Goal: Task Accomplishment & Management: Complete application form

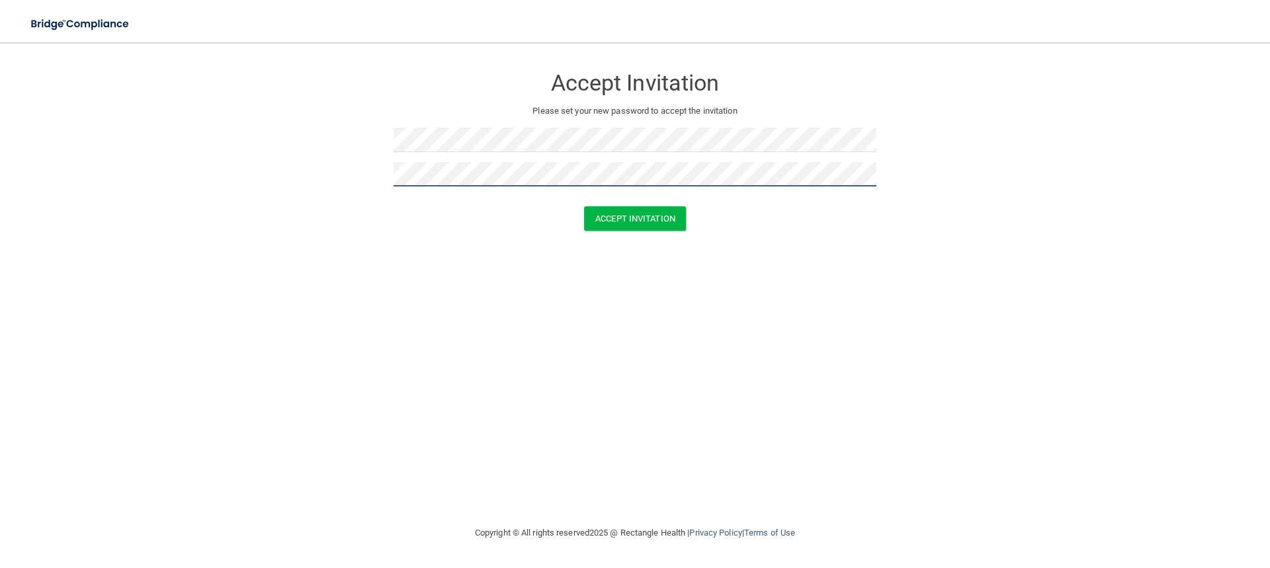
click at [584, 206] on button "Accept Invitation" at bounding box center [635, 218] width 102 height 24
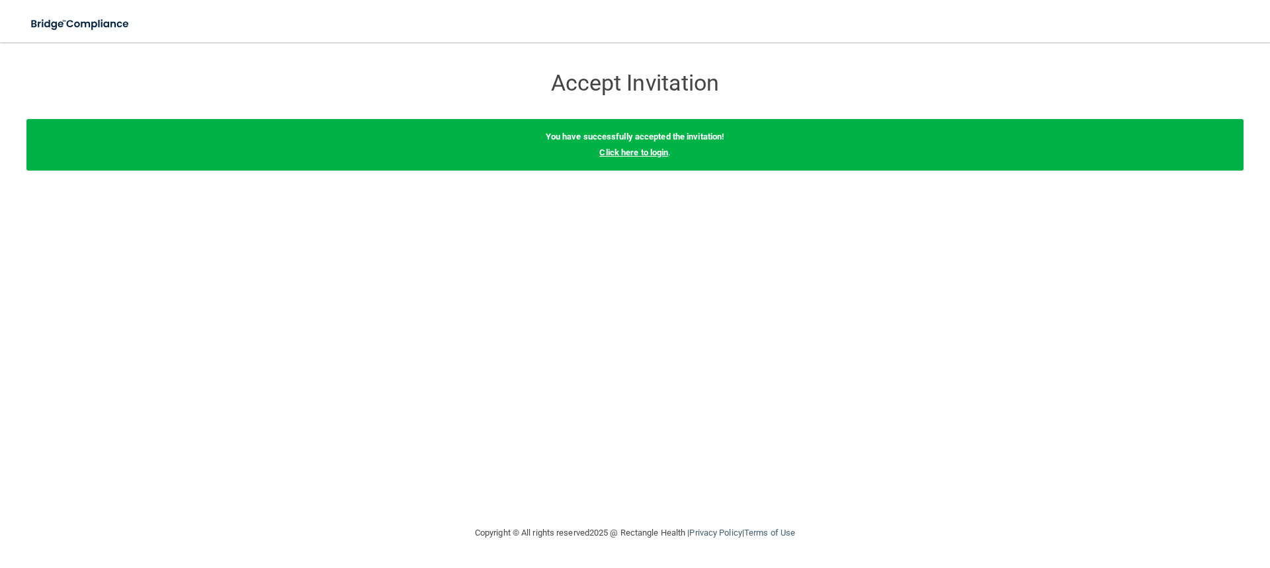
click at [642, 153] on link "Click here to login" at bounding box center [633, 153] width 69 height 10
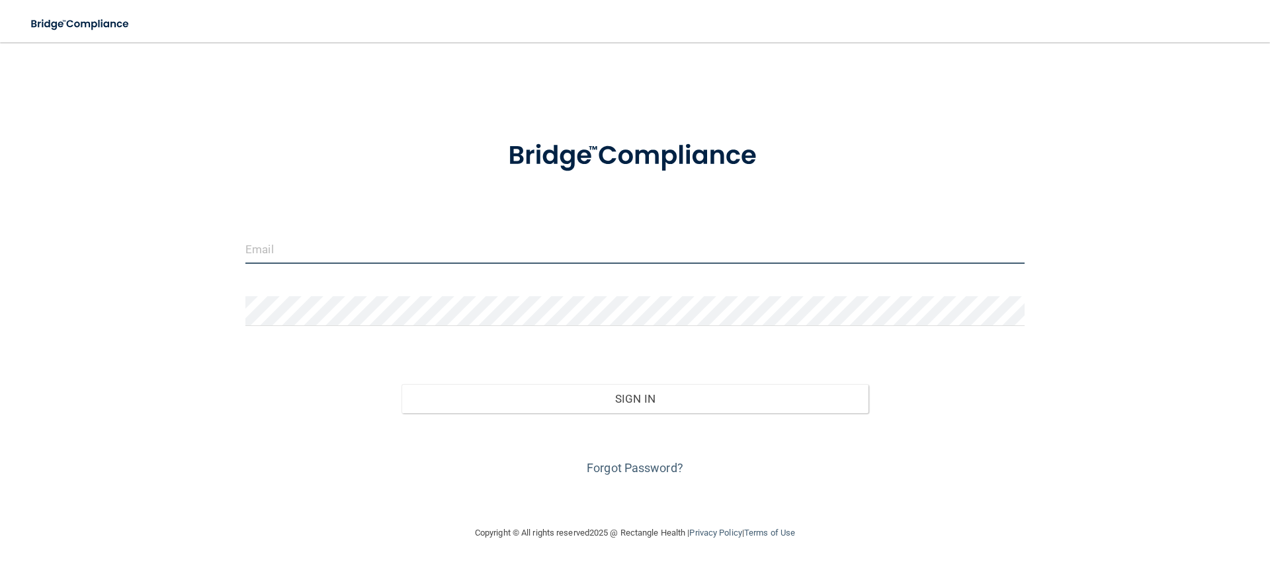
click at [322, 263] on input "email" at bounding box center [634, 249] width 779 height 30
click at [442, 262] on input "email" at bounding box center [634, 249] width 779 height 30
type input "[EMAIL_ADDRESS][DOMAIN_NAME]"
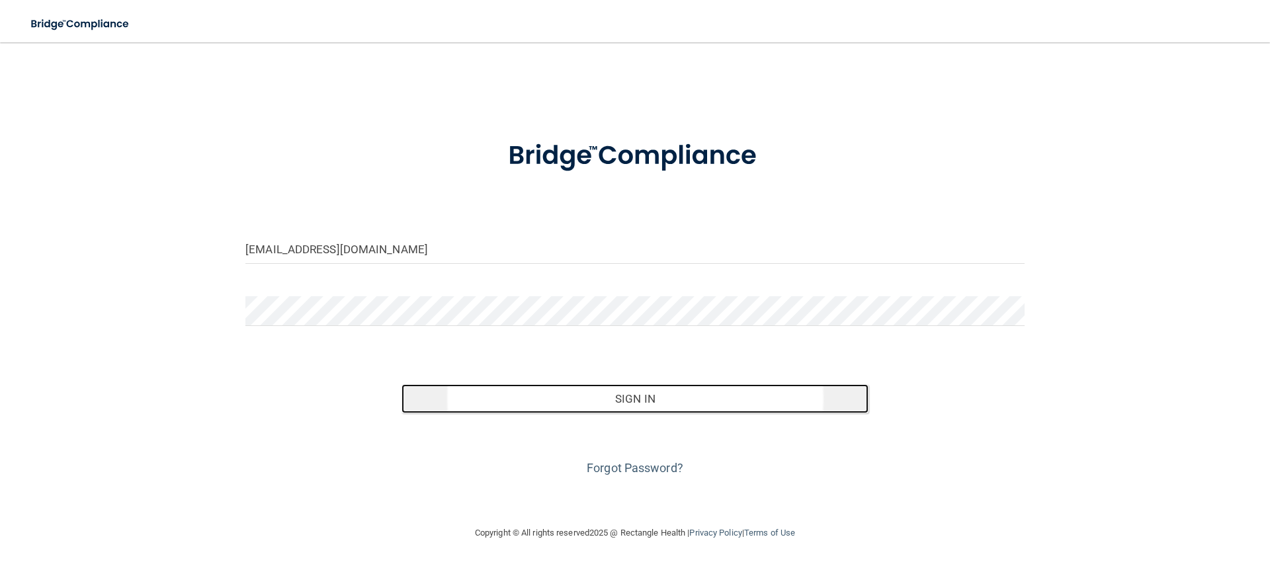
click at [564, 406] on button "Sign In" at bounding box center [636, 398] width 468 height 29
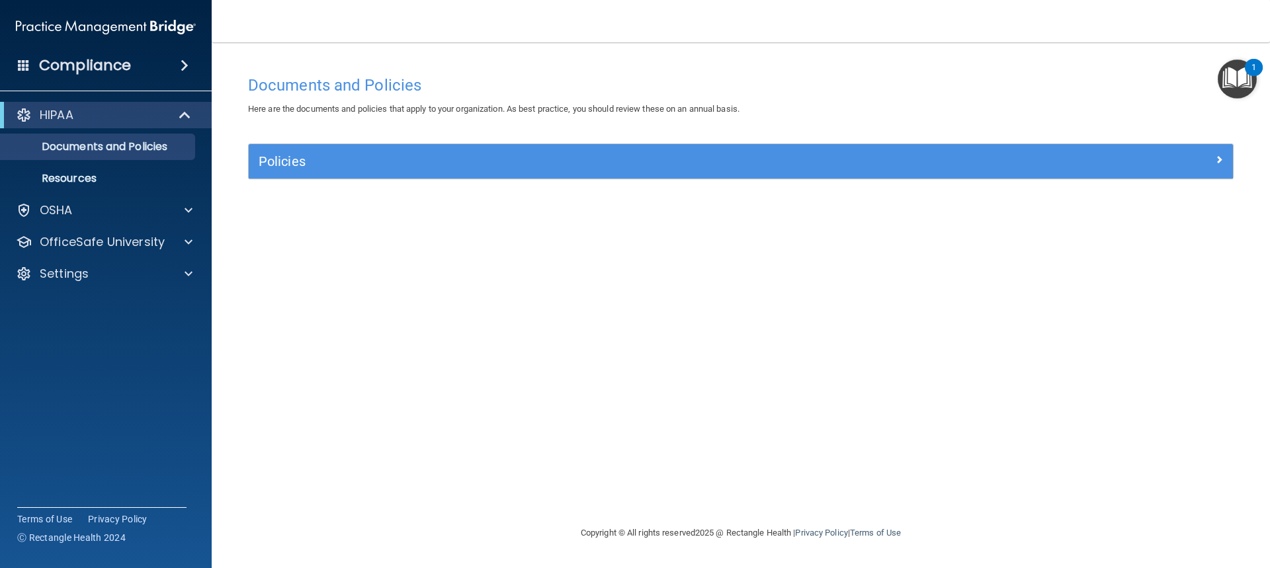
click at [161, 59] on div "Compliance" at bounding box center [106, 65] width 212 height 29
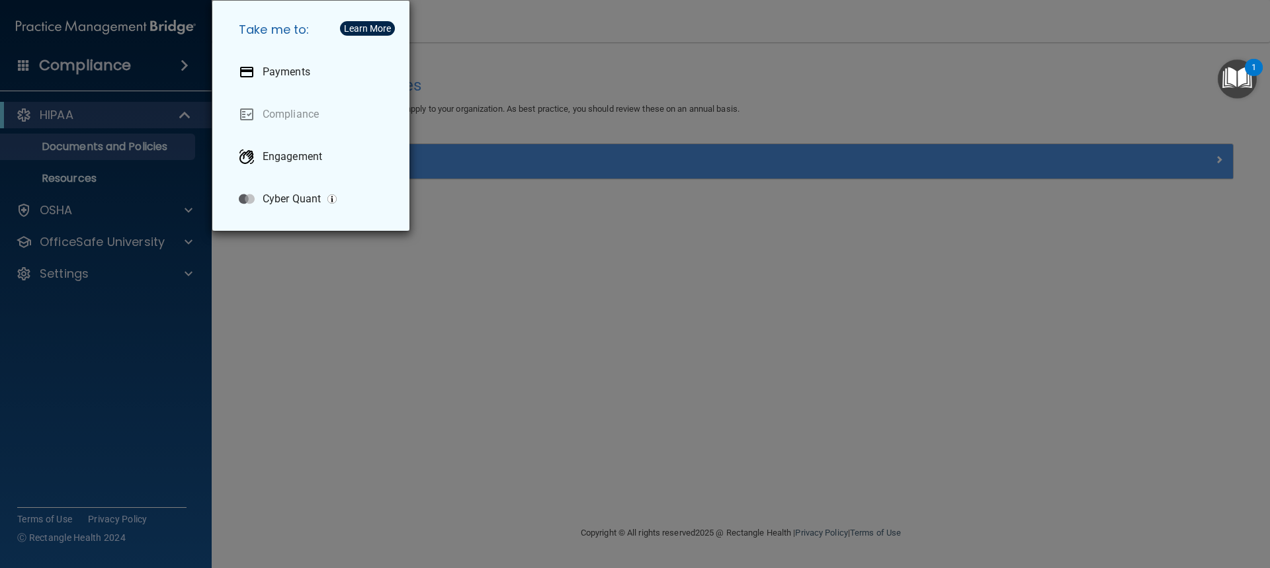
click at [144, 126] on div "Take me to: Payments Compliance Engagement Cyber Quant" at bounding box center [635, 284] width 1270 height 568
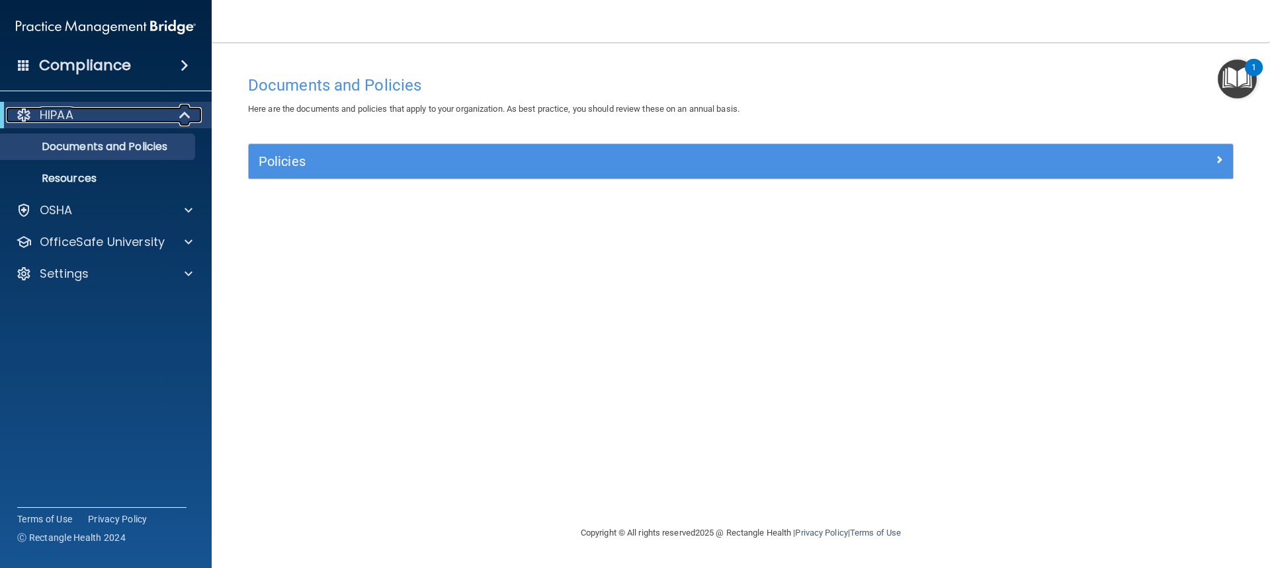
click at [155, 117] on div "HIPAA" at bounding box center [87, 115] width 163 height 16
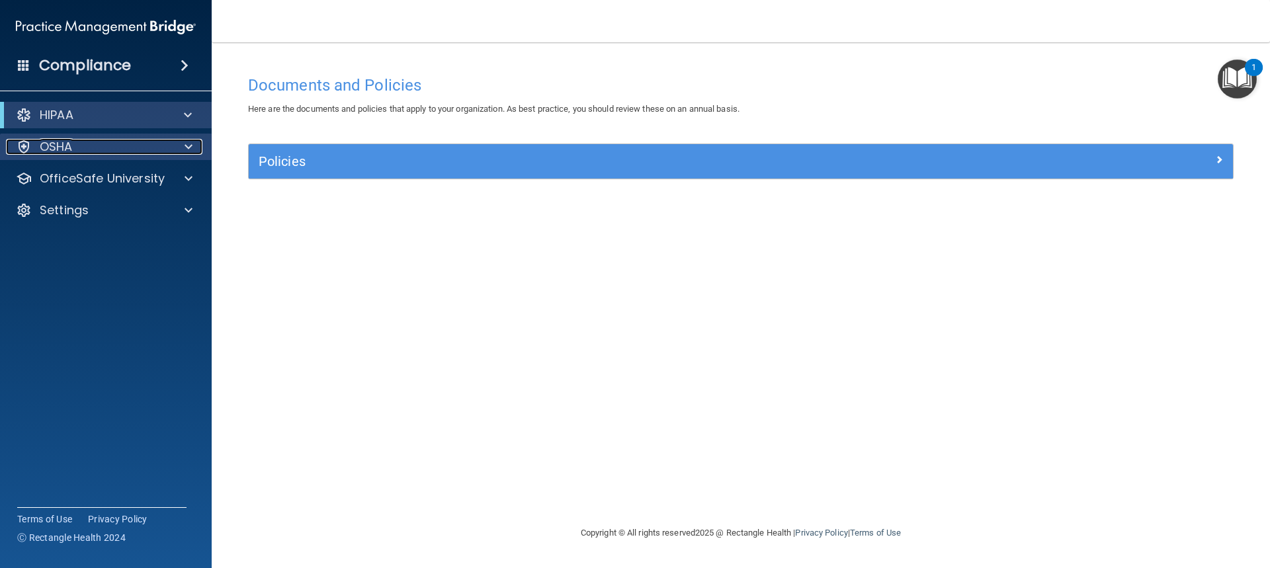
click at [129, 153] on div "OSHA" at bounding box center [88, 147] width 164 height 16
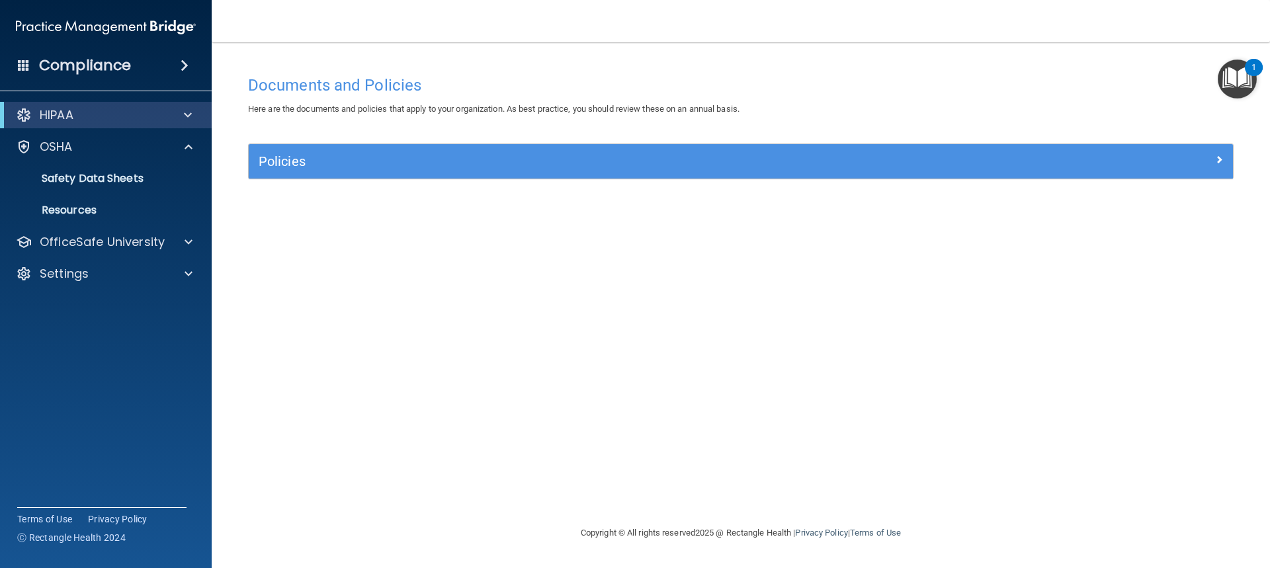
click at [119, 125] on div "HIPAA" at bounding box center [106, 115] width 212 height 26
click at [187, 112] on span at bounding box center [188, 115] width 8 height 16
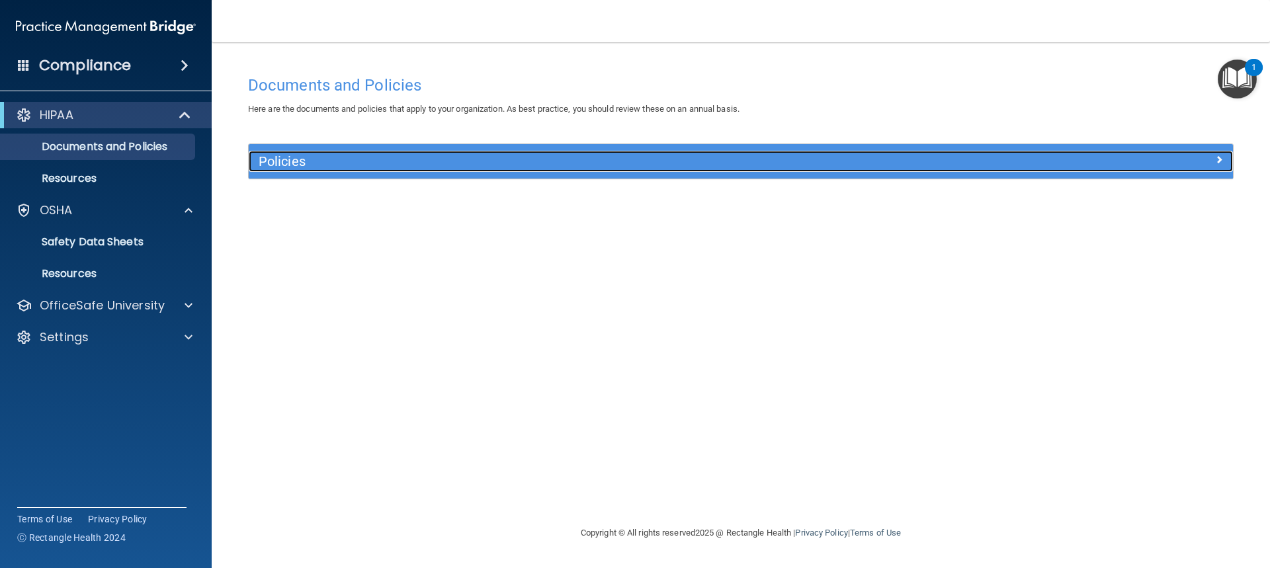
click at [297, 161] on h5 "Policies" at bounding box center [618, 161] width 718 height 15
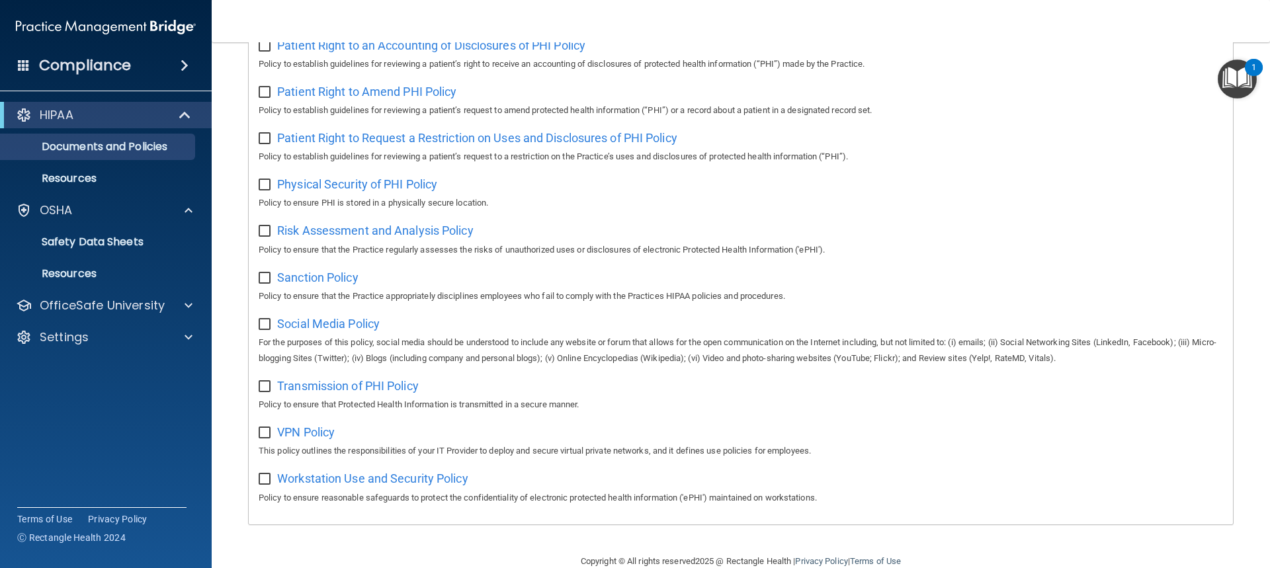
scroll to position [759, 0]
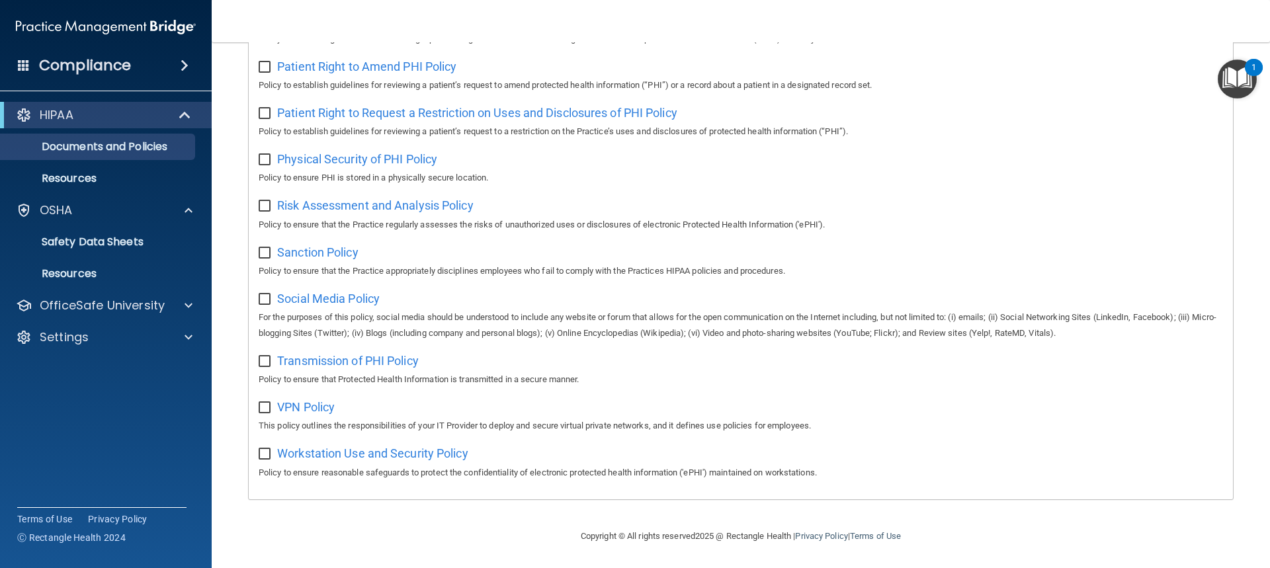
click at [181, 73] on span at bounding box center [185, 66] width 8 height 16
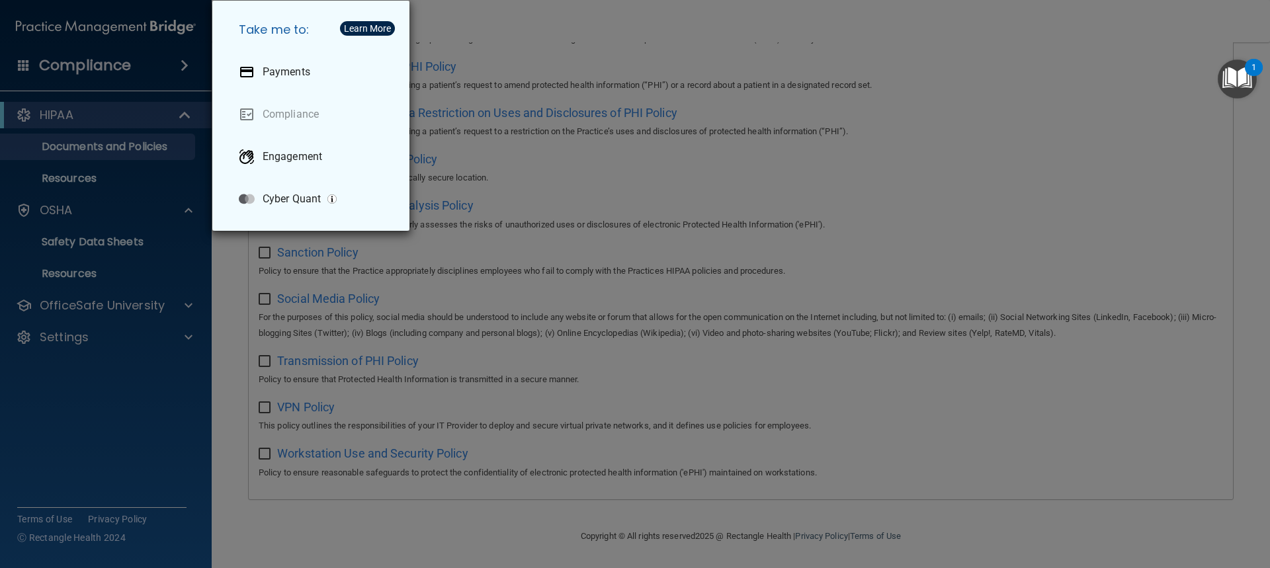
click at [134, 126] on div "Take me to: Payments Compliance Engagement Cyber Quant" at bounding box center [635, 284] width 1270 height 568
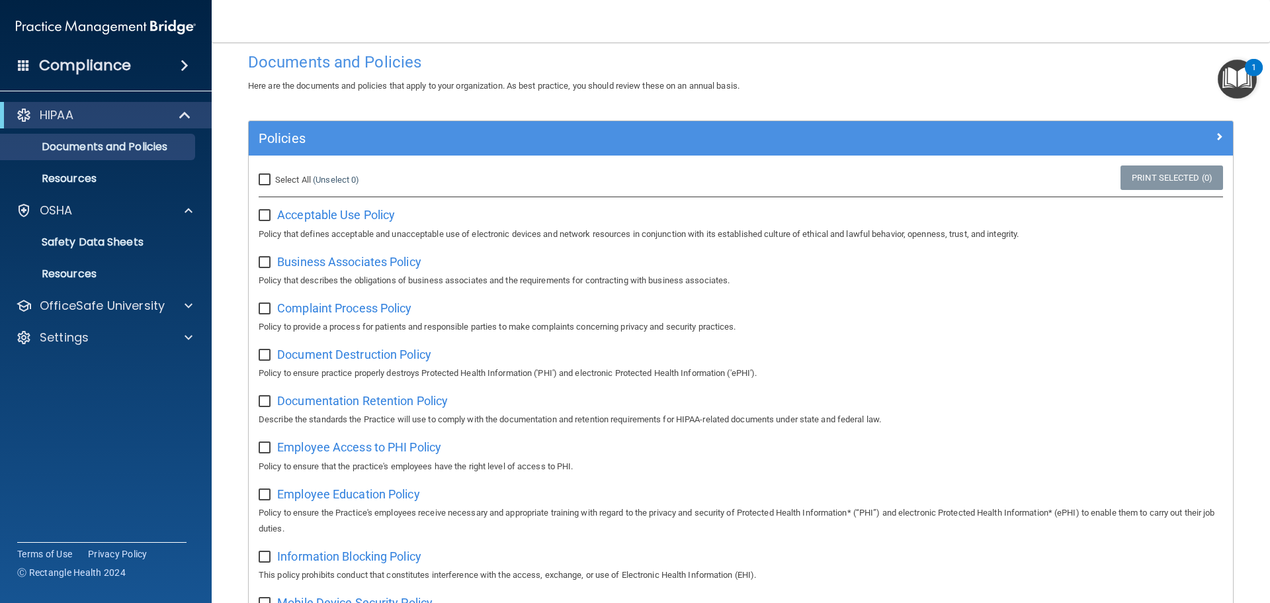
scroll to position [0, 0]
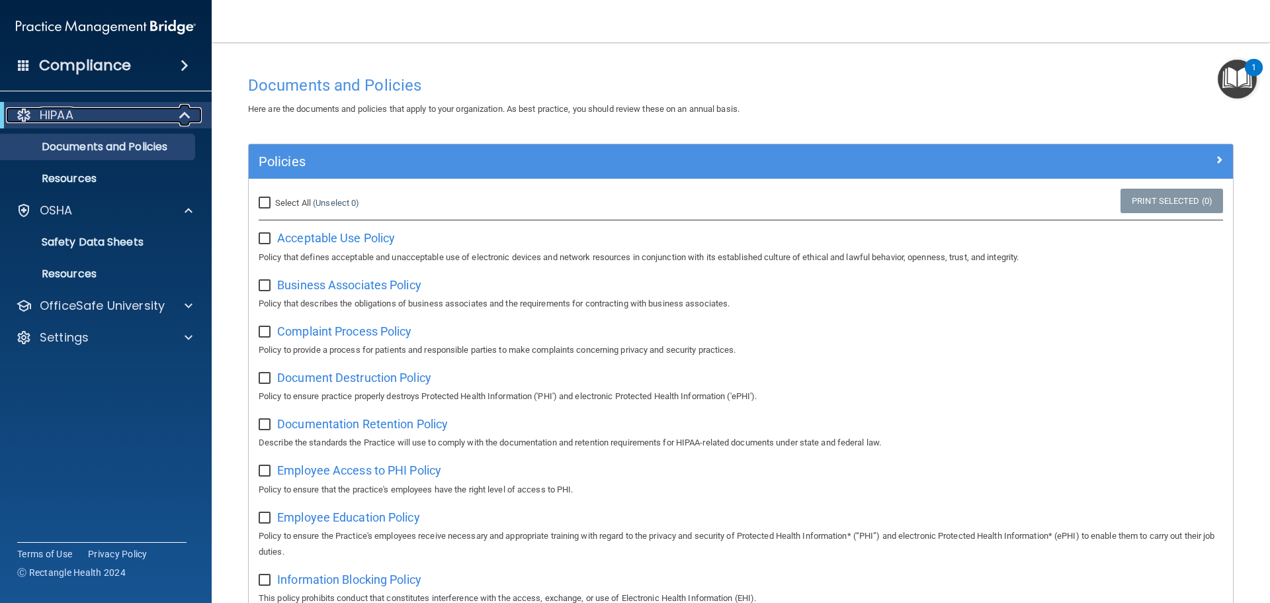
click at [90, 122] on div "HIPAA" at bounding box center [87, 115] width 163 height 16
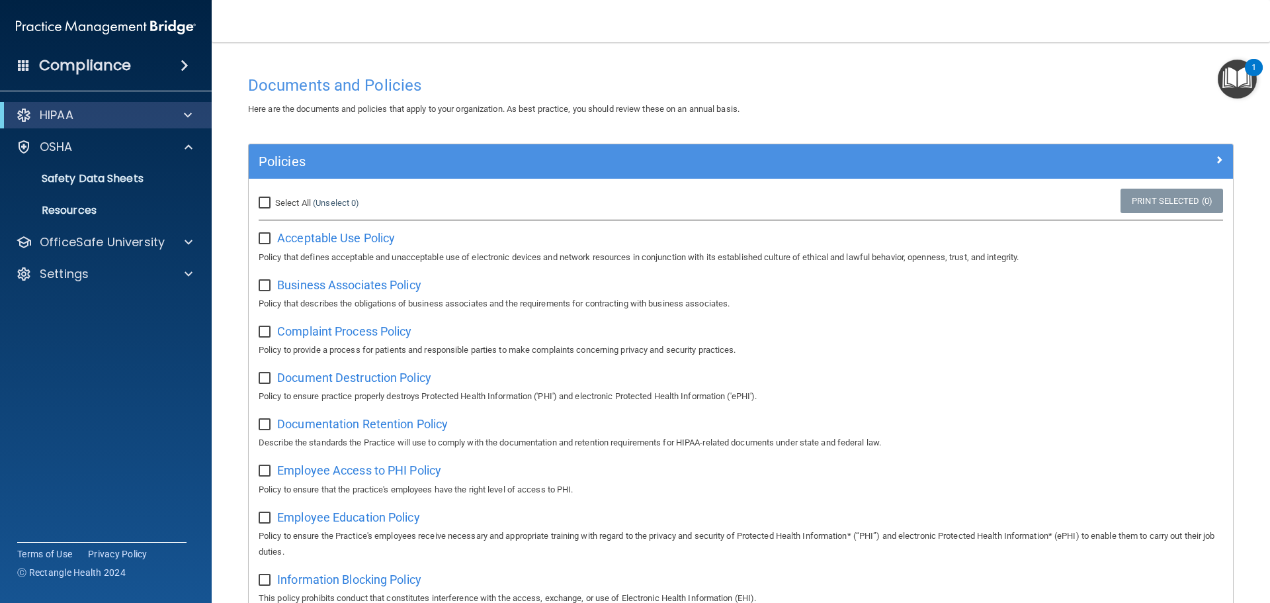
click at [1239, 79] on img "Open Resource Center, 1 new notification" at bounding box center [1237, 79] width 39 height 39
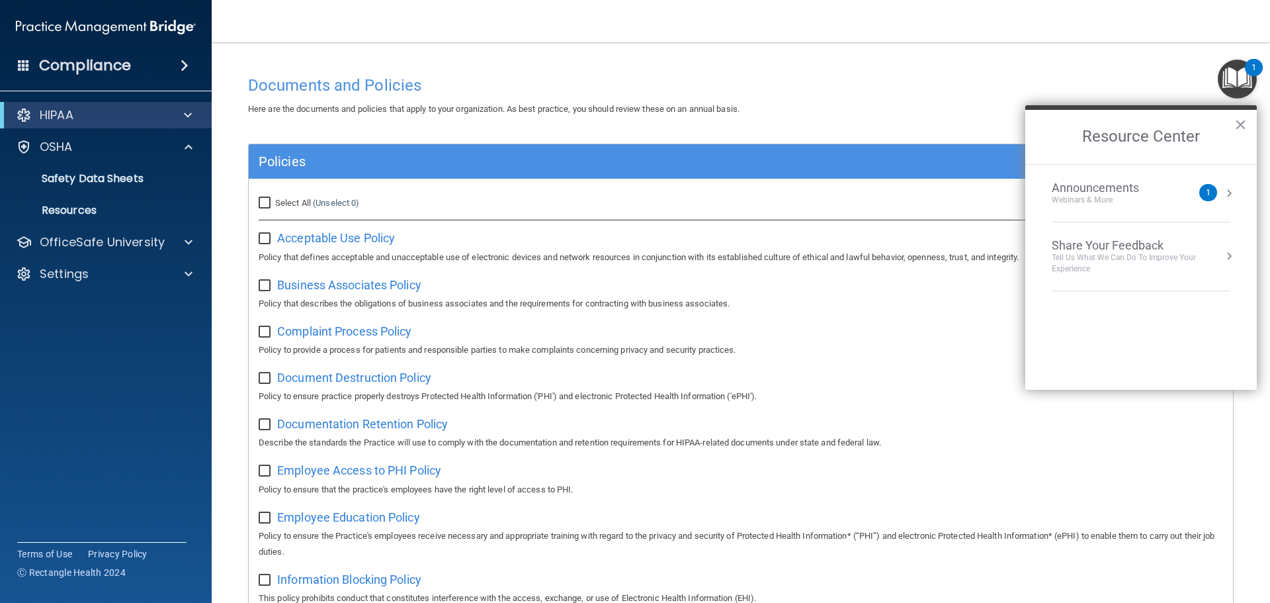
click at [1128, 190] on div "Announcements" at bounding box center [1109, 188] width 114 height 15
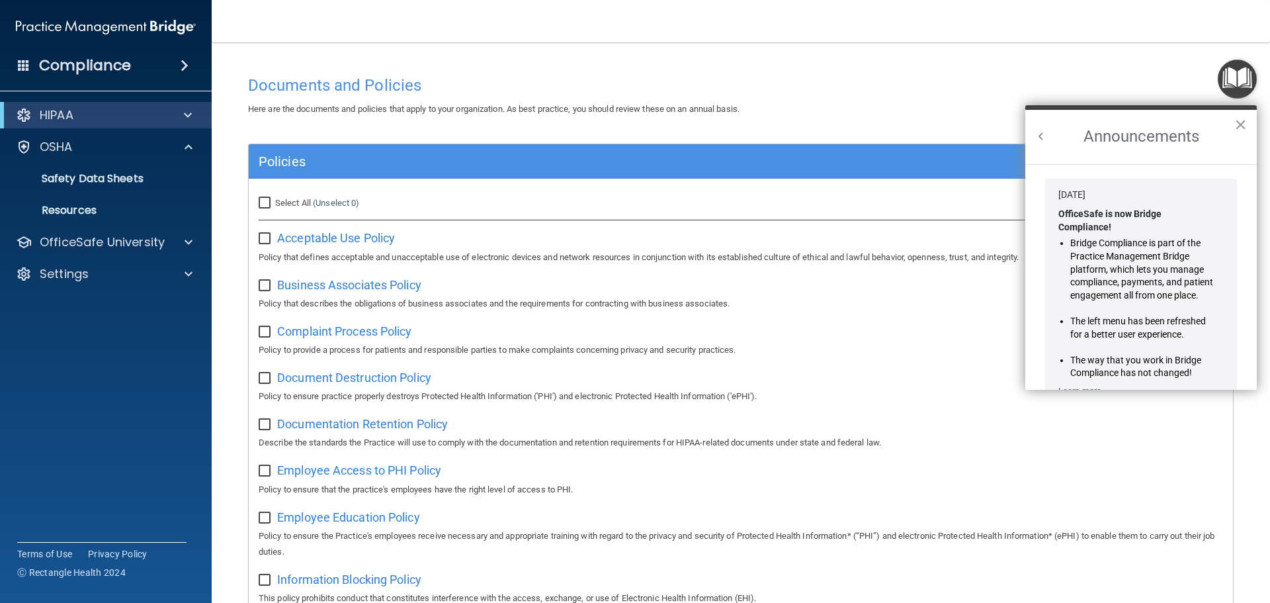
click at [1241, 130] on button "×" at bounding box center [1240, 124] width 13 height 21
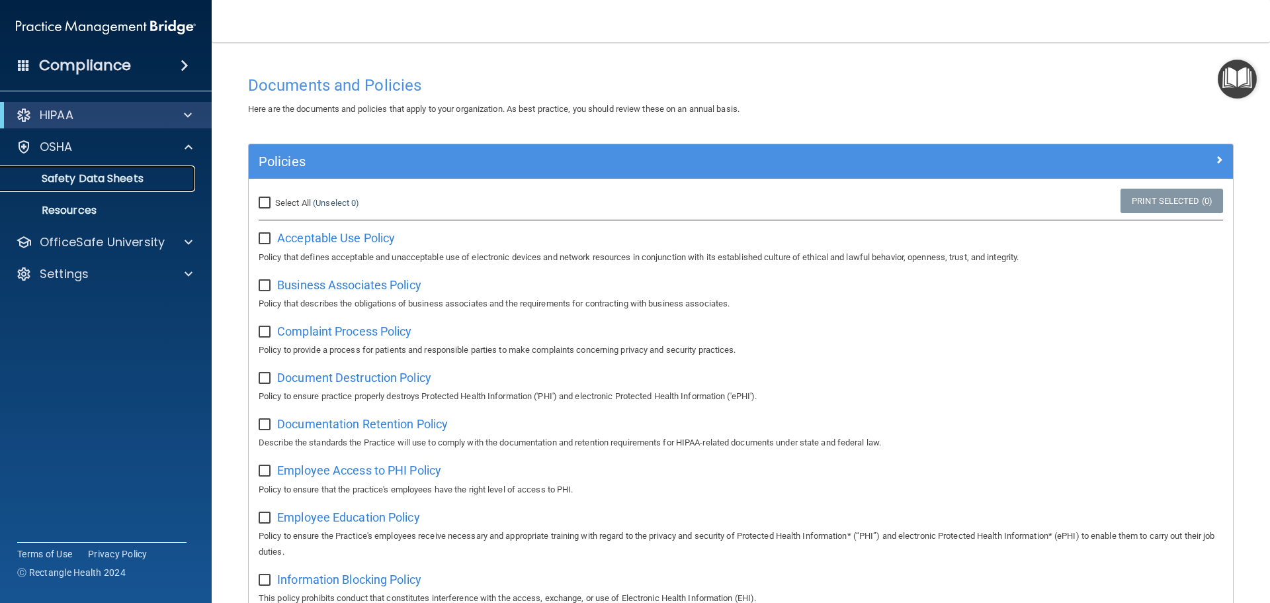
click at [109, 178] on p "Safety Data Sheets" at bounding box center [99, 178] width 181 height 13
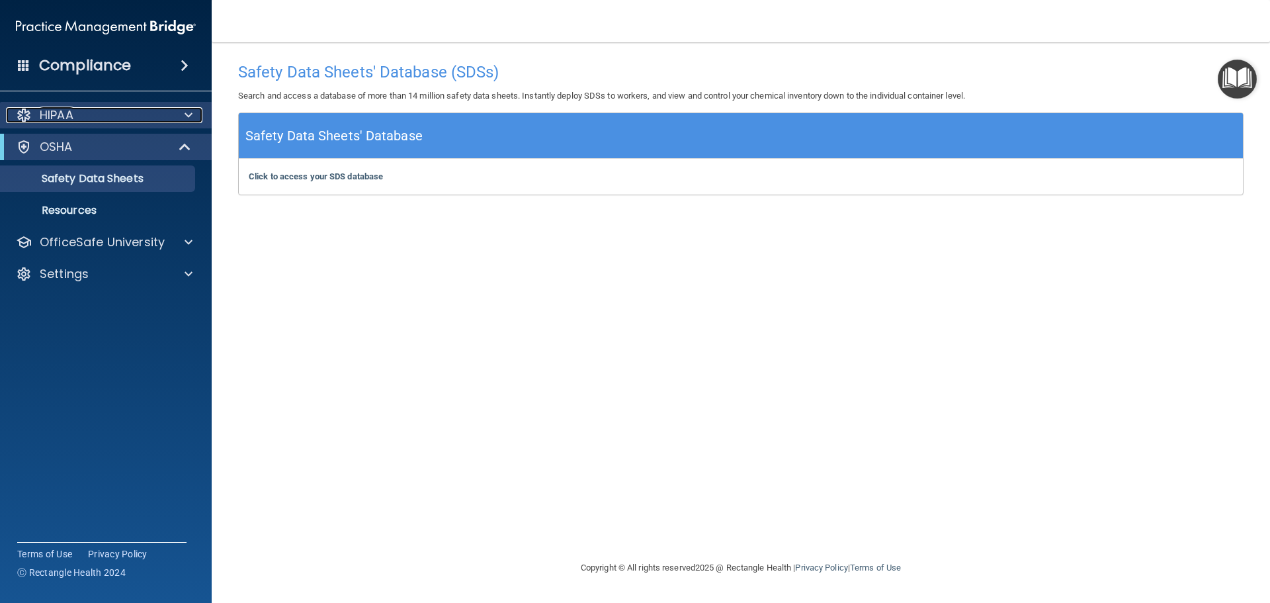
click at [141, 117] on div "HIPAA" at bounding box center [88, 115] width 164 height 16
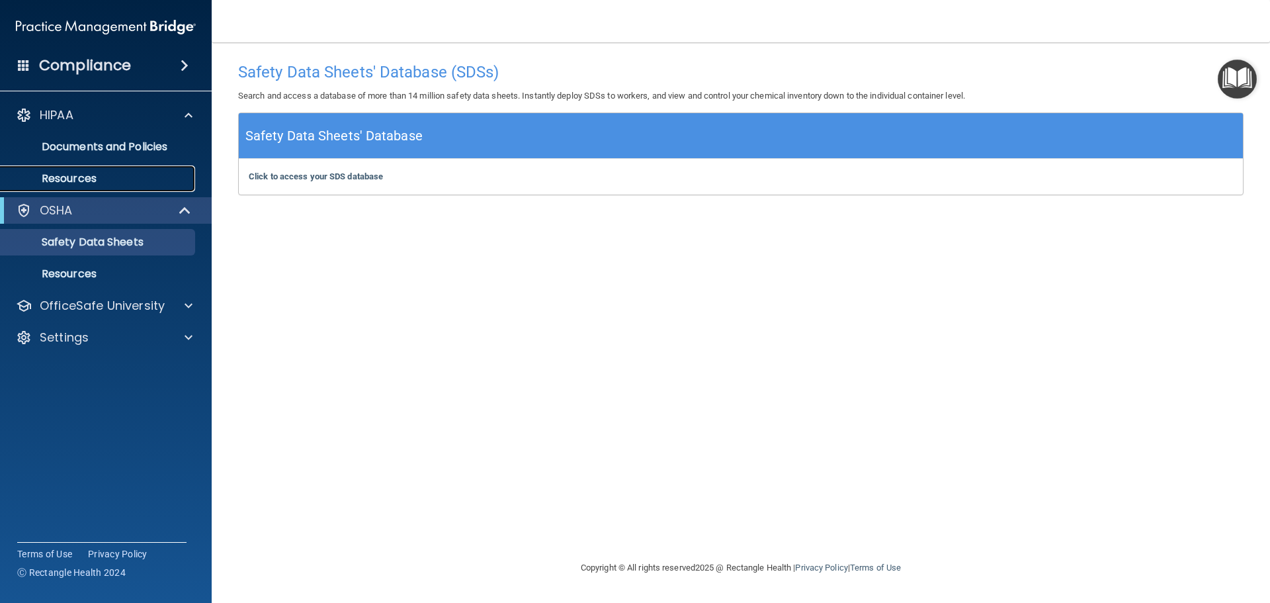
click at [67, 172] on p "Resources" at bounding box center [99, 178] width 181 height 13
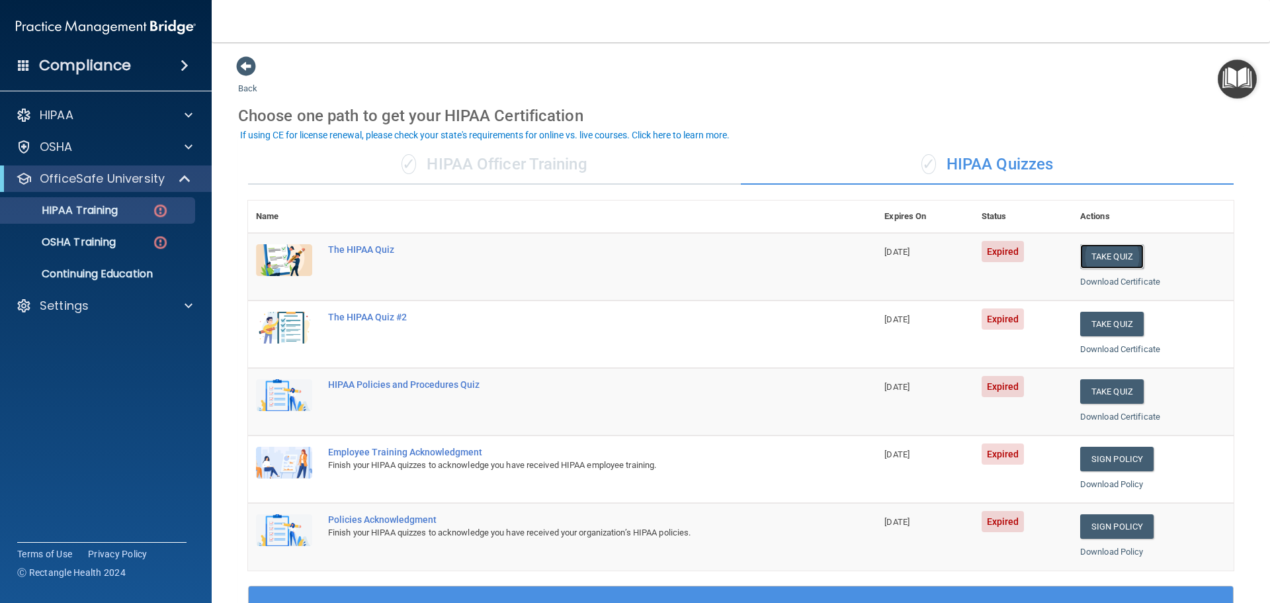
click at [1087, 255] on button "Take Quiz" at bounding box center [1112, 256] width 64 height 24
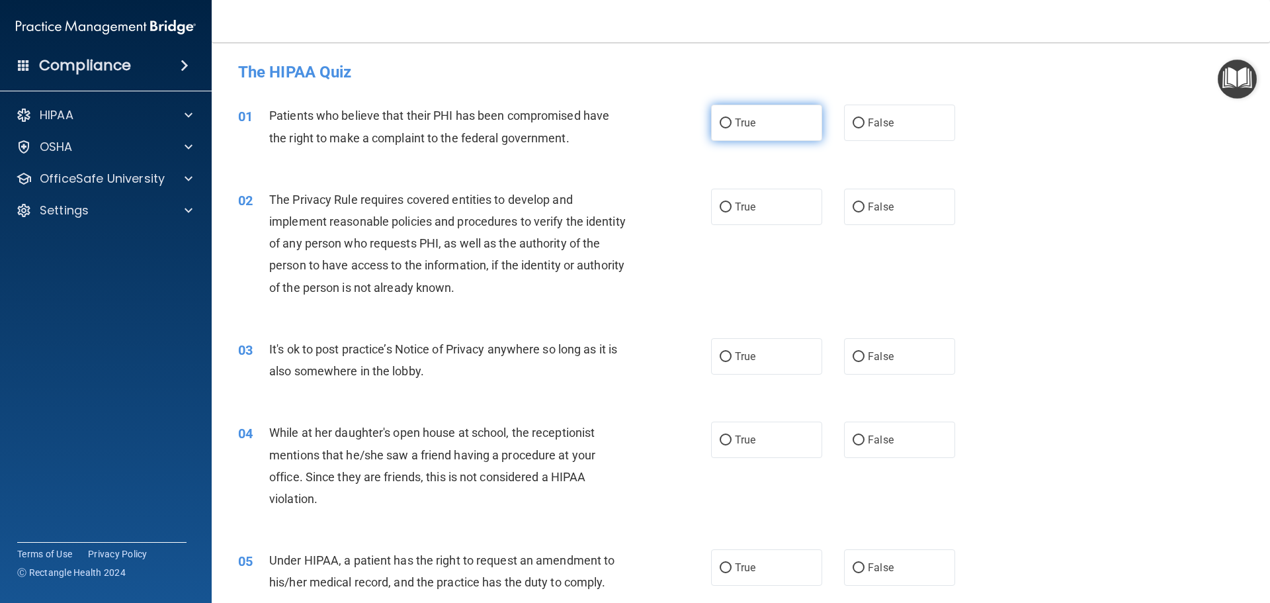
click at [753, 121] on label "True" at bounding box center [766, 123] width 111 height 36
click at [732, 121] on input "True" at bounding box center [726, 123] width 12 height 10
radio input "true"
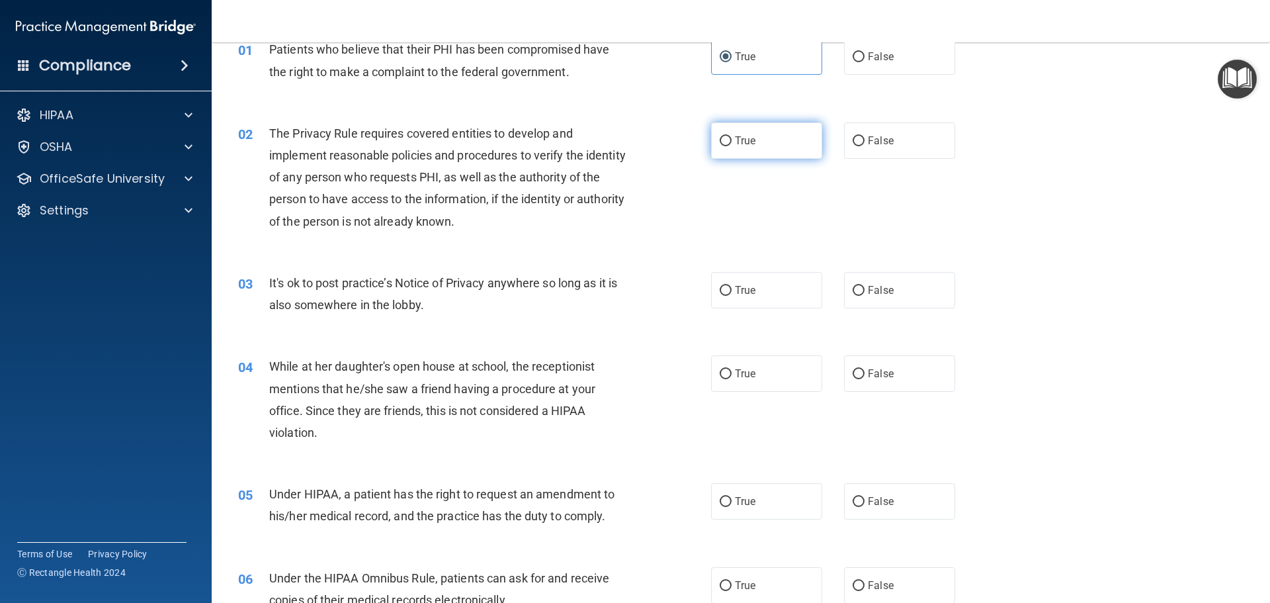
click at [735, 132] on label "True" at bounding box center [766, 140] width 111 height 36
click at [732, 136] on input "True" at bounding box center [726, 141] width 12 height 10
radio input "true"
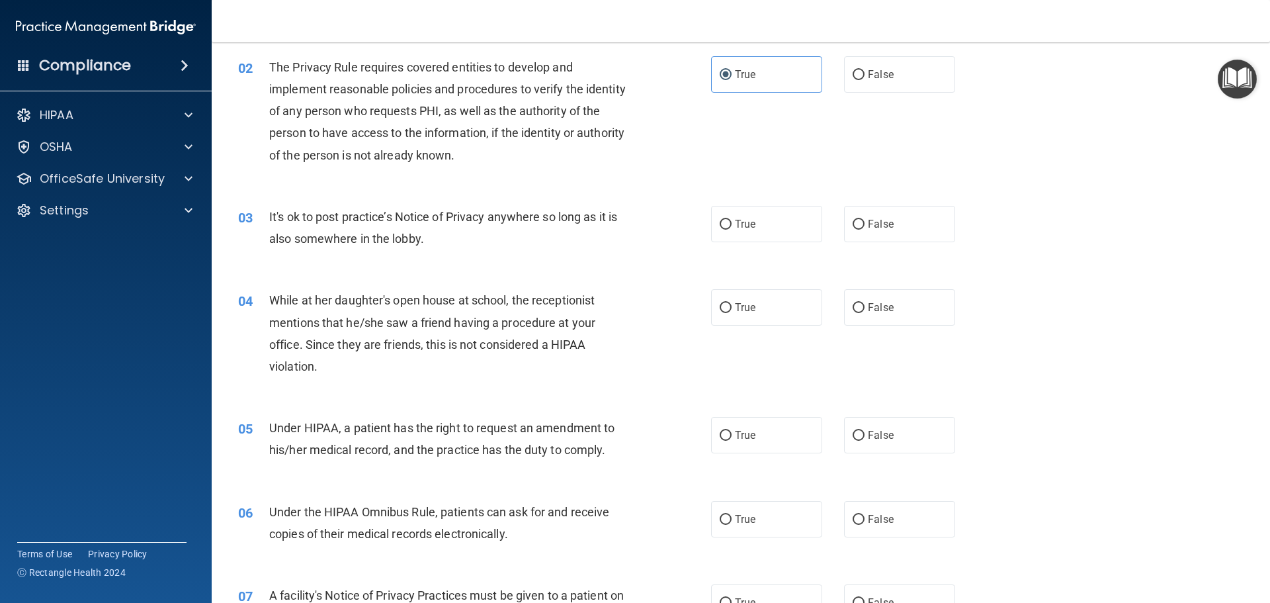
scroll to position [198, 0]
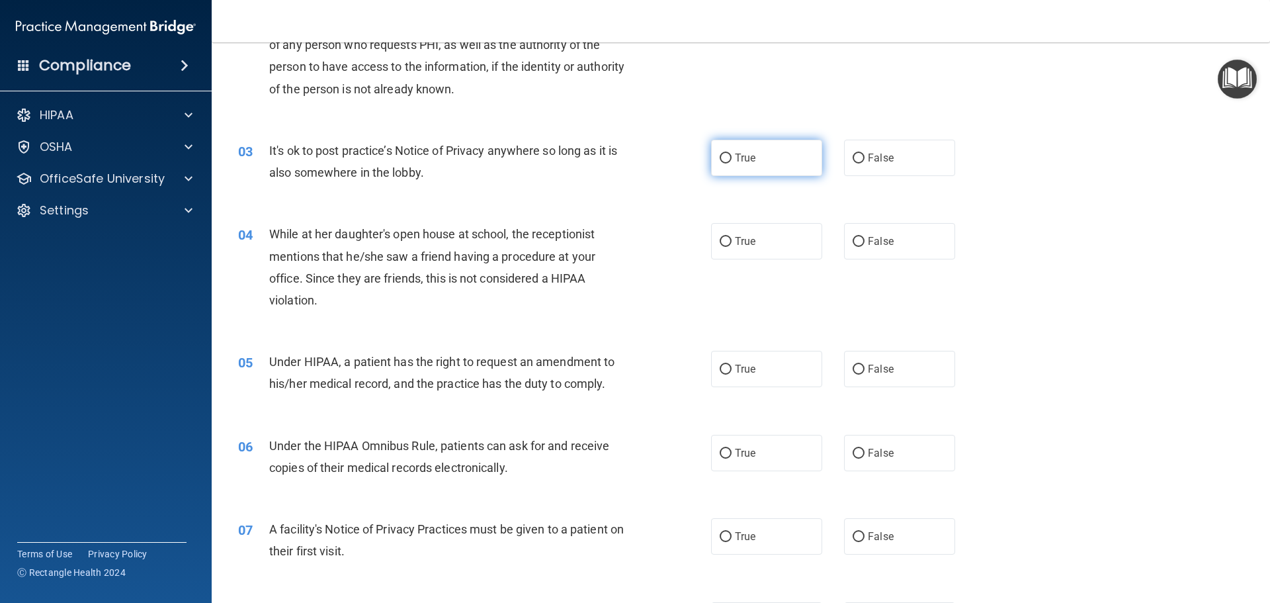
click at [754, 160] on label "True" at bounding box center [766, 158] width 111 height 36
click at [732, 160] on input "True" at bounding box center [726, 158] width 12 height 10
radio input "true"
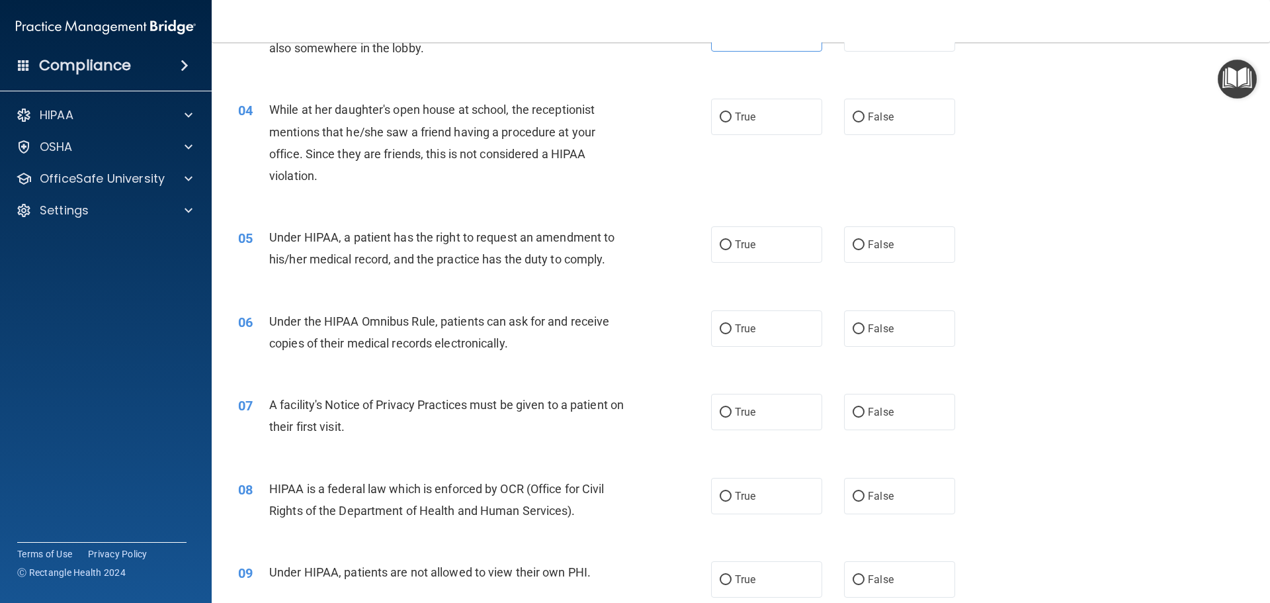
scroll to position [331, 0]
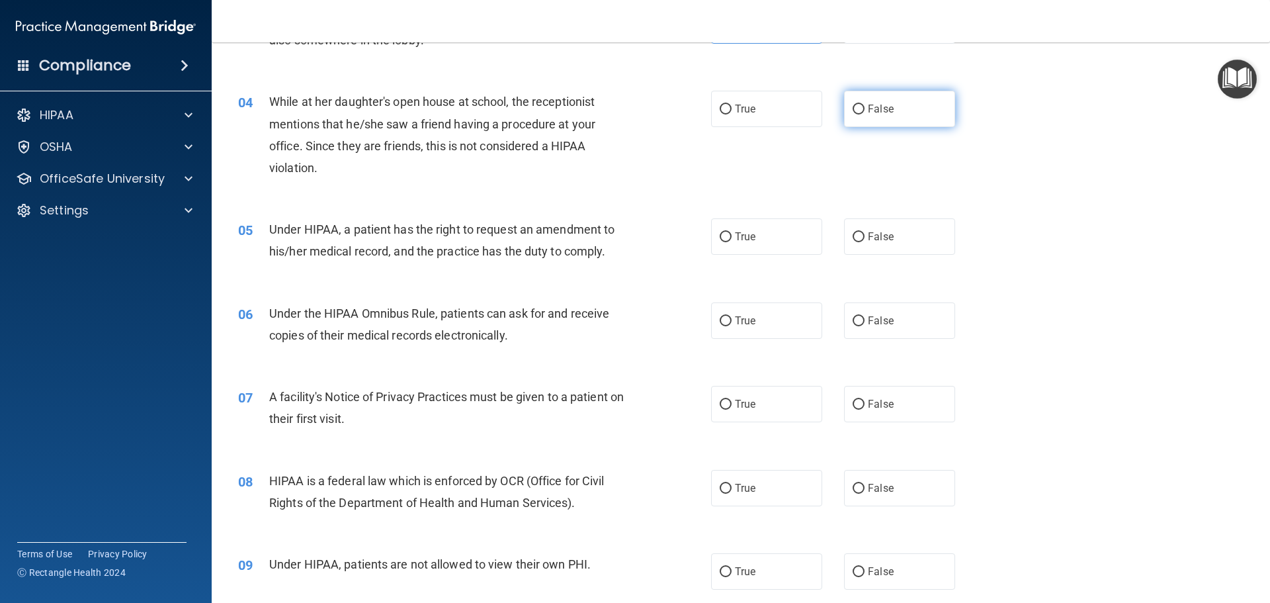
click at [853, 107] on input "False" at bounding box center [859, 110] width 12 height 10
radio input "true"
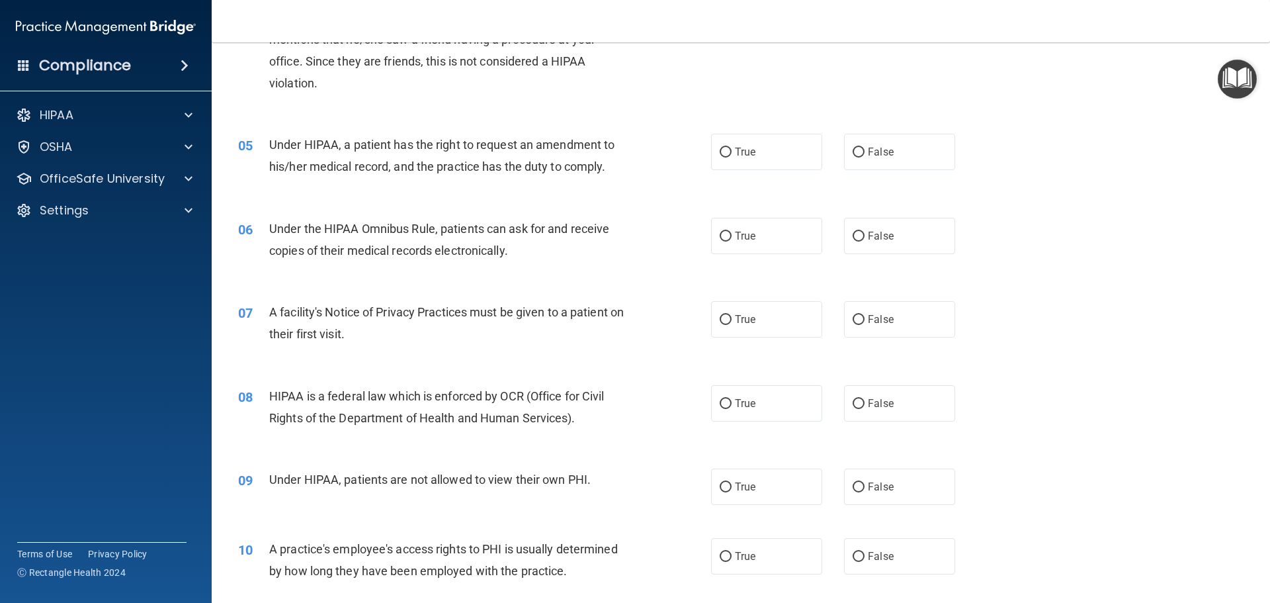
scroll to position [463, 0]
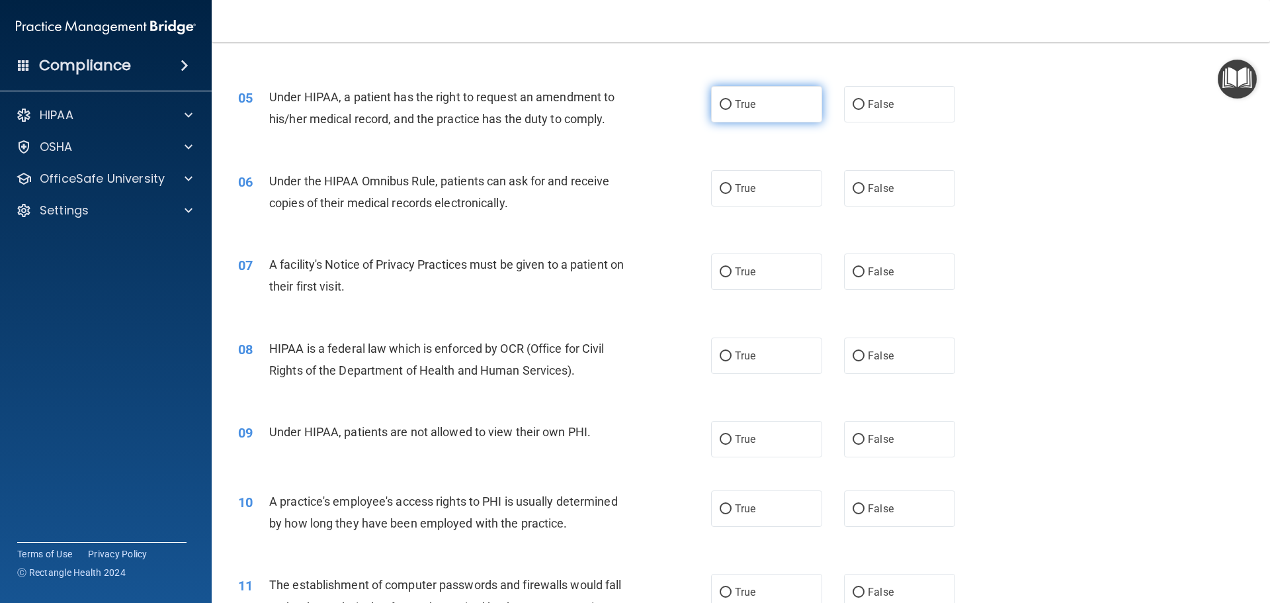
click at [749, 105] on span "True" at bounding box center [745, 104] width 21 height 13
click at [732, 105] on input "True" at bounding box center [726, 105] width 12 height 10
radio input "true"
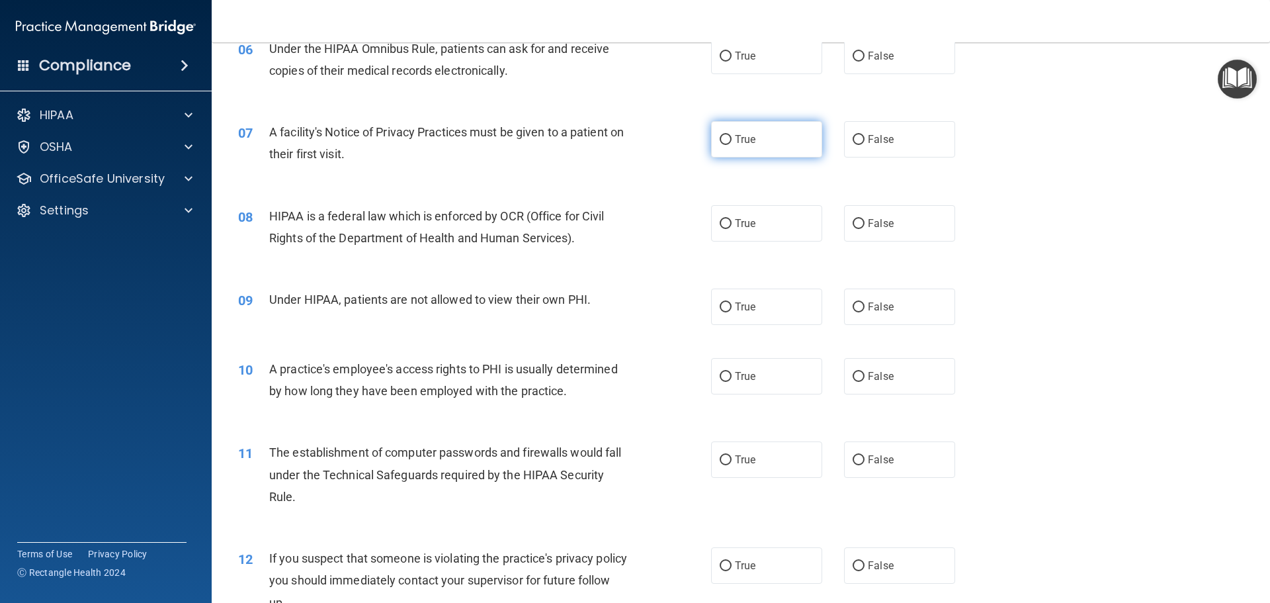
scroll to position [529, 0]
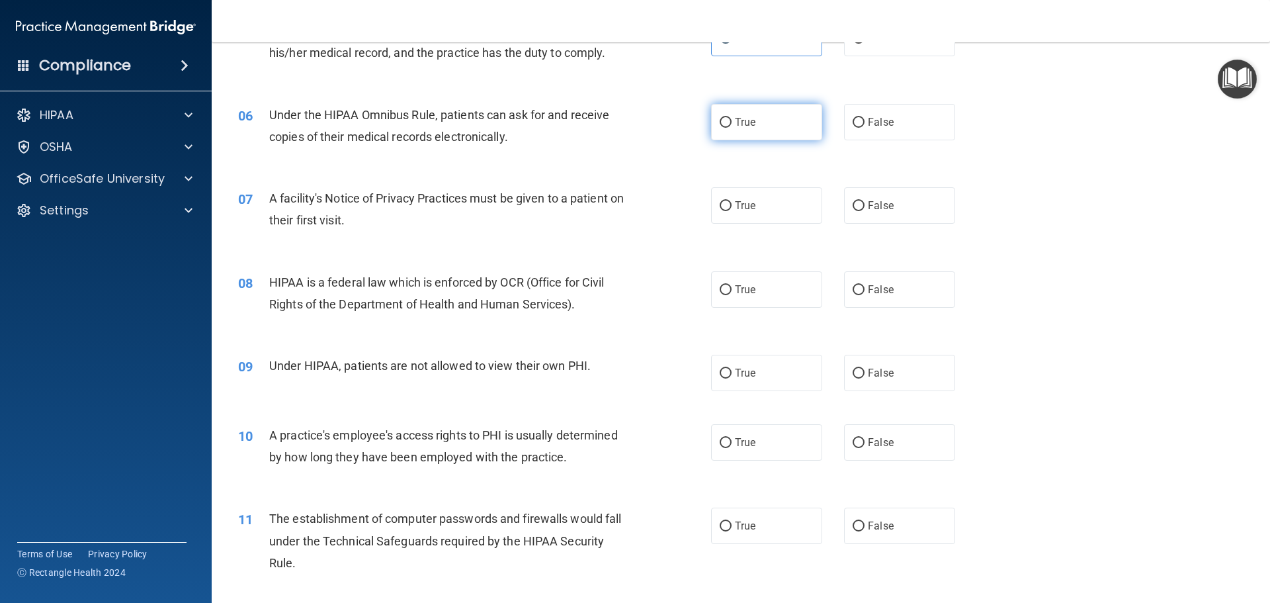
click at [735, 126] on span "True" at bounding box center [745, 122] width 21 height 13
click at [732, 126] on input "True" at bounding box center [726, 123] width 12 height 10
radio input "true"
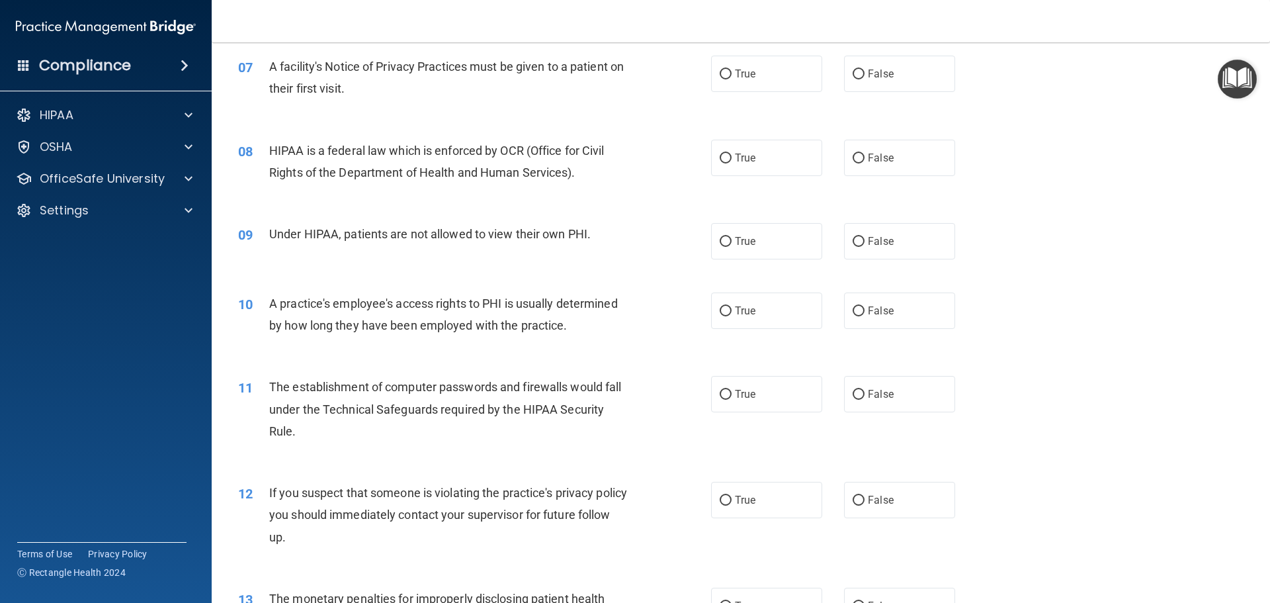
scroll to position [662, 0]
click at [750, 87] on label "True" at bounding box center [766, 73] width 111 height 36
click at [732, 79] on input "True" at bounding box center [726, 74] width 12 height 10
radio input "true"
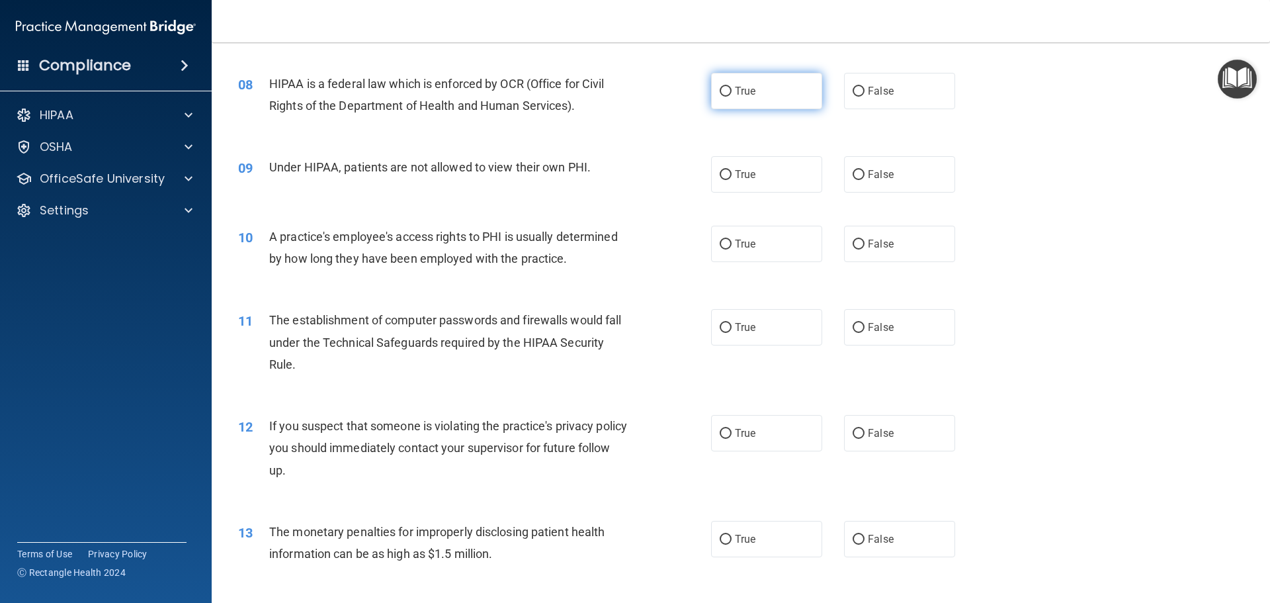
click at [735, 89] on span "True" at bounding box center [745, 91] width 21 height 13
click at [732, 89] on input "True" at bounding box center [726, 92] width 12 height 10
radio input "true"
click at [847, 168] on label "False" at bounding box center [899, 174] width 111 height 36
click at [853, 170] on input "False" at bounding box center [859, 175] width 12 height 10
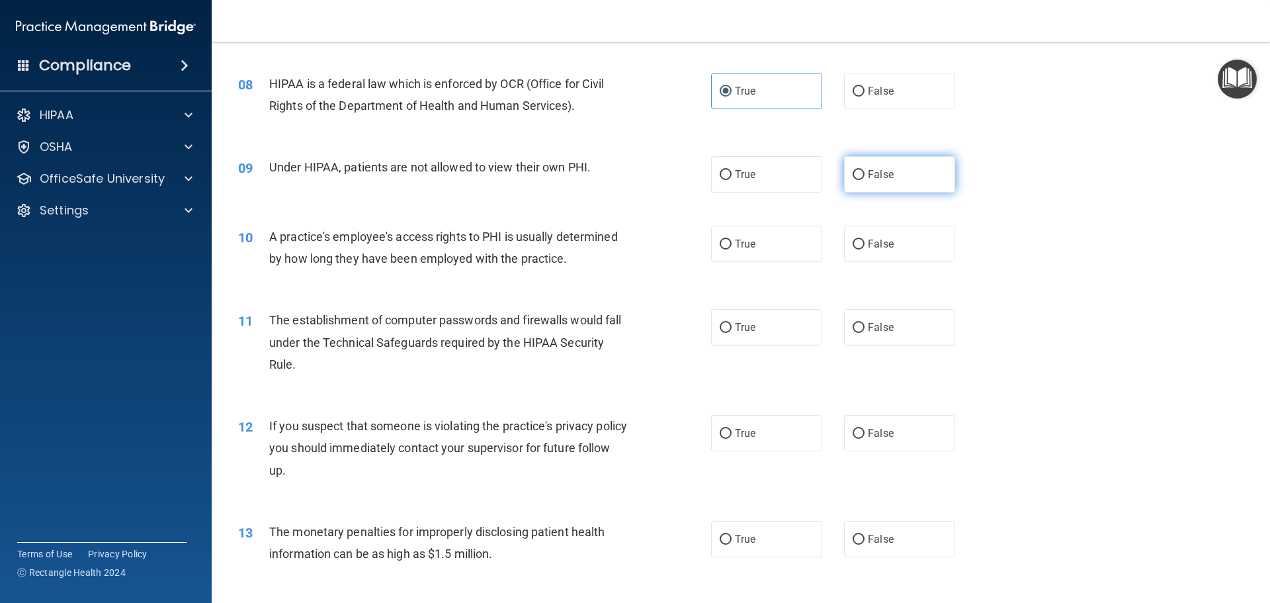
radio input "true"
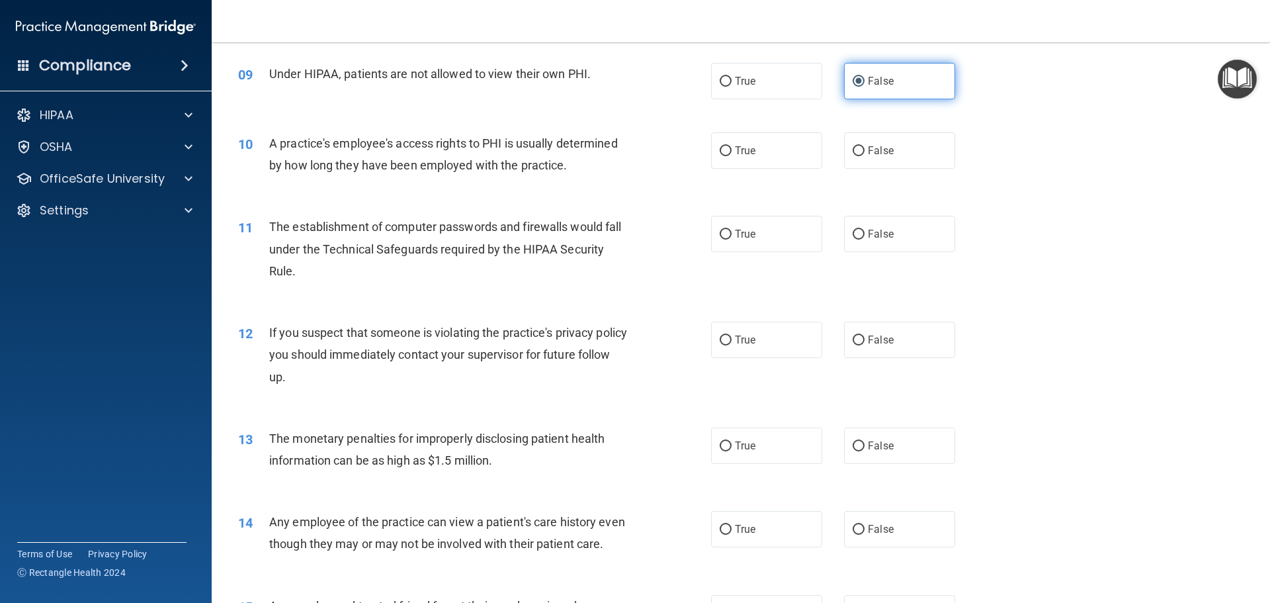
scroll to position [860, 0]
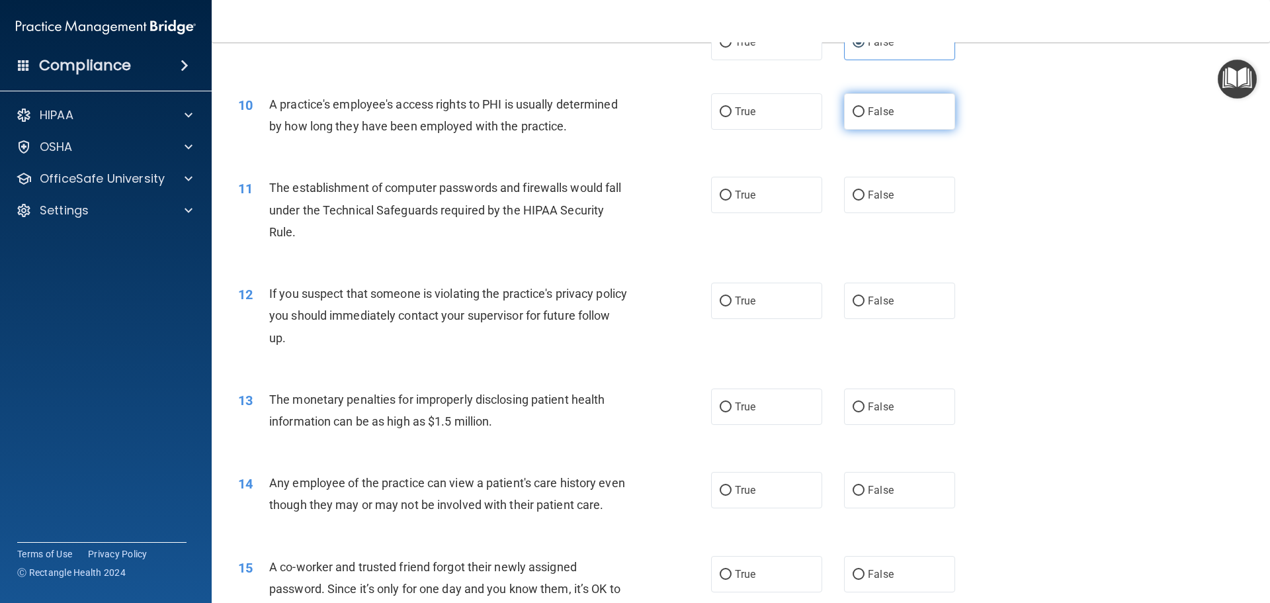
click at [874, 120] on label "False" at bounding box center [899, 111] width 111 height 36
click at [865, 117] on input "False" at bounding box center [859, 112] width 12 height 10
radio input "true"
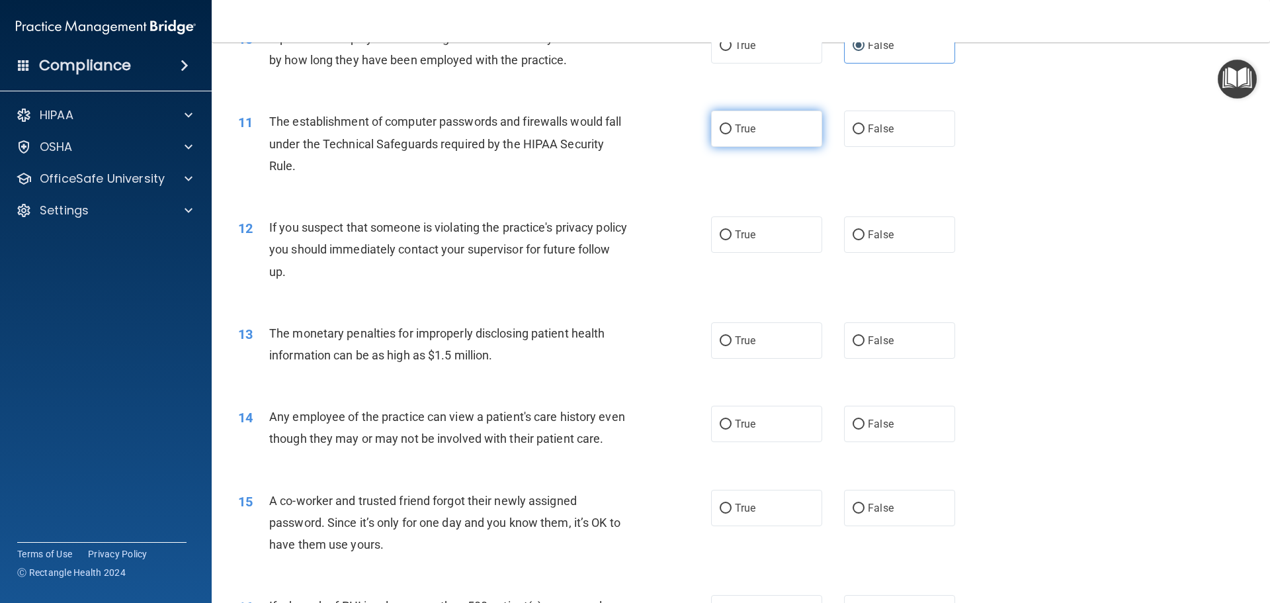
click at [760, 143] on label "True" at bounding box center [766, 128] width 111 height 36
click at [732, 134] on input "True" at bounding box center [726, 129] width 12 height 10
radio input "true"
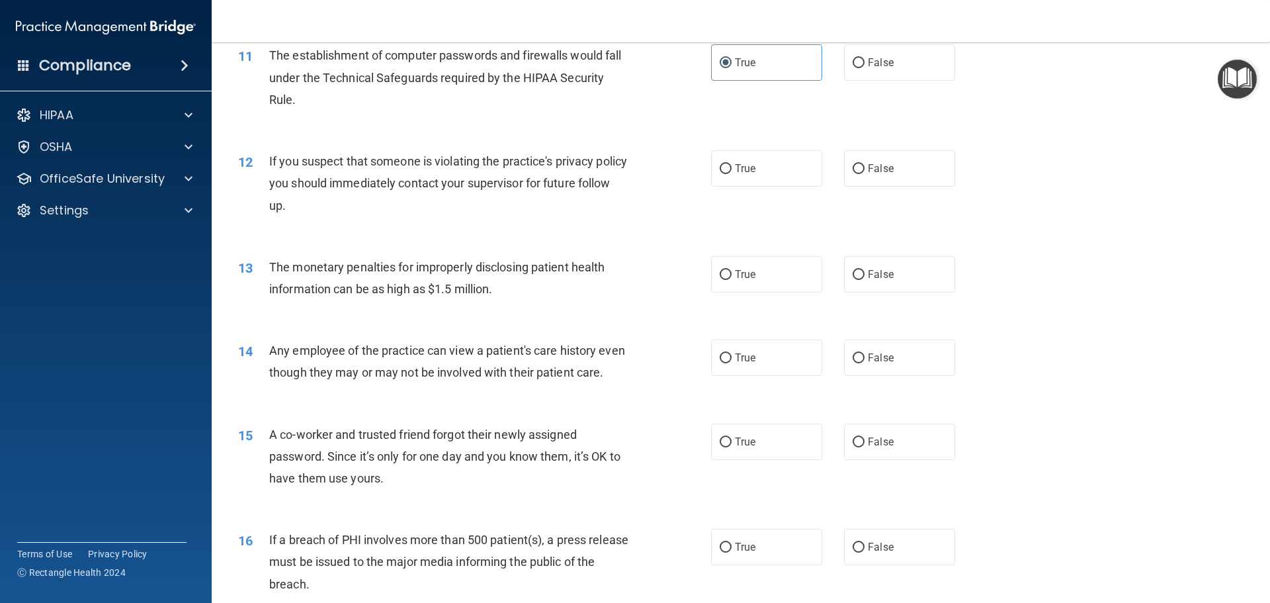
click at [756, 167] on label "True" at bounding box center [766, 168] width 111 height 36
click at [732, 167] on input "True" at bounding box center [726, 169] width 12 height 10
radio input "true"
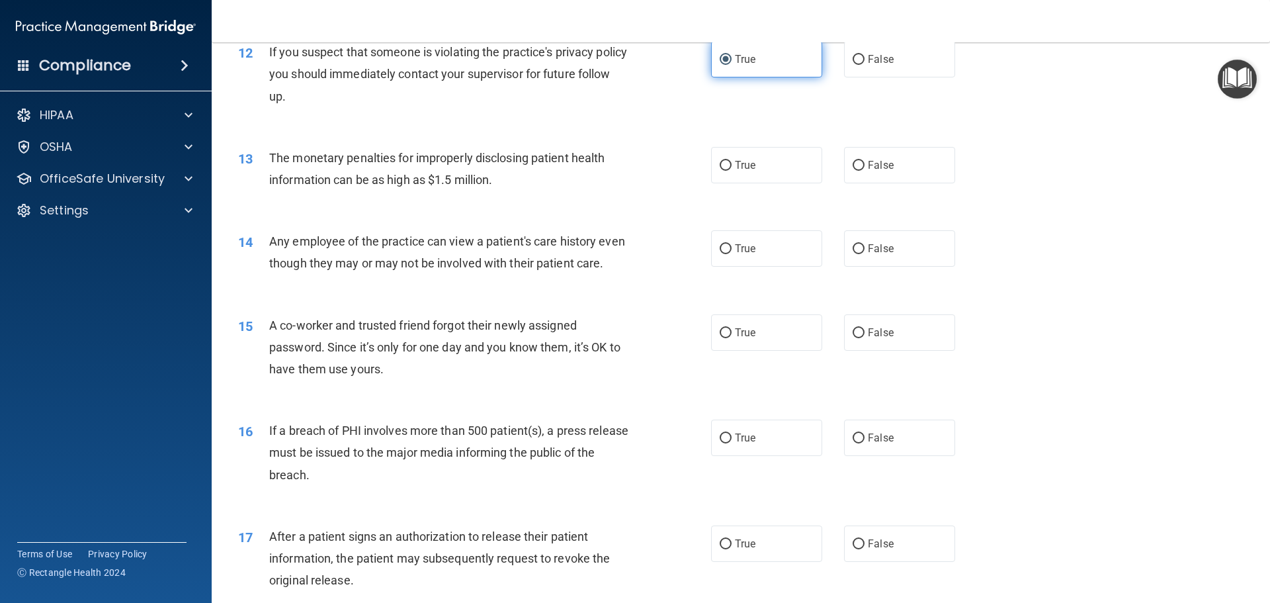
scroll to position [1125, 0]
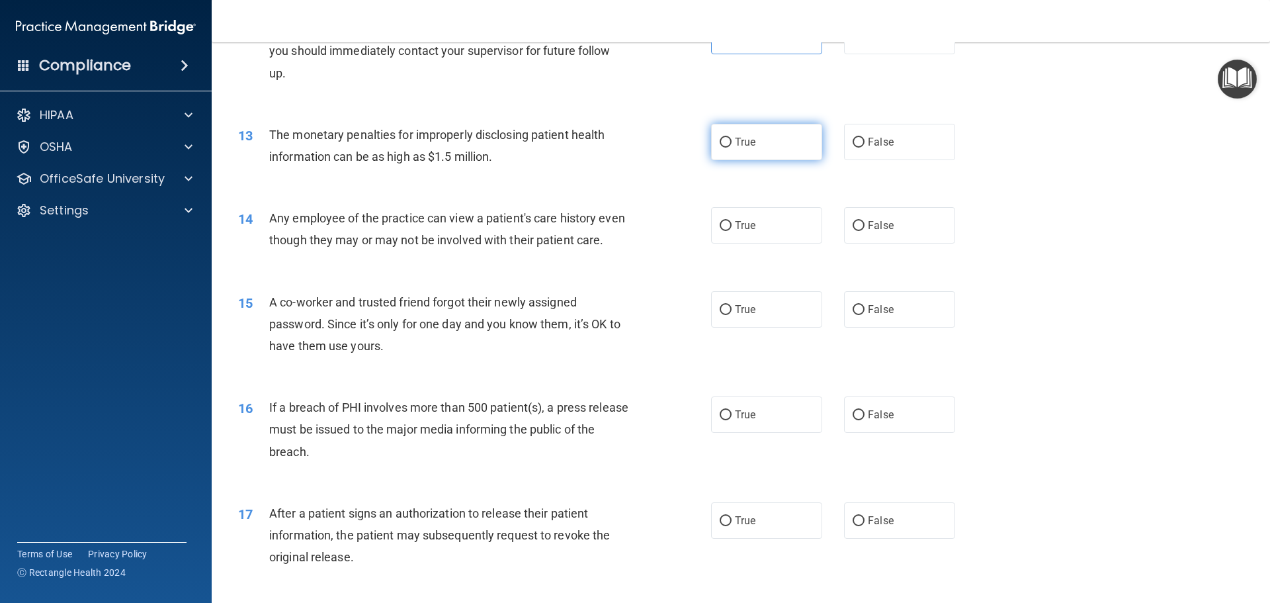
click at [765, 155] on label "True" at bounding box center [766, 142] width 111 height 36
click at [732, 148] on input "True" at bounding box center [726, 143] width 12 height 10
radio input "true"
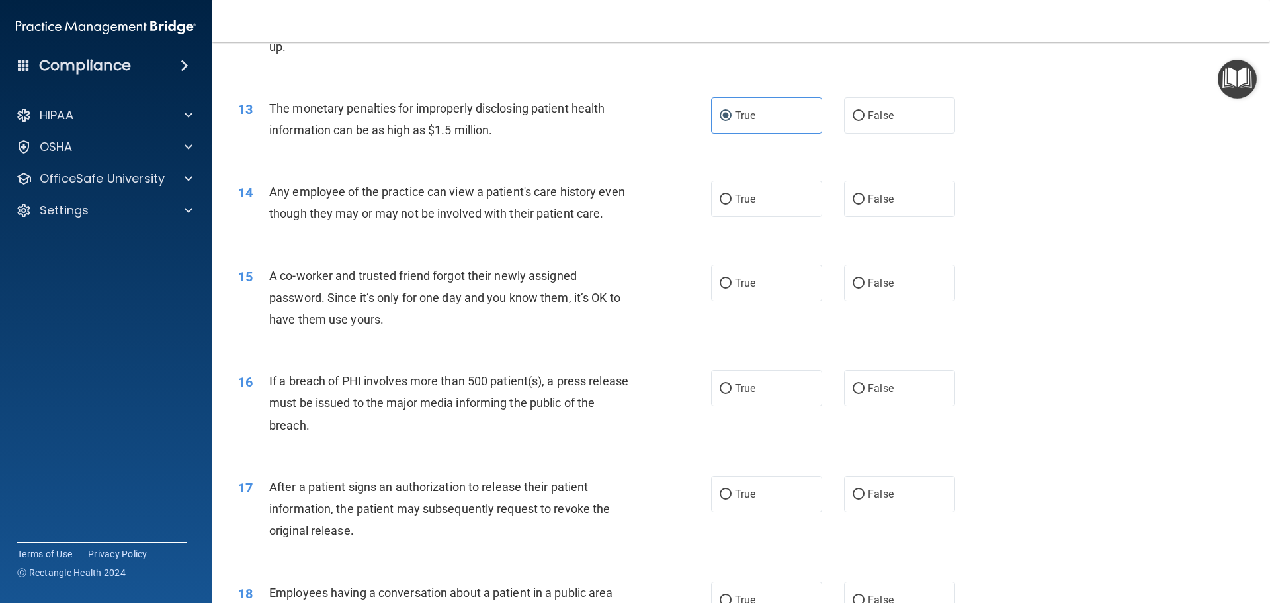
scroll to position [1191, 0]
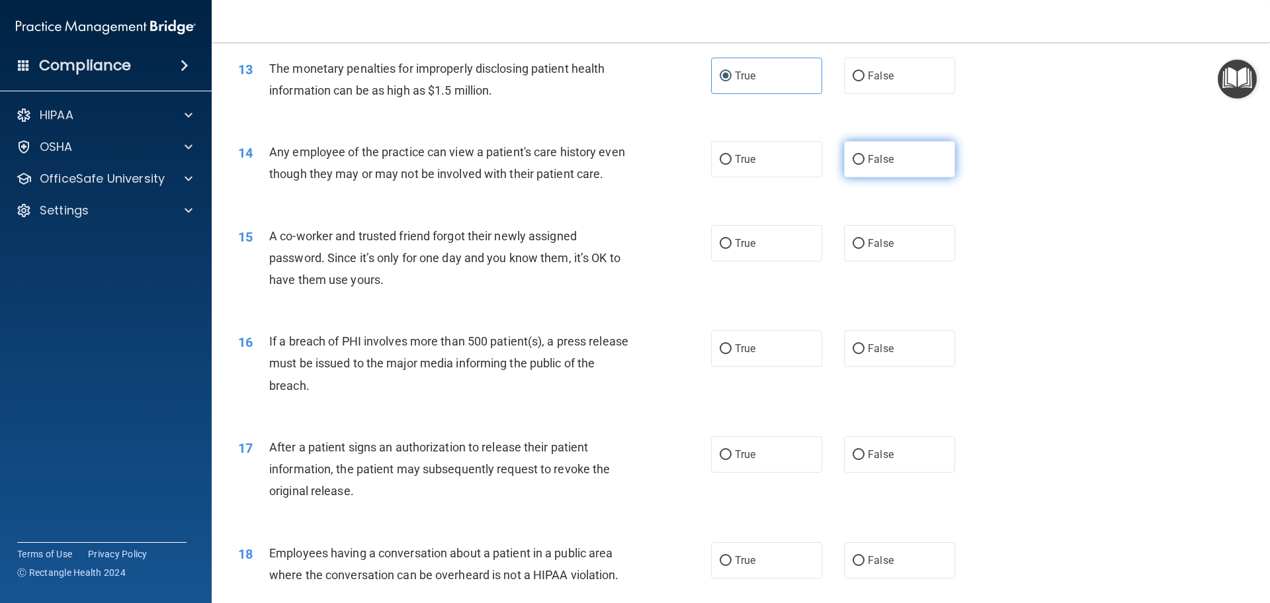
click at [866, 147] on label "False" at bounding box center [899, 159] width 111 height 36
click at [865, 155] on input "False" at bounding box center [859, 160] width 12 height 10
radio input "true"
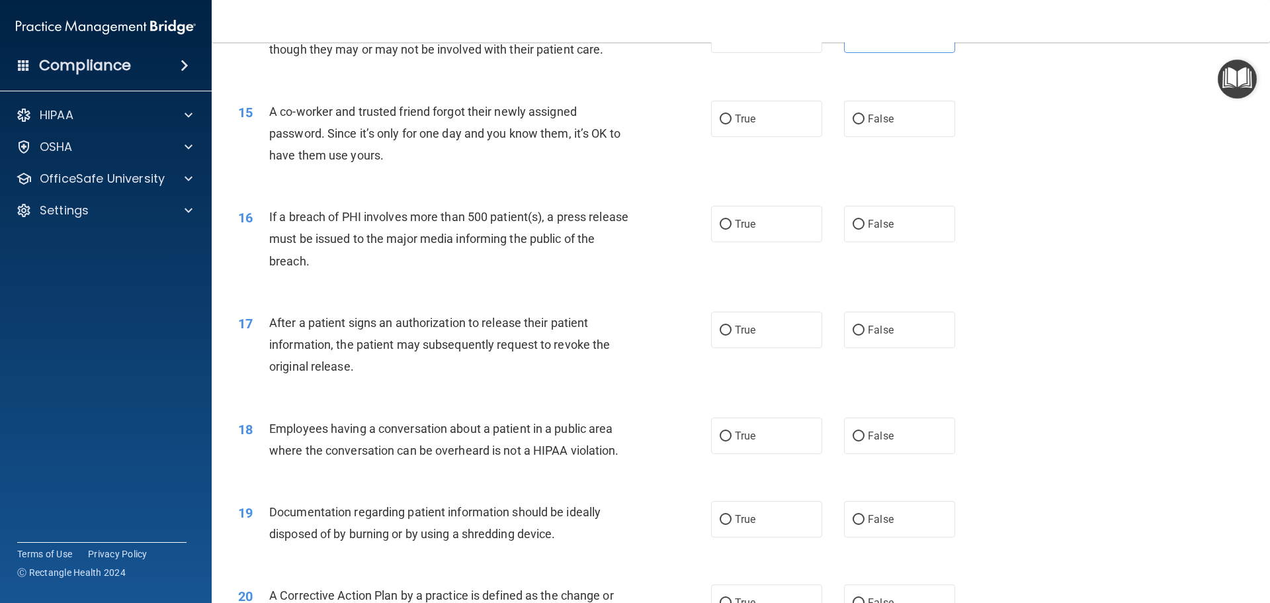
scroll to position [1323, 0]
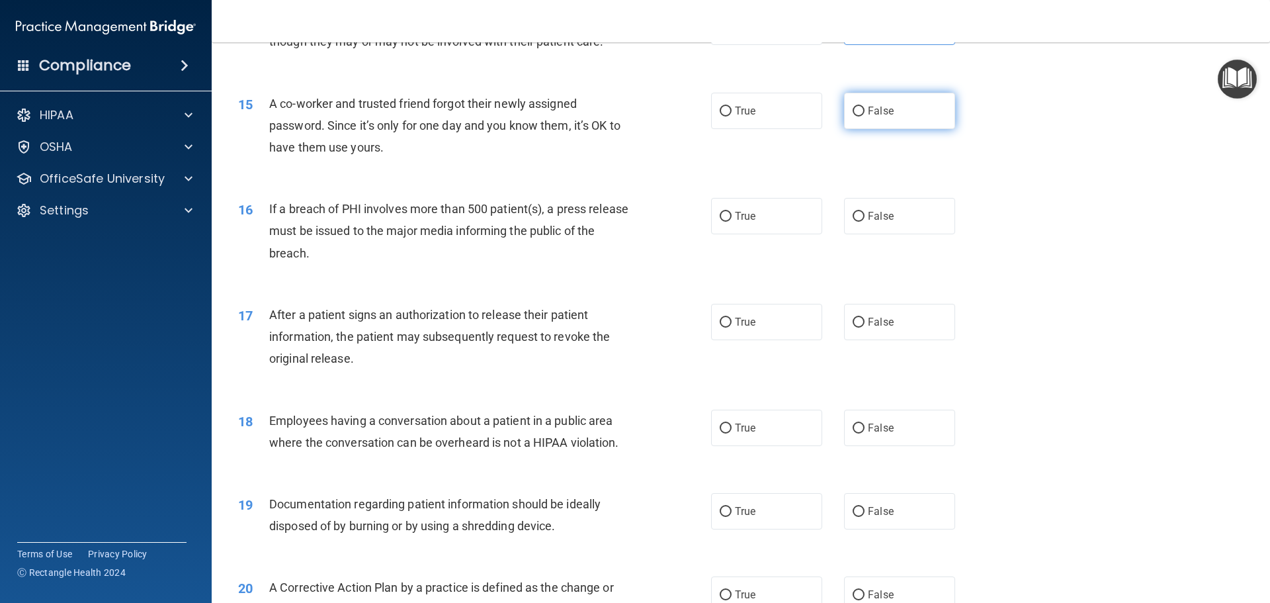
click at [872, 129] on label "False" at bounding box center [899, 111] width 111 height 36
click at [865, 116] on input "False" at bounding box center [859, 112] width 12 height 10
radio input "true"
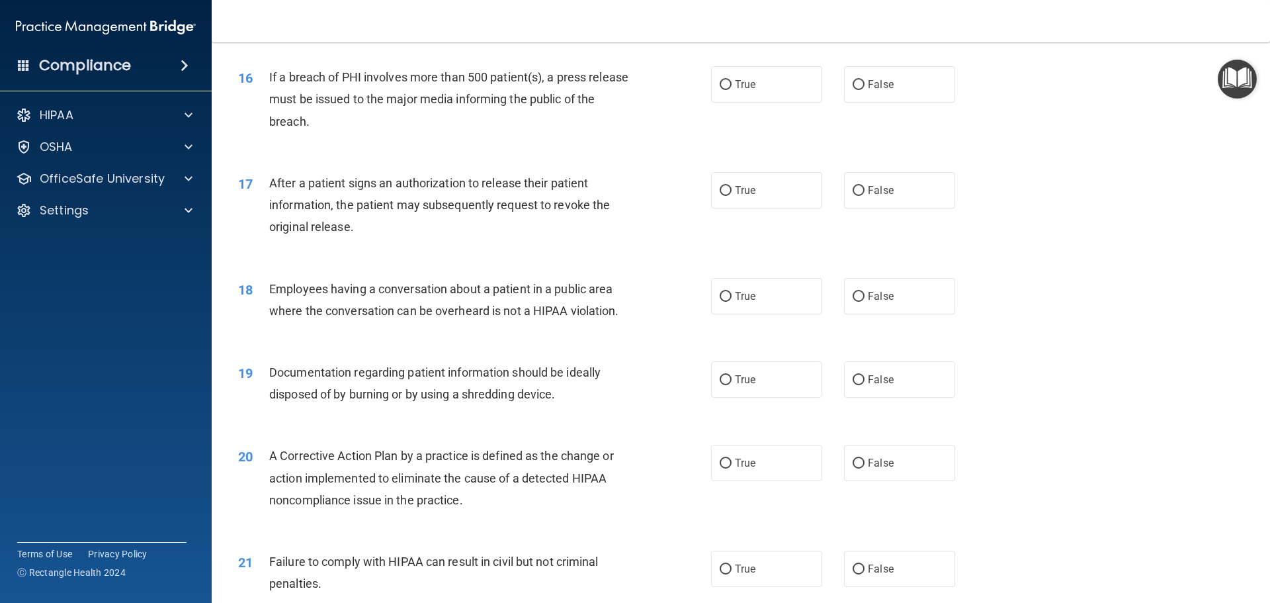
scroll to position [1455, 0]
click at [854, 102] on label "False" at bounding box center [899, 83] width 111 height 36
click at [854, 89] on input "False" at bounding box center [859, 84] width 12 height 10
radio input "true"
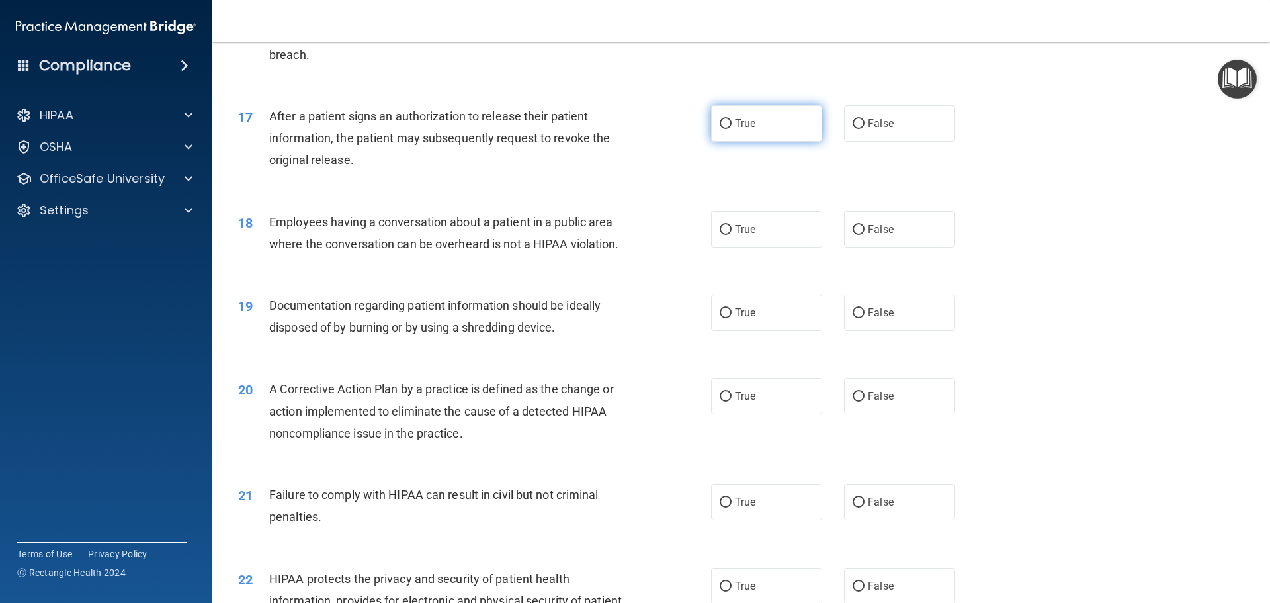
click at [798, 142] on label "True" at bounding box center [766, 123] width 111 height 36
click at [732, 129] on input "True" at bounding box center [726, 124] width 12 height 10
radio input "true"
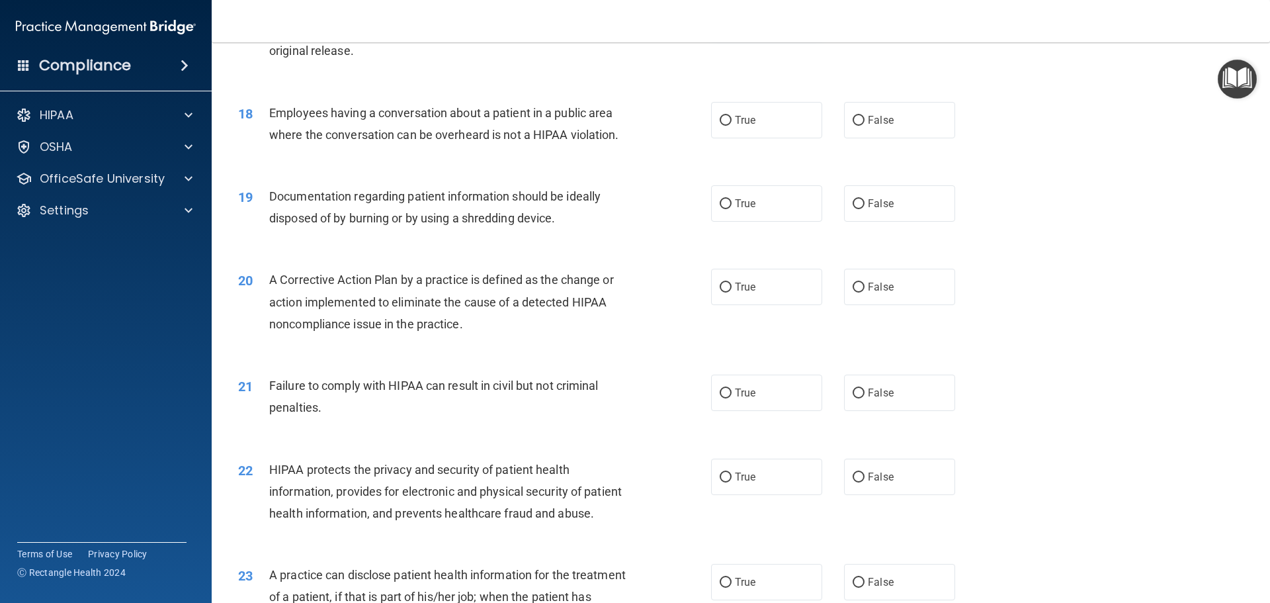
scroll to position [1654, 0]
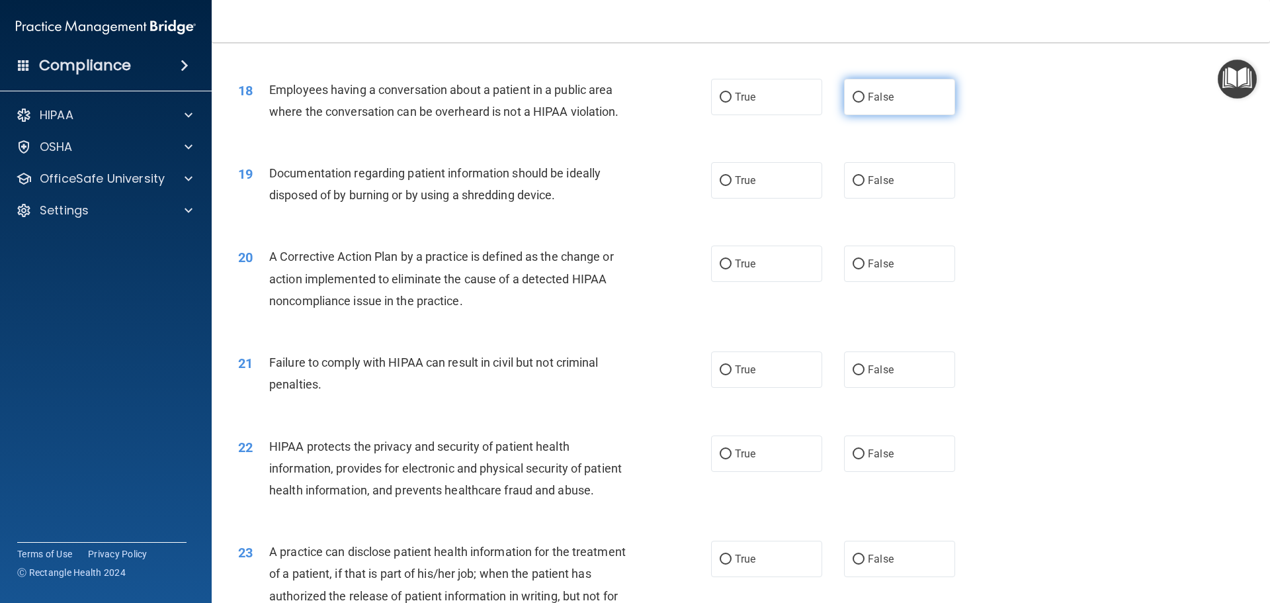
click at [861, 115] on label "False" at bounding box center [899, 97] width 111 height 36
click at [861, 103] on input "False" at bounding box center [859, 98] width 12 height 10
radio input "true"
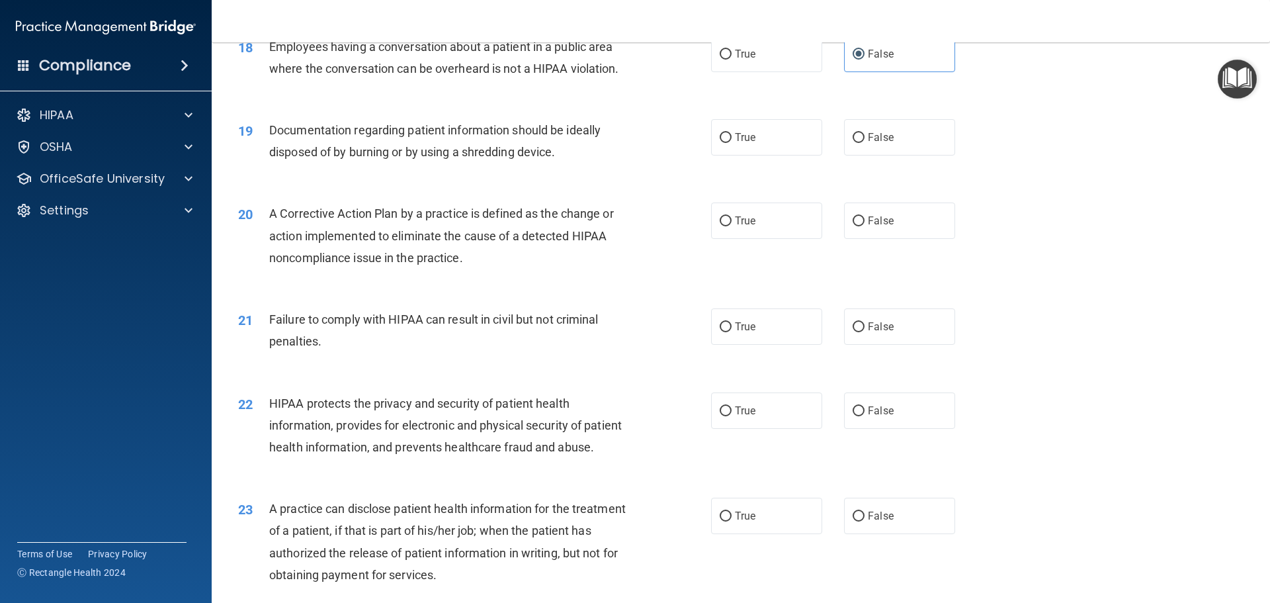
scroll to position [1720, 0]
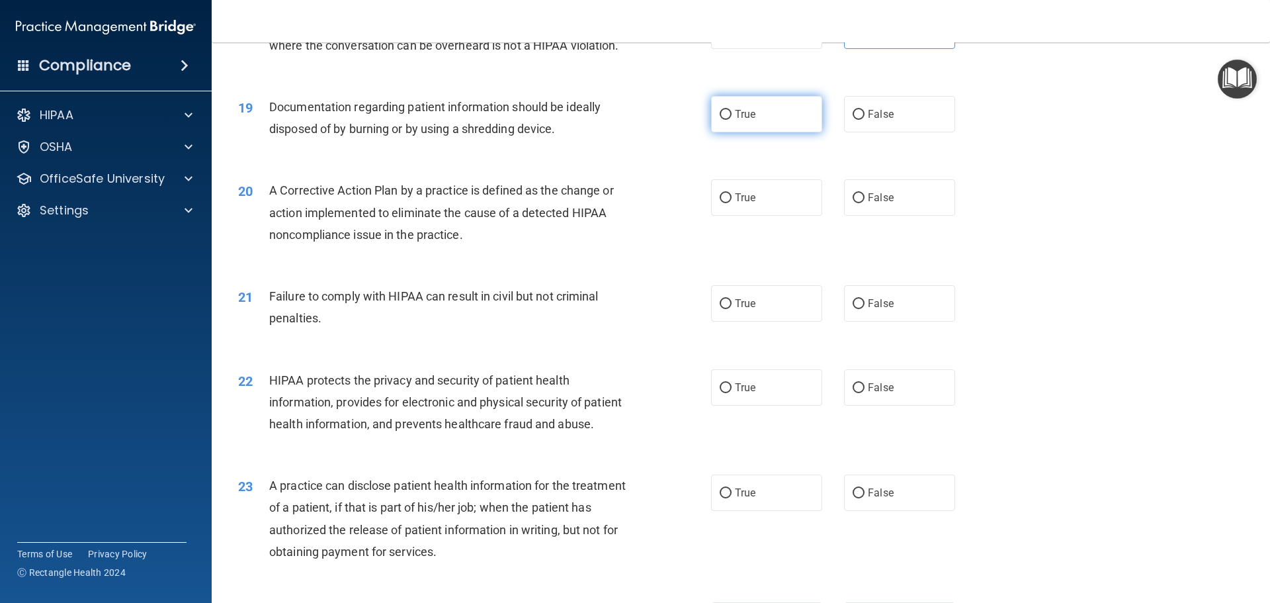
click at [802, 132] on label "True" at bounding box center [766, 114] width 111 height 36
click at [732, 120] on input "True" at bounding box center [726, 115] width 12 height 10
radio input "true"
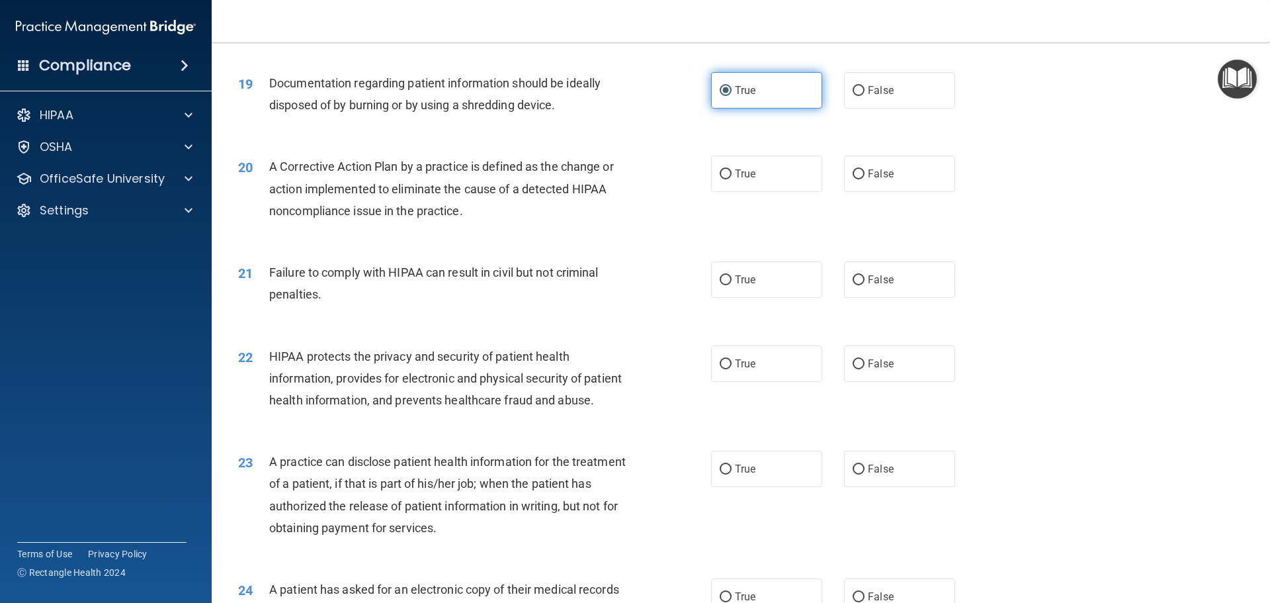
scroll to position [1786, 0]
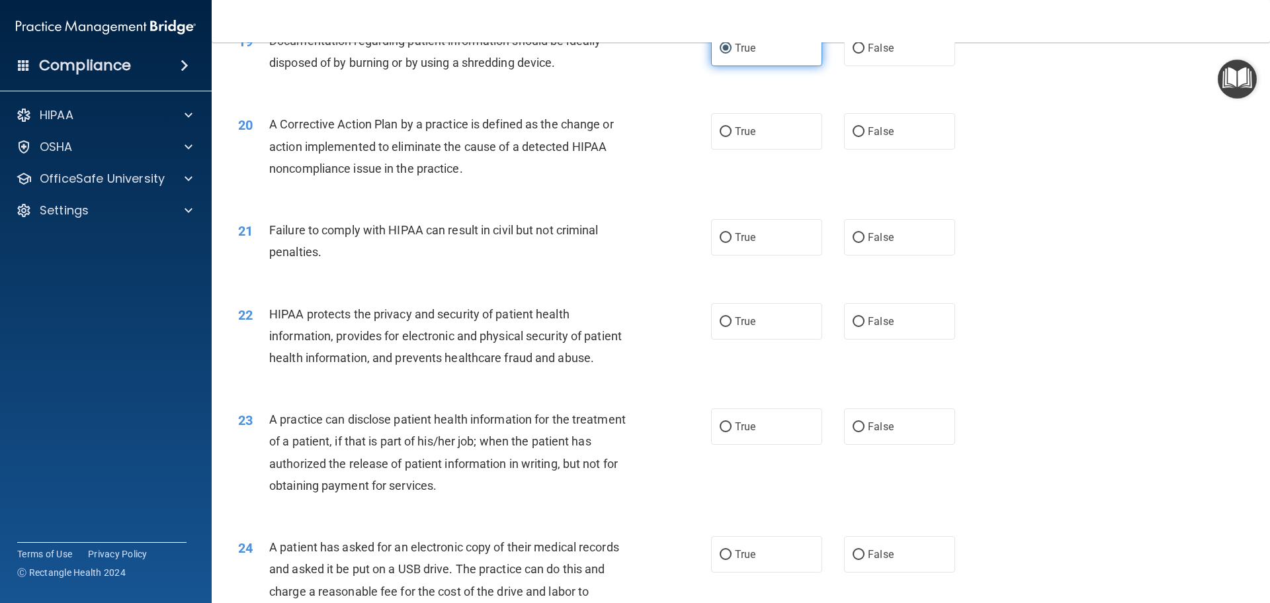
click at [802, 140] on label "True" at bounding box center [766, 131] width 111 height 36
click at [732, 137] on input "True" at bounding box center [726, 132] width 12 height 10
radio input "true"
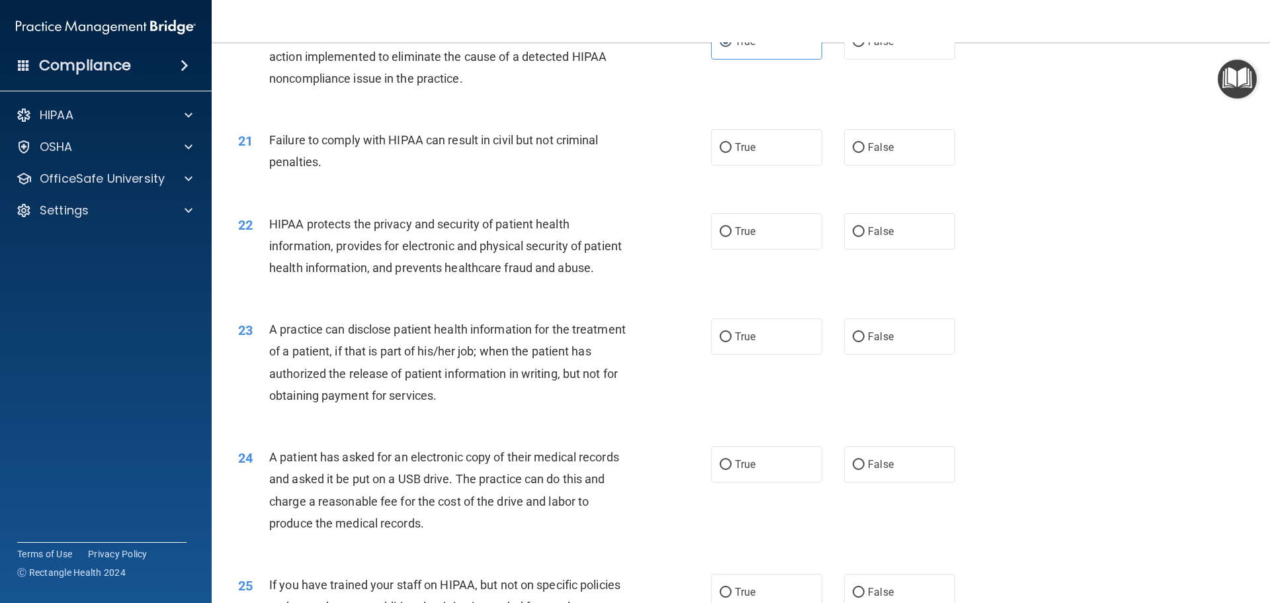
scroll to position [1919, 0]
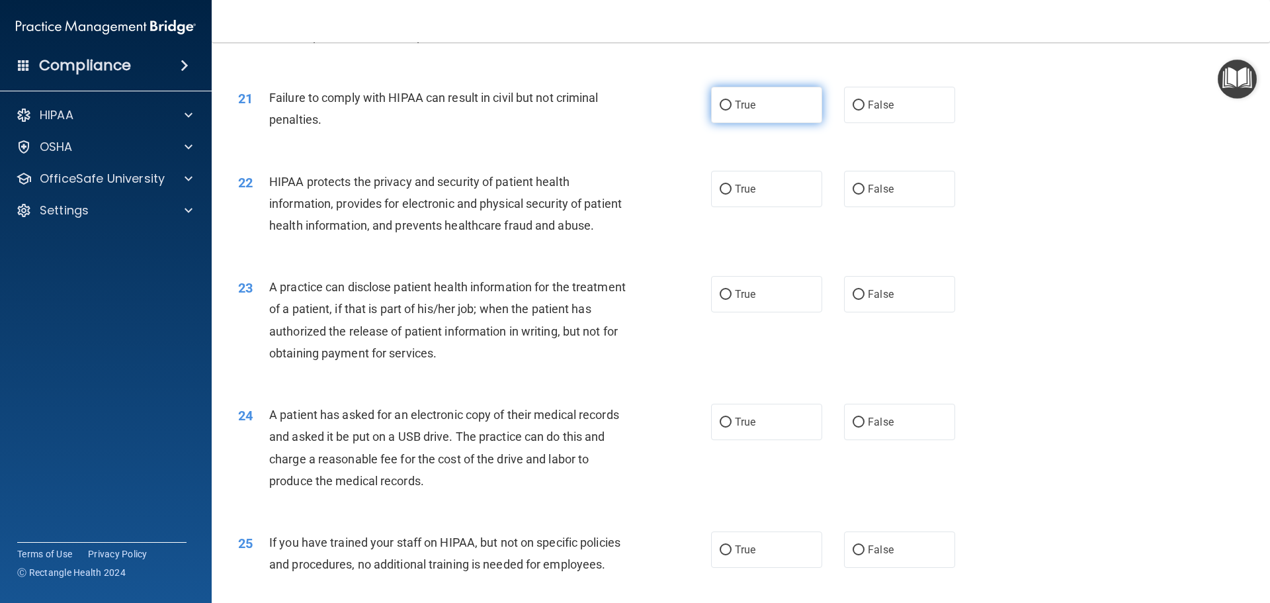
click at [773, 123] on label "True" at bounding box center [766, 105] width 111 height 36
click at [732, 110] on input "True" at bounding box center [726, 106] width 12 height 10
radio input "true"
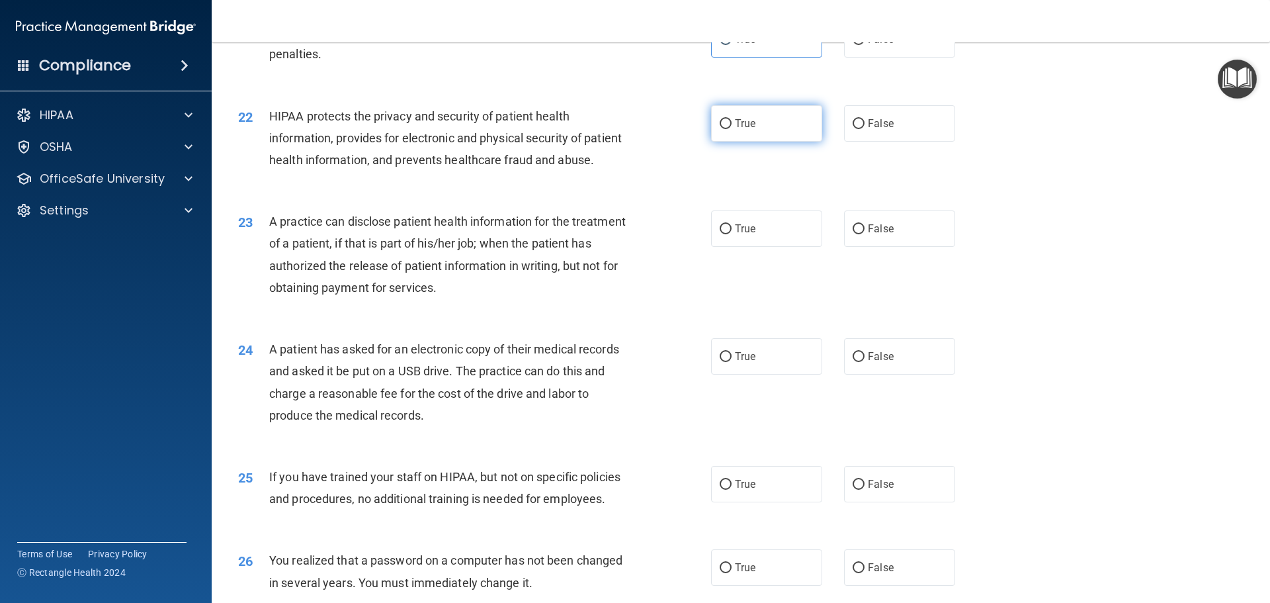
scroll to position [1985, 0]
click at [901, 51] on label "False" at bounding box center [899, 39] width 111 height 36
click at [865, 44] on input "False" at bounding box center [859, 39] width 12 height 10
radio input "true"
radio input "false"
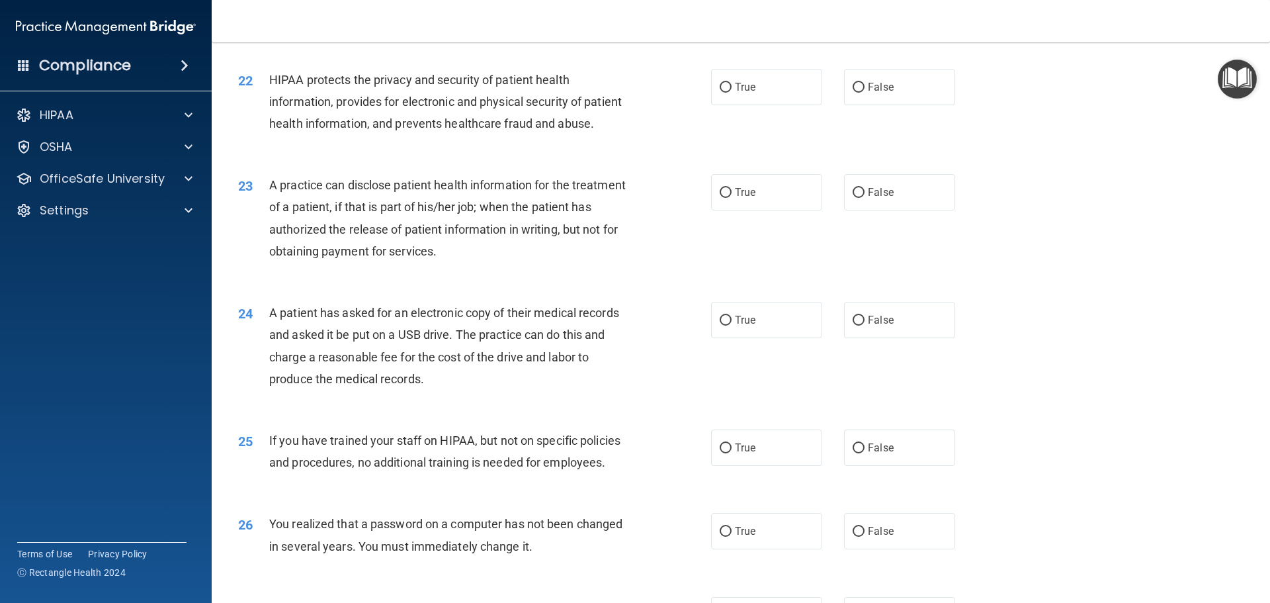
scroll to position [2051, 0]
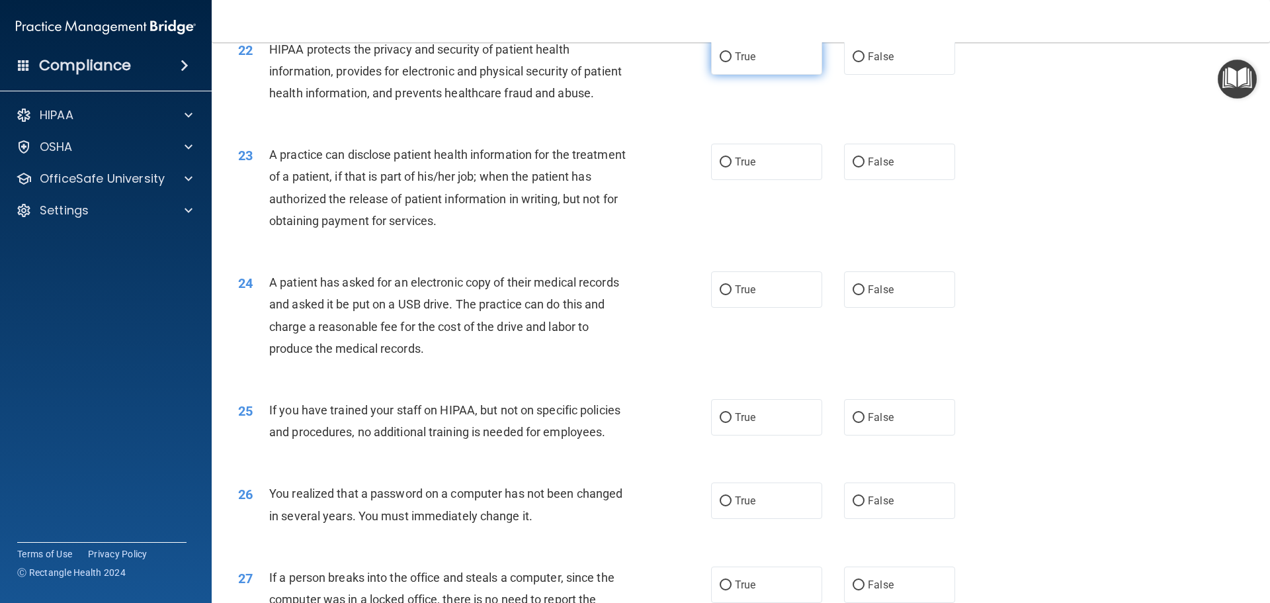
click at [775, 75] on label "True" at bounding box center [766, 56] width 111 height 36
click at [732, 62] on input "True" at bounding box center [726, 57] width 12 height 10
radio input "true"
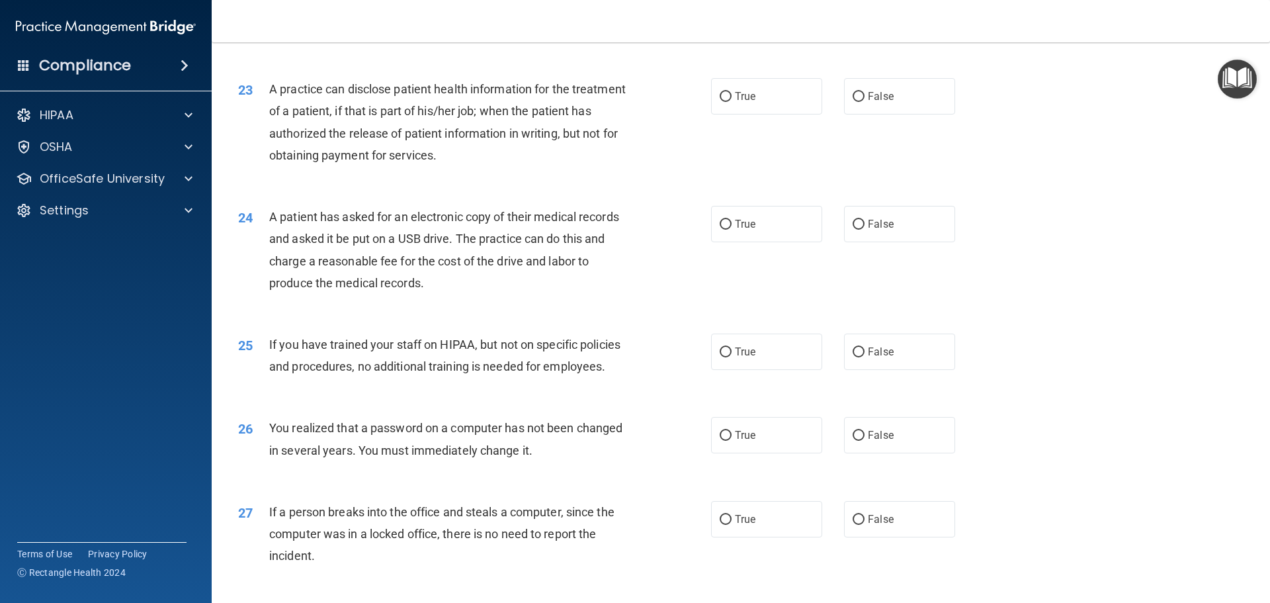
scroll to position [2117, 0]
click at [885, 102] on span "False" at bounding box center [881, 95] width 26 height 13
click at [865, 101] on input "False" at bounding box center [859, 96] width 12 height 10
radio input "true"
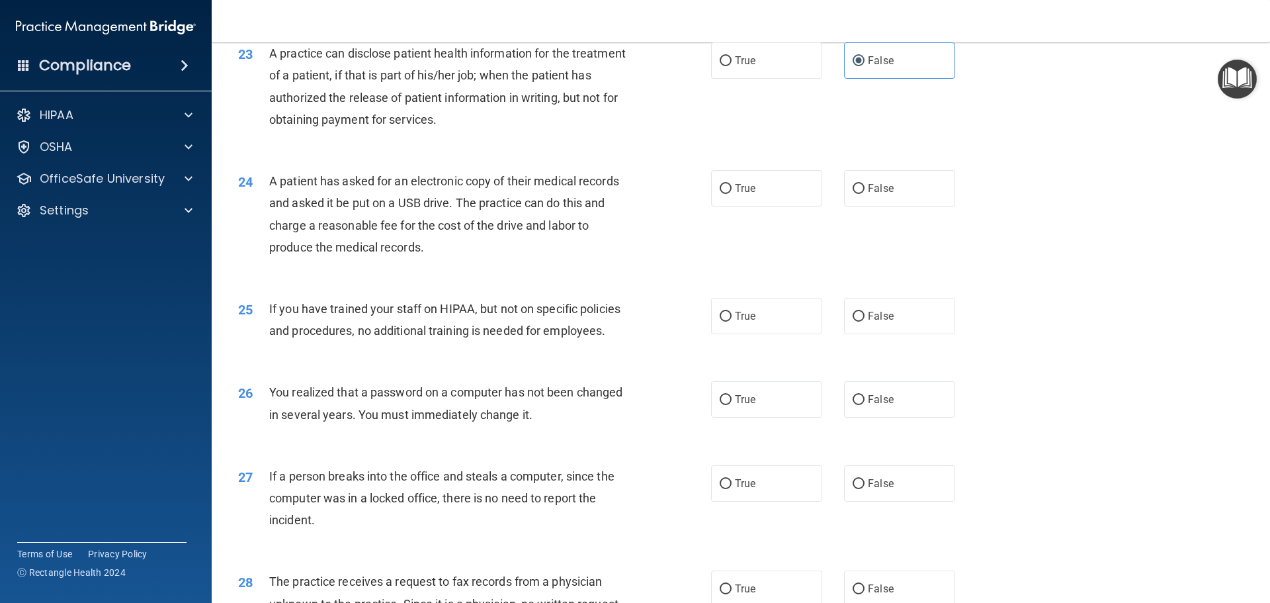
scroll to position [2183, 0]
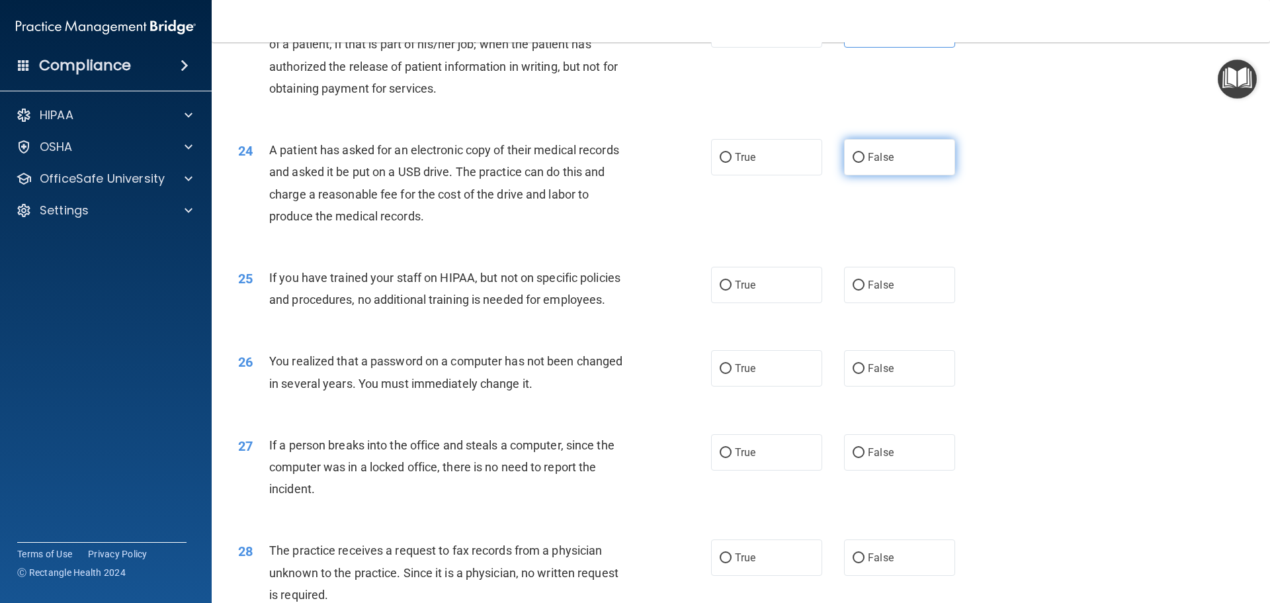
click at [855, 175] on label "False" at bounding box center [899, 157] width 111 height 36
click at [855, 163] on input "False" at bounding box center [859, 158] width 12 height 10
radio input "true"
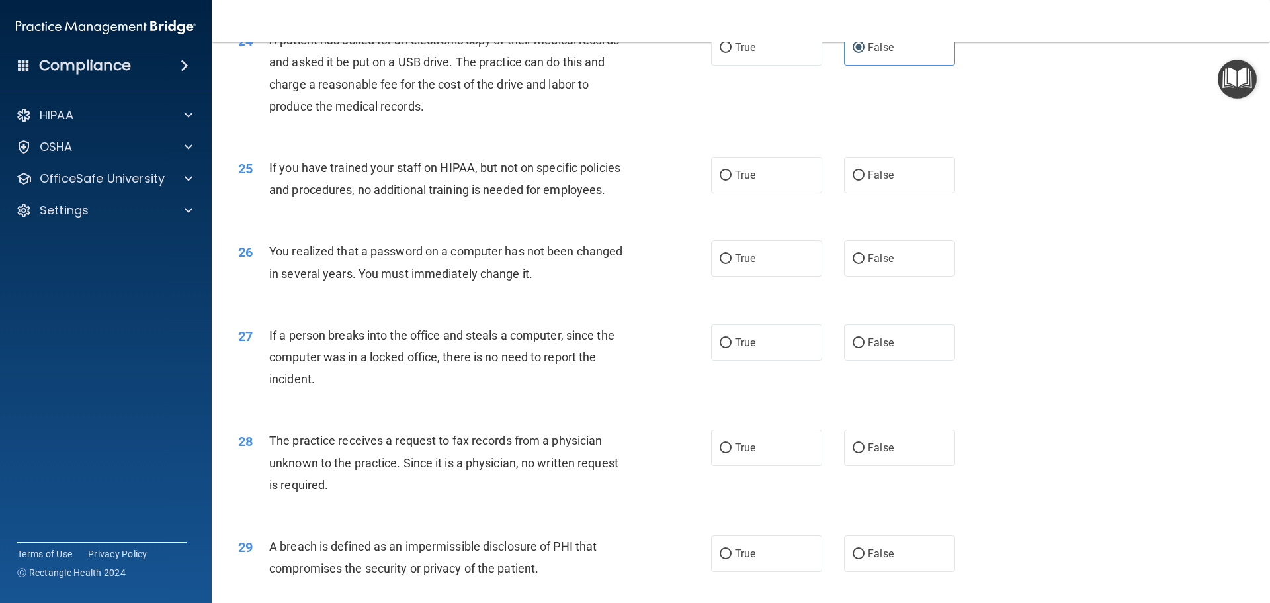
scroll to position [2316, 0]
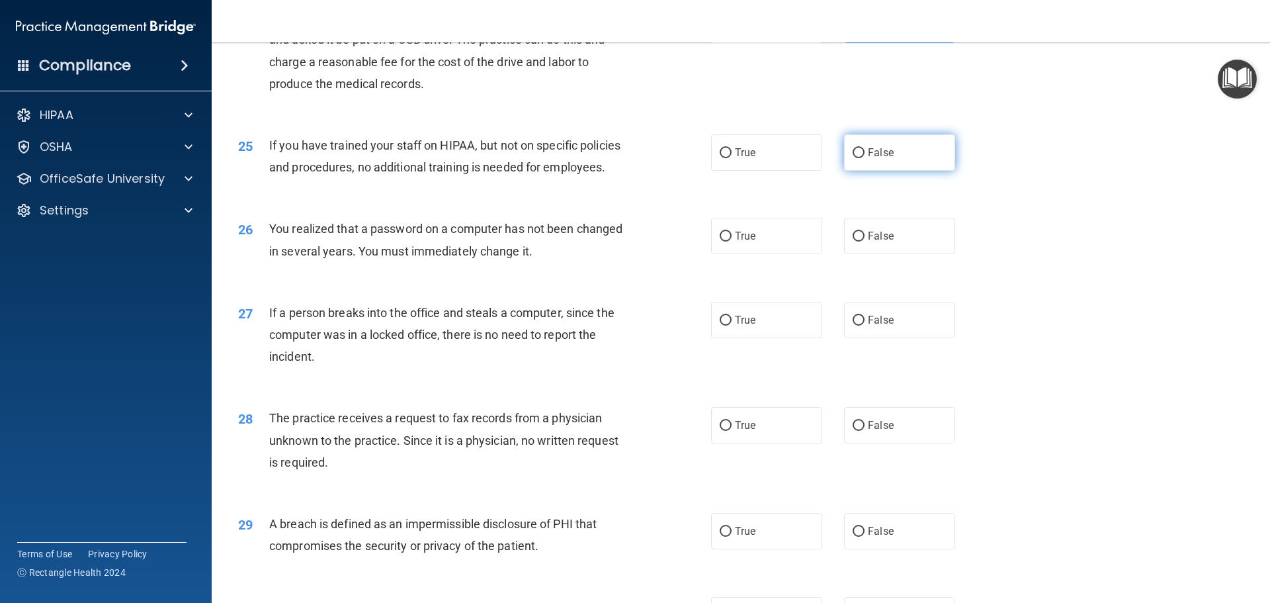
click at [877, 159] on span "False" at bounding box center [881, 152] width 26 height 13
click at [865, 158] on input "False" at bounding box center [859, 153] width 12 height 10
radio input "true"
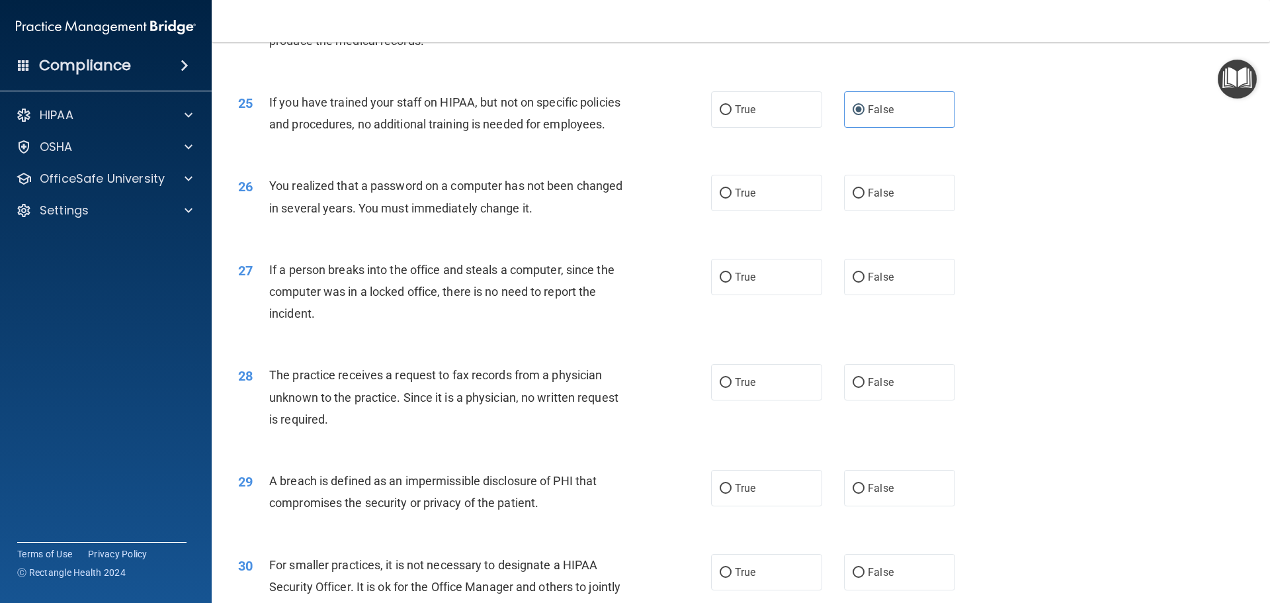
scroll to position [2382, 0]
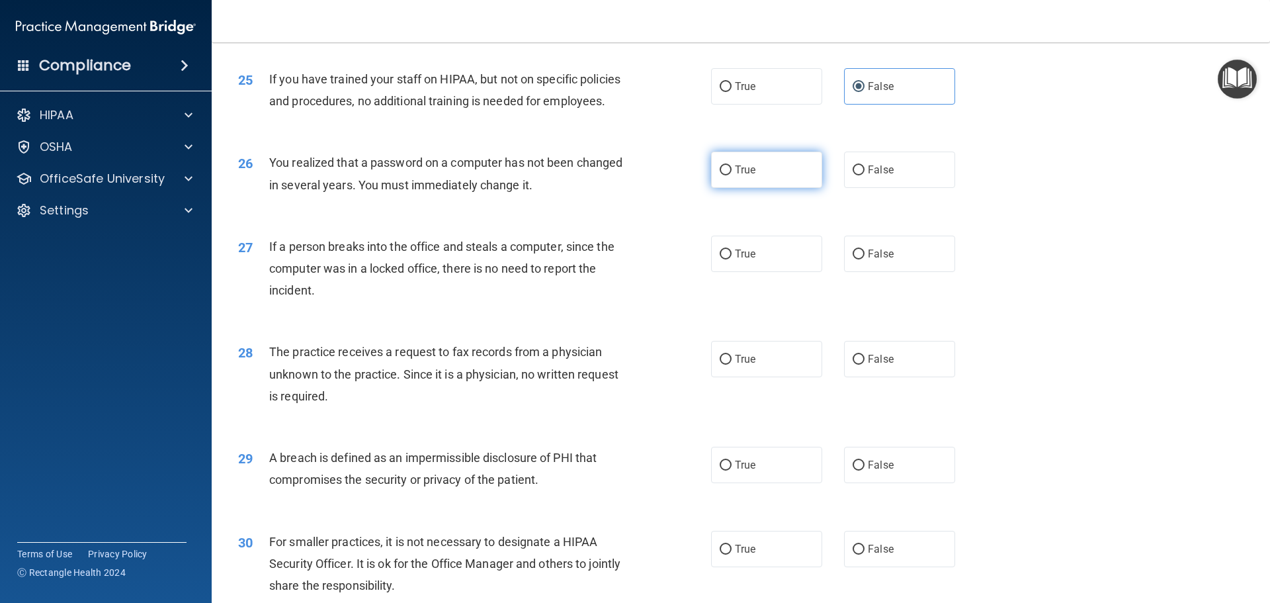
click at [799, 188] on label "True" at bounding box center [766, 170] width 111 height 36
click at [732, 175] on input "True" at bounding box center [726, 170] width 12 height 10
radio input "true"
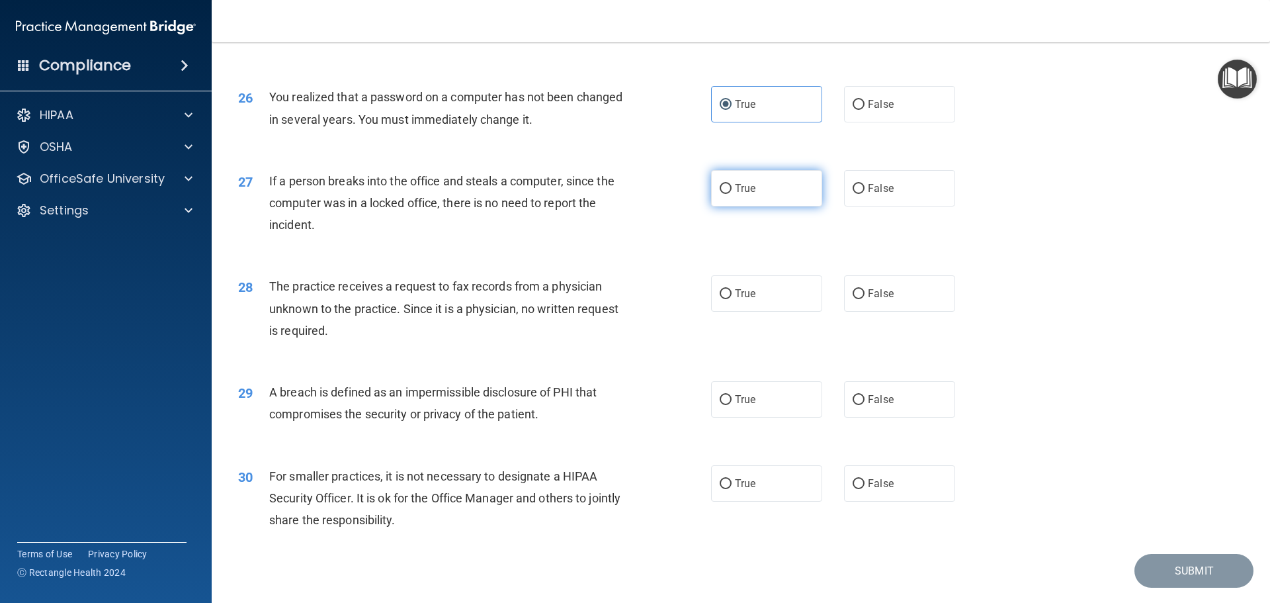
scroll to position [2448, 0]
click at [861, 206] on label "False" at bounding box center [899, 187] width 111 height 36
click at [861, 193] on input "False" at bounding box center [859, 188] width 12 height 10
radio input "true"
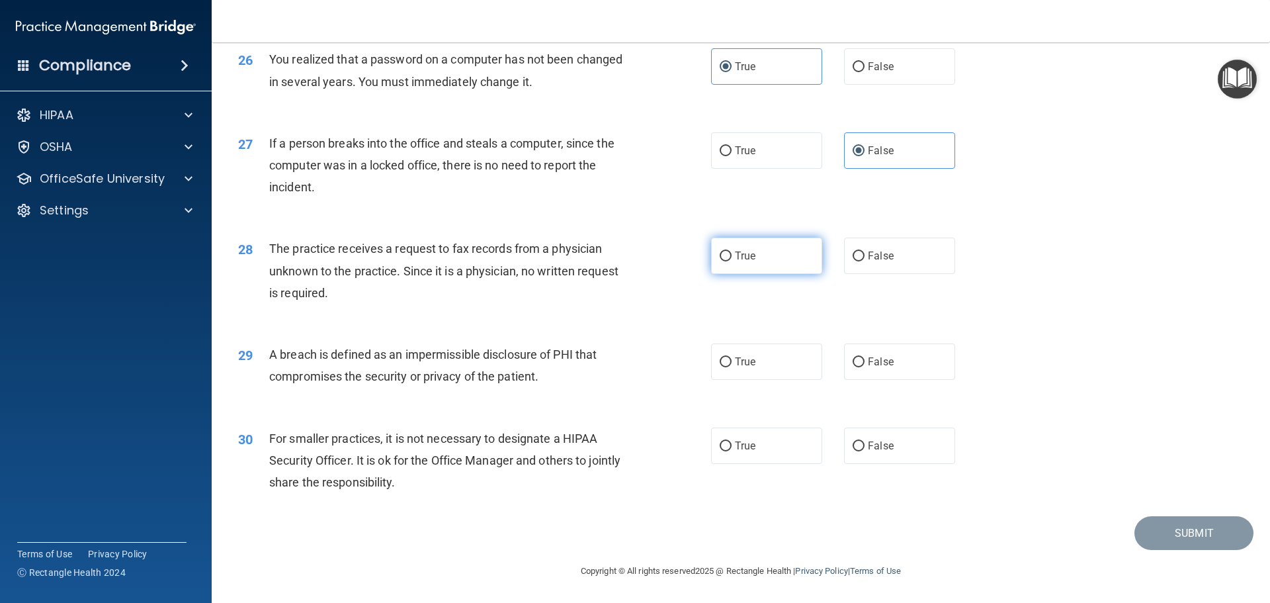
scroll to position [2529, 0]
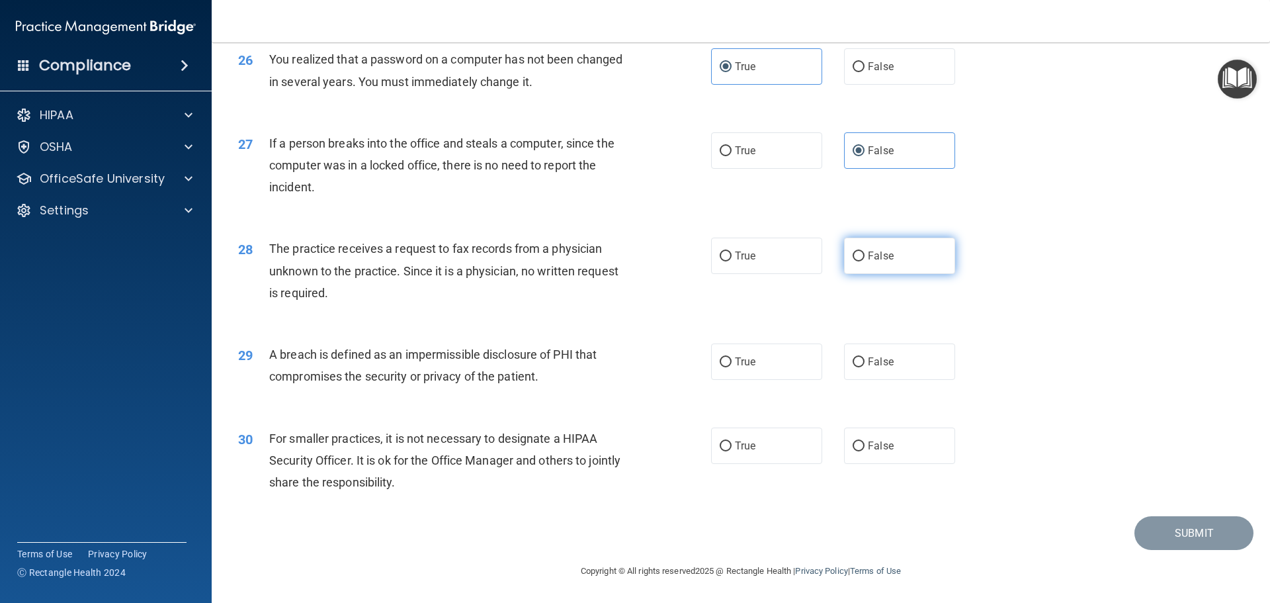
click at [880, 261] on span "False" at bounding box center [881, 255] width 26 height 13
click at [865, 261] on input "False" at bounding box center [859, 256] width 12 height 10
radio input "true"
drag, startPoint x: 928, startPoint y: 365, endPoint x: 869, endPoint y: 358, distance: 58.6
click at [927, 365] on label "False" at bounding box center [899, 361] width 111 height 36
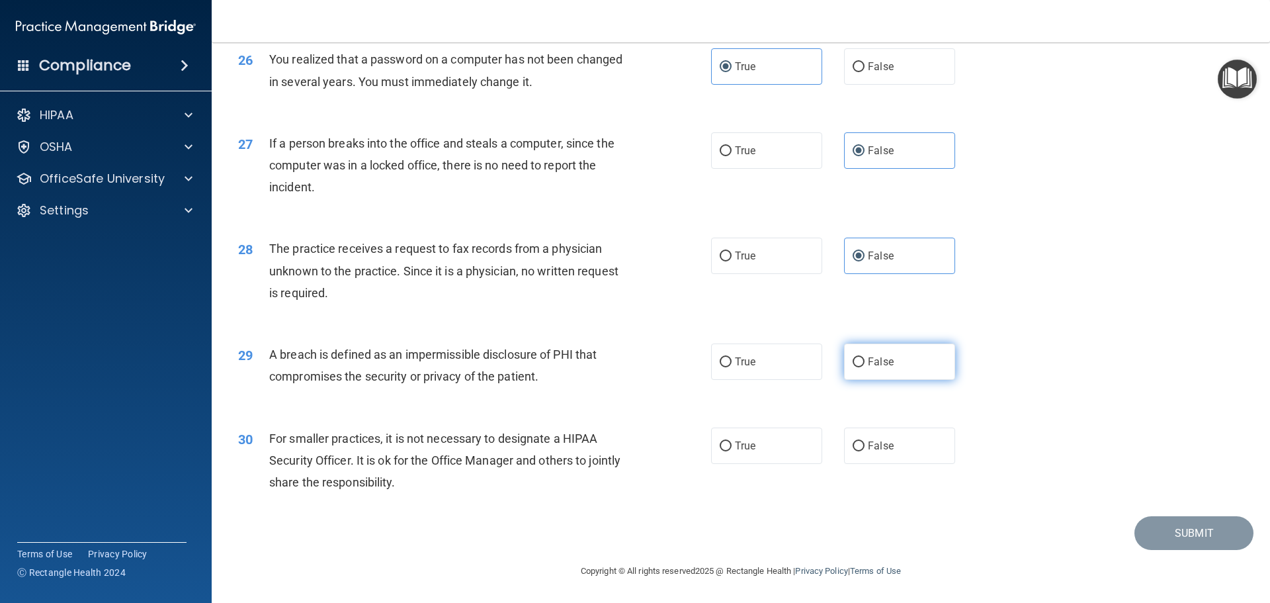
click at [865, 365] on input "False" at bounding box center [859, 362] width 12 height 10
radio input "true"
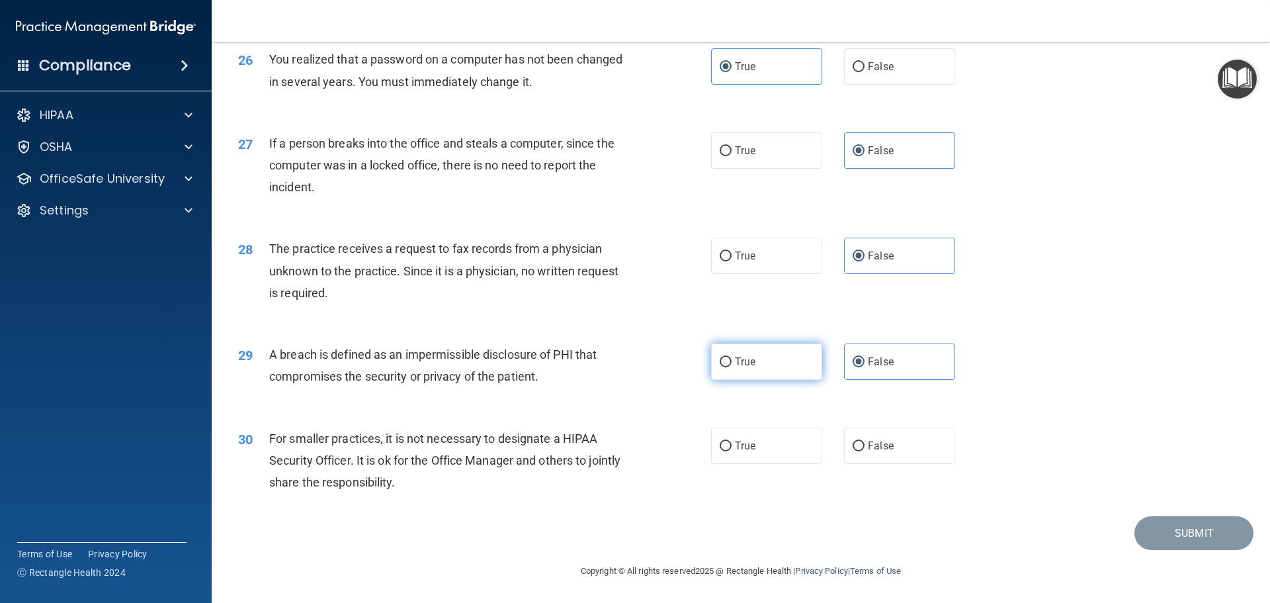
drag, startPoint x: 758, startPoint y: 360, endPoint x: 750, endPoint y: 357, distance: 8.4
click at [754, 359] on label "True" at bounding box center [766, 361] width 111 height 36
click at [732, 359] on input "True" at bounding box center [726, 362] width 12 height 10
radio input "true"
radio input "false"
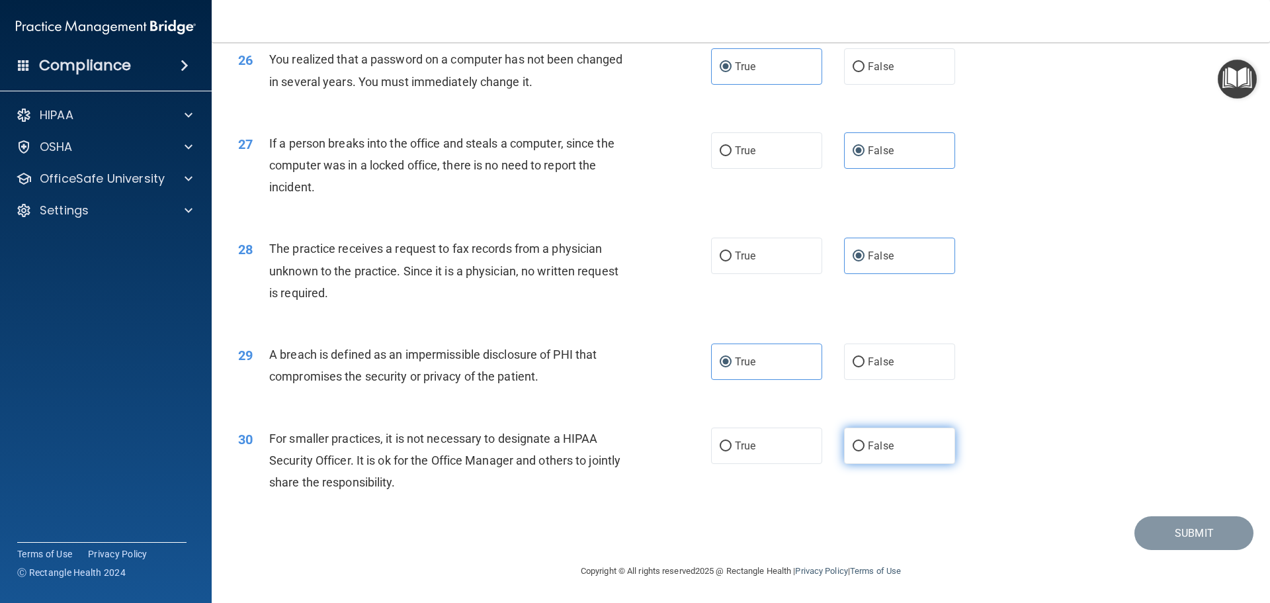
click at [859, 434] on label "False" at bounding box center [899, 445] width 111 height 36
click at [859, 441] on input "False" at bounding box center [859, 446] width 12 height 10
radio input "true"
click at [1176, 539] on button "Submit" at bounding box center [1194, 533] width 119 height 34
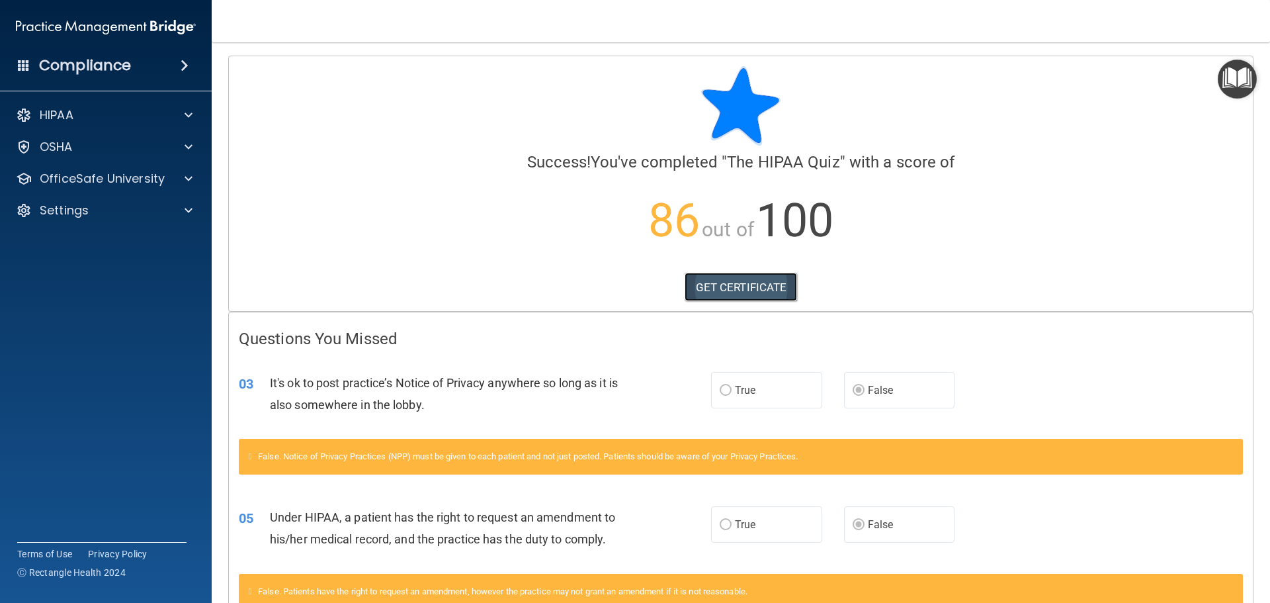
click at [754, 279] on link "GET CERTIFICATE" at bounding box center [741, 287] width 113 height 29
click at [191, 112] on span at bounding box center [189, 115] width 8 height 16
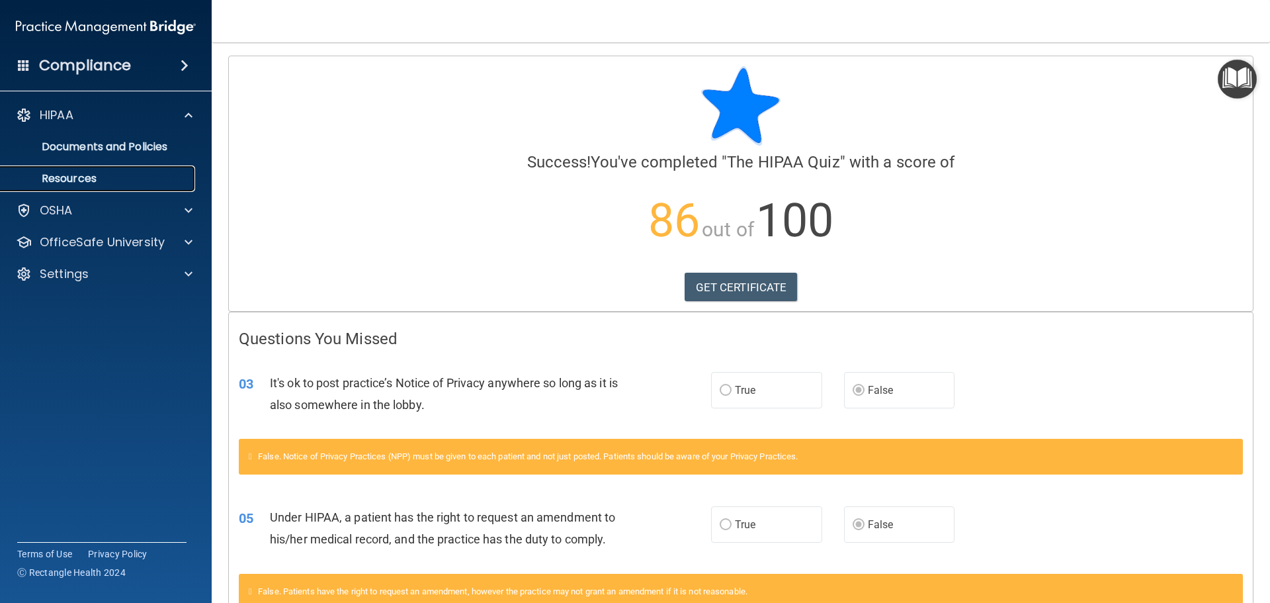
click at [136, 183] on p "Resources" at bounding box center [99, 178] width 181 height 13
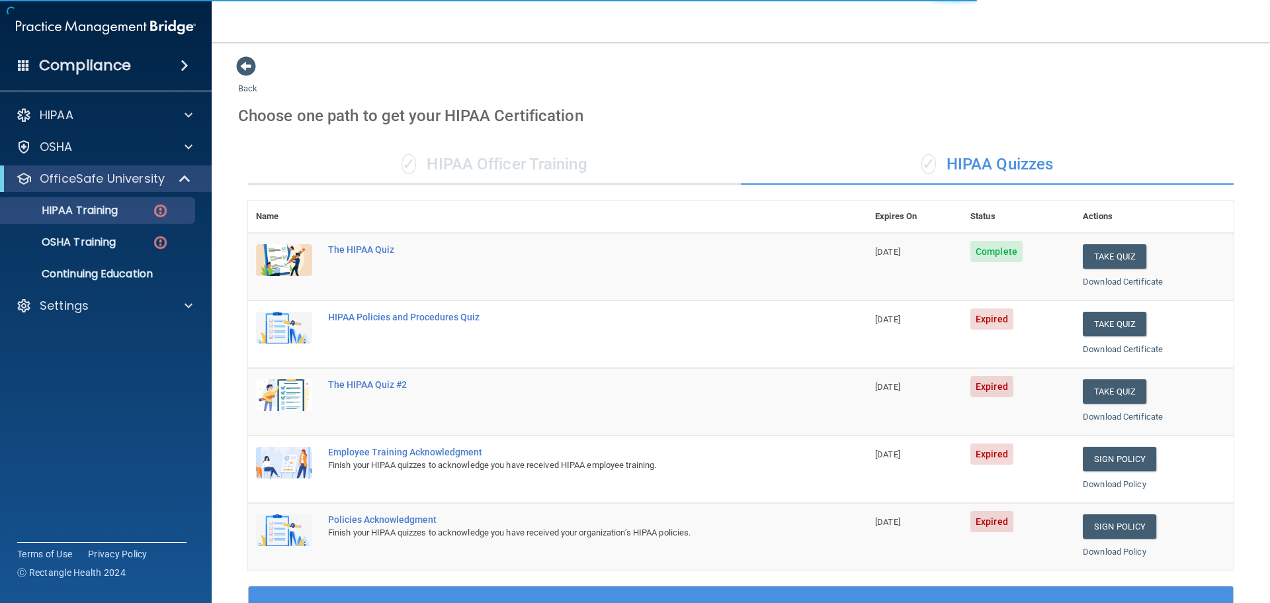
scroll to position [66, 0]
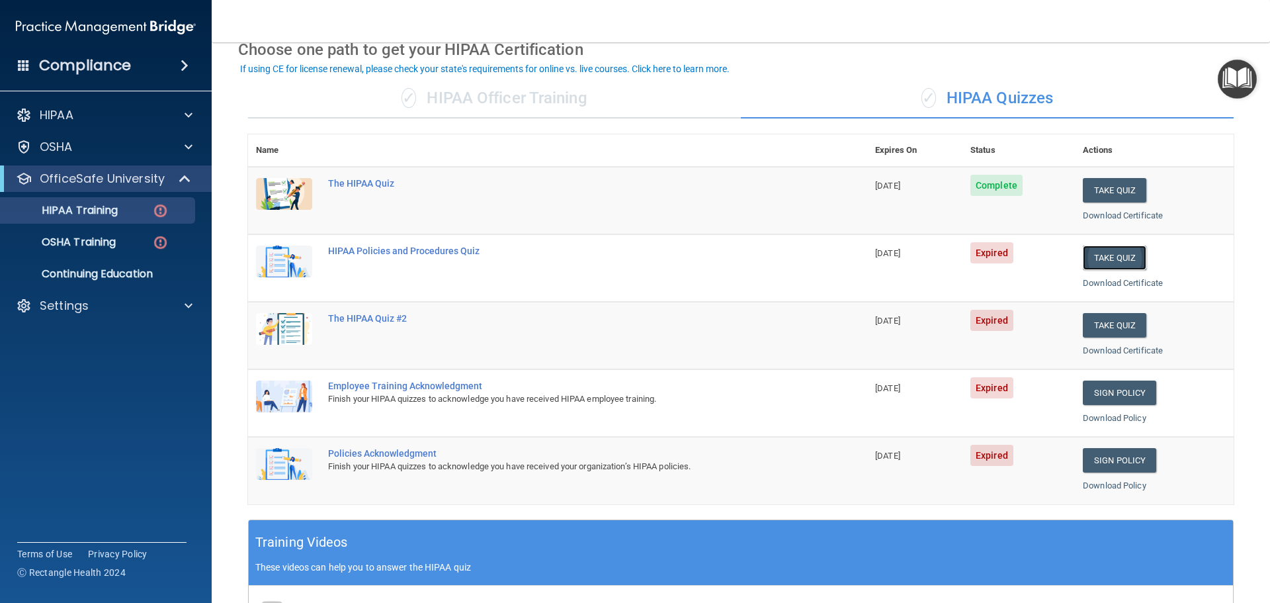
click at [1125, 263] on button "Take Quiz" at bounding box center [1115, 257] width 64 height 24
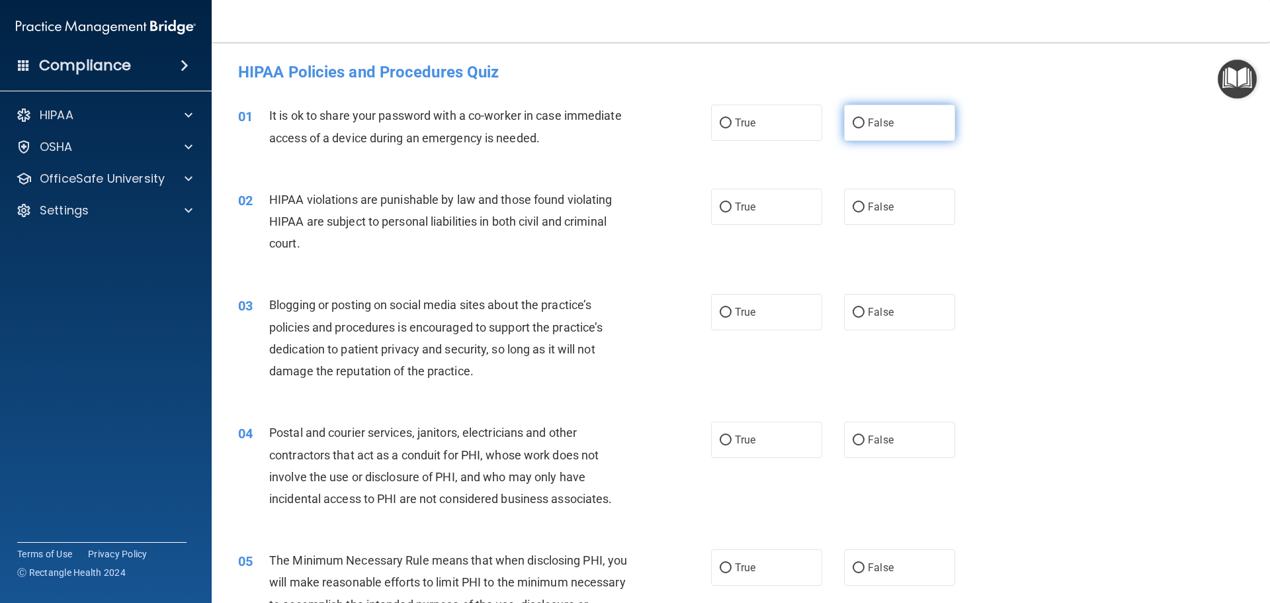
click at [863, 134] on label "False" at bounding box center [899, 123] width 111 height 36
click at [863, 128] on input "False" at bounding box center [859, 123] width 12 height 10
radio input "true"
click at [733, 216] on label "True" at bounding box center [766, 207] width 111 height 36
click at [732, 212] on input "True" at bounding box center [726, 207] width 12 height 10
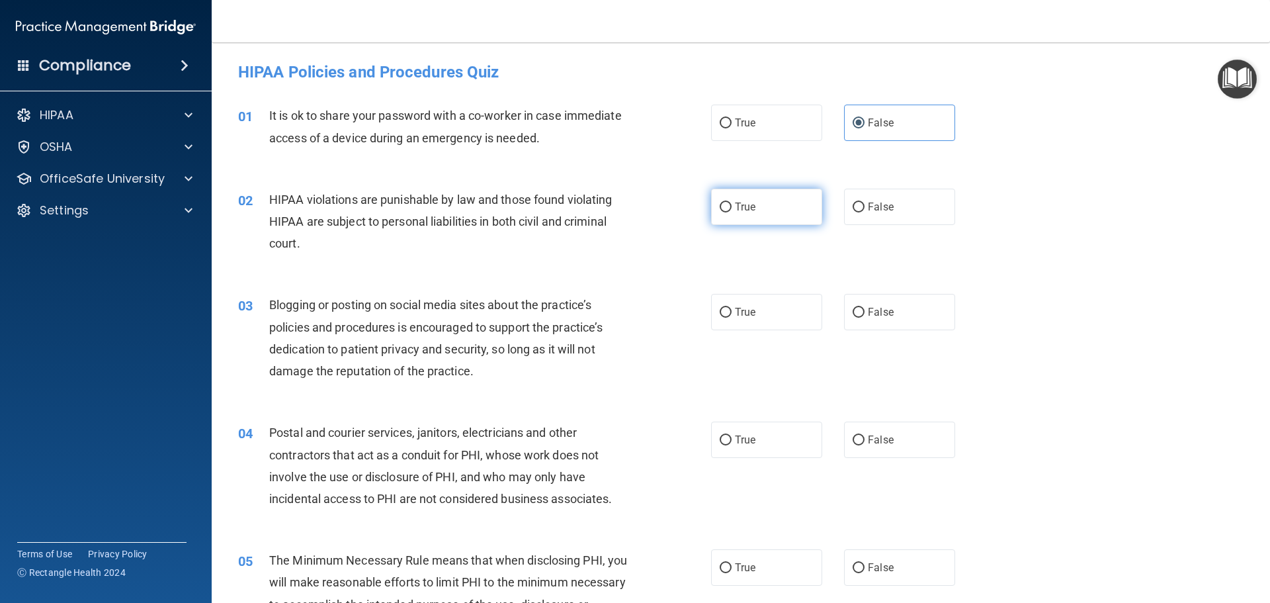
radio input "true"
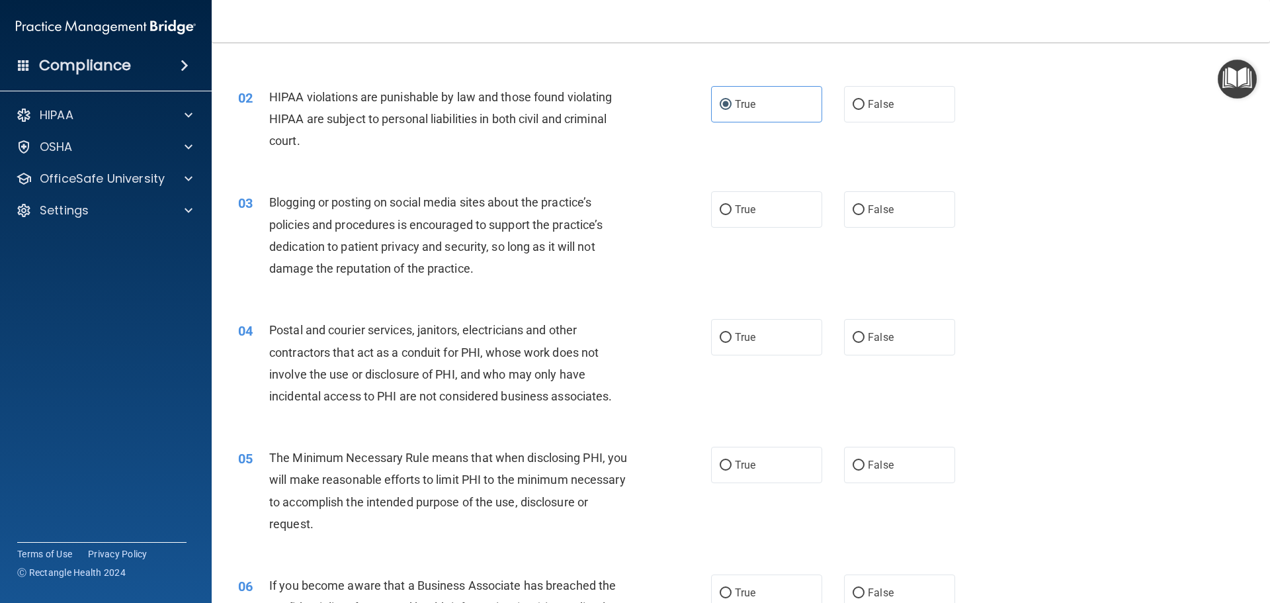
scroll to position [132, 0]
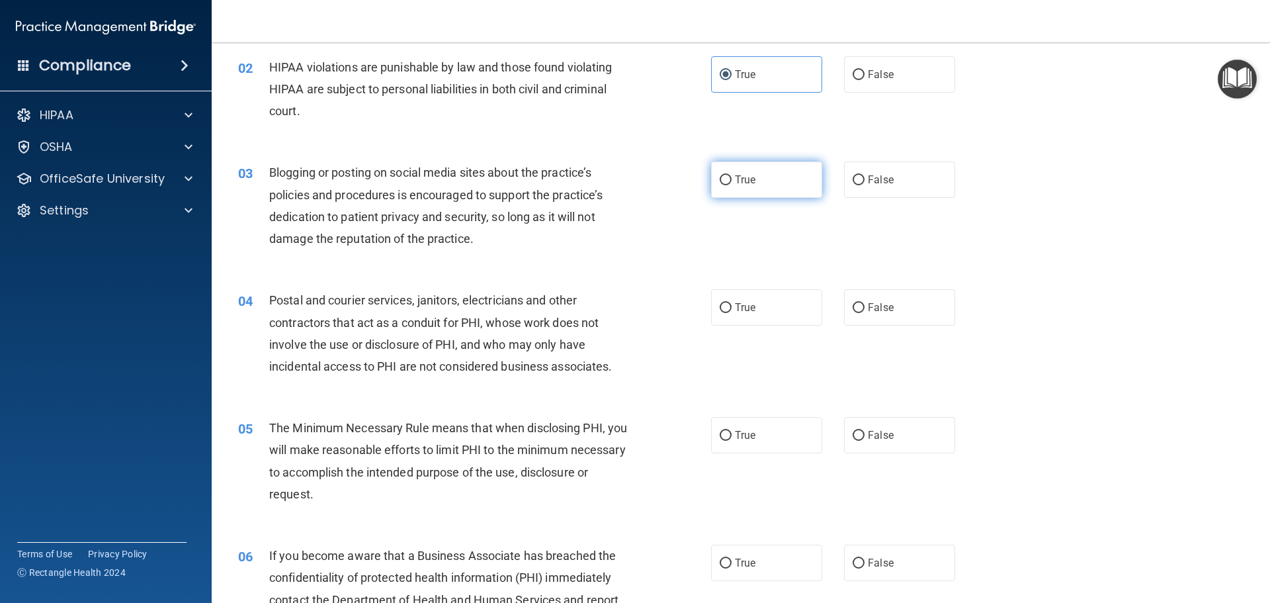
click at [728, 171] on label "True" at bounding box center [766, 179] width 111 height 36
click at [728, 175] on input "True" at bounding box center [726, 180] width 12 height 10
radio input "true"
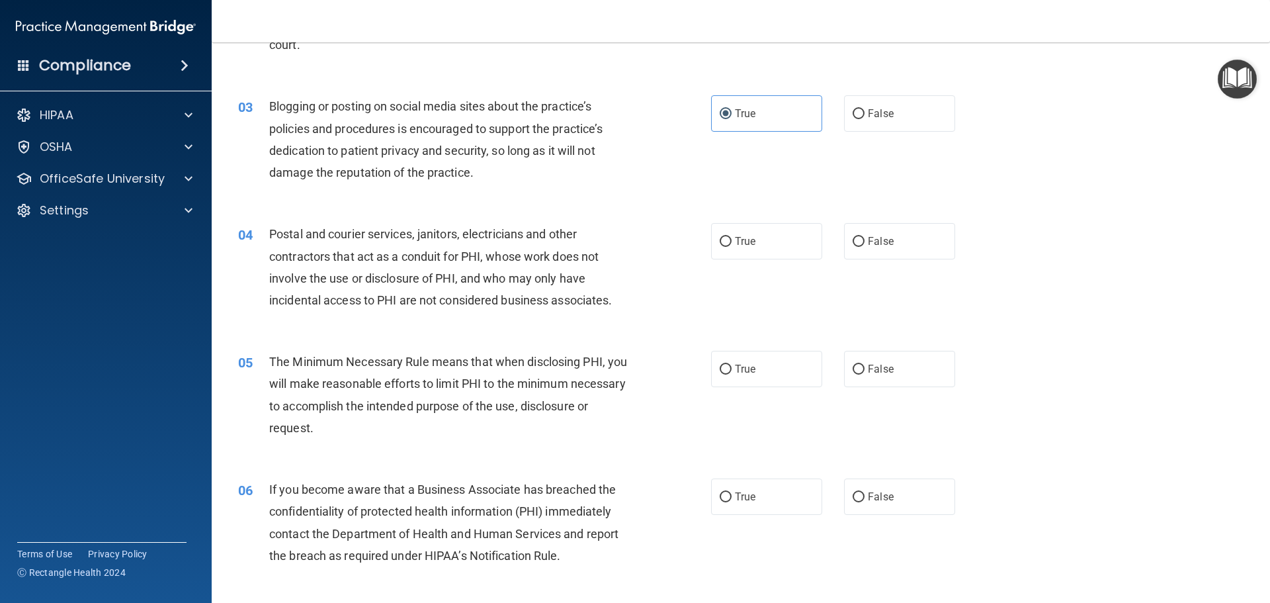
scroll to position [265, 0]
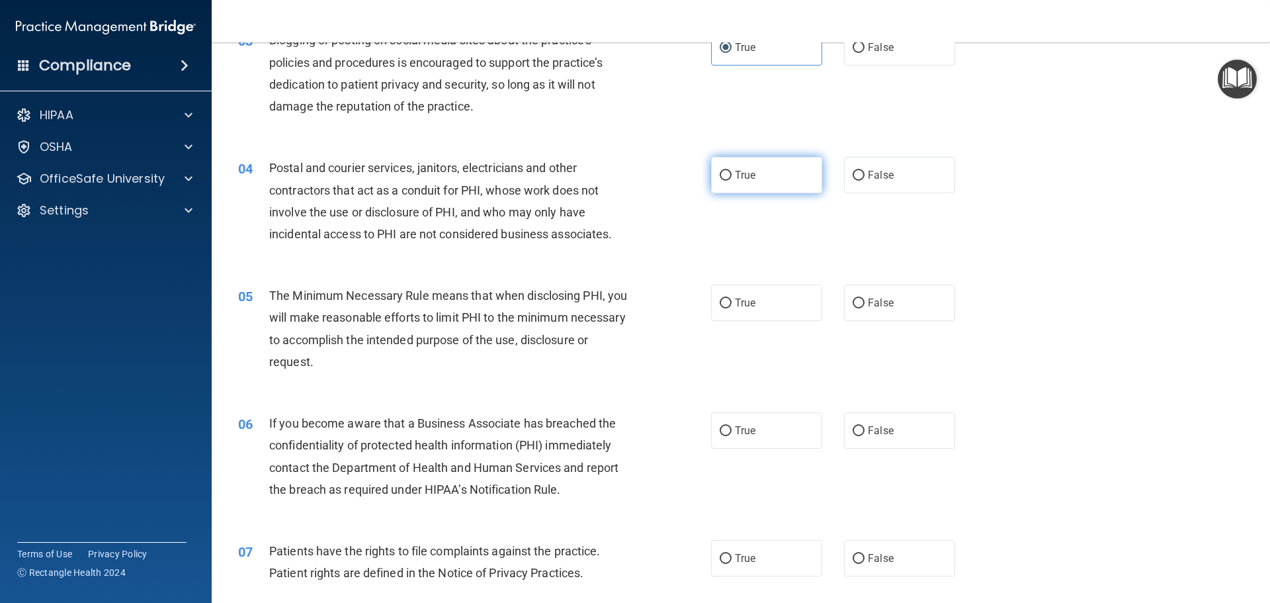
click at [752, 167] on label "True" at bounding box center [766, 175] width 111 height 36
click at [732, 171] on input "True" at bounding box center [726, 176] width 12 height 10
radio input "true"
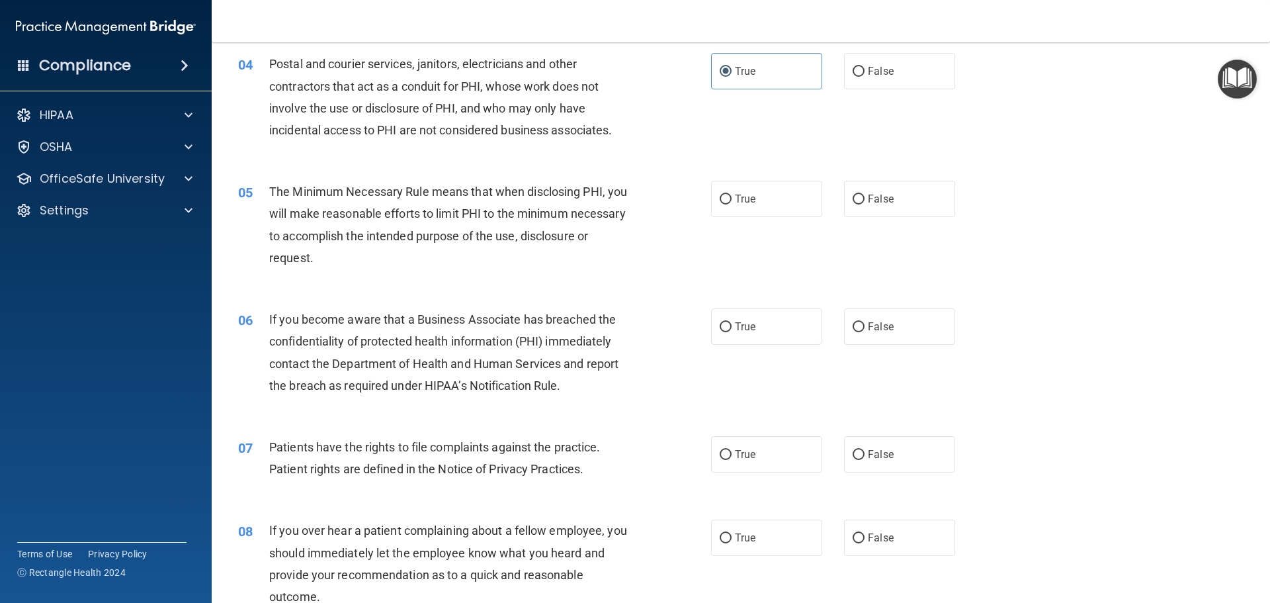
scroll to position [397, 0]
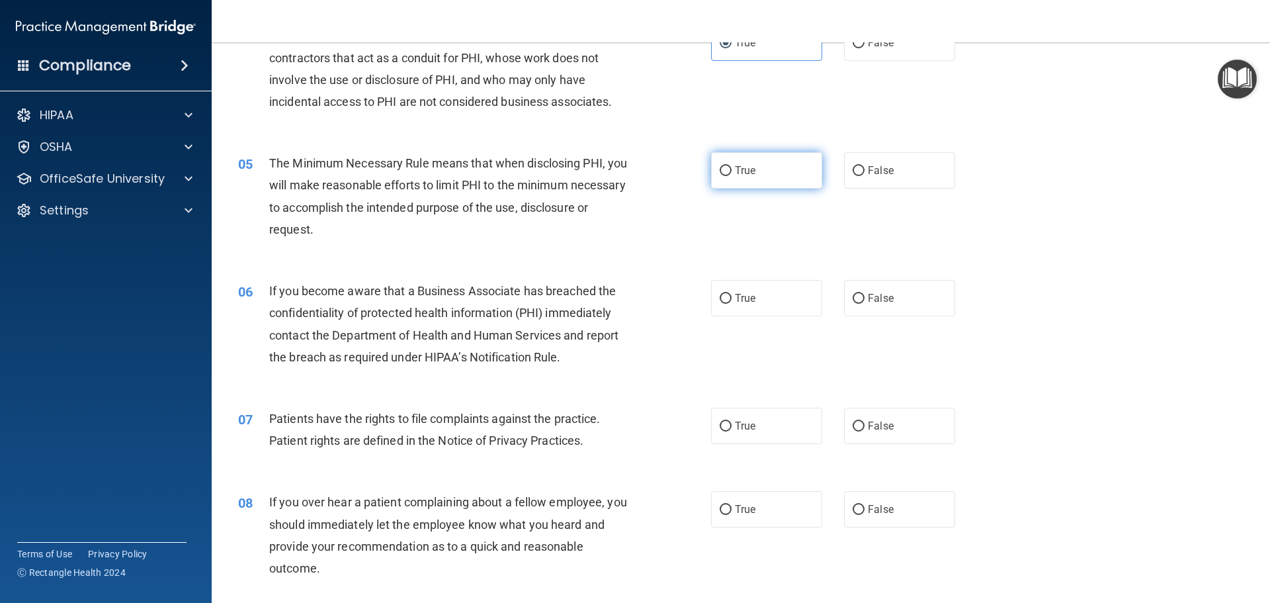
click at [752, 175] on label "True" at bounding box center [766, 170] width 111 height 36
click at [732, 175] on input "True" at bounding box center [726, 171] width 12 height 10
radio input "true"
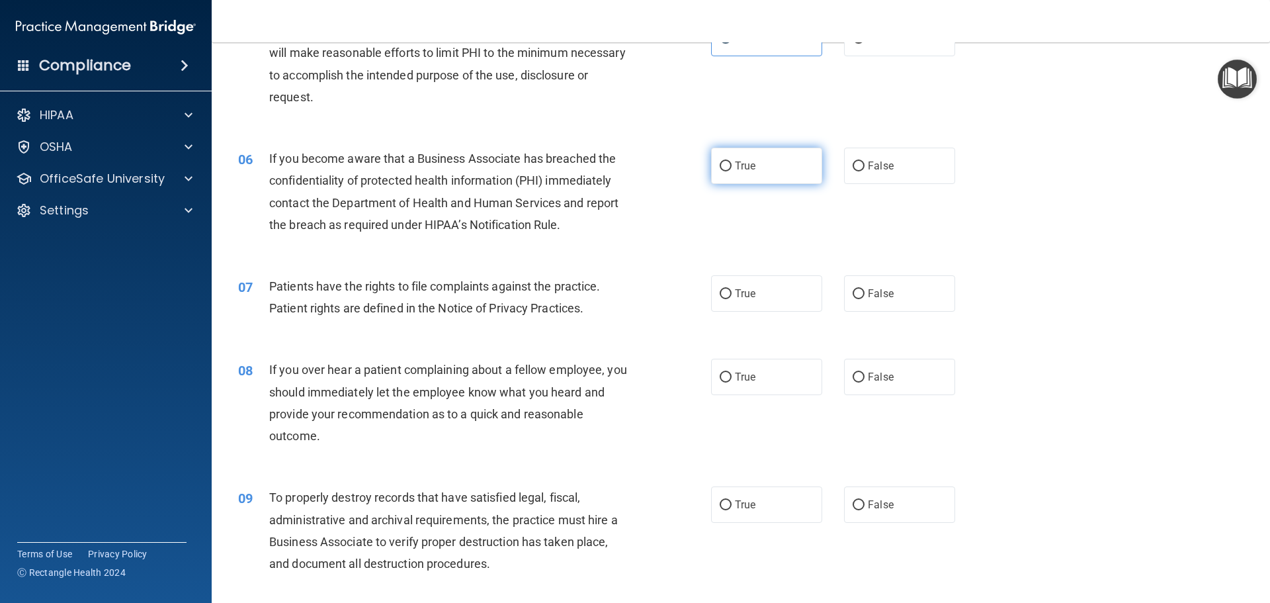
click at [728, 172] on label "True" at bounding box center [766, 166] width 111 height 36
click at [728, 171] on input "True" at bounding box center [726, 166] width 12 height 10
radio input "true"
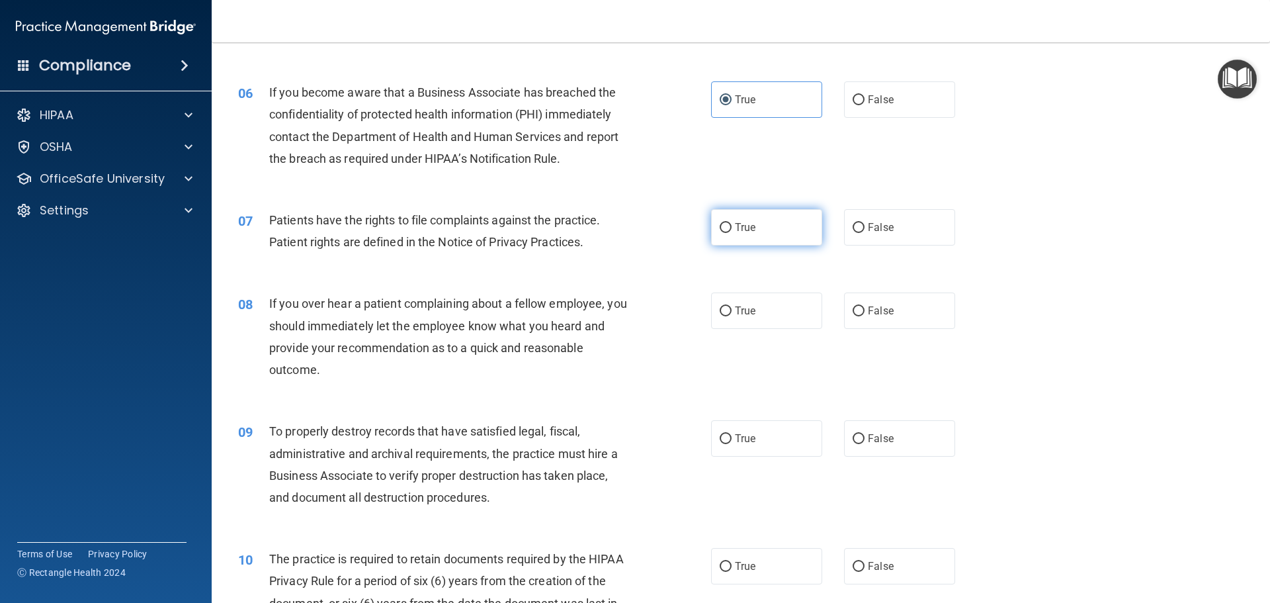
click at [721, 219] on label "True" at bounding box center [766, 227] width 111 height 36
click at [721, 223] on input "True" at bounding box center [726, 228] width 12 height 10
radio input "true"
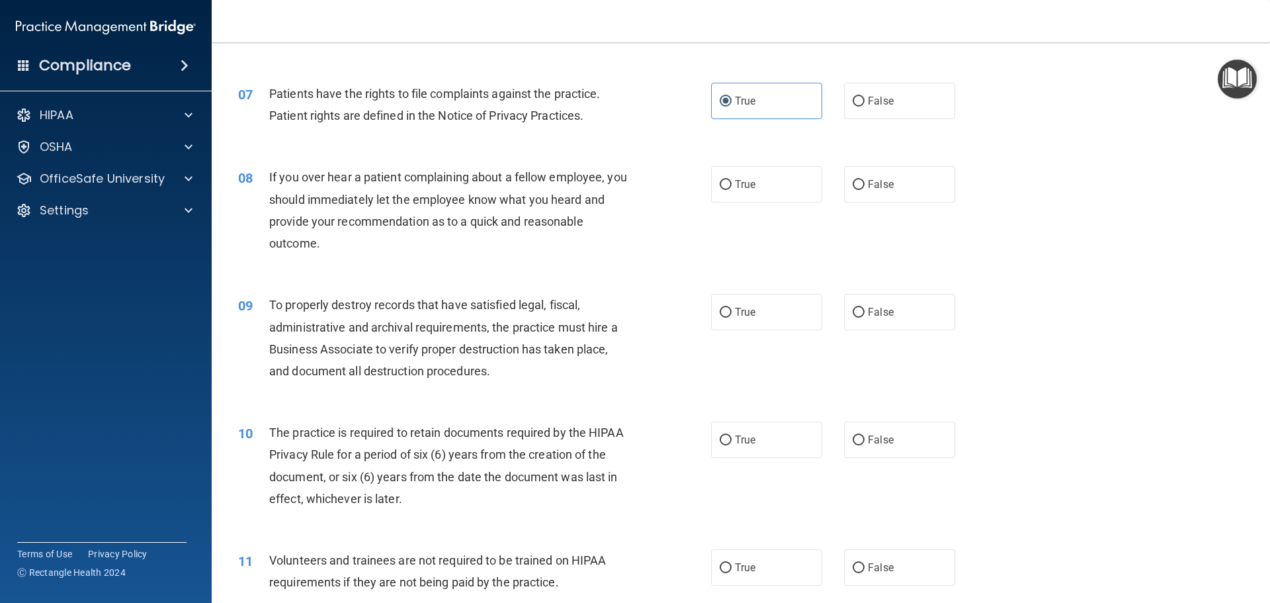
scroll to position [728, 0]
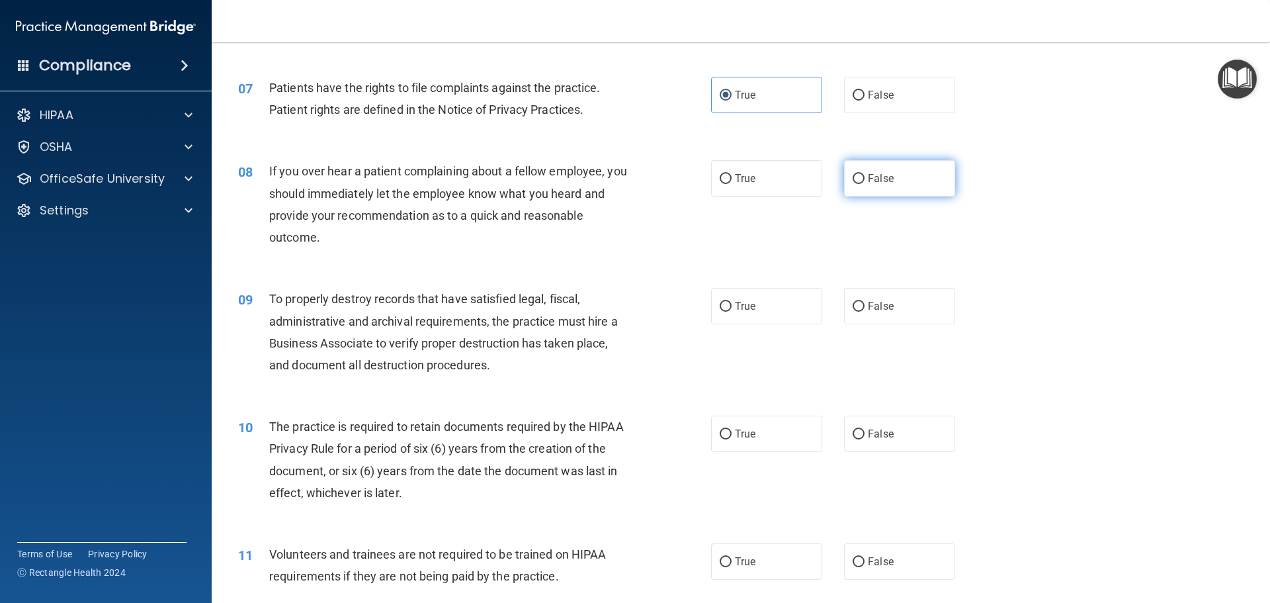
click at [868, 191] on label "False" at bounding box center [899, 178] width 111 height 36
click at [865, 184] on input "False" at bounding box center [859, 179] width 12 height 10
radio input "true"
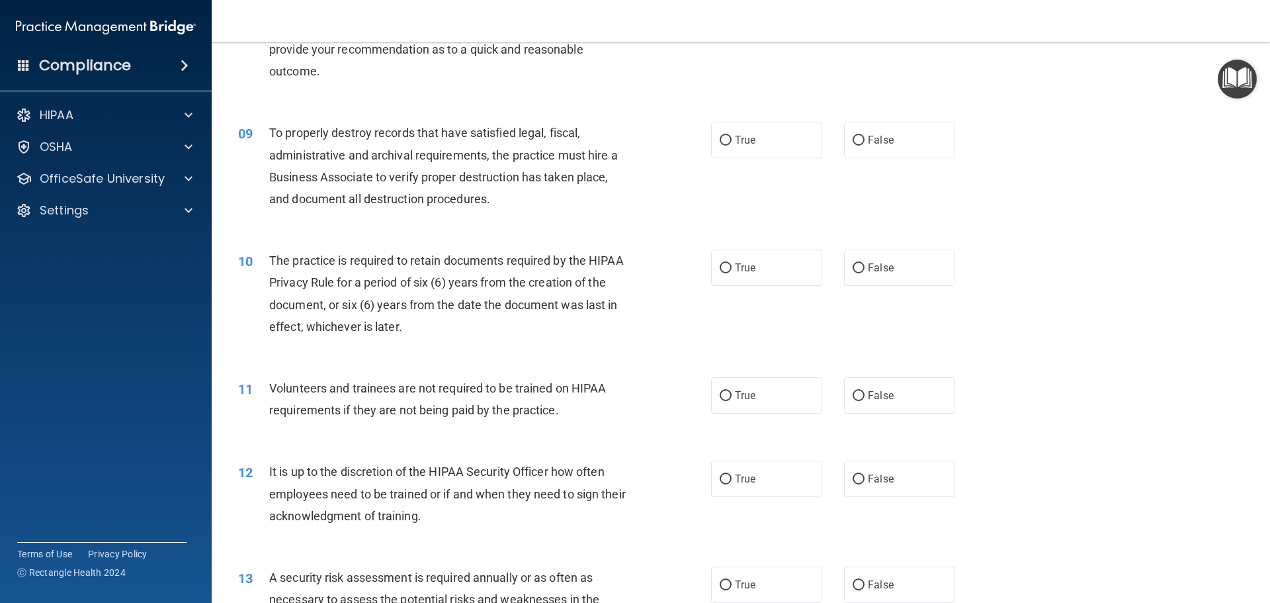
scroll to position [926, 0]
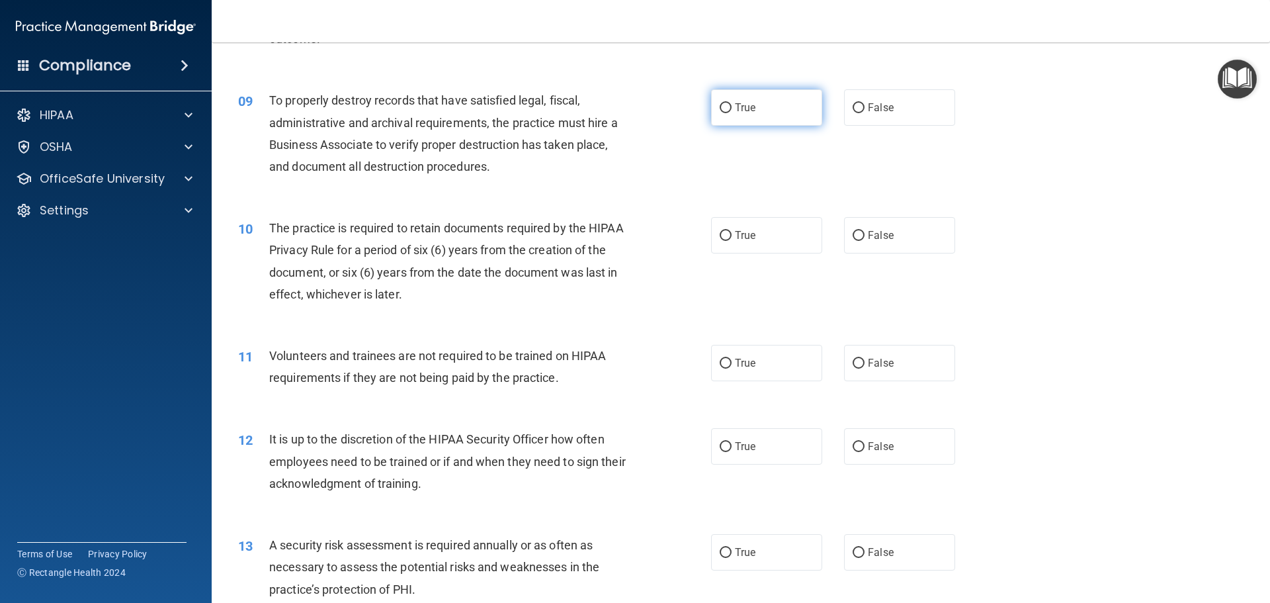
click at [755, 118] on label "True" at bounding box center [766, 107] width 111 height 36
click at [732, 113] on input "True" at bounding box center [726, 108] width 12 height 10
radio input "true"
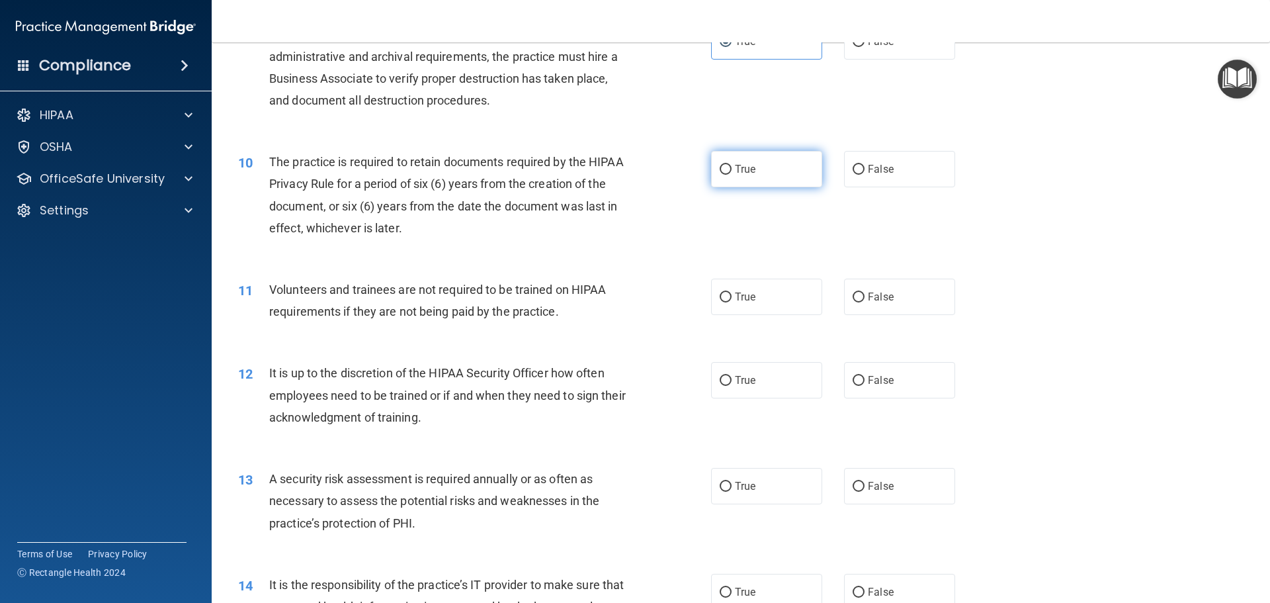
click at [788, 163] on label "True" at bounding box center [766, 169] width 111 height 36
click at [732, 165] on input "True" at bounding box center [726, 170] width 12 height 10
radio input "true"
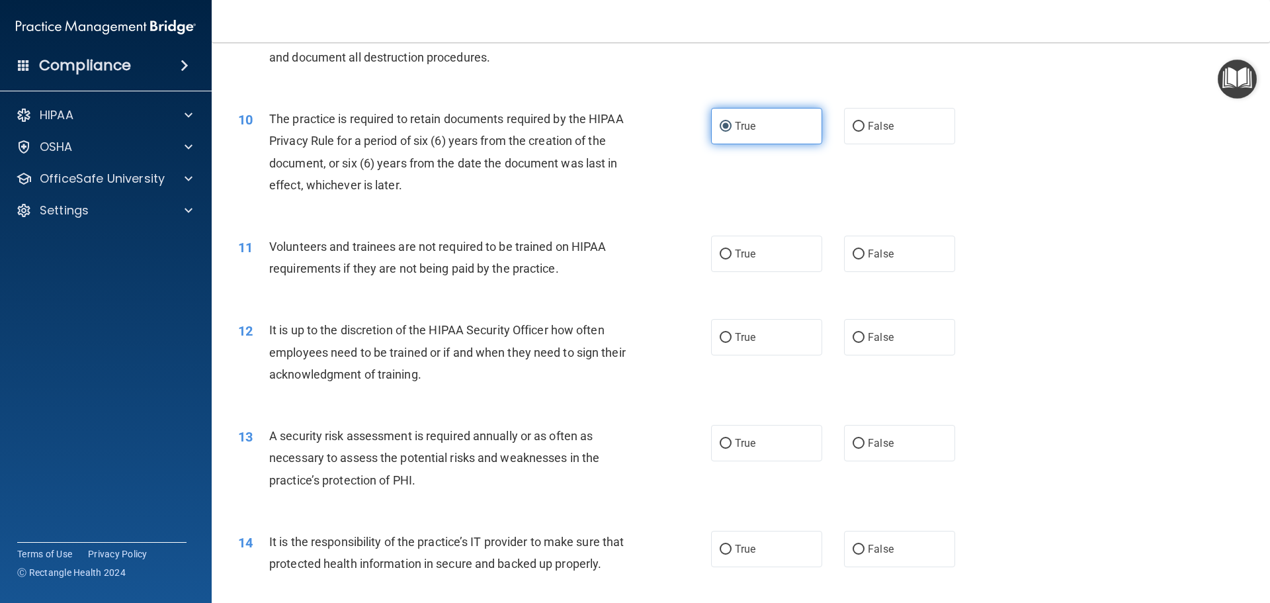
scroll to position [1059, 0]
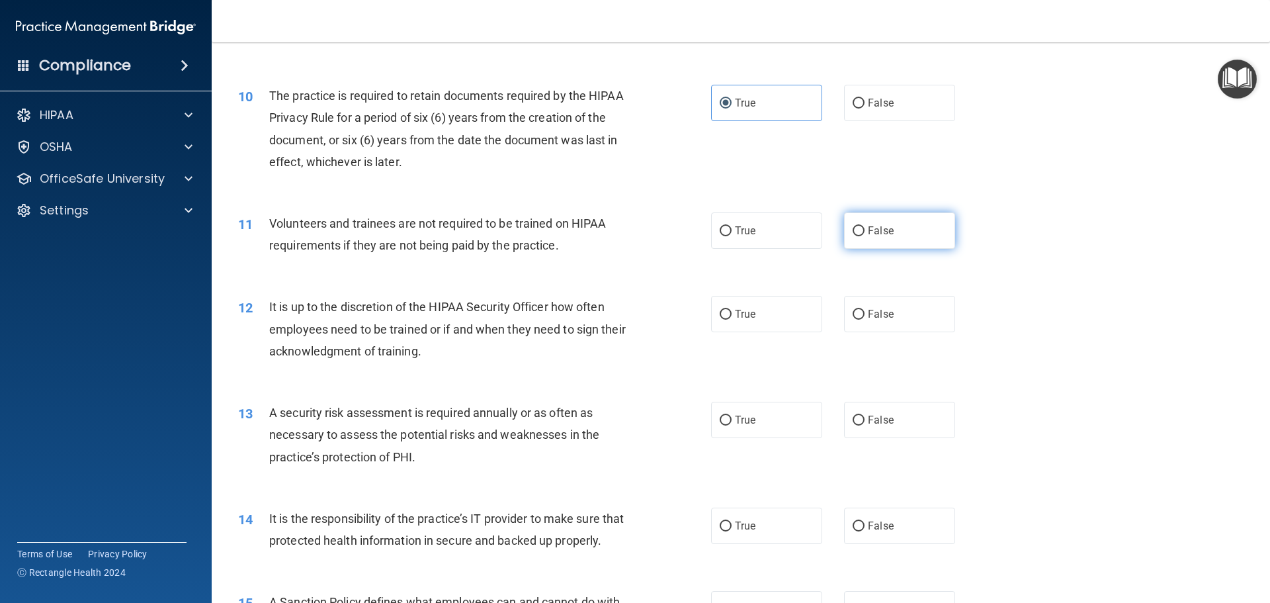
click at [863, 221] on label "False" at bounding box center [899, 230] width 111 height 36
click at [863, 226] on input "False" at bounding box center [859, 231] width 12 height 10
radio input "true"
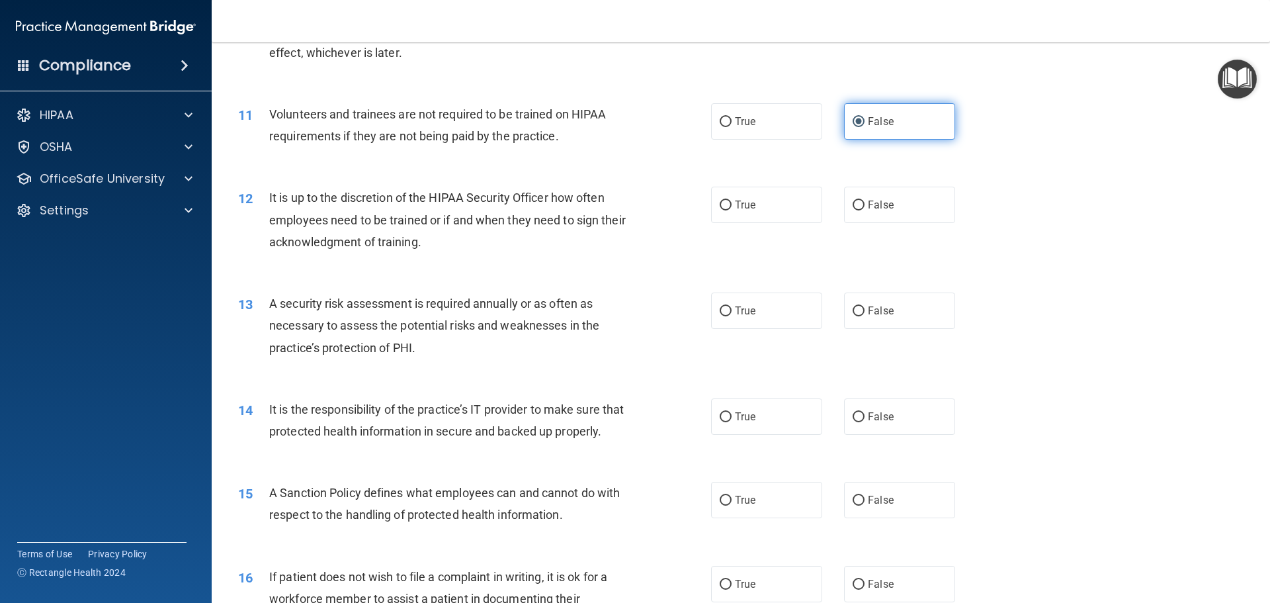
scroll to position [1191, 0]
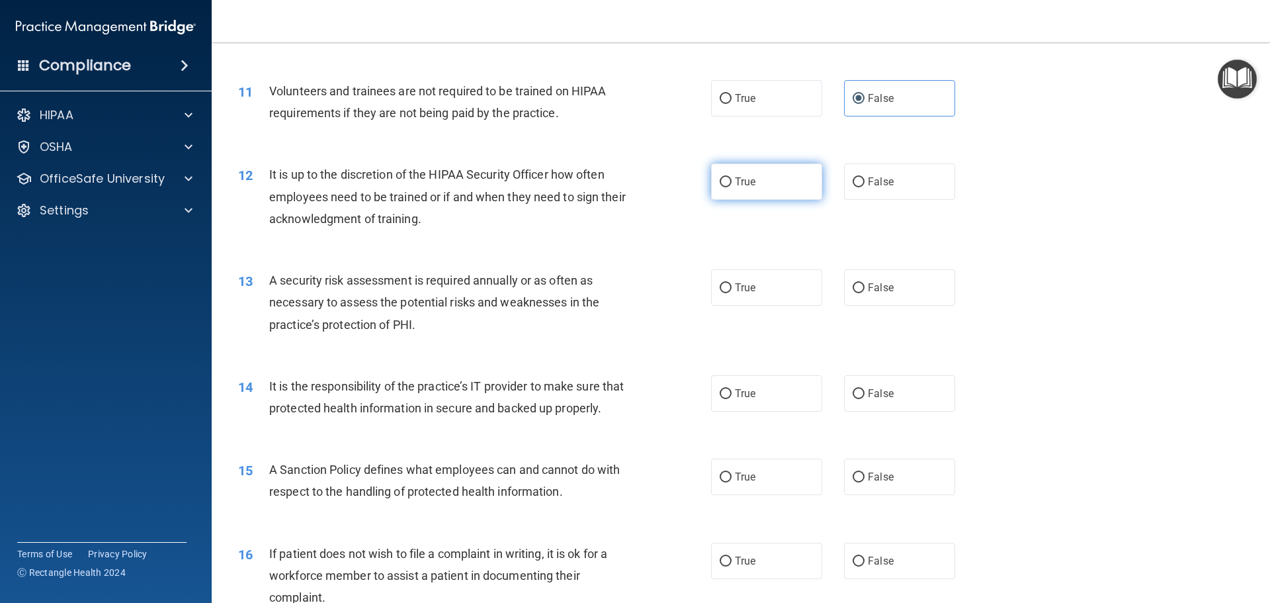
click at [797, 195] on label "True" at bounding box center [766, 181] width 111 height 36
click at [732, 187] on input "True" at bounding box center [726, 182] width 12 height 10
radio input "true"
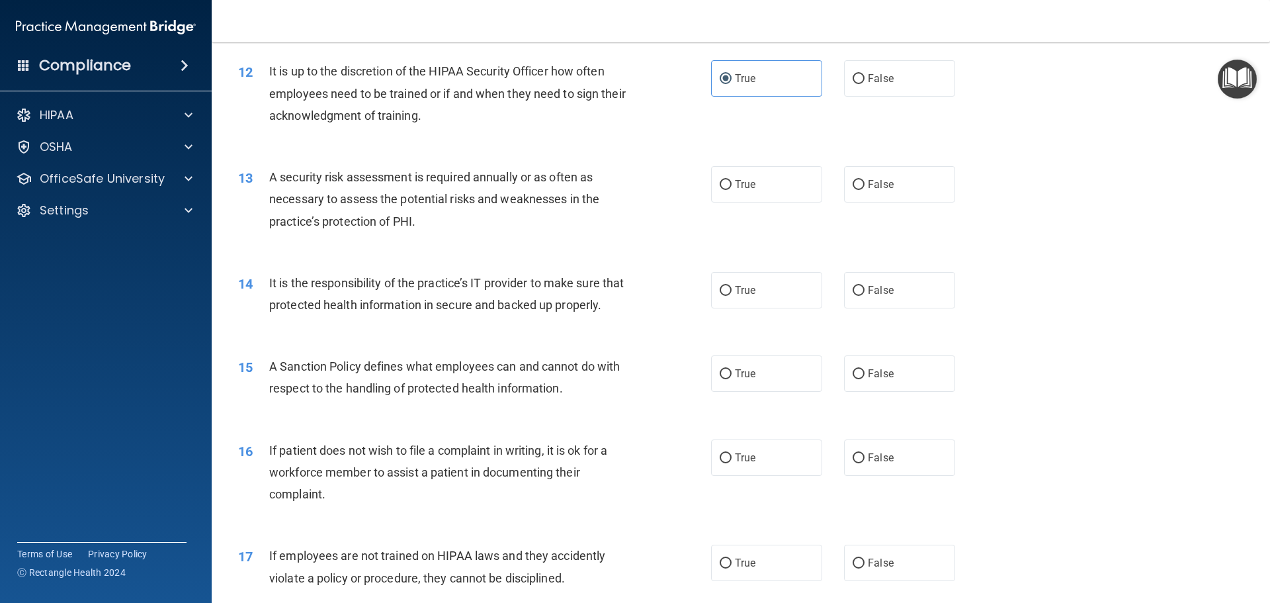
scroll to position [1323, 0]
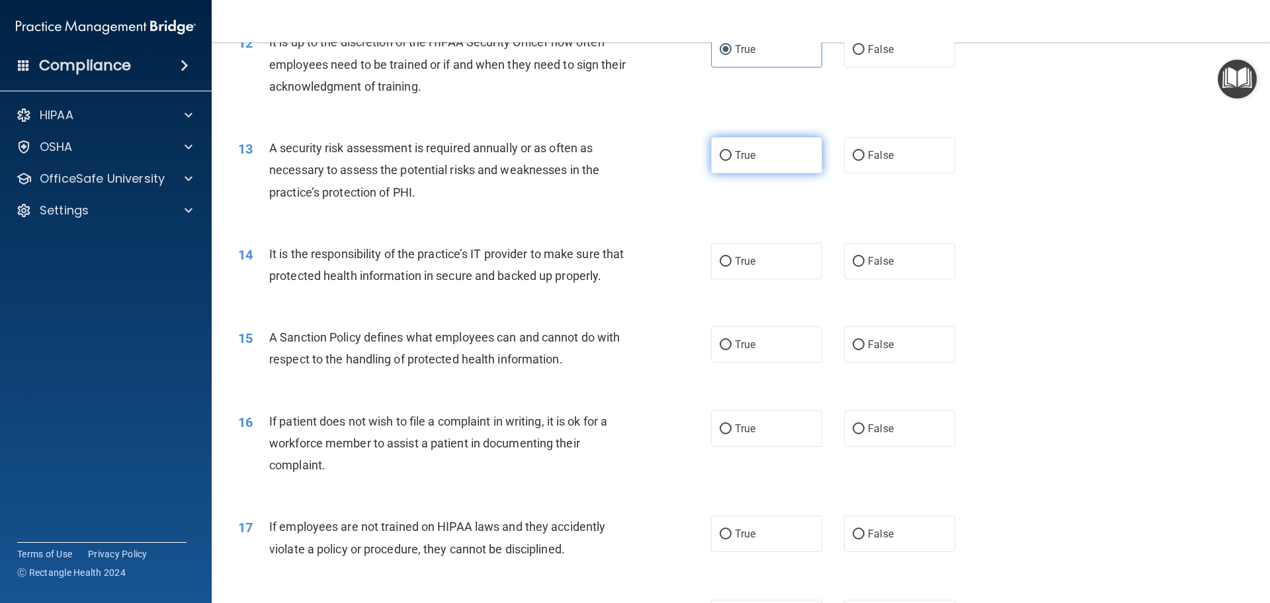
click at [794, 158] on label "True" at bounding box center [766, 155] width 111 height 36
click at [732, 158] on input "True" at bounding box center [726, 156] width 12 height 10
radio input "true"
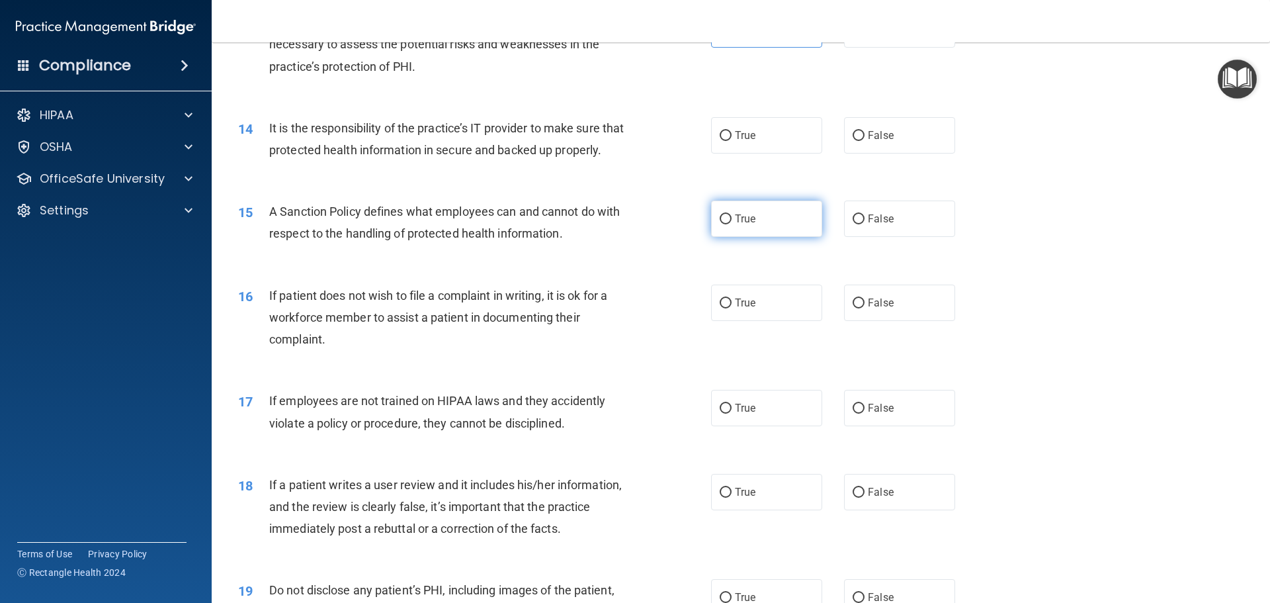
scroll to position [1455, 0]
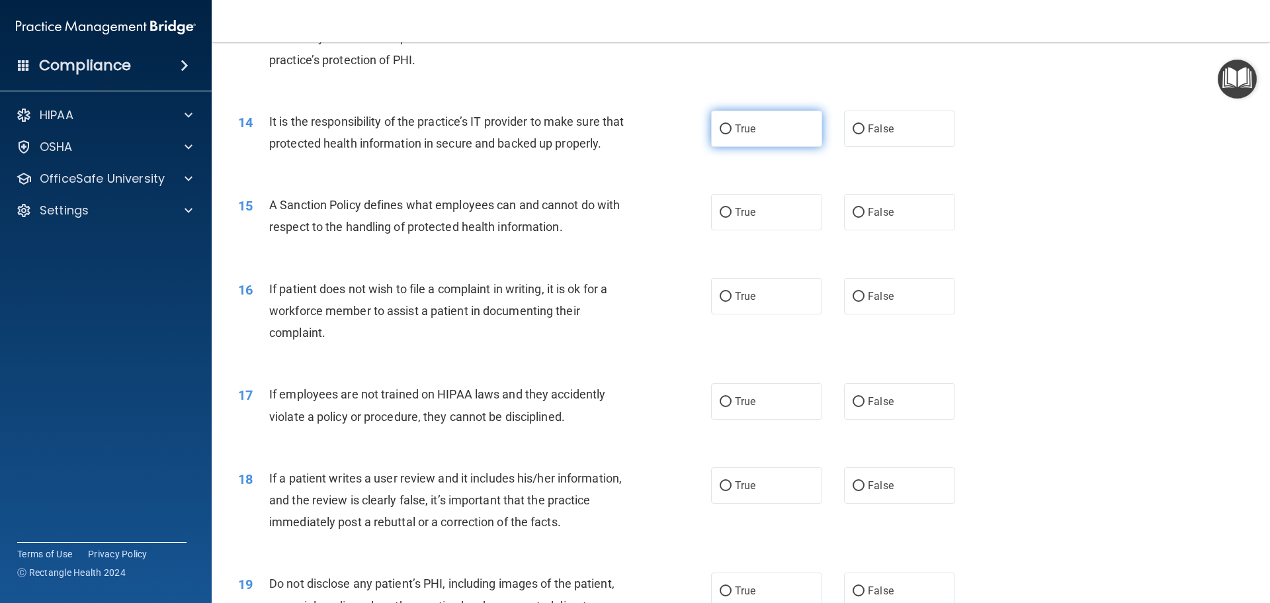
click at [735, 133] on span "True" at bounding box center [745, 128] width 21 height 13
click at [732, 133] on input "True" at bounding box center [726, 129] width 12 height 10
radio input "true"
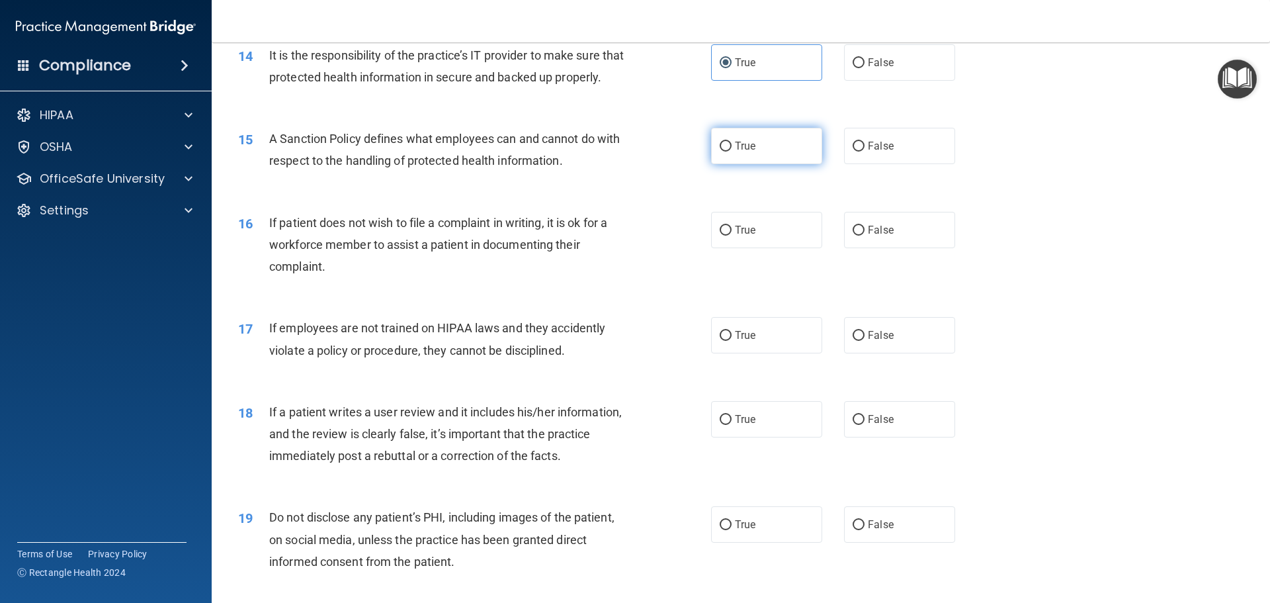
click at [752, 164] on label "True" at bounding box center [766, 146] width 111 height 36
click at [732, 152] on input "True" at bounding box center [726, 147] width 12 height 10
radio input "true"
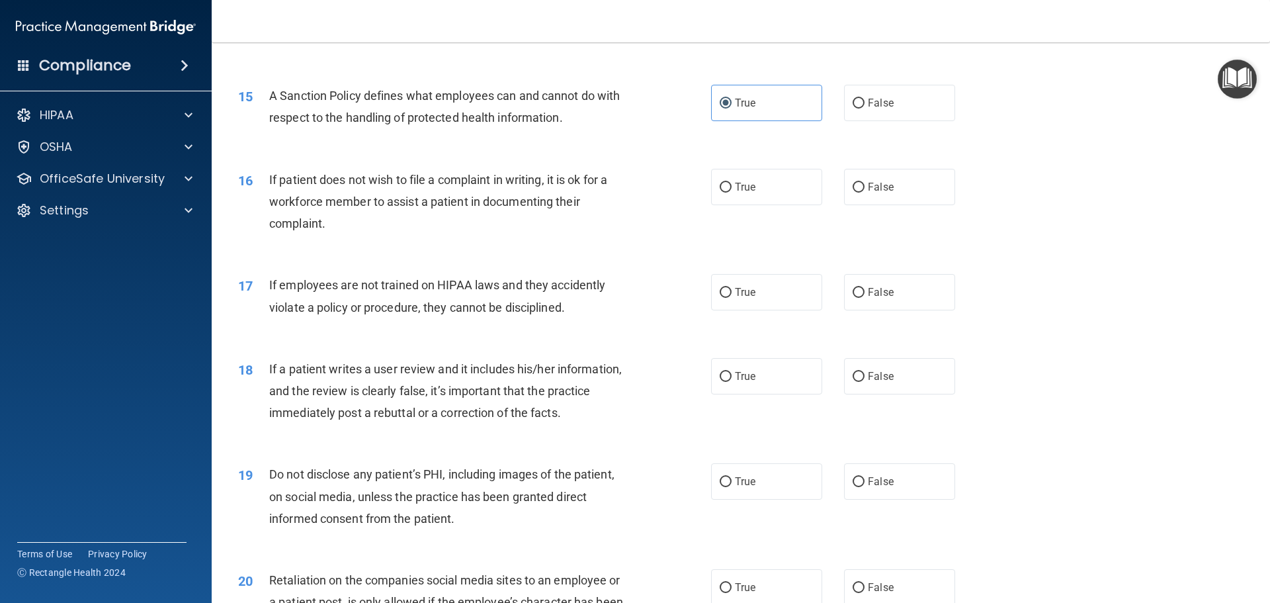
scroll to position [1588, 0]
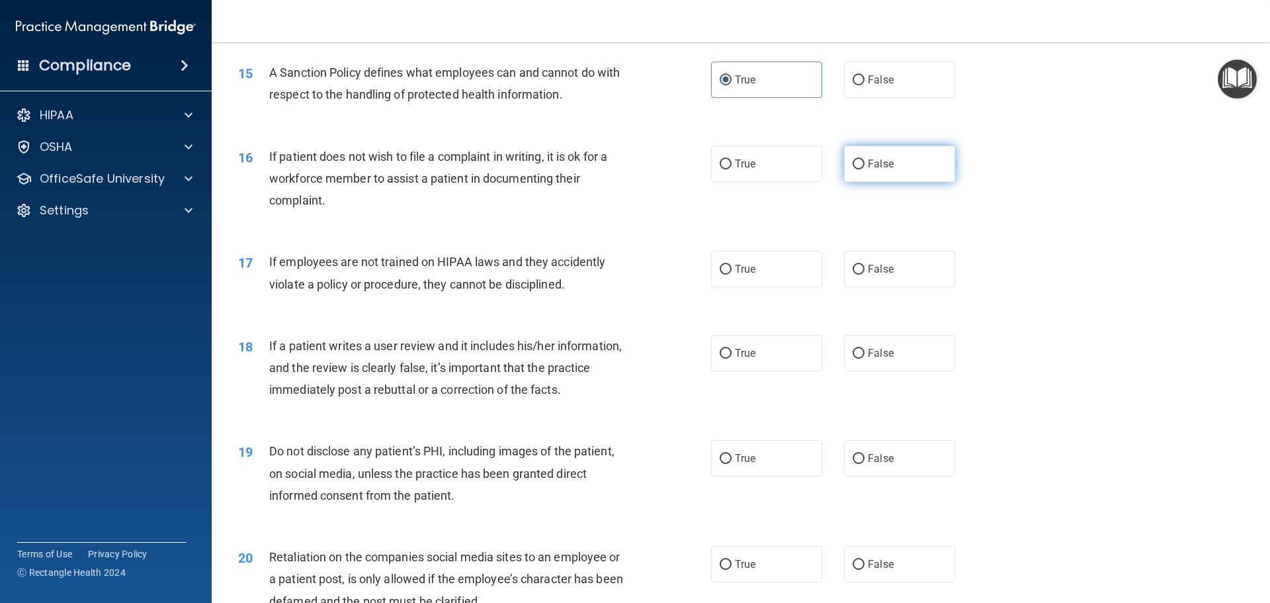
click at [874, 170] on span "False" at bounding box center [881, 163] width 26 height 13
click at [865, 169] on input "False" at bounding box center [859, 164] width 12 height 10
radio input "true"
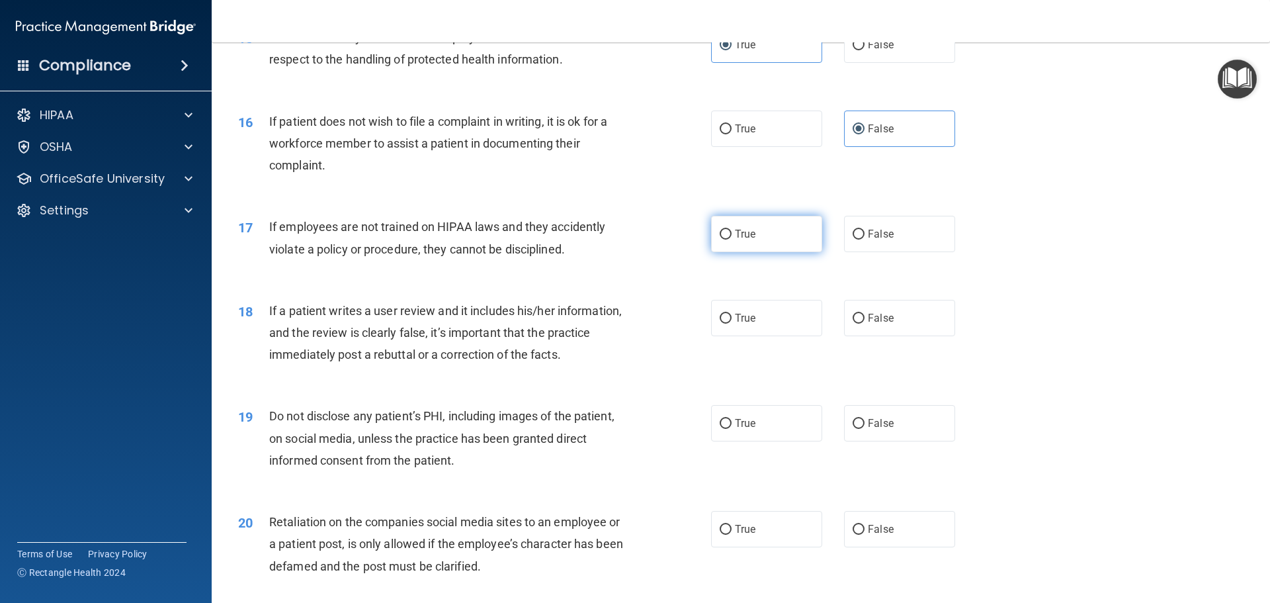
scroll to position [1654, 0]
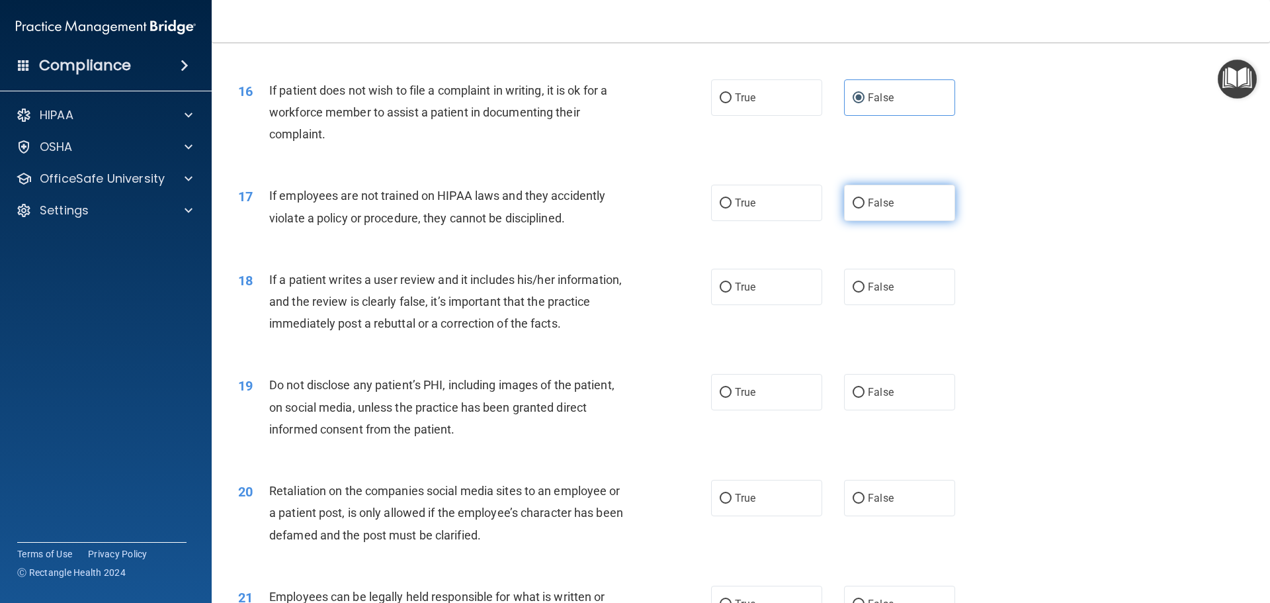
click at [853, 208] on input "False" at bounding box center [859, 203] width 12 height 10
radio input "true"
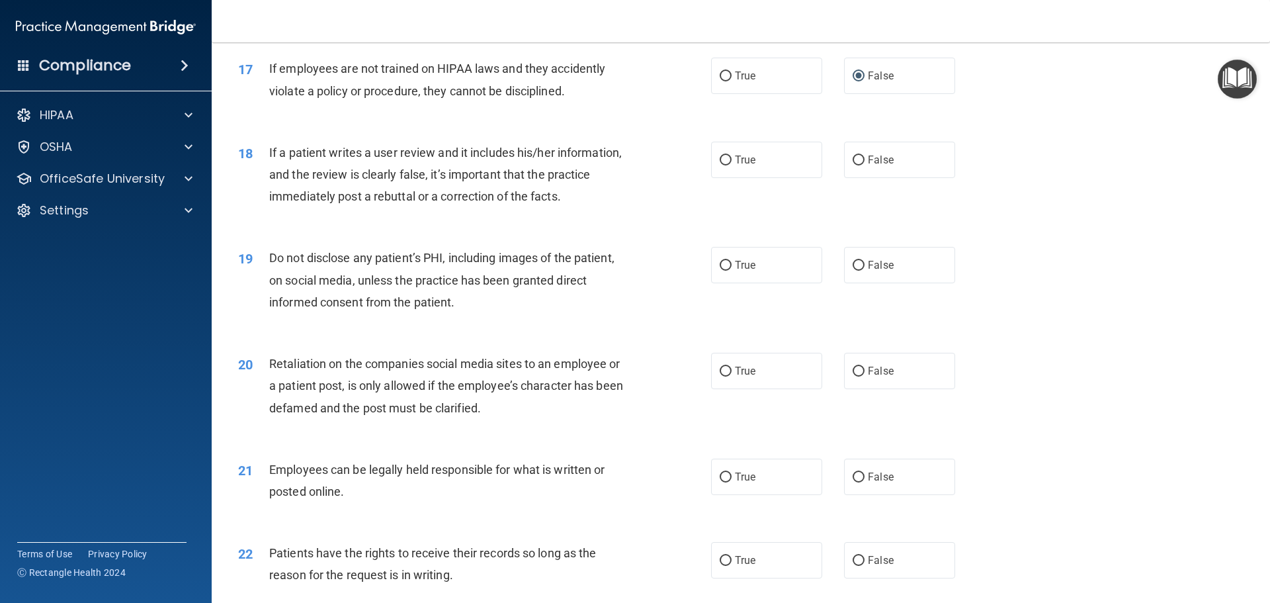
scroll to position [1786, 0]
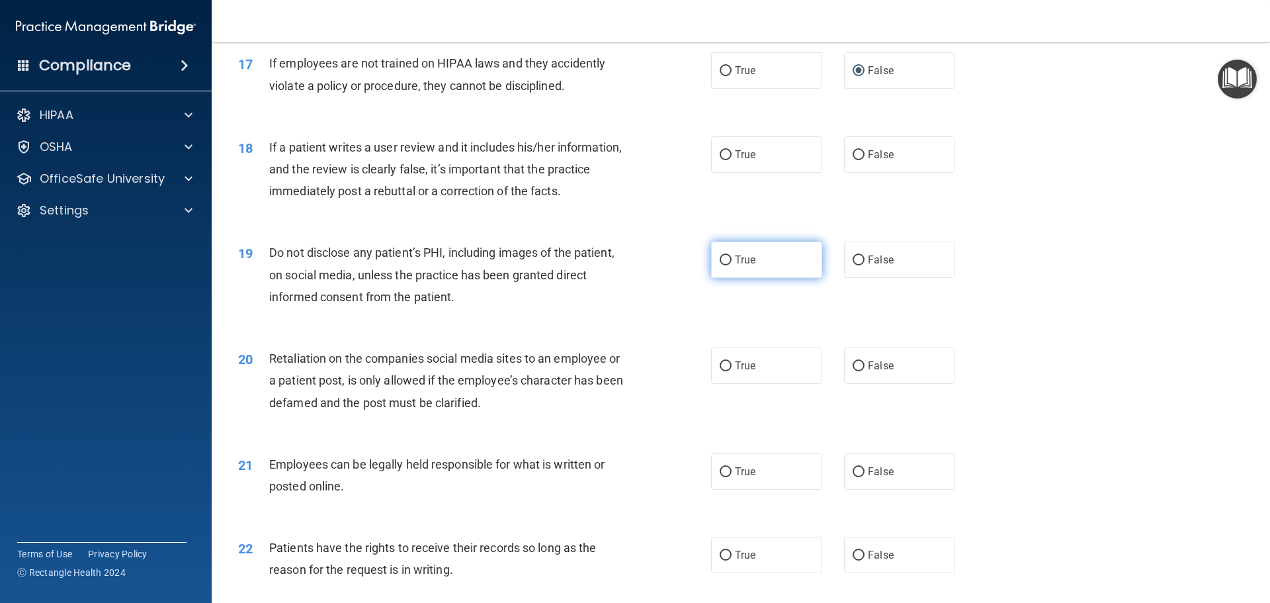
click at [767, 272] on label "True" at bounding box center [766, 259] width 111 height 36
click at [732, 265] on input "True" at bounding box center [726, 260] width 12 height 10
radio input "true"
click at [760, 196] on div "18 If a patient writes a user review and it includes his/her information, and t…" at bounding box center [740, 173] width 1025 height 106
click at [760, 173] on label "True" at bounding box center [766, 154] width 111 height 36
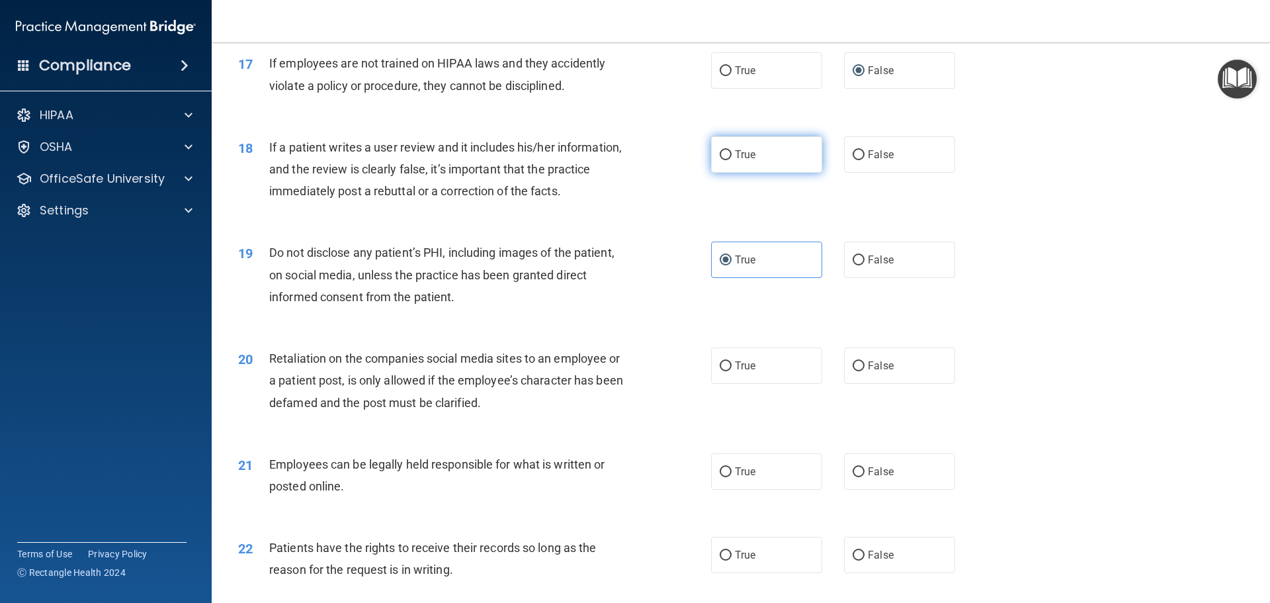
click at [732, 160] on input "True" at bounding box center [726, 155] width 12 height 10
radio input "true"
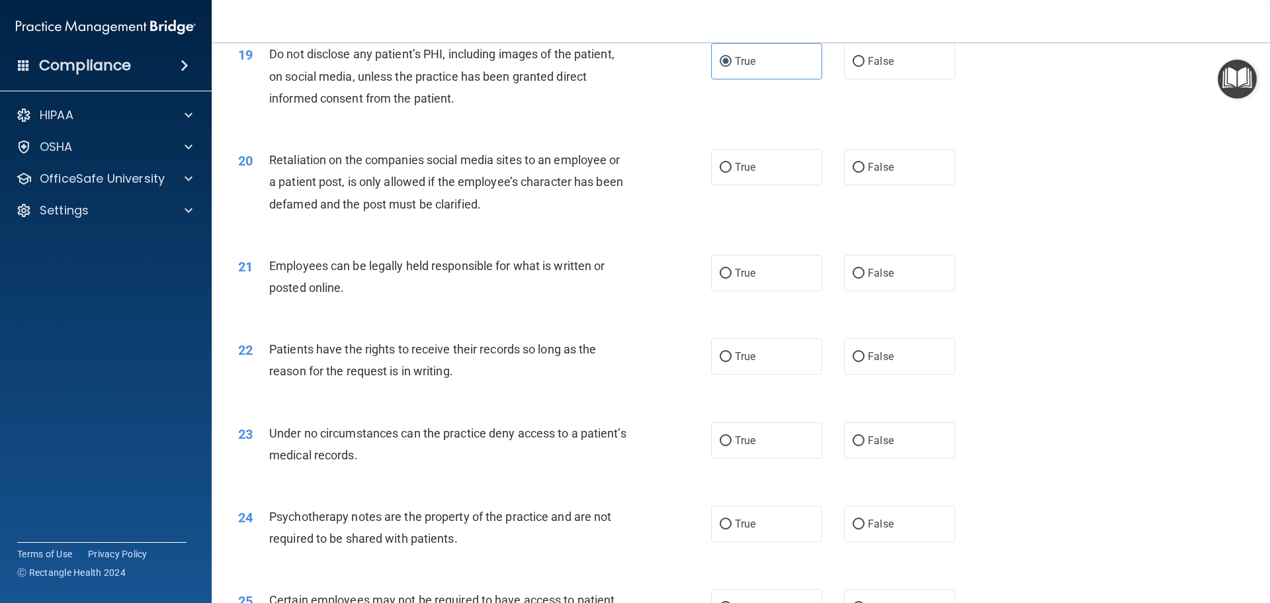
scroll to position [2051, 0]
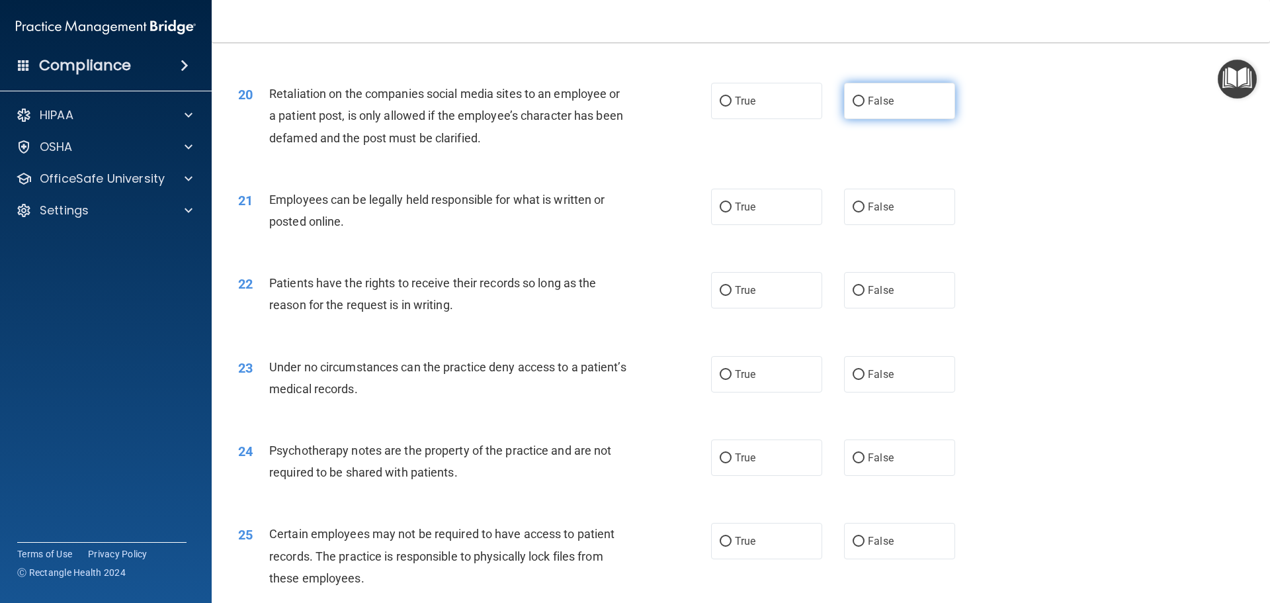
click at [895, 119] on label "False" at bounding box center [899, 101] width 111 height 36
click at [865, 107] on input "False" at bounding box center [859, 102] width 12 height 10
radio input "true"
click at [701, 129] on div "20 Retaliation on the companies social media sites to an employee or a patient …" at bounding box center [474, 119] width 513 height 73
click at [720, 107] on input "True" at bounding box center [726, 102] width 12 height 10
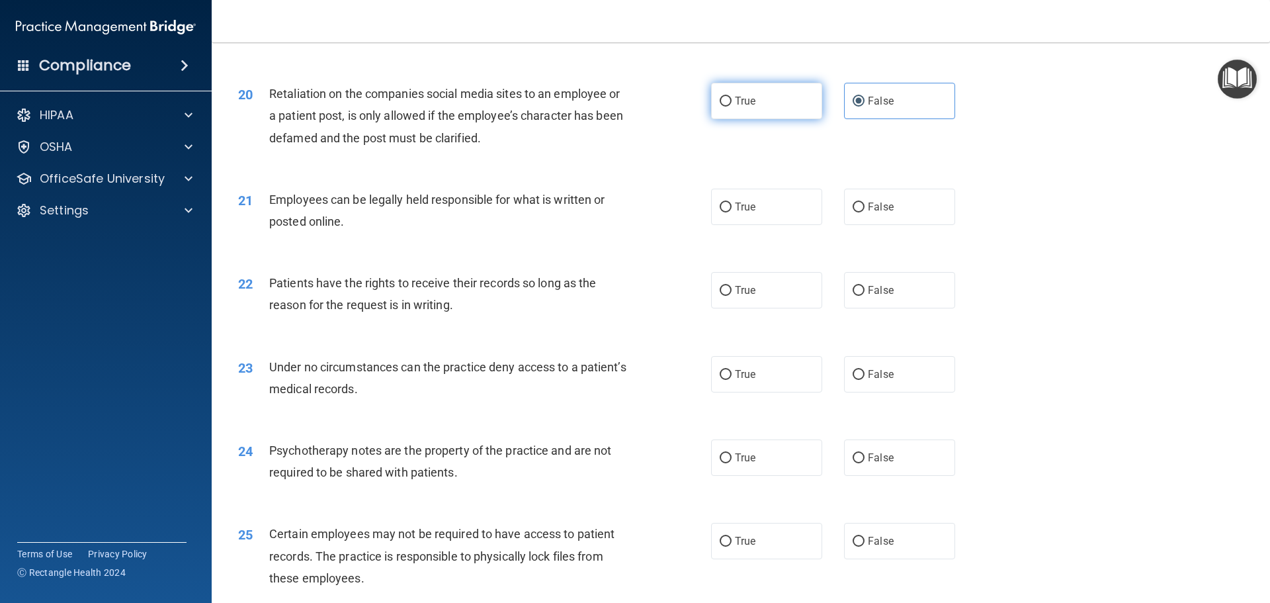
radio input "true"
radio input "false"
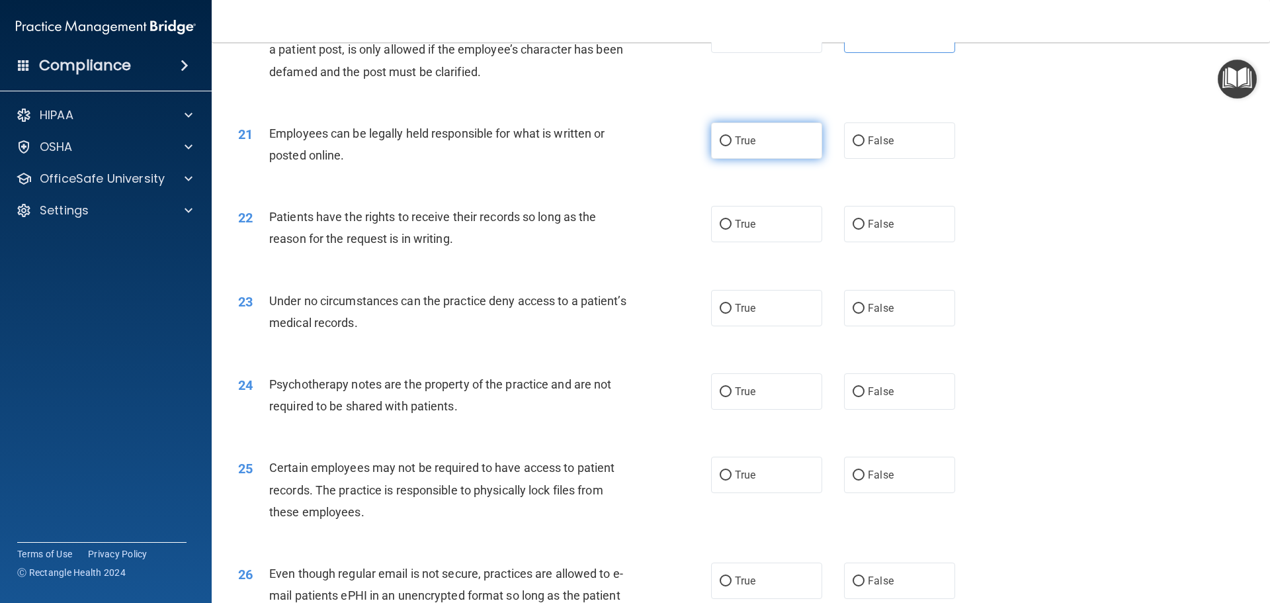
click at [805, 159] on label "True" at bounding box center [766, 140] width 111 height 36
click at [732, 146] on input "True" at bounding box center [726, 141] width 12 height 10
radio input "true"
drag, startPoint x: 765, startPoint y: 241, endPoint x: 765, endPoint y: 255, distance: 13.9
click at [765, 242] on label "True" at bounding box center [766, 224] width 111 height 36
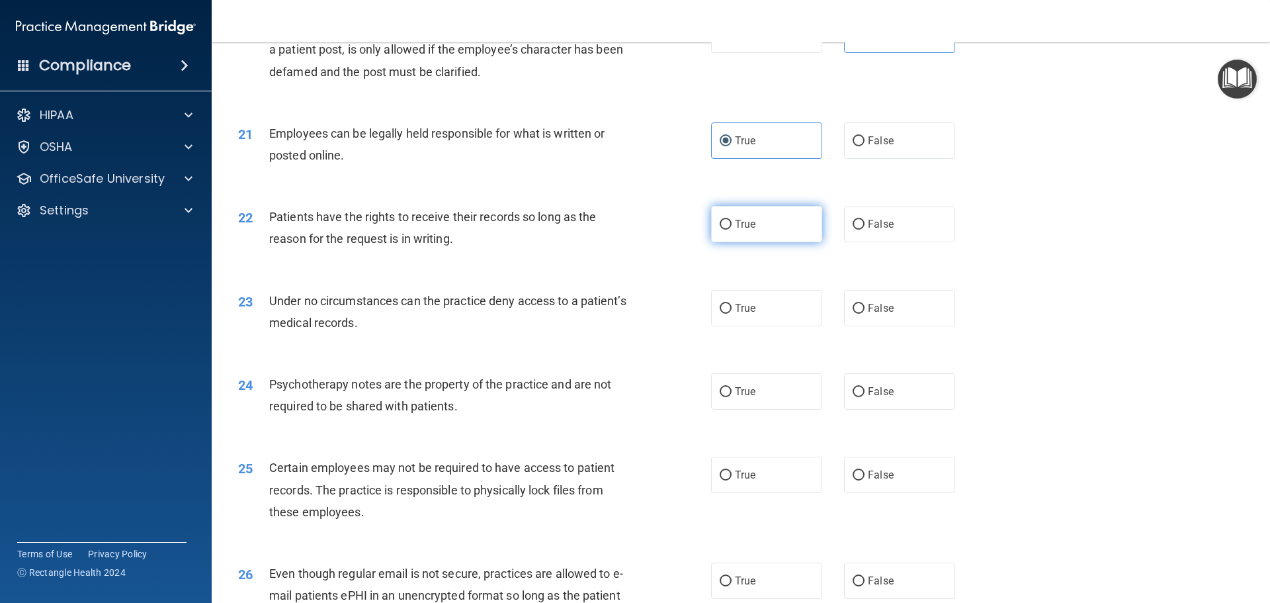
click at [732, 230] on input "True" at bounding box center [726, 225] width 12 height 10
radio input "true"
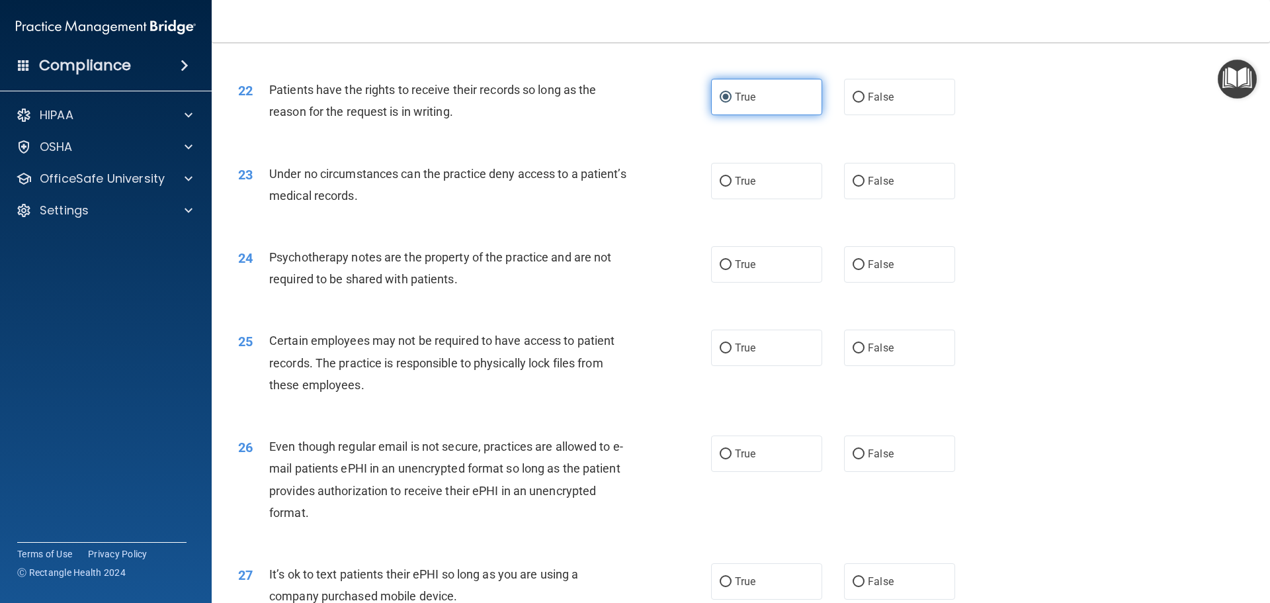
scroll to position [2249, 0]
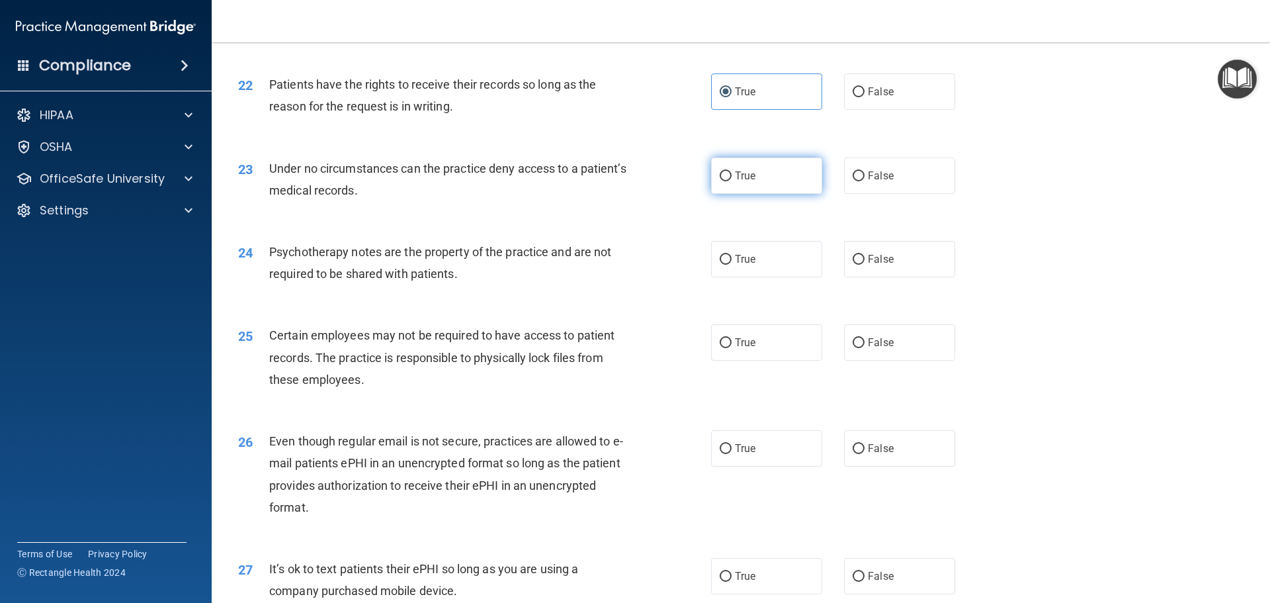
click at [767, 194] on label "True" at bounding box center [766, 175] width 111 height 36
click at [732, 181] on input "True" at bounding box center [726, 176] width 12 height 10
radio input "true"
click at [881, 194] on label "False" at bounding box center [899, 175] width 111 height 36
click at [865, 181] on input "False" at bounding box center [859, 176] width 12 height 10
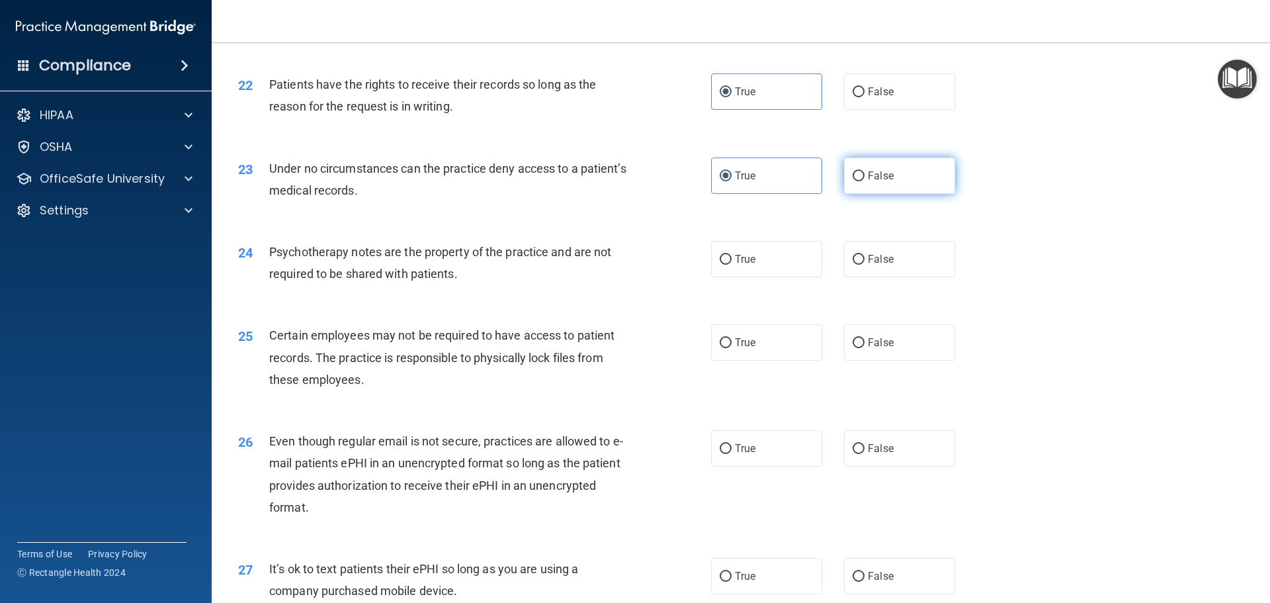
radio input "true"
radio input "false"
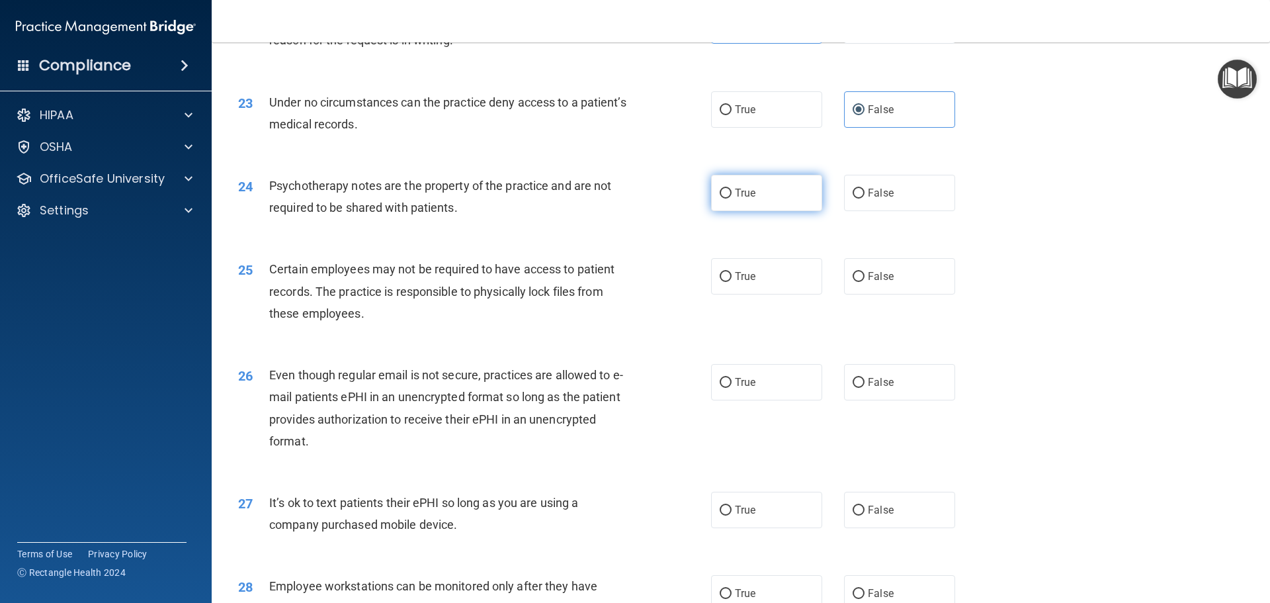
click at [762, 211] on label "True" at bounding box center [766, 193] width 111 height 36
click at [732, 198] on input "True" at bounding box center [726, 194] width 12 height 10
radio input "true"
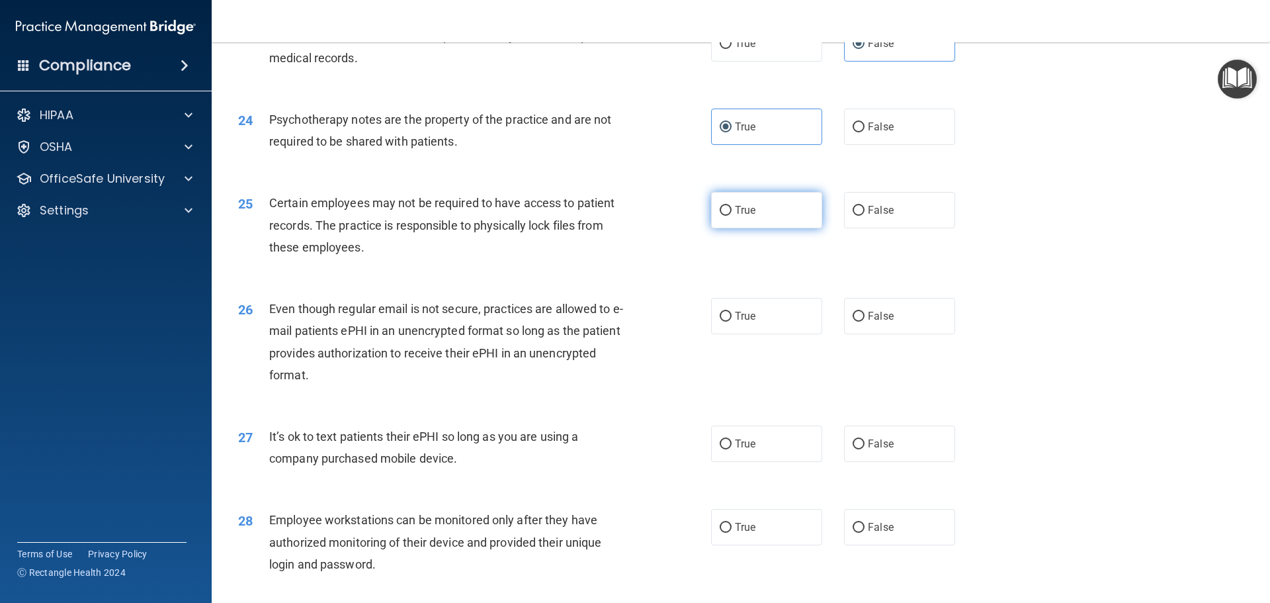
scroll to position [2448, 0]
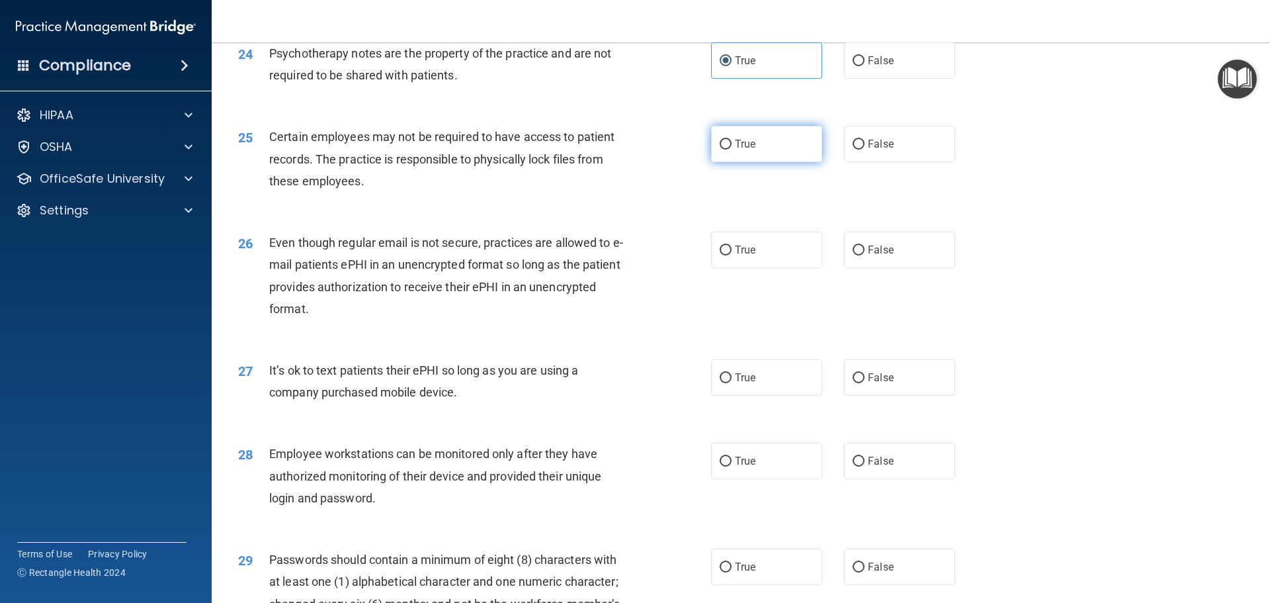
click at [750, 162] on label "True" at bounding box center [766, 144] width 111 height 36
click at [732, 150] on input "True" at bounding box center [726, 145] width 12 height 10
radio input "true"
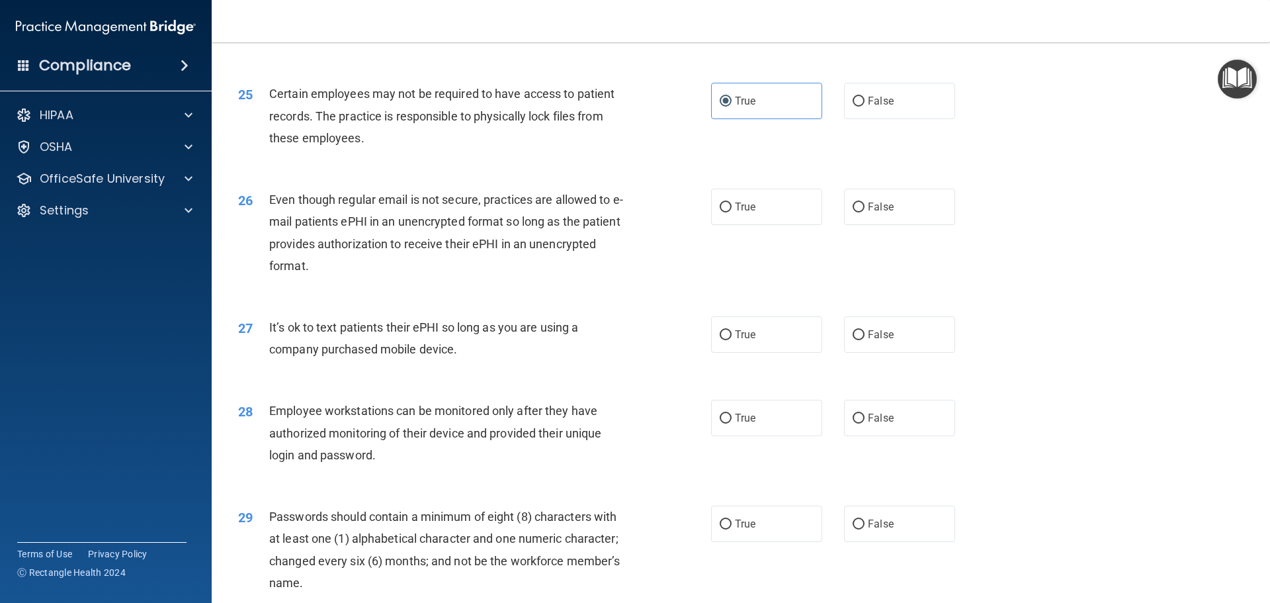
scroll to position [2514, 0]
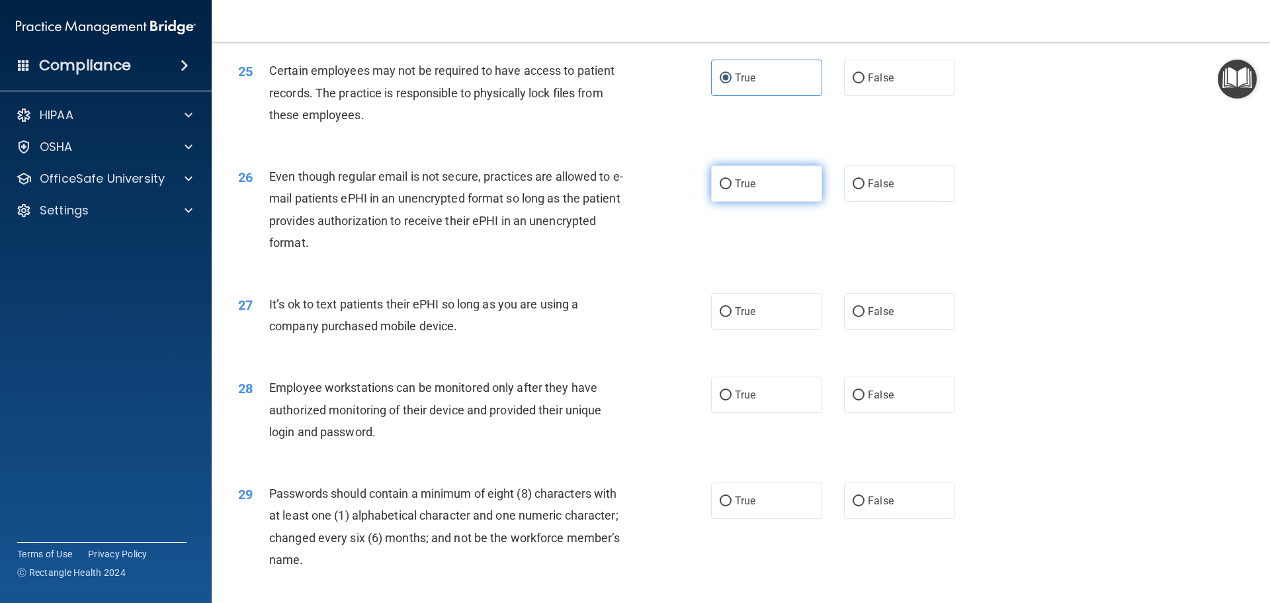
click at [748, 190] on span "True" at bounding box center [745, 183] width 21 height 13
click at [732, 189] on input "True" at bounding box center [726, 184] width 12 height 10
radio input "true"
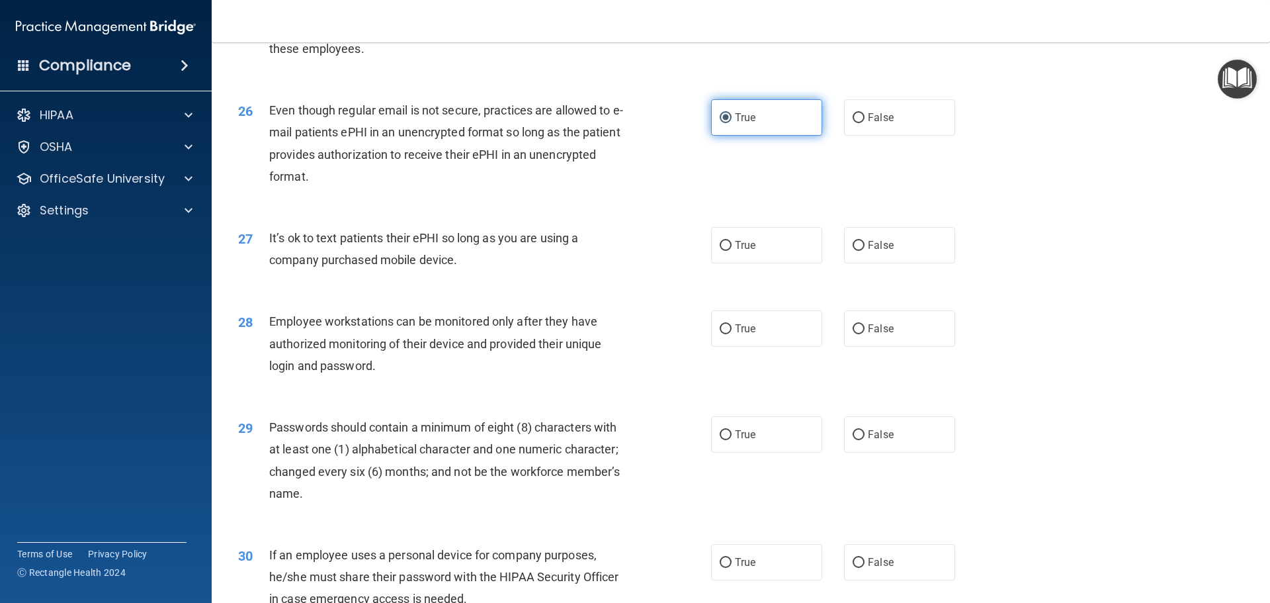
scroll to position [2646, 0]
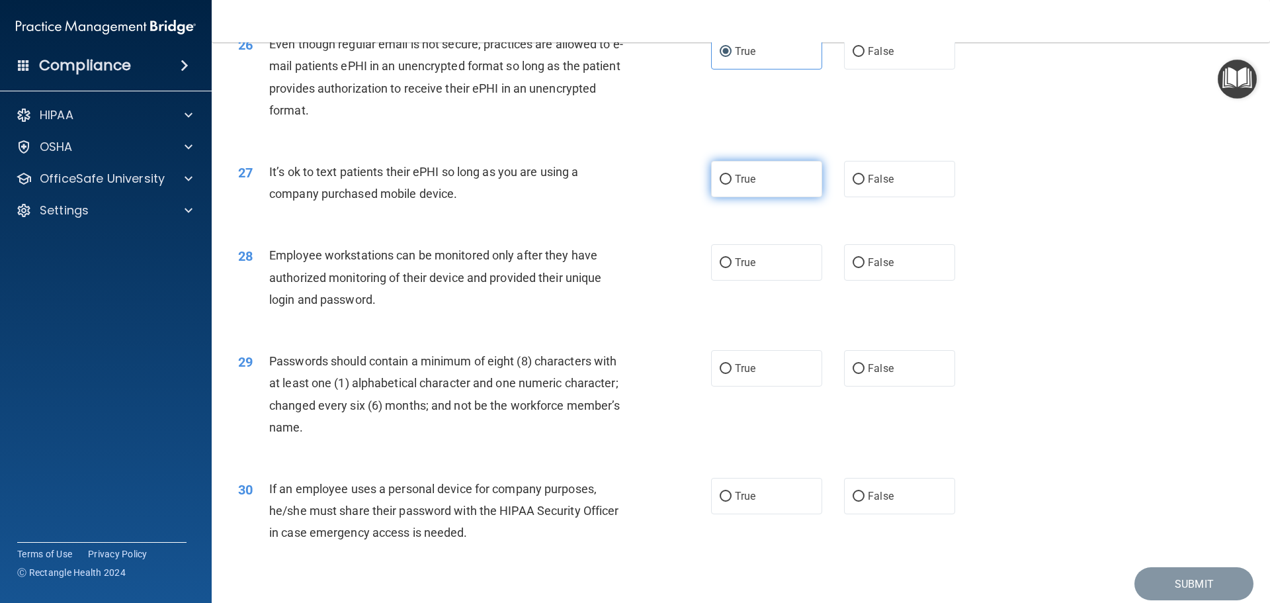
click at [746, 197] on label "True" at bounding box center [766, 179] width 111 height 36
click at [732, 185] on input "True" at bounding box center [726, 180] width 12 height 10
radio input "true"
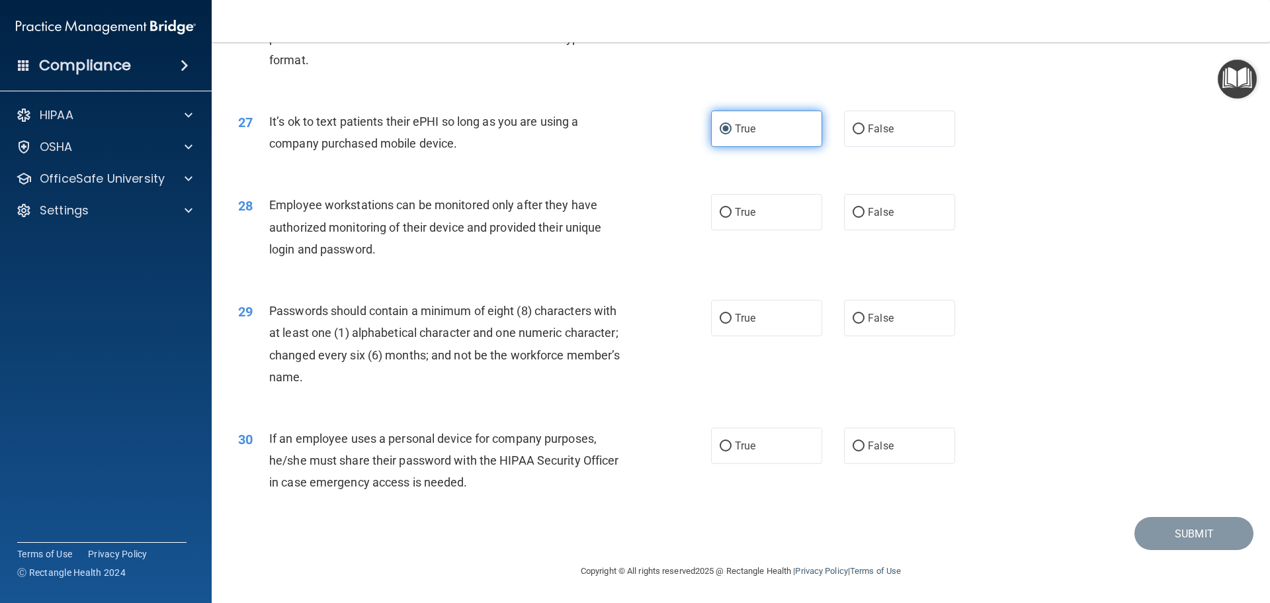
click at [746, 207] on label "True" at bounding box center [766, 212] width 111 height 36
click at [732, 208] on input "True" at bounding box center [726, 213] width 12 height 10
radio input "true"
click at [728, 312] on label "True" at bounding box center [766, 318] width 111 height 36
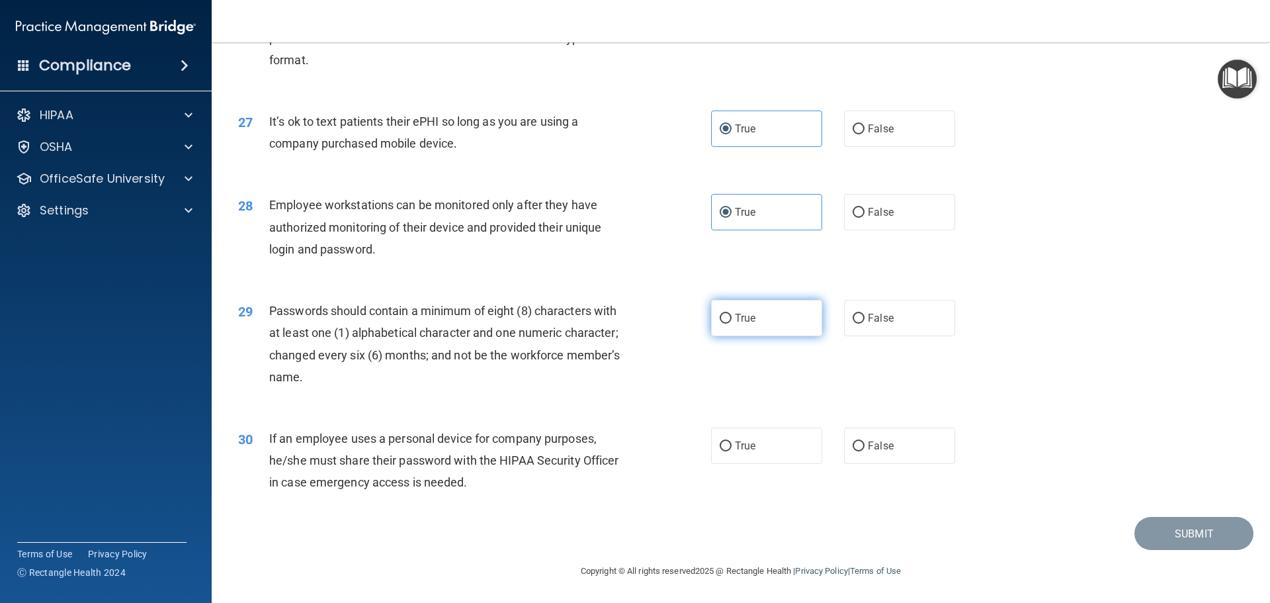
click at [728, 314] on input "True" at bounding box center [726, 319] width 12 height 10
radio input "true"
click at [771, 454] on label "True" at bounding box center [766, 445] width 111 height 36
click at [732, 451] on input "True" at bounding box center [726, 446] width 12 height 10
radio input "true"
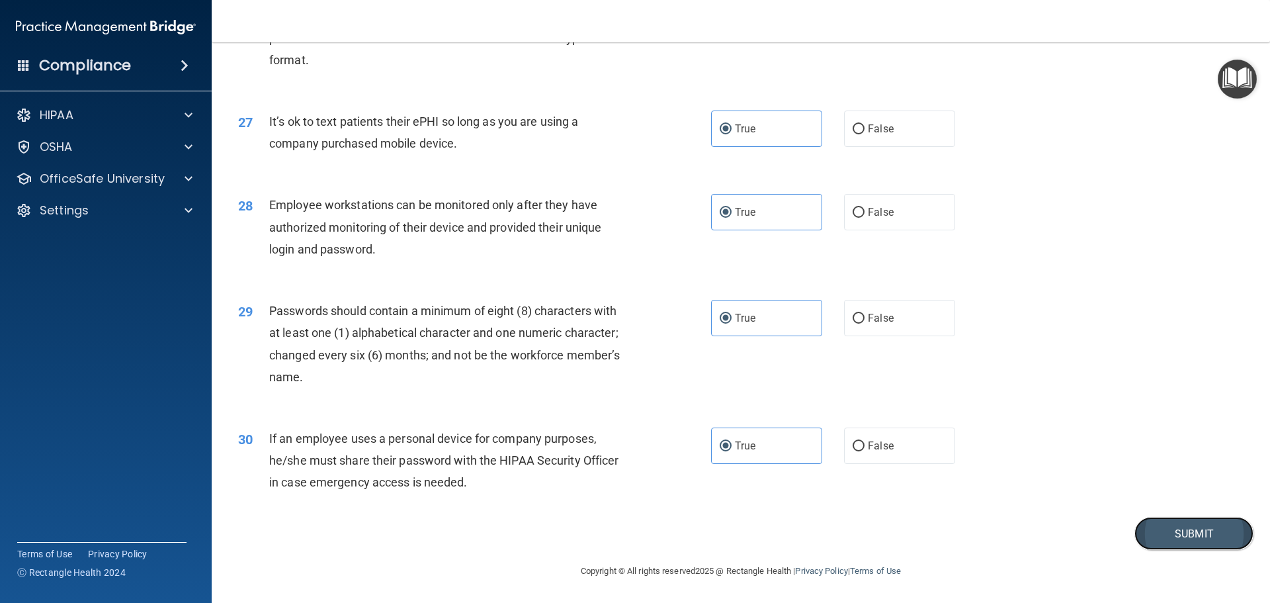
click at [1205, 538] on button "Submit" at bounding box center [1194, 534] width 119 height 34
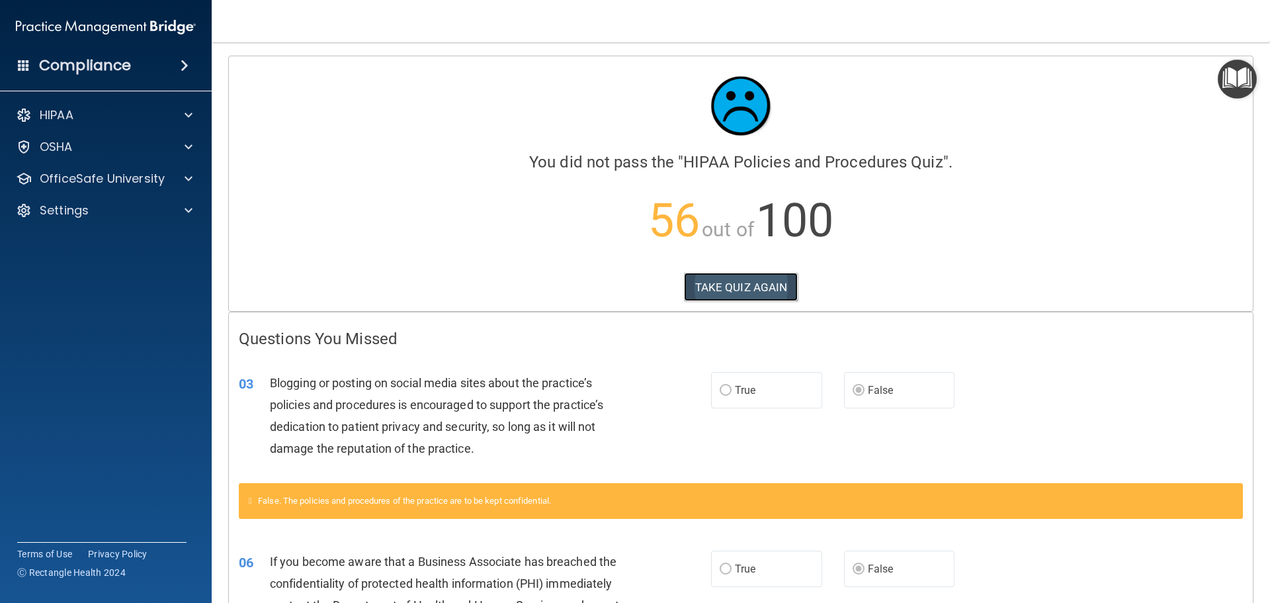
click at [754, 282] on button "TAKE QUIZ AGAIN" at bounding box center [741, 287] width 114 height 29
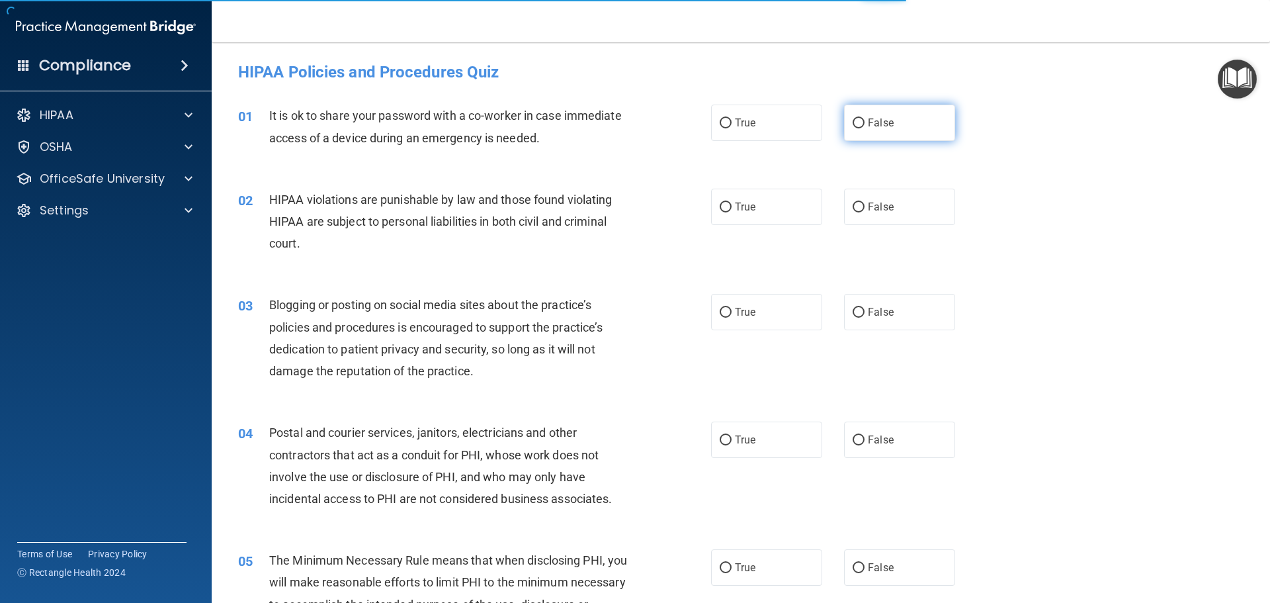
click at [893, 123] on label "False" at bounding box center [899, 123] width 111 height 36
click at [865, 123] on input "False" at bounding box center [859, 123] width 12 height 10
radio input "true"
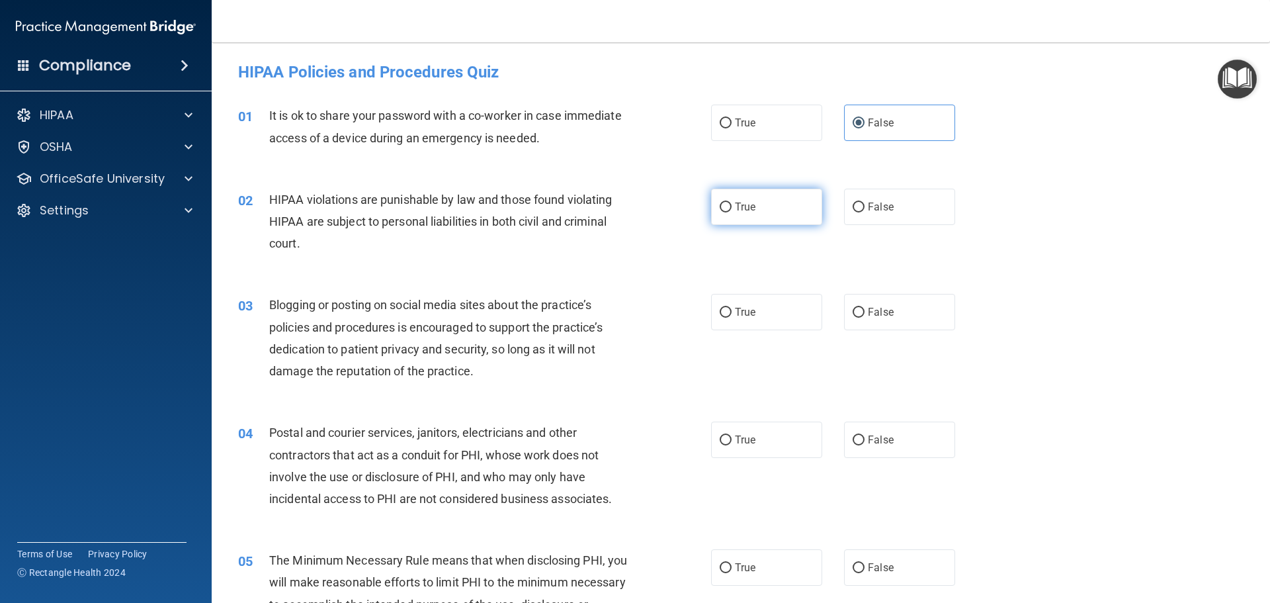
click at [779, 206] on label "True" at bounding box center [766, 207] width 111 height 36
click at [732, 206] on input "True" at bounding box center [726, 207] width 12 height 10
radio input "true"
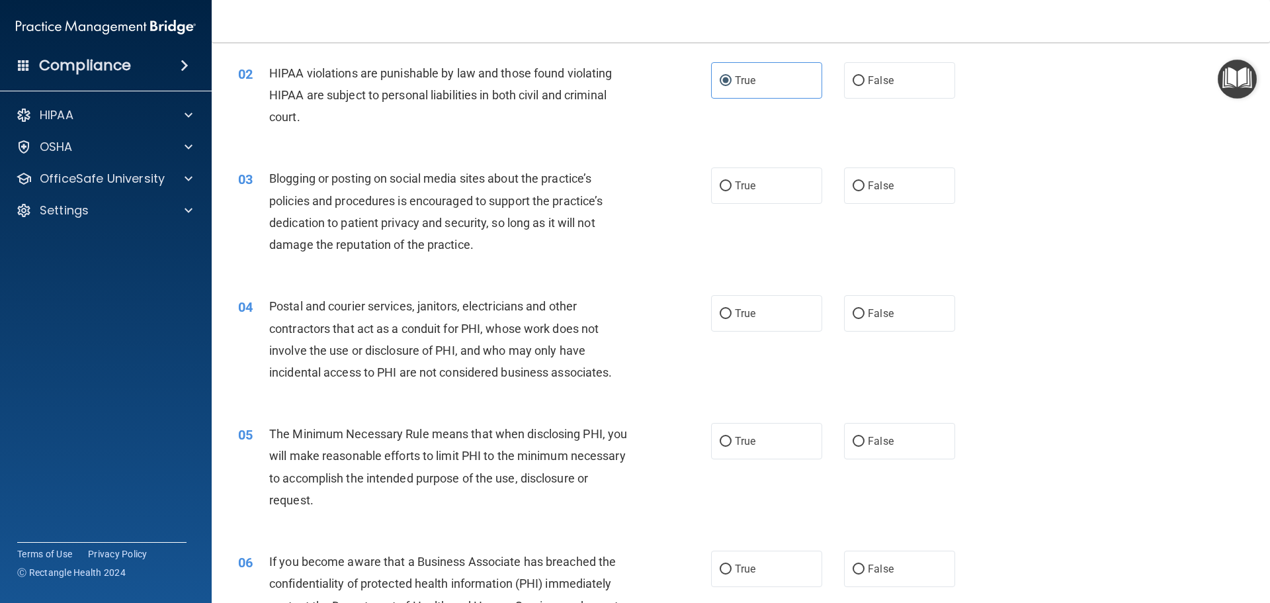
scroll to position [132, 0]
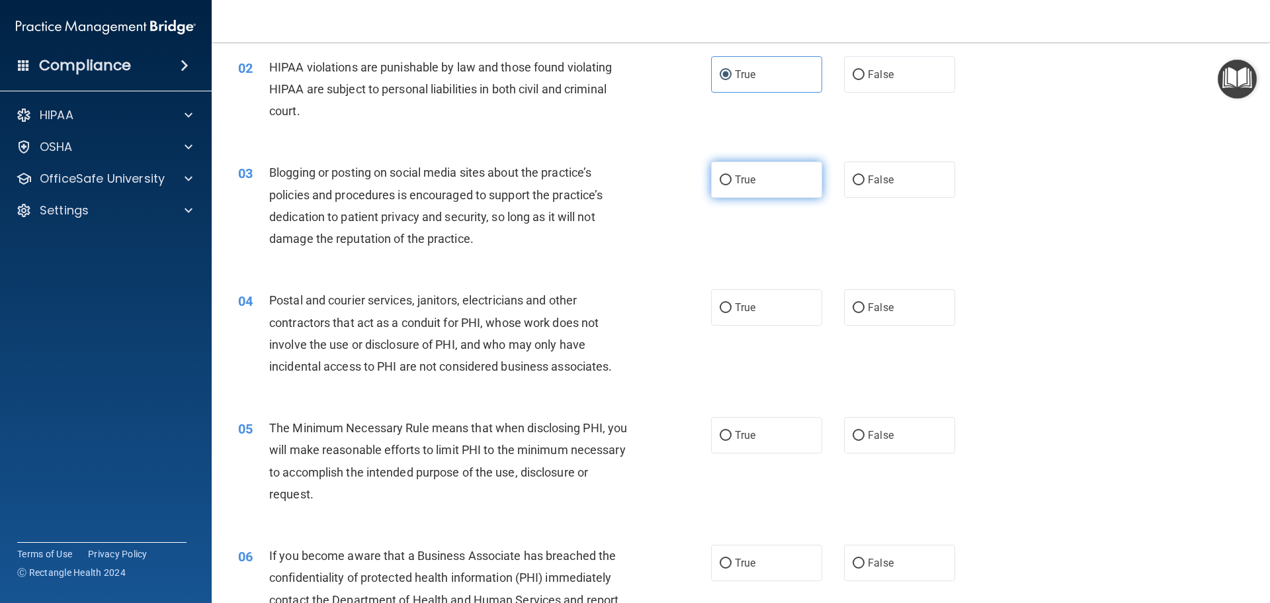
drag, startPoint x: 777, startPoint y: 184, endPoint x: 769, endPoint y: 194, distance: 12.3
click at [776, 185] on label "True" at bounding box center [766, 179] width 111 height 36
click at [732, 185] on input "True" at bounding box center [726, 180] width 12 height 10
radio input "true"
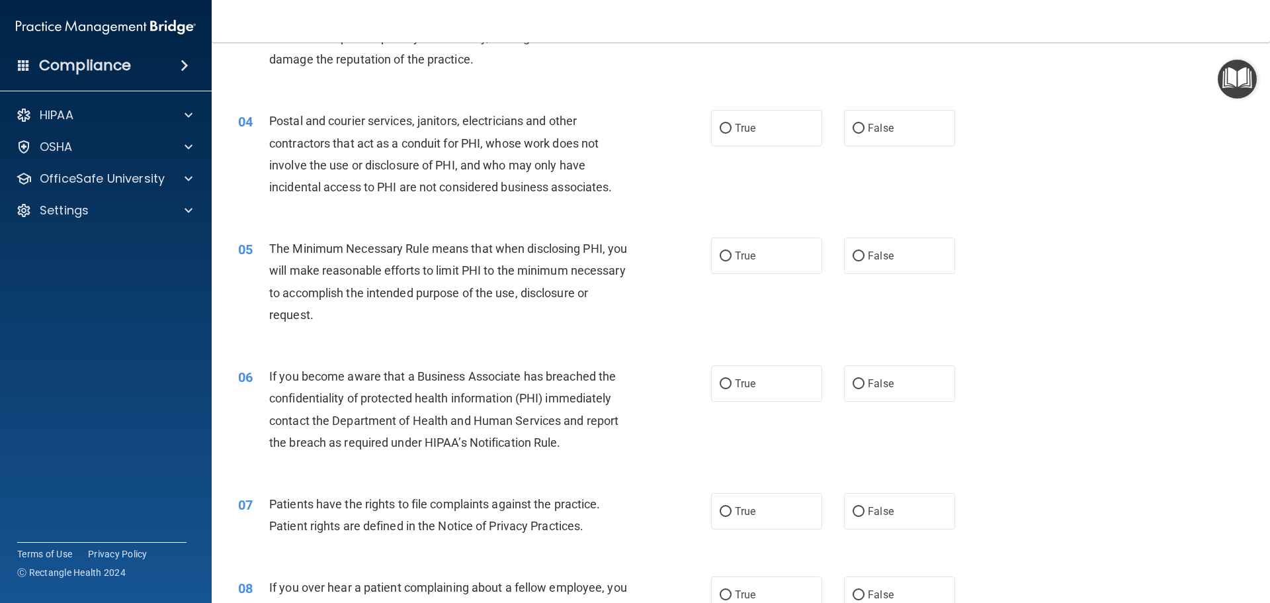
scroll to position [331, 0]
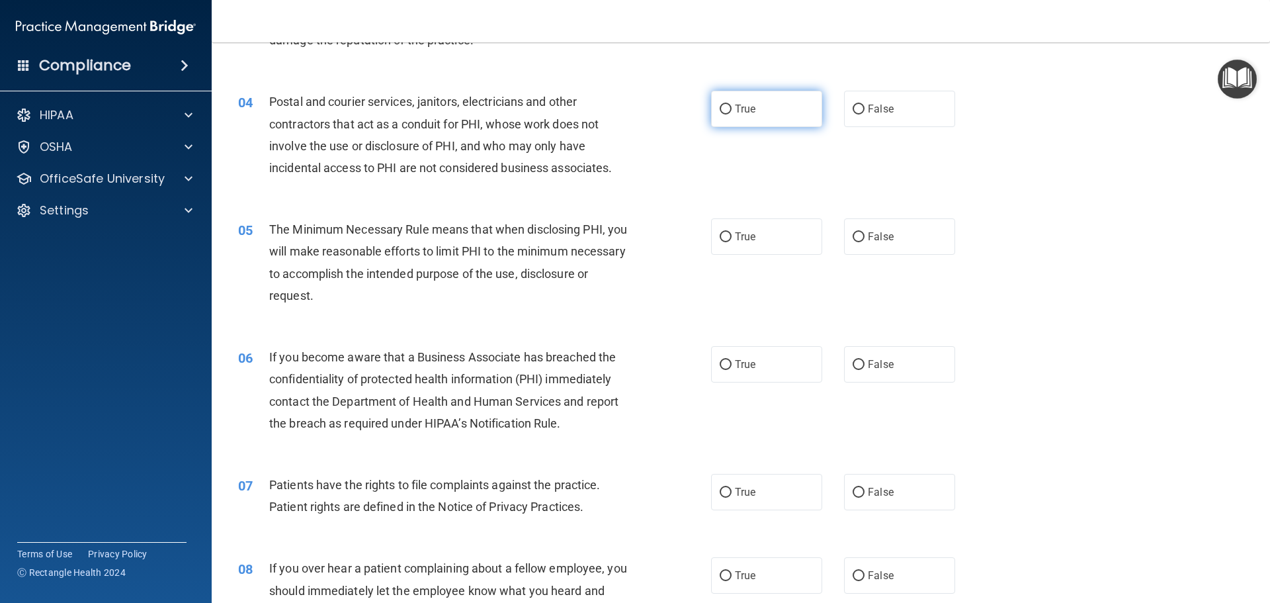
click at [781, 109] on label "True" at bounding box center [766, 109] width 111 height 36
click at [732, 109] on input "True" at bounding box center [726, 110] width 12 height 10
radio input "true"
click at [754, 236] on label "True" at bounding box center [766, 236] width 111 height 36
click at [732, 236] on input "True" at bounding box center [726, 237] width 12 height 10
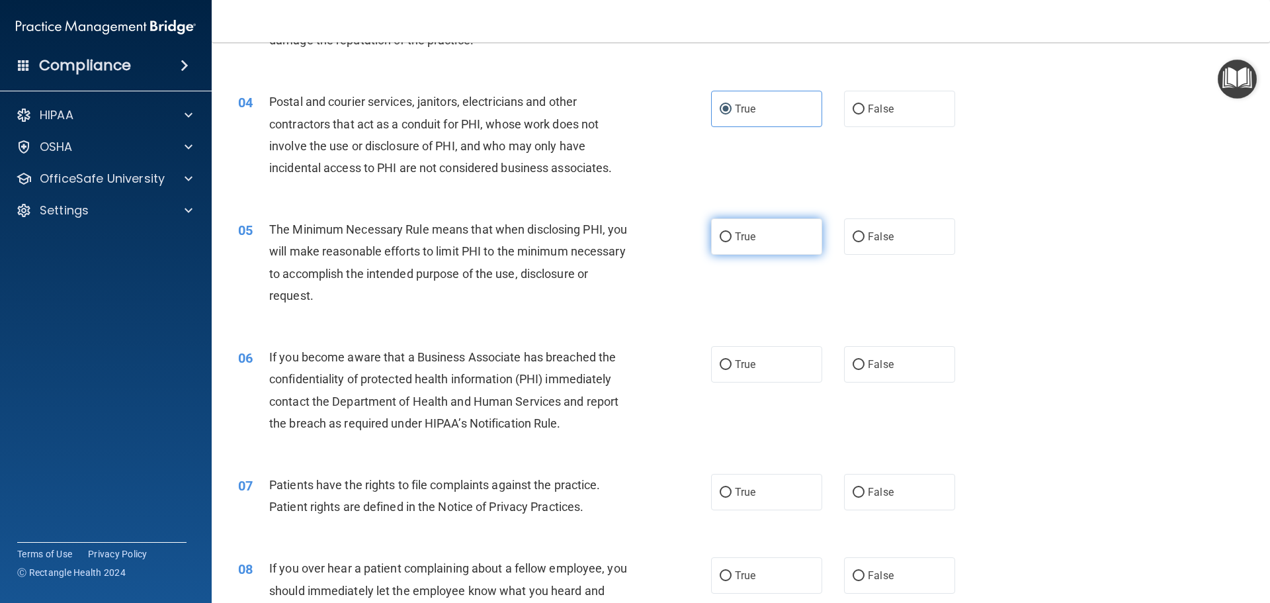
radio input "true"
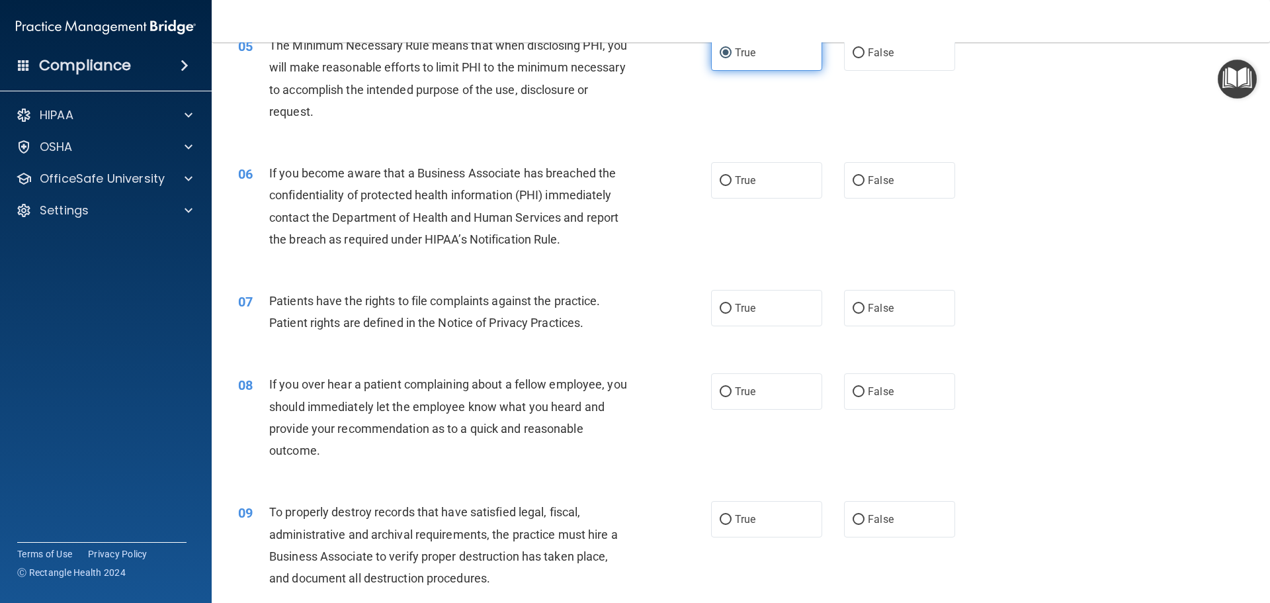
scroll to position [529, 0]
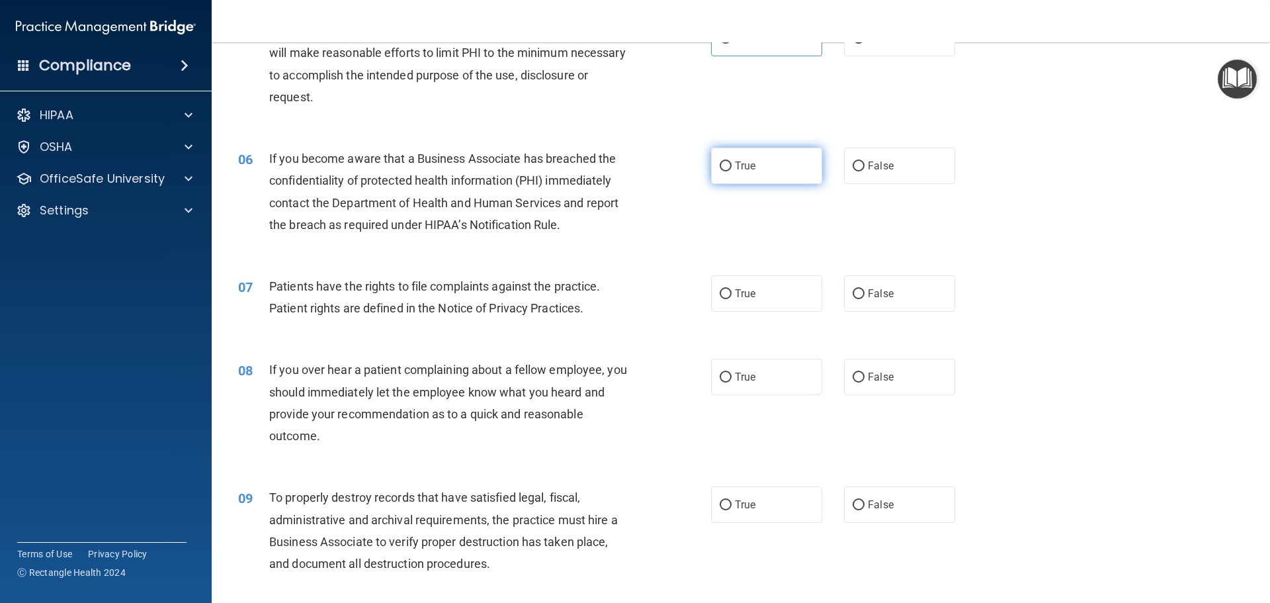
click at [779, 160] on label "True" at bounding box center [766, 166] width 111 height 36
click at [732, 161] on input "True" at bounding box center [726, 166] width 12 height 10
radio input "true"
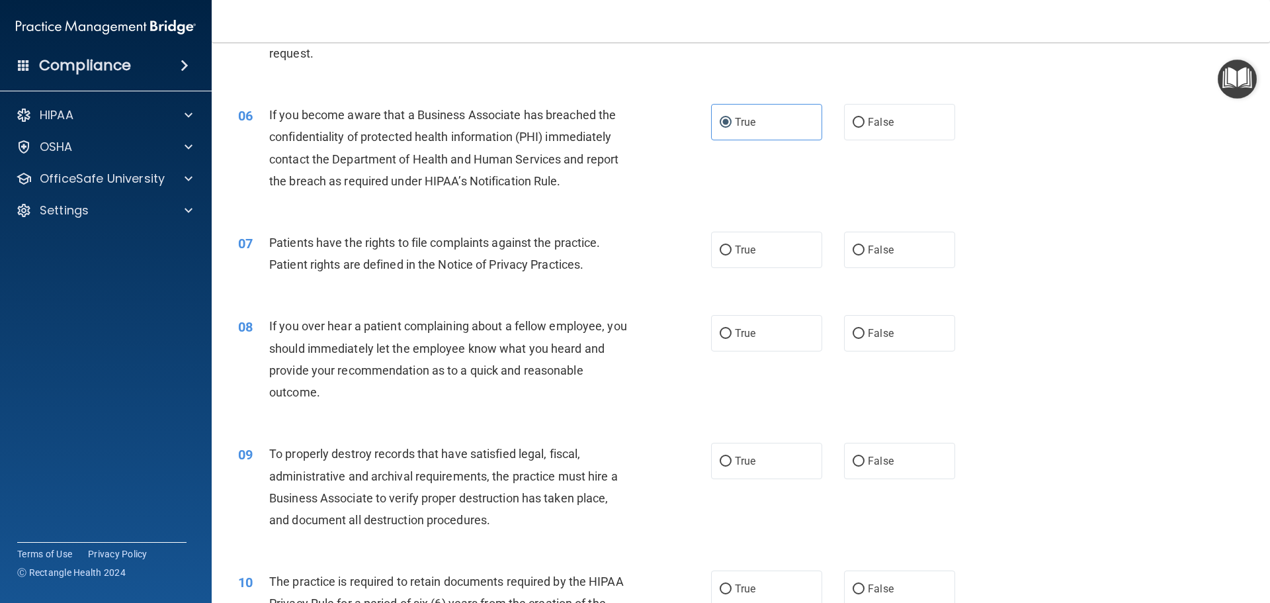
scroll to position [662, 0]
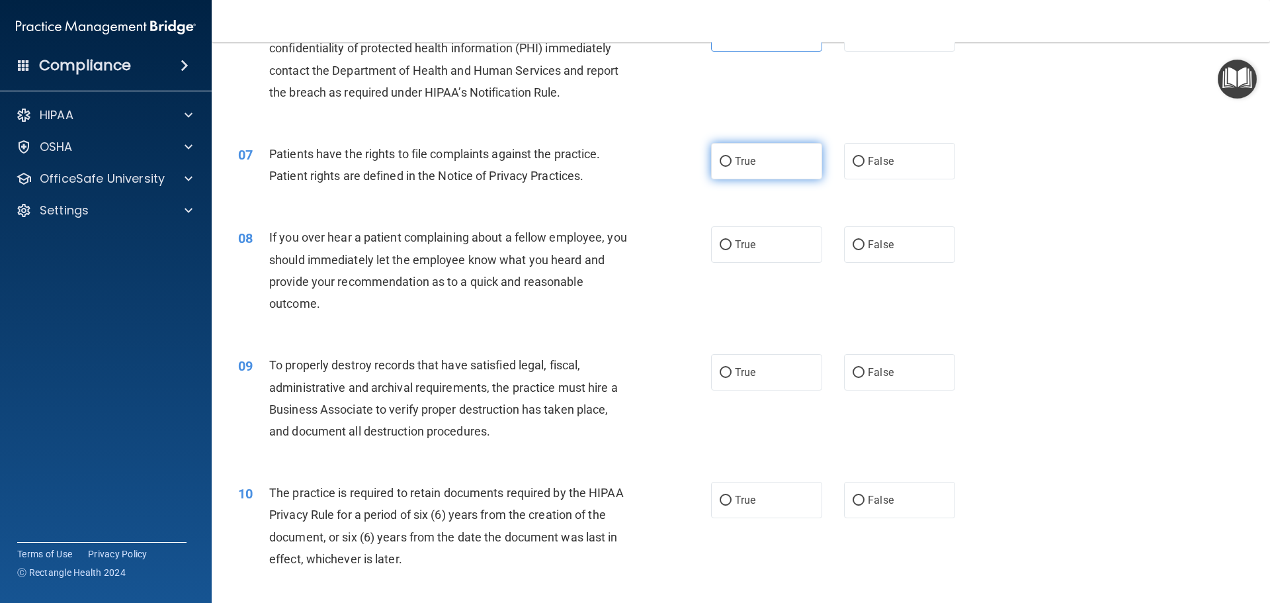
click at [778, 163] on label "True" at bounding box center [766, 161] width 111 height 36
click at [732, 163] on input "True" at bounding box center [726, 162] width 12 height 10
radio input "true"
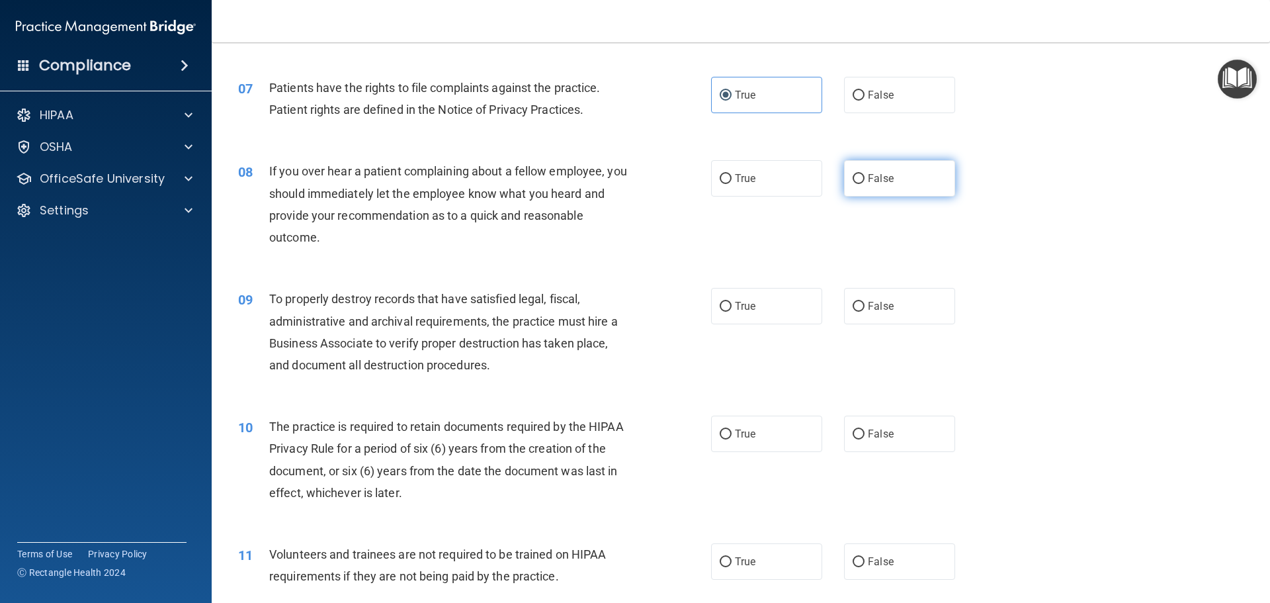
click at [900, 177] on label "False" at bounding box center [899, 178] width 111 height 36
click at [865, 177] on input "False" at bounding box center [859, 179] width 12 height 10
radio input "true"
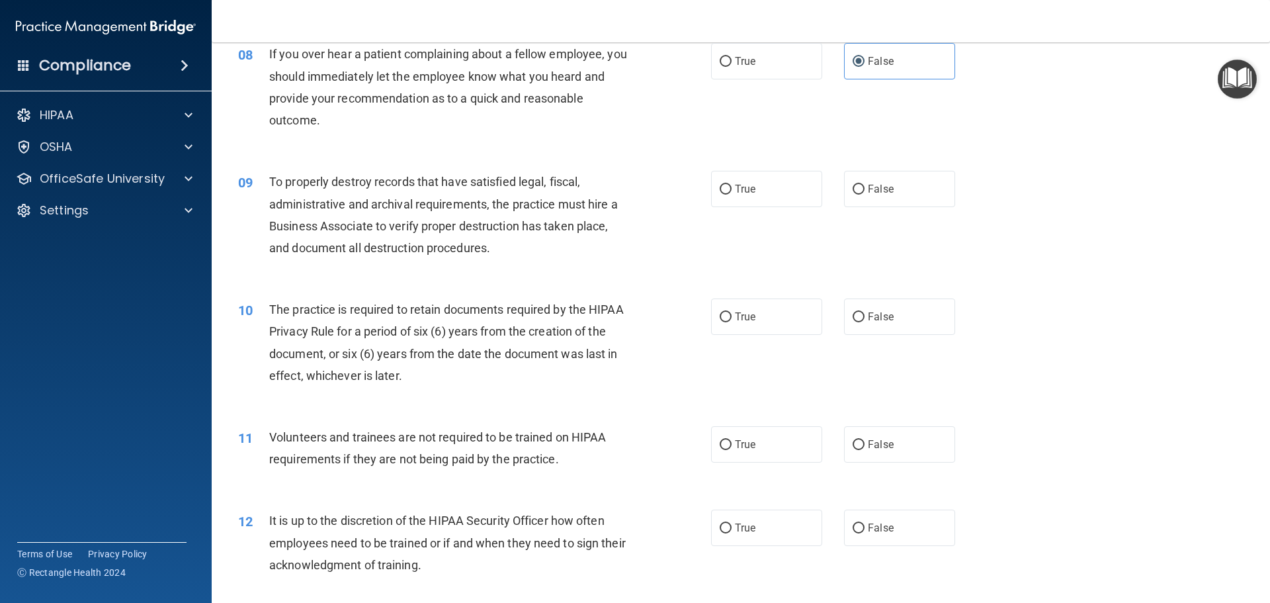
scroll to position [860, 0]
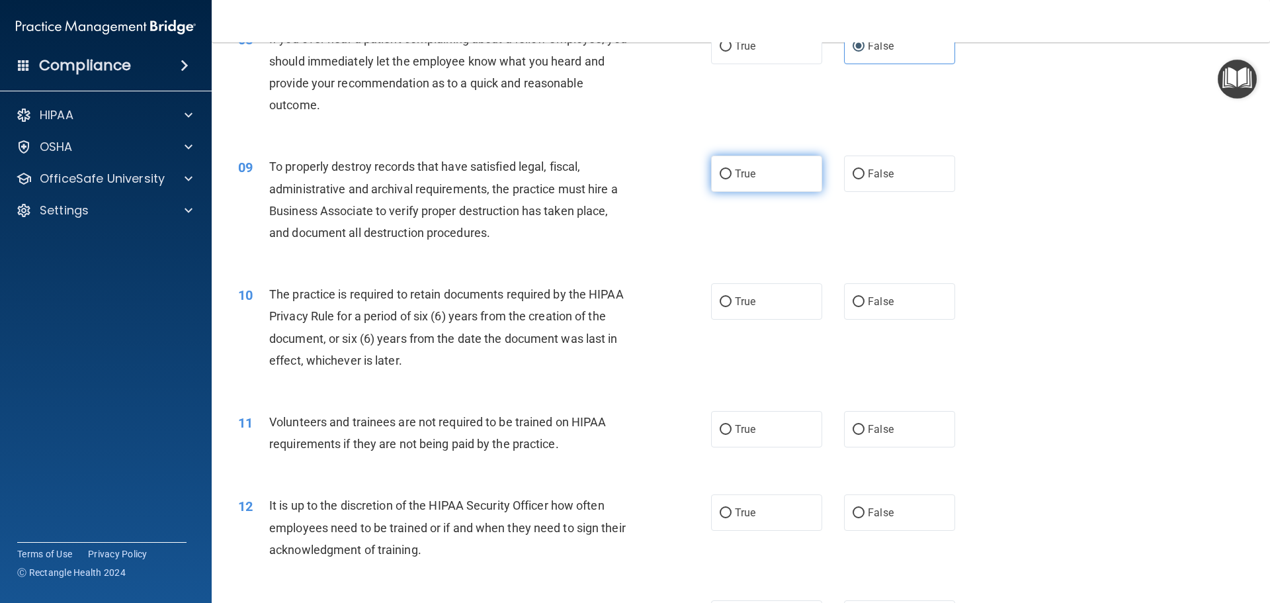
click at [779, 173] on label "True" at bounding box center [766, 173] width 111 height 36
click at [732, 173] on input "True" at bounding box center [726, 174] width 12 height 10
radio input "true"
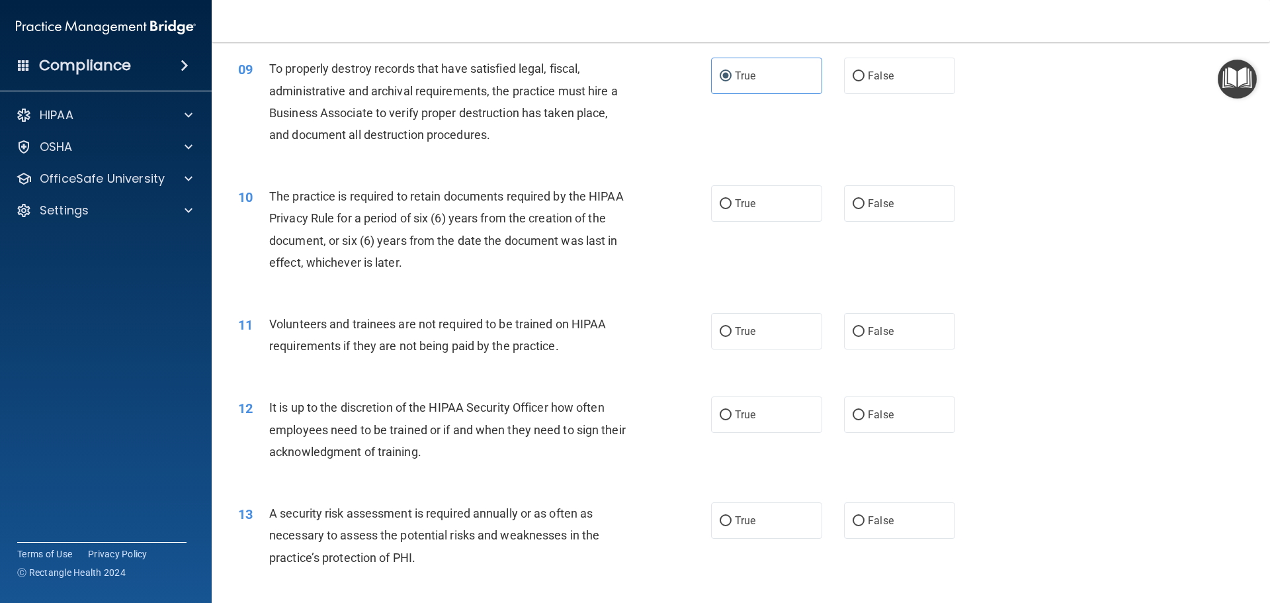
scroll to position [992, 0]
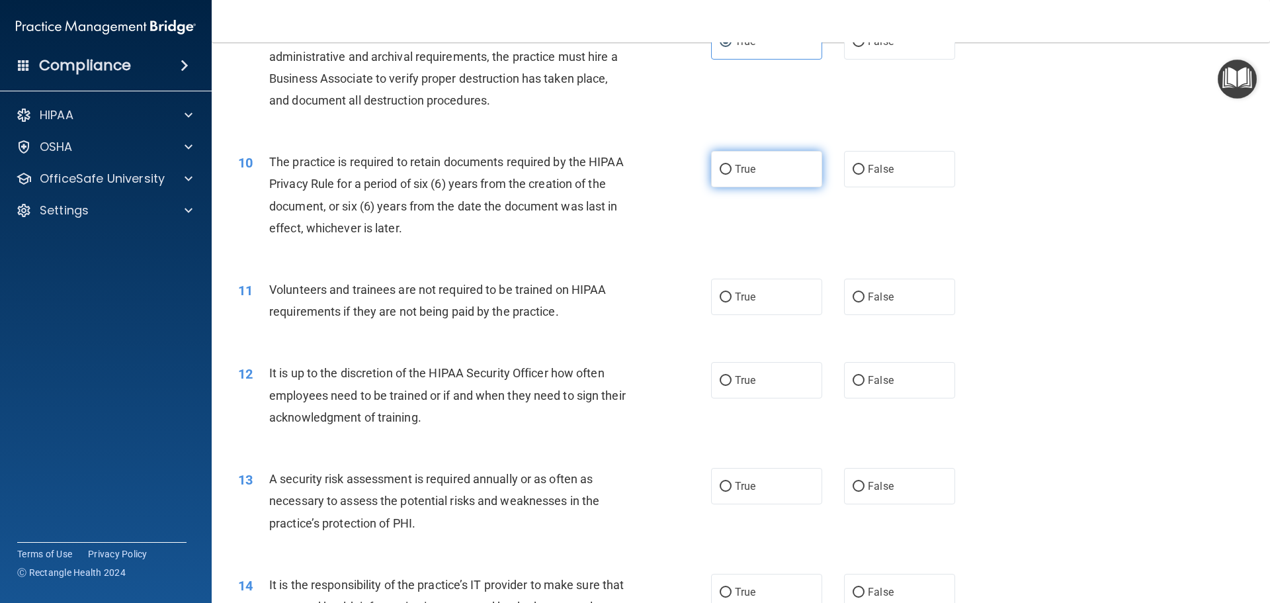
click at [778, 179] on label "True" at bounding box center [766, 169] width 111 height 36
click at [732, 175] on input "True" at bounding box center [726, 170] width 12 height 10
radio input "true"
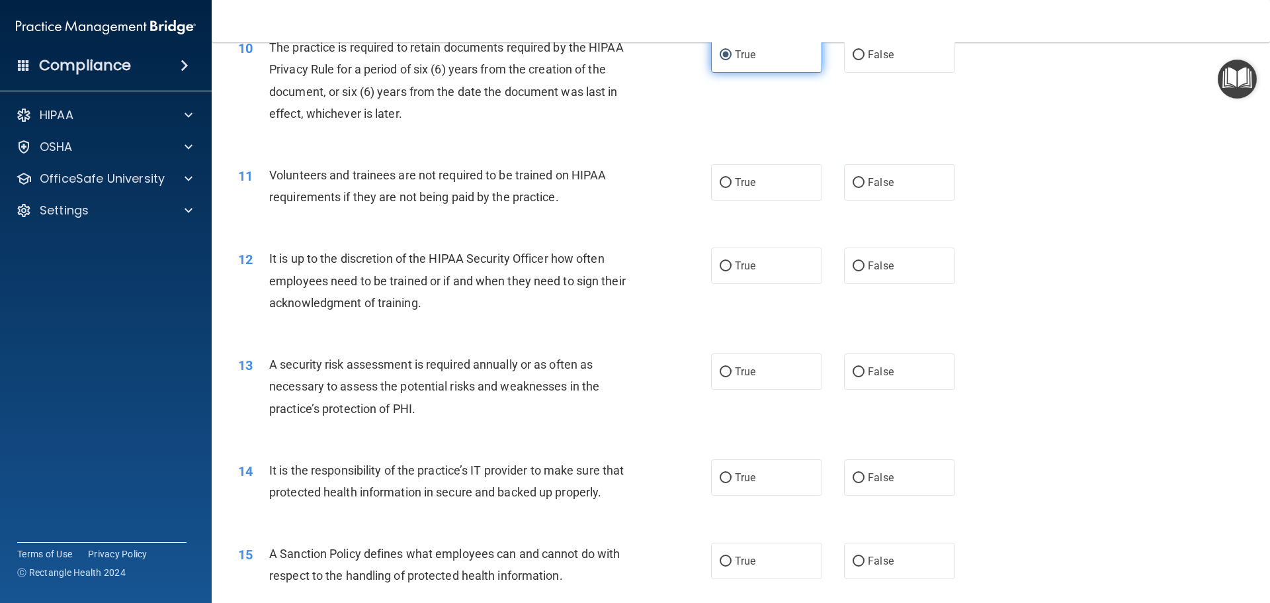
scroll to position [1125, 0]
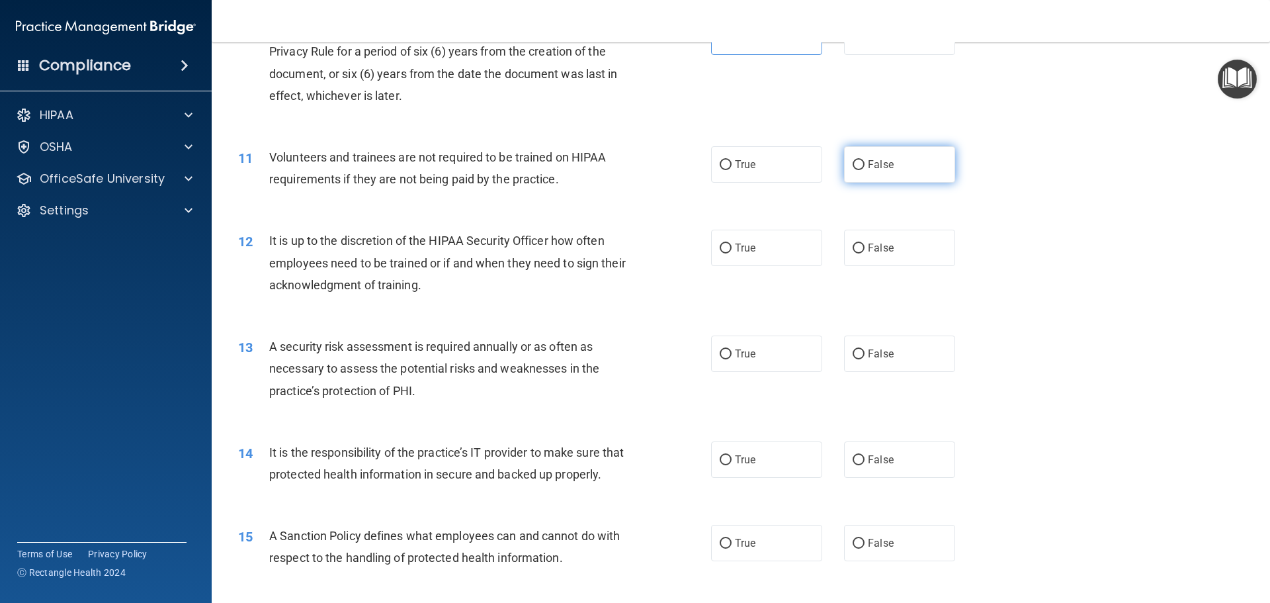
click at [868, 165] on span "False" at bounding box center [881, 164] width 26 height 13
click at [865, 165] on input "False" at bounding box center [859, 165] width 12 height 10
radio input "true"
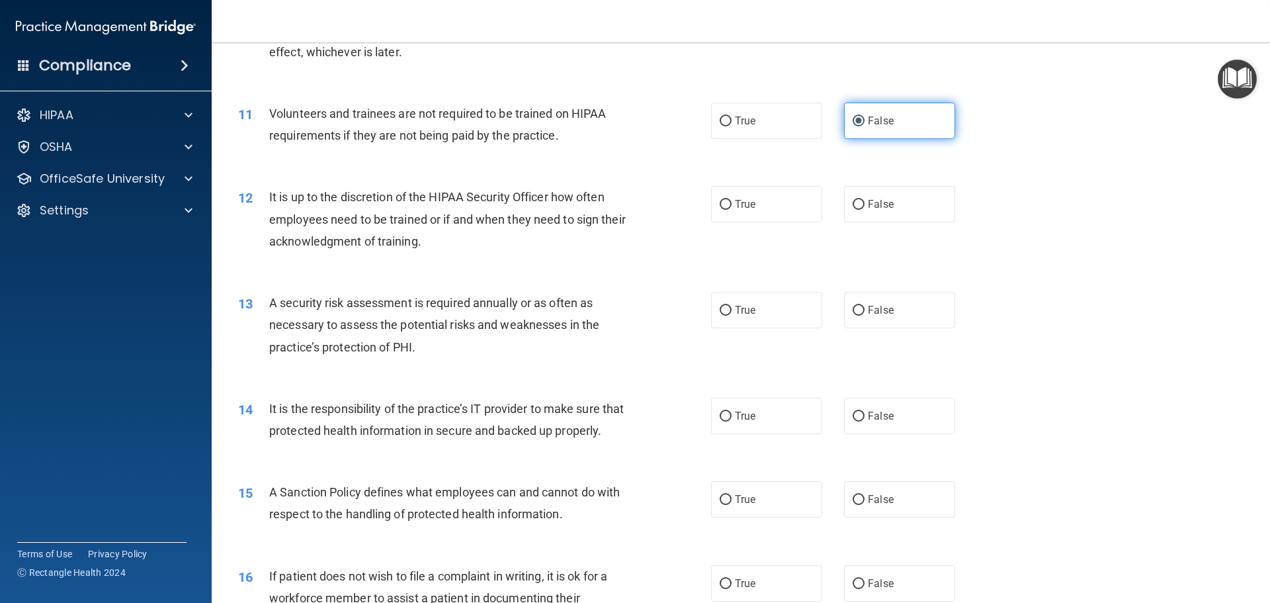
scroll to position [1257, 0]
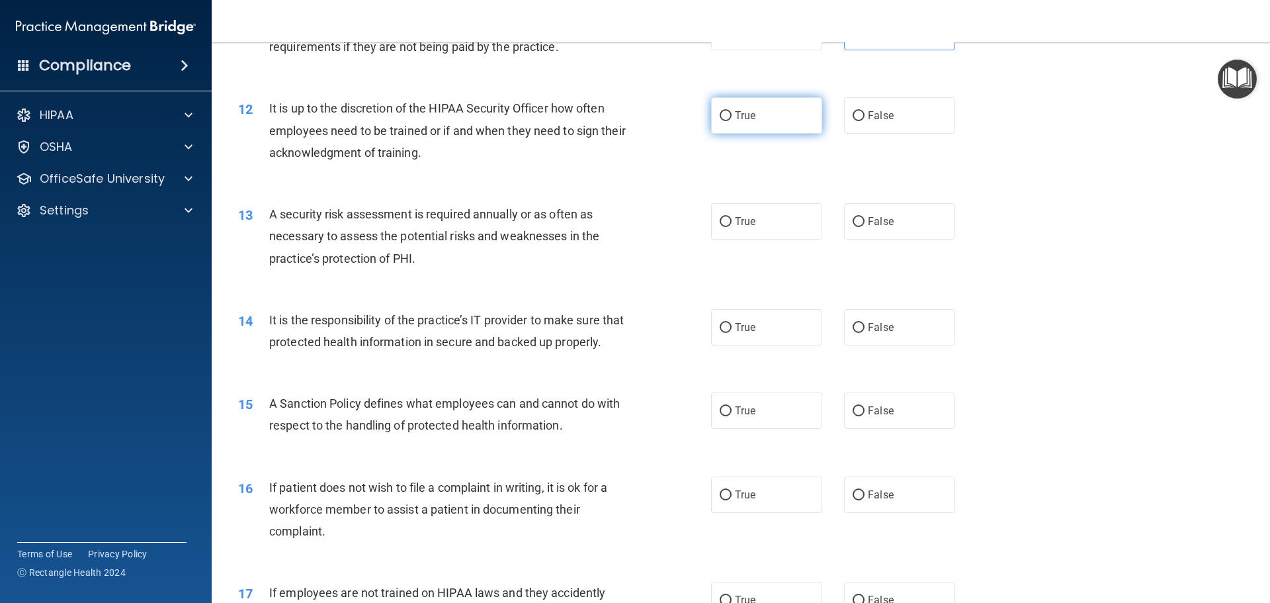
click at [769, 112] on label "True" at bounding box center [766, 115] width 111 height 36
click at [732, 112] on input "True" at bounding box center [726, 116] width 12 height 10
radio input "true"
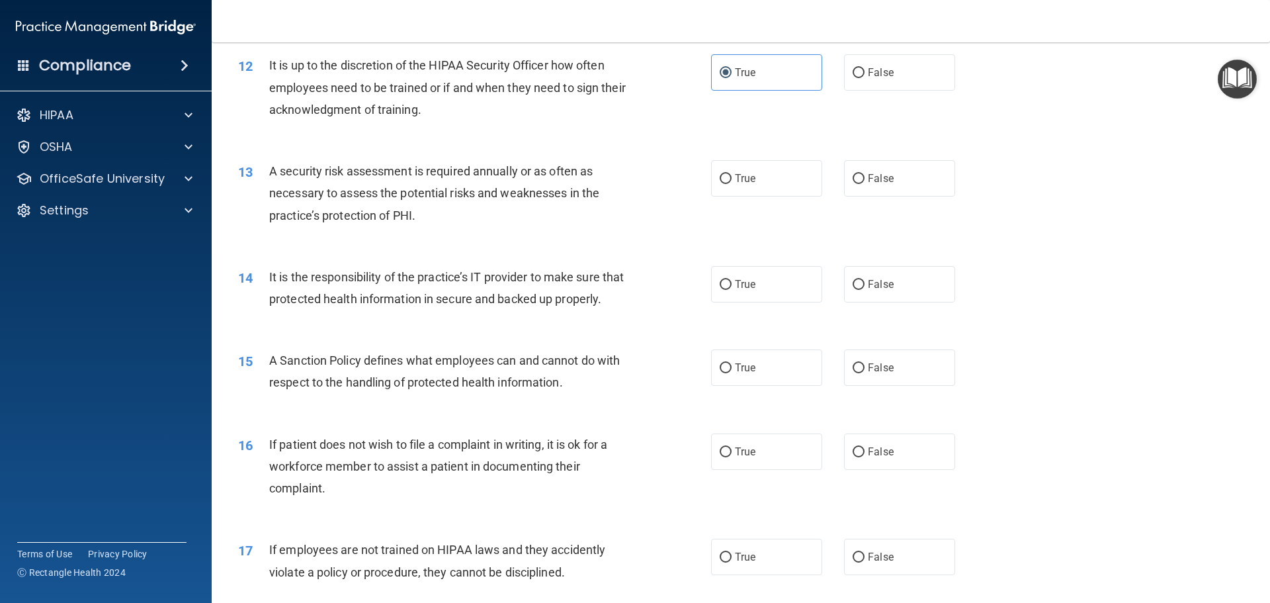
scroll to position [1323, 0]
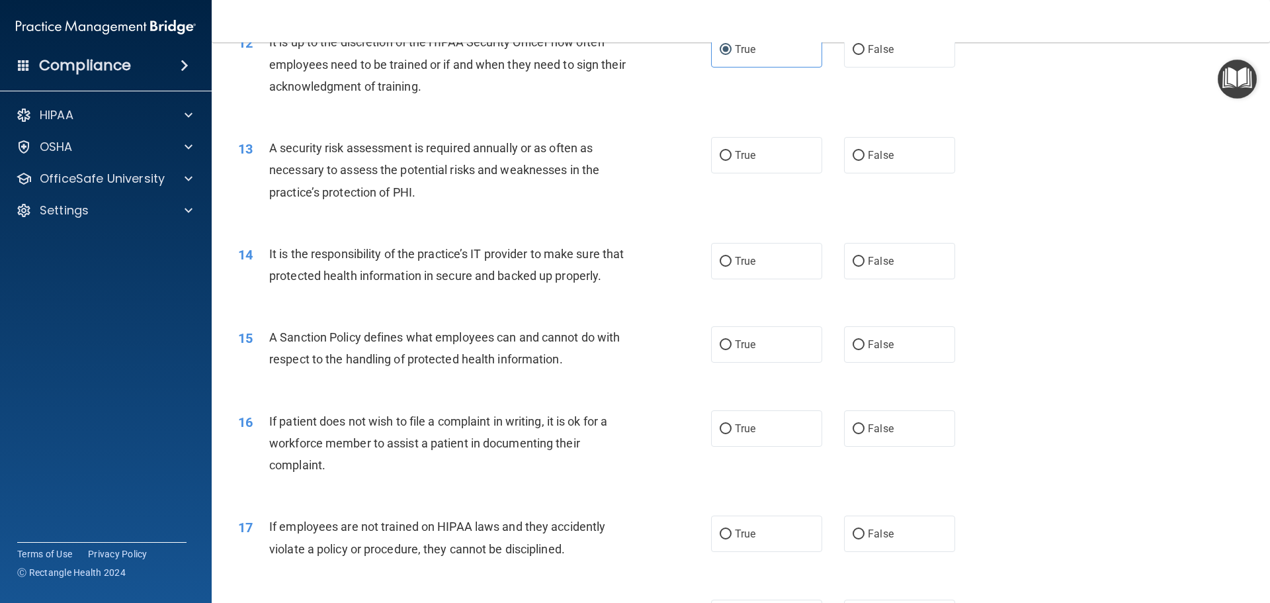
click at [764, 161] on label "True" at bounding box center [766, 155] width 111 height 36
click at [732, 161] on input "True" at bounding box center [726, 156] width 12 height 10
radio input "true"
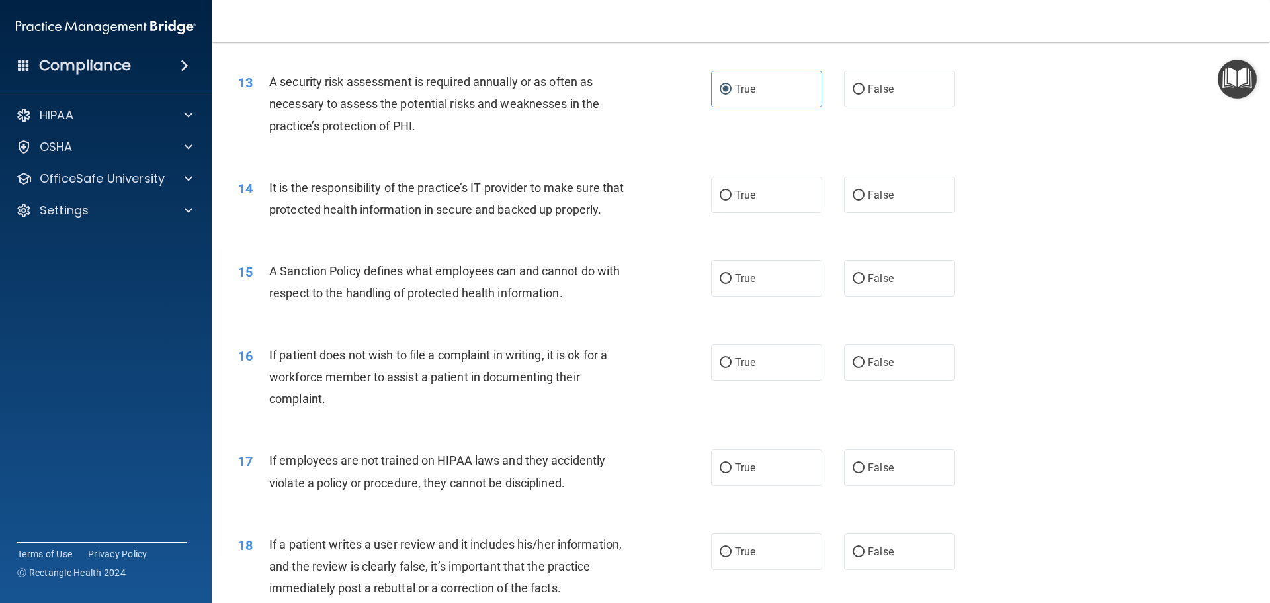
click at [763, 171] on div "14 It is the responsibility of the practice’s IT provider to make sure that pro…" at bounding box center [740, 201] width 1025 height 83
click at [763, 180] on label "True" at bounding box center [766, 195] width 111 height 36
click at [732, 191] on input "True" at bounding box center [726, 196] width 12 height 10
radio input "true"
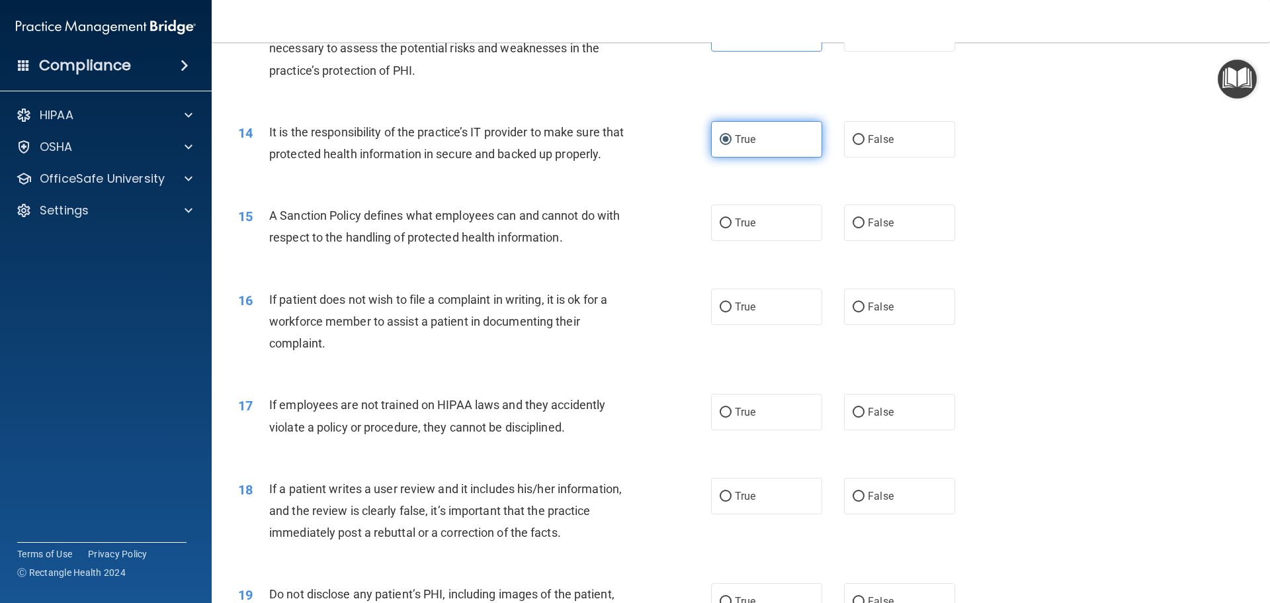
scroll to position [1522, 0]
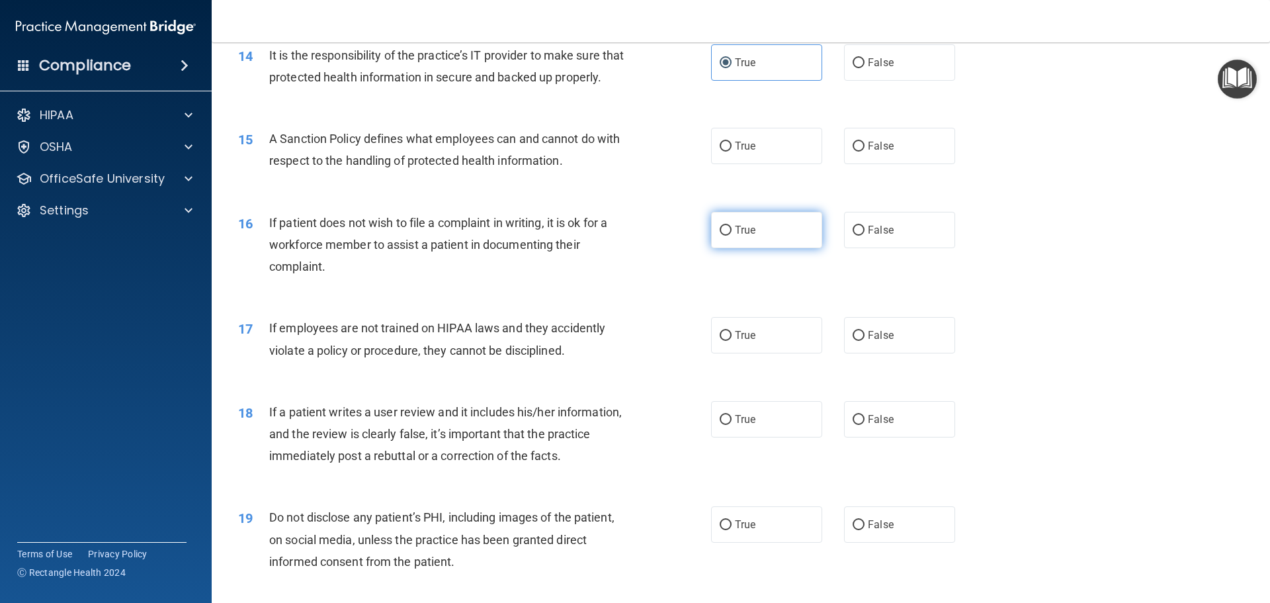
click at [750, 248] on label "True" at bounding box center [766, 230] width 111 height 36
click at [732, 236] on input "True" at bounding box center [726, 231] width 12 height 10
radio input "true"
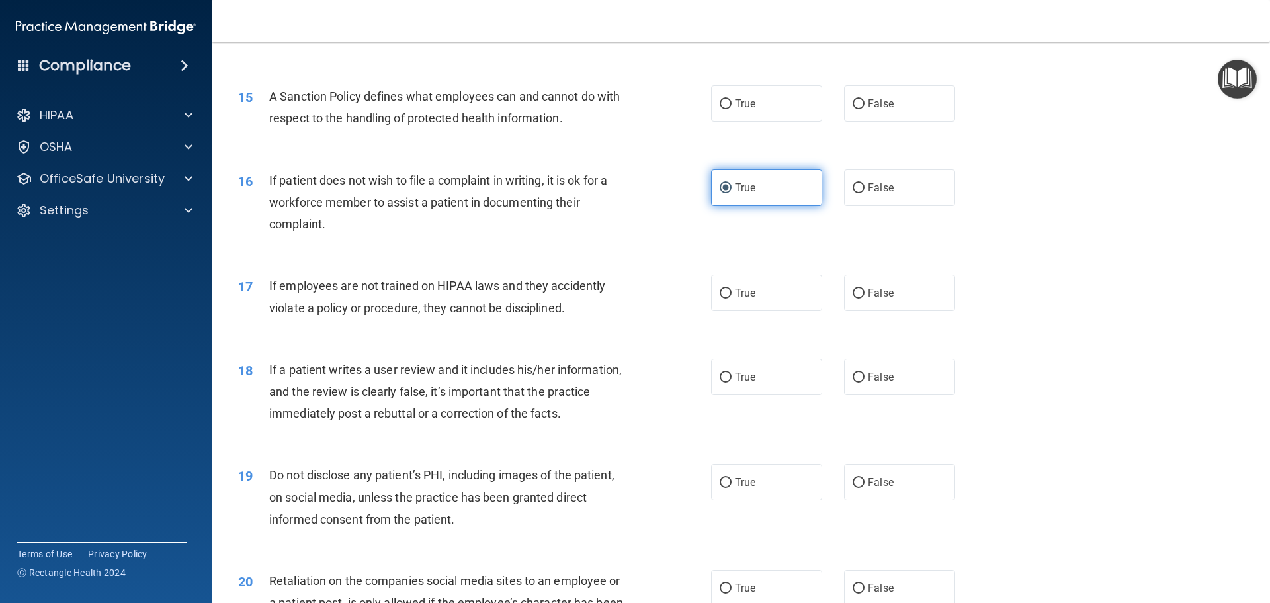
scroll to position [1588, 0]
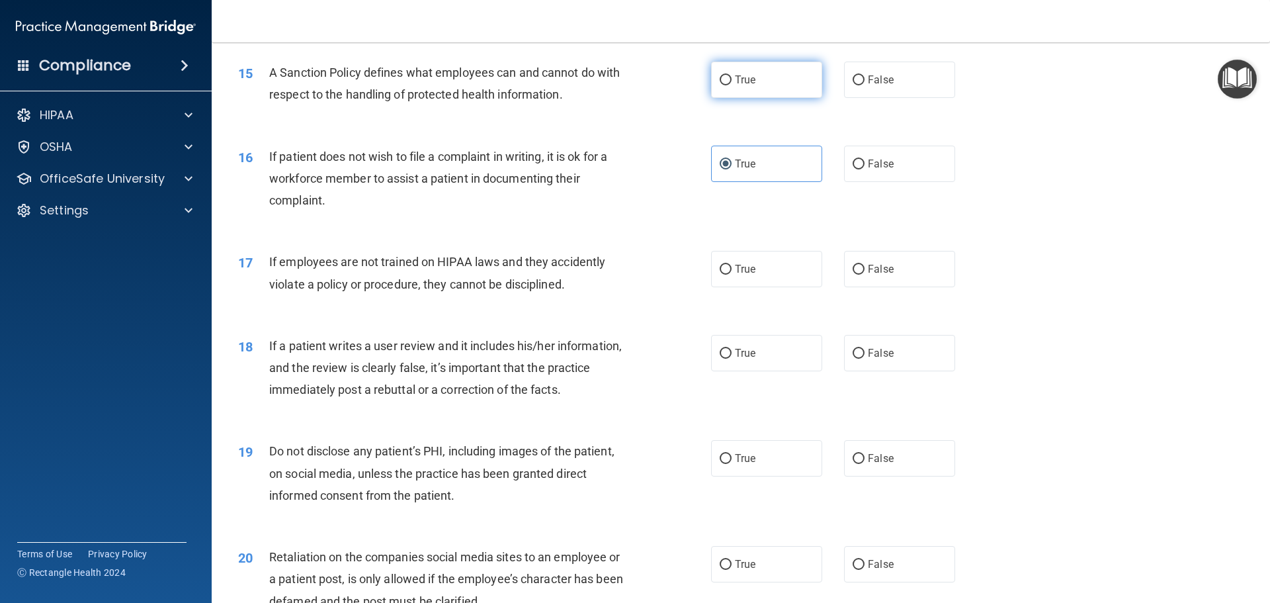
click at [761, 98] on label "True" at bounding box center [766, 80] width 111 height 36
click at [732, 85] on input "True" at bounding box center [726, 80] width 12 height 10
radio input "true"
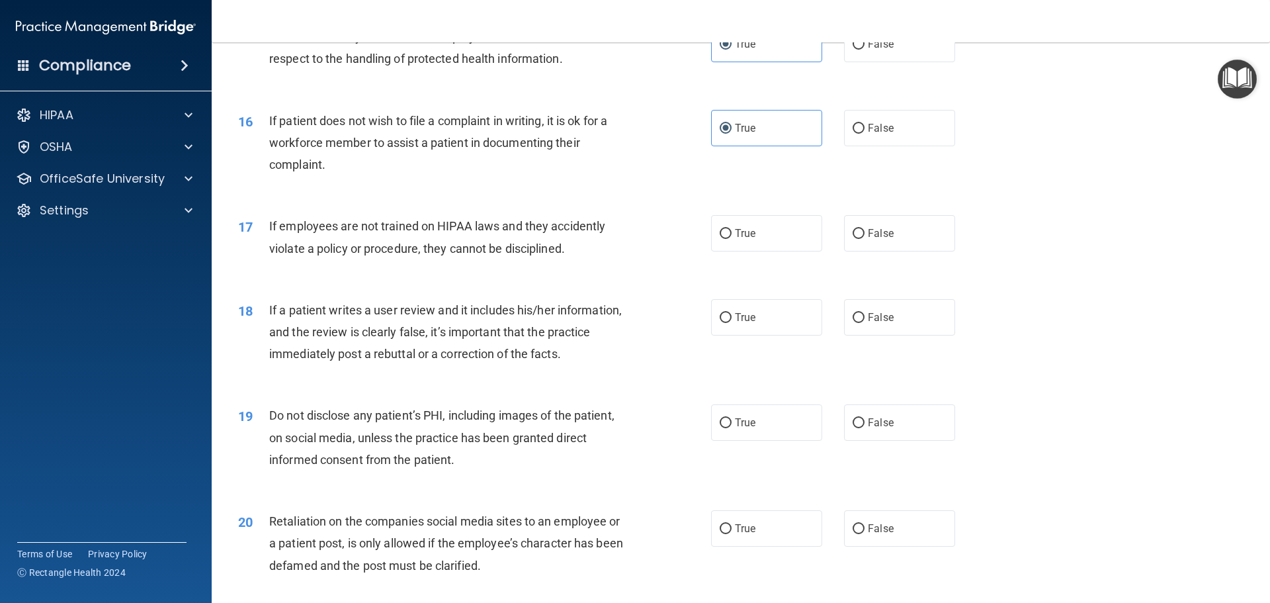
scroll to position [1654, 0]
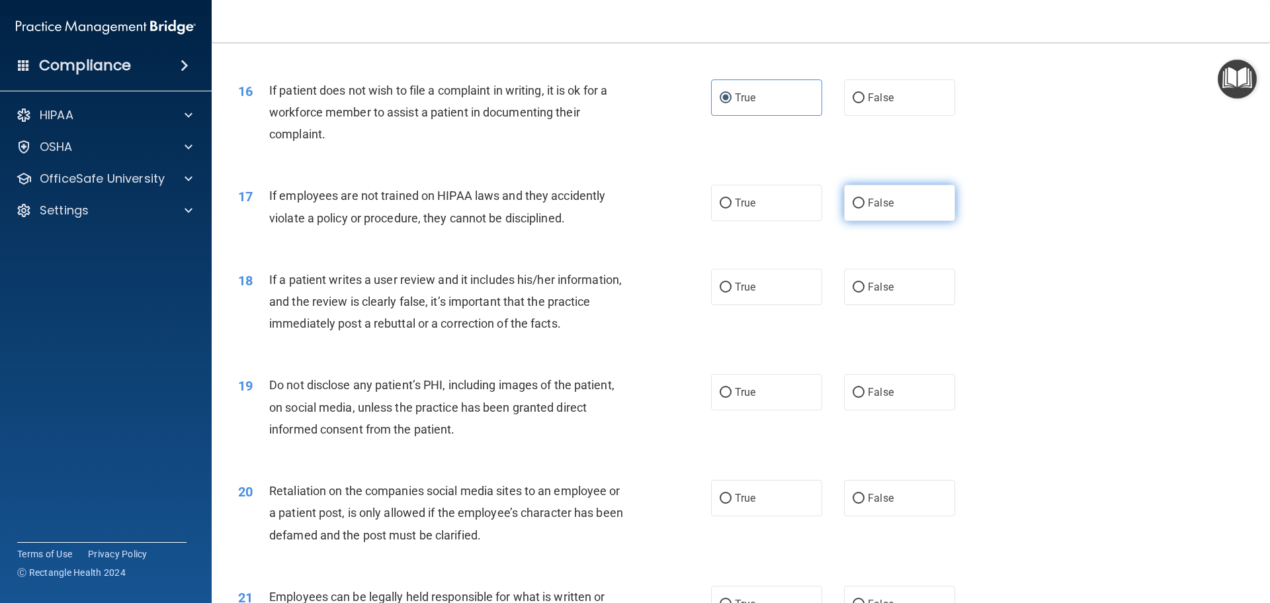
click at [869, 209] on span "False" at bounding box center [881, 202] width 26 height 13
click at [865, 208] on input "False" at bounding box center [859, 203] width 12 height 10
radio input "true"
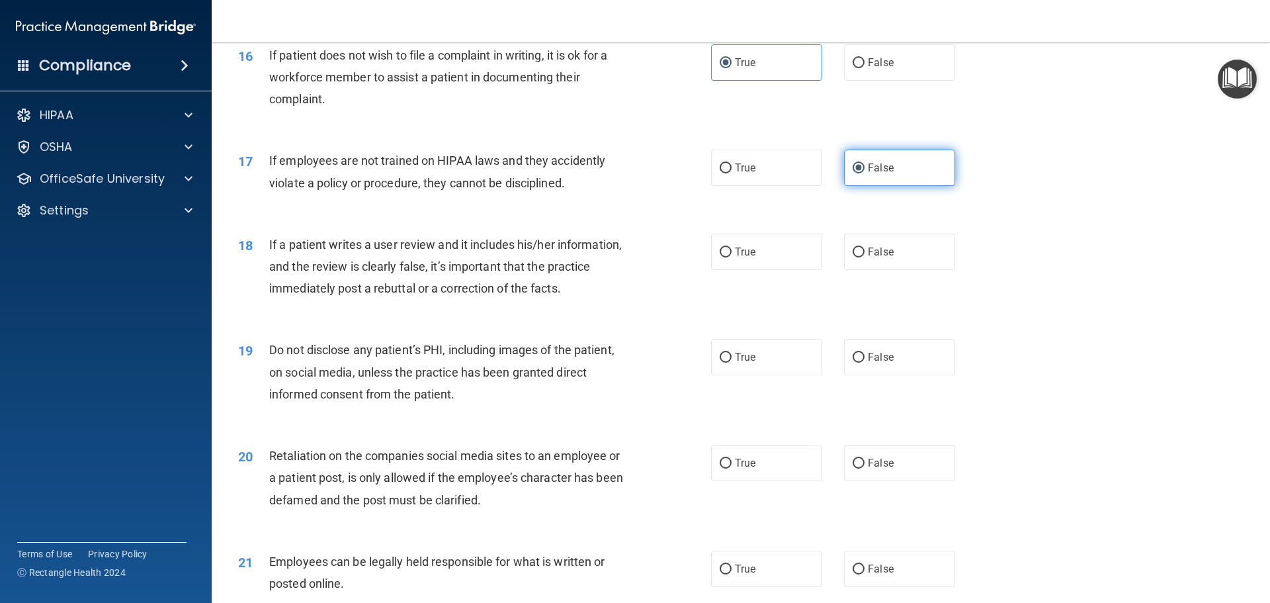
scroll to position [1720, 0]
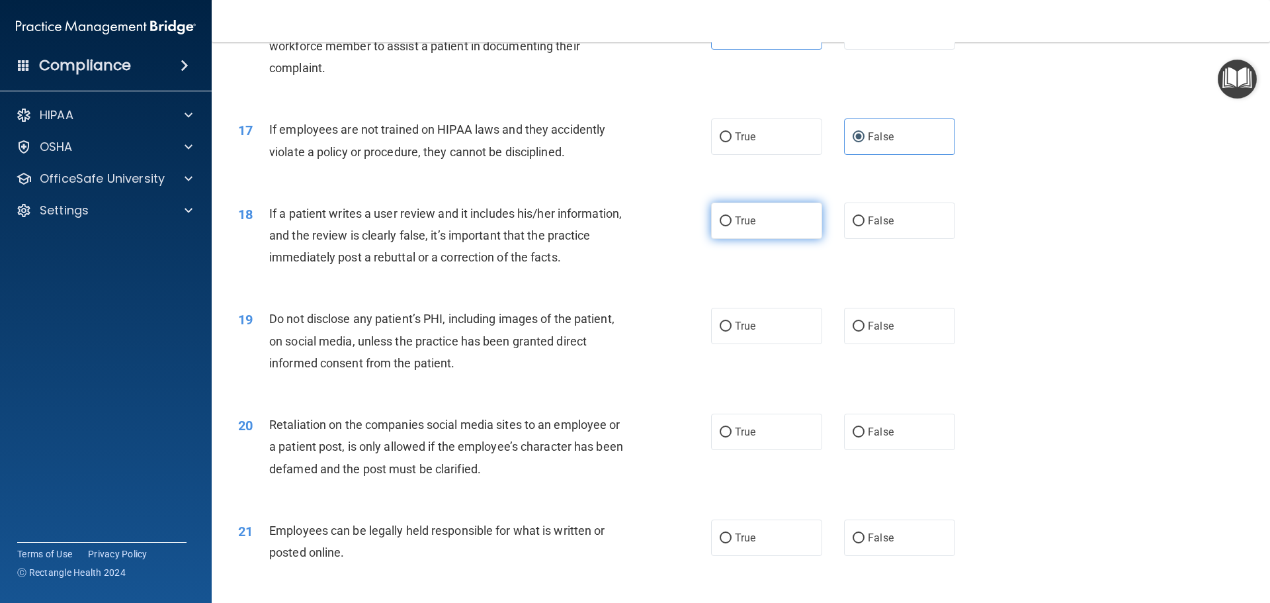
click at [767, 239] on label "True" at bounding box center [766, 220] width 111 height 36
click at [732, 226] on input "True" at bounding box center [726, 221] width 12 height 10
radio input "true"
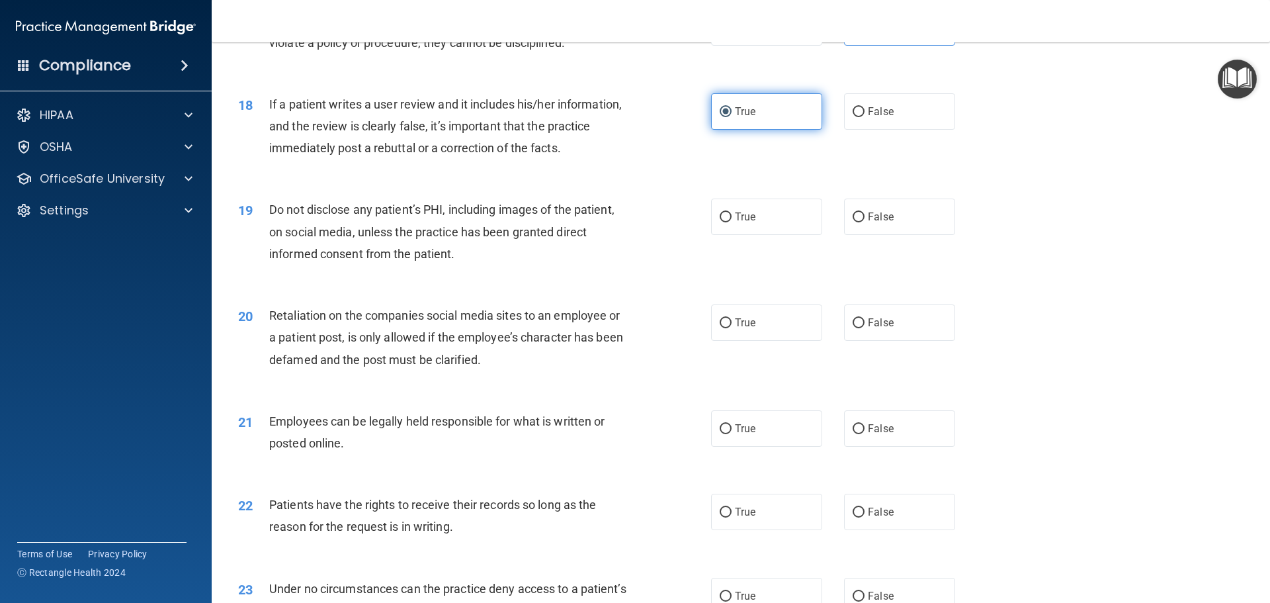
scroll to position [1852, 0]
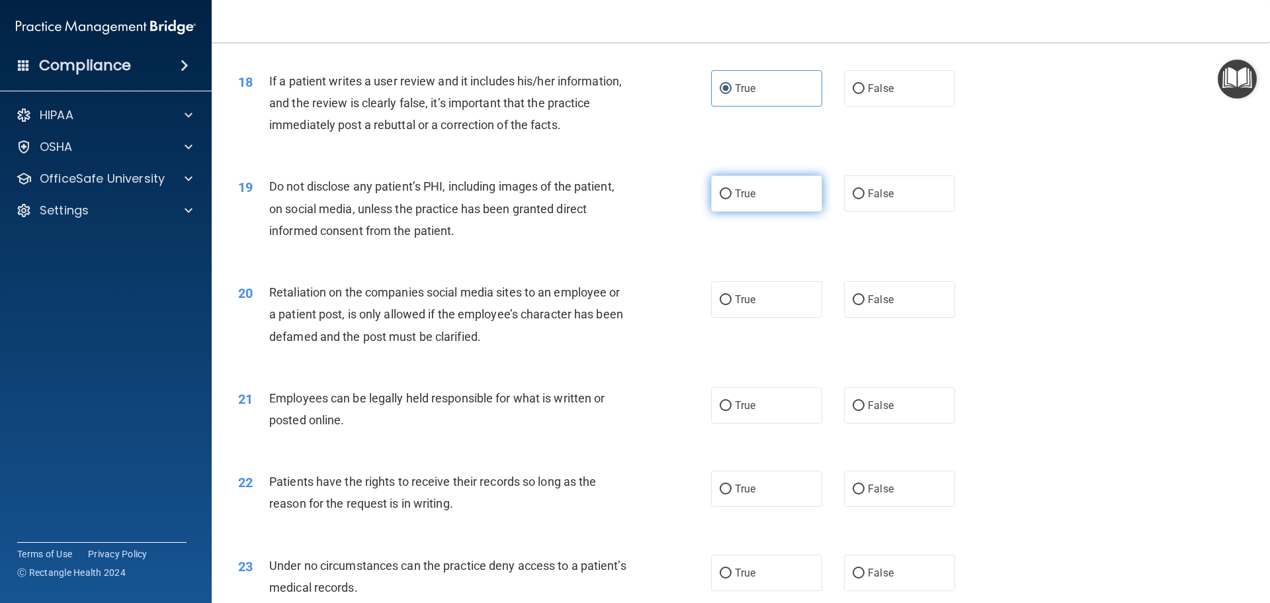
click at [797, 212] on label "True" at bounding box center [766, 193] width 111 height 36
click at [732, 199] on input "True" at bounding box center [726, 194] width 12 height 10
radio input "true"
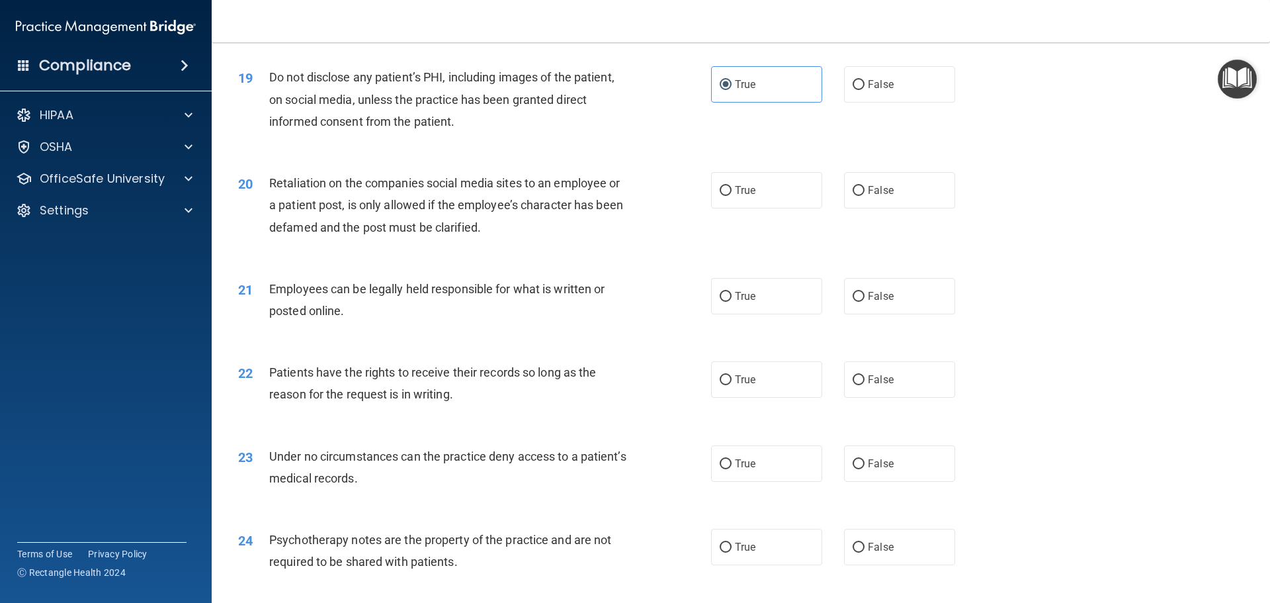
scroll to position [1985, 0]
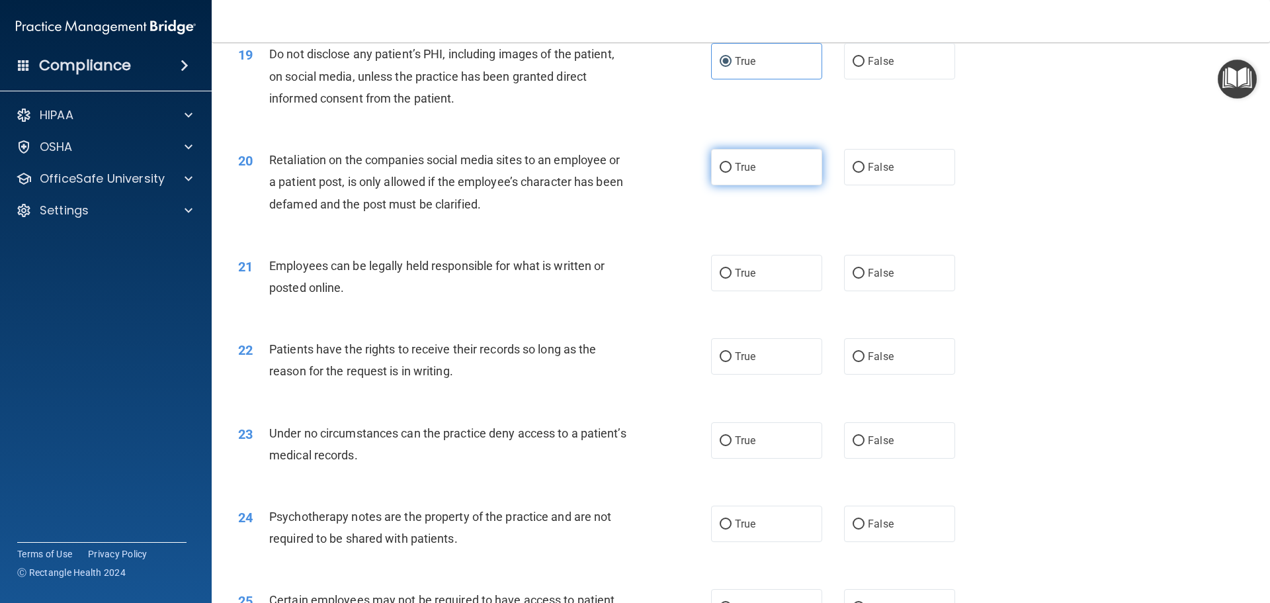
click at [770, 185] on label "True" at bounding box center [766, 167] width 111 height 36
click at [732, 173] on input "True" at bounding box center [726, 168] width 12 height 10
radio input "true"
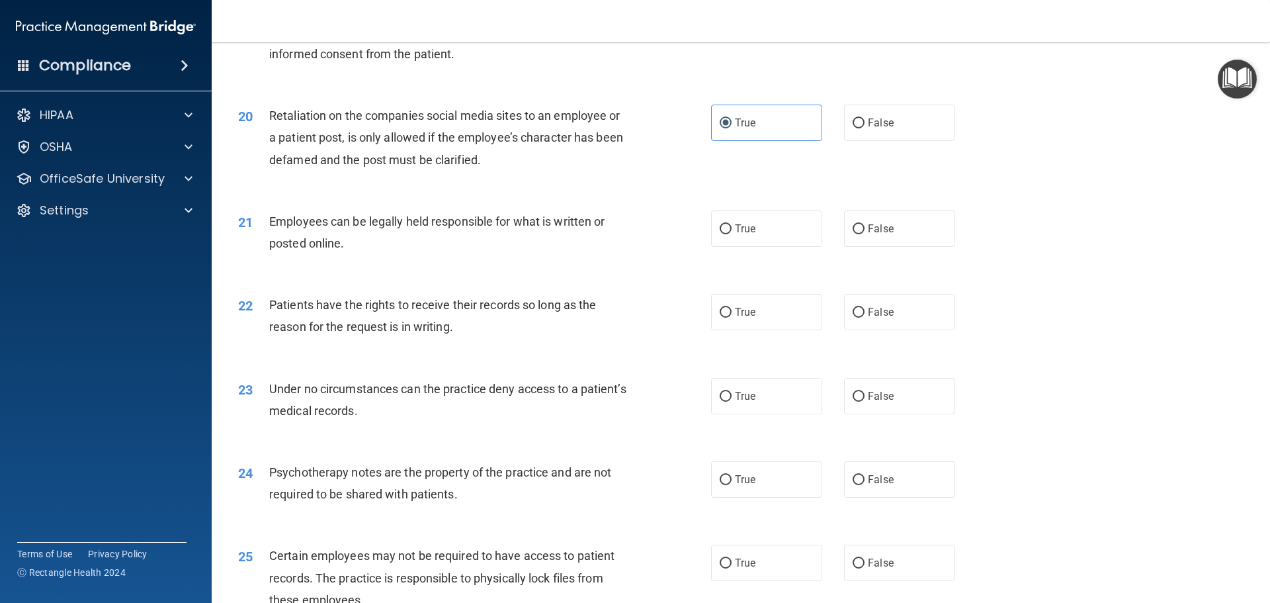
scroll to position [2051, 0]
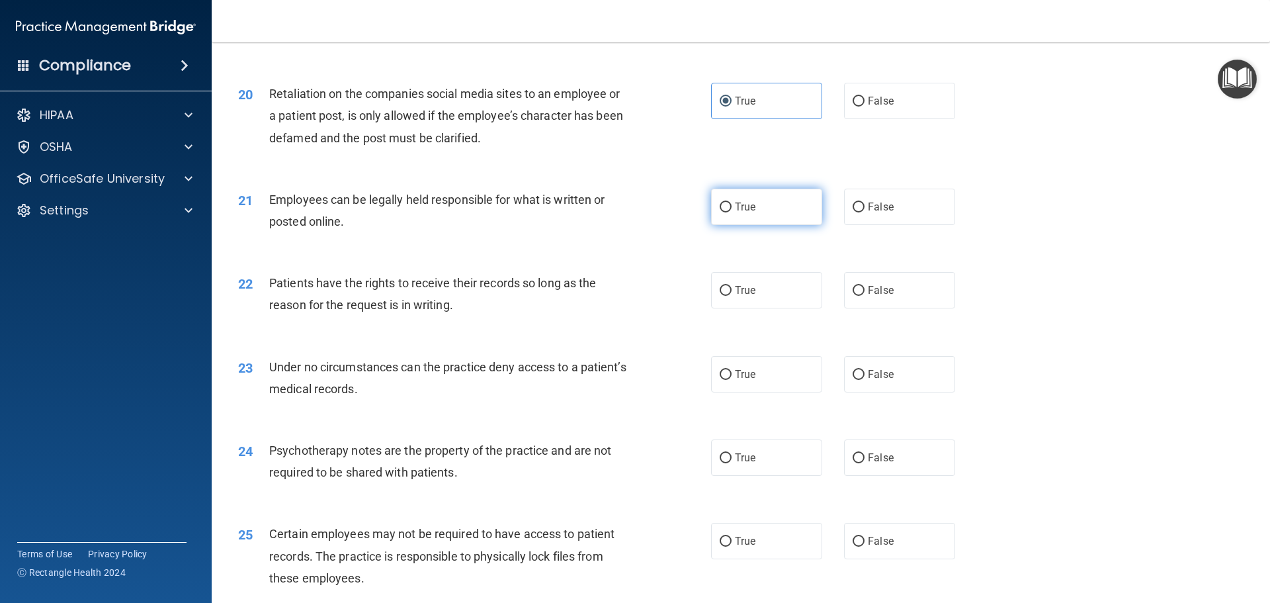
click at [791, 225] on label "True" at bounding box center [766, 207] width 111 height 36
click at [732, 212] on input "True" at bounding box center [726, 207] width 12 height 10
radio input "true"
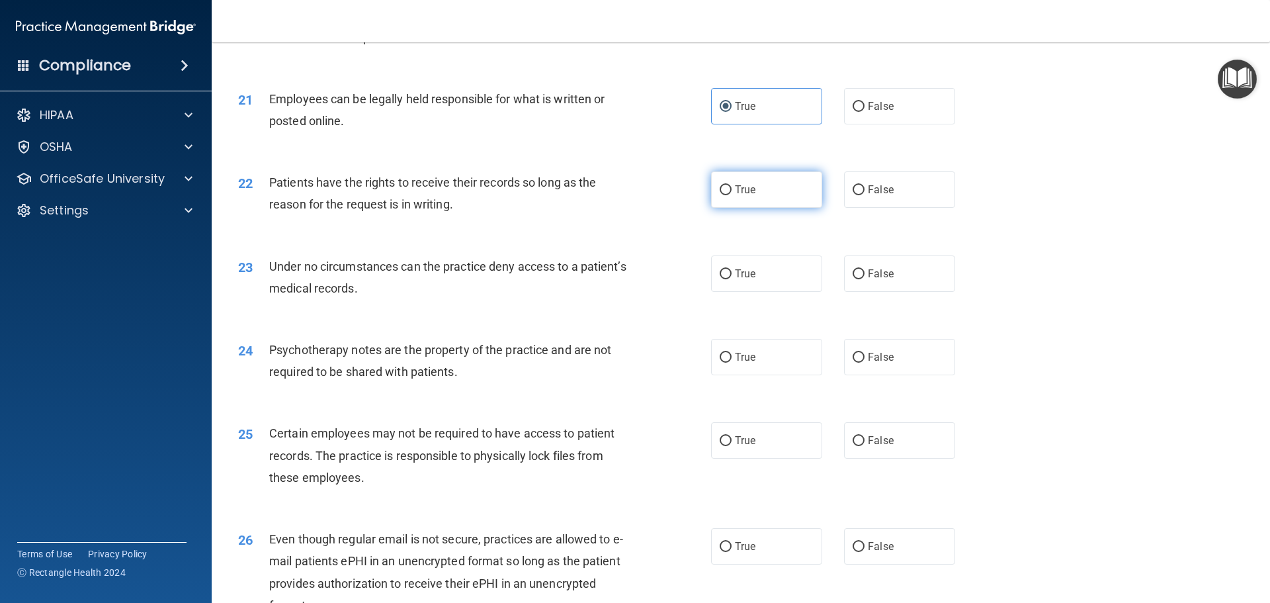
scroll to position [2183, 0]
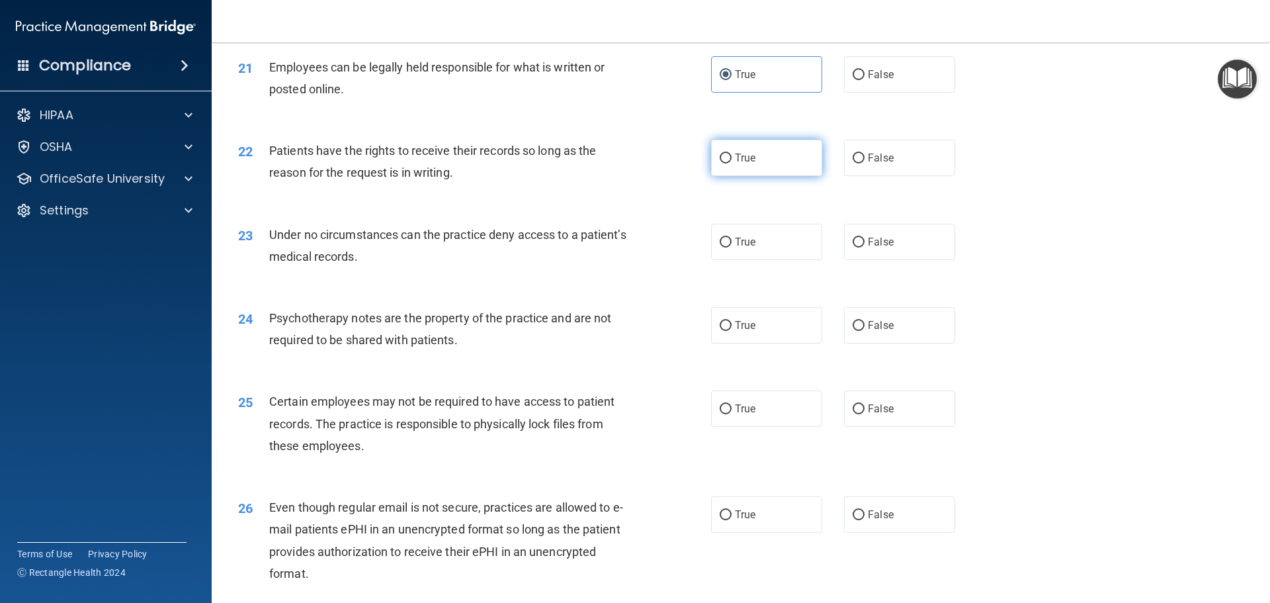
click at [759, 176] on label "True" at bounding box center [766, 158] width 111 height 36
click at [732, 163] on input "True" at bounding box center [726, 158] width 12 height 10
radio input "true"
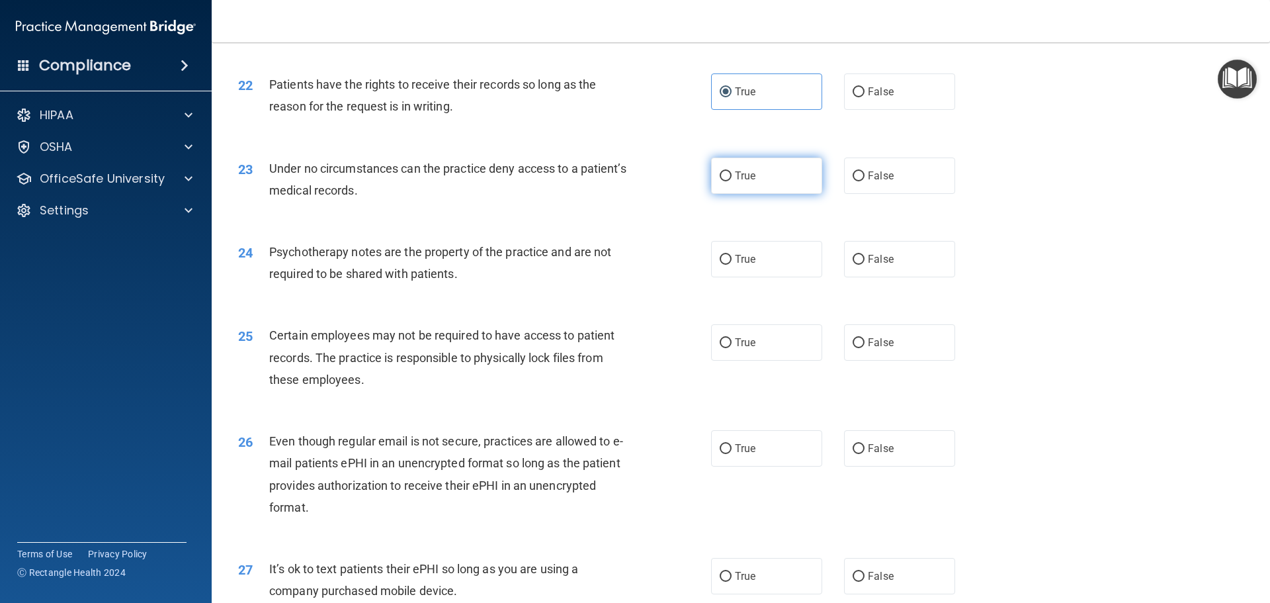
click at [799, 194] on label "True" at bounding box center [766, 175] width 111 height 36
click at [732, 181] on input "True" at bounding box center [726, 176] width 12 height 10
radio input "true"
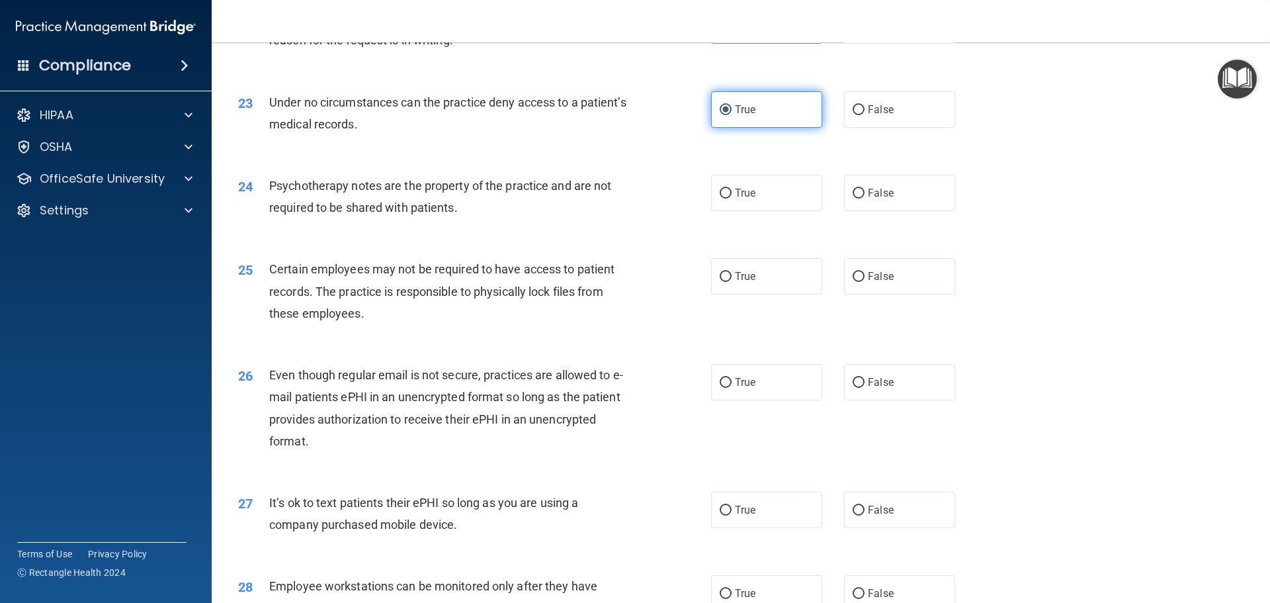
scroll to position [2382, 0]
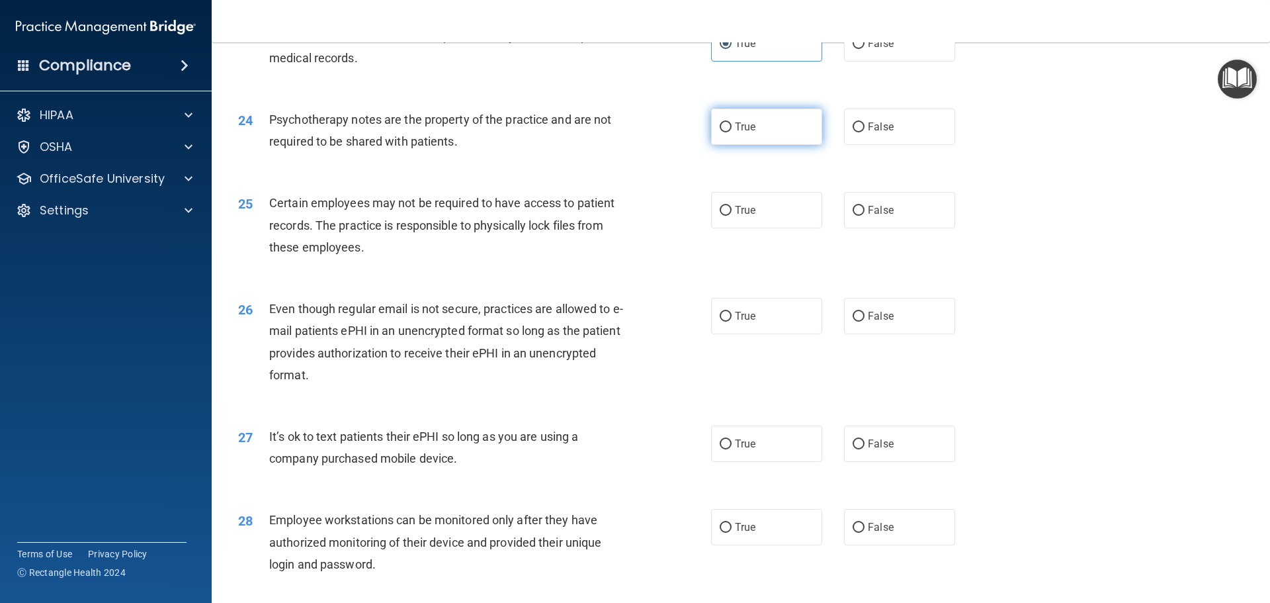
click at [785, 145] on label "True" at bounding box center [766, 126] width 111 height 36
click at [732, 132] on input "True" at bounding box center [726, 127] width 12 height 10
radio input "true"
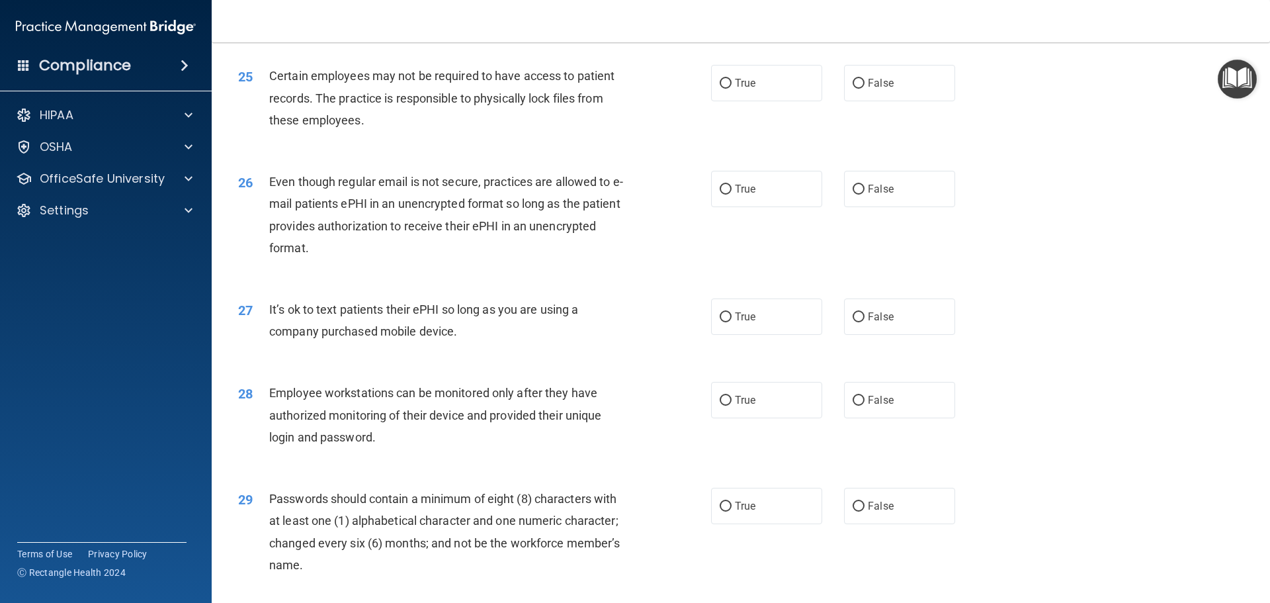
scroll to position [2514, 0]
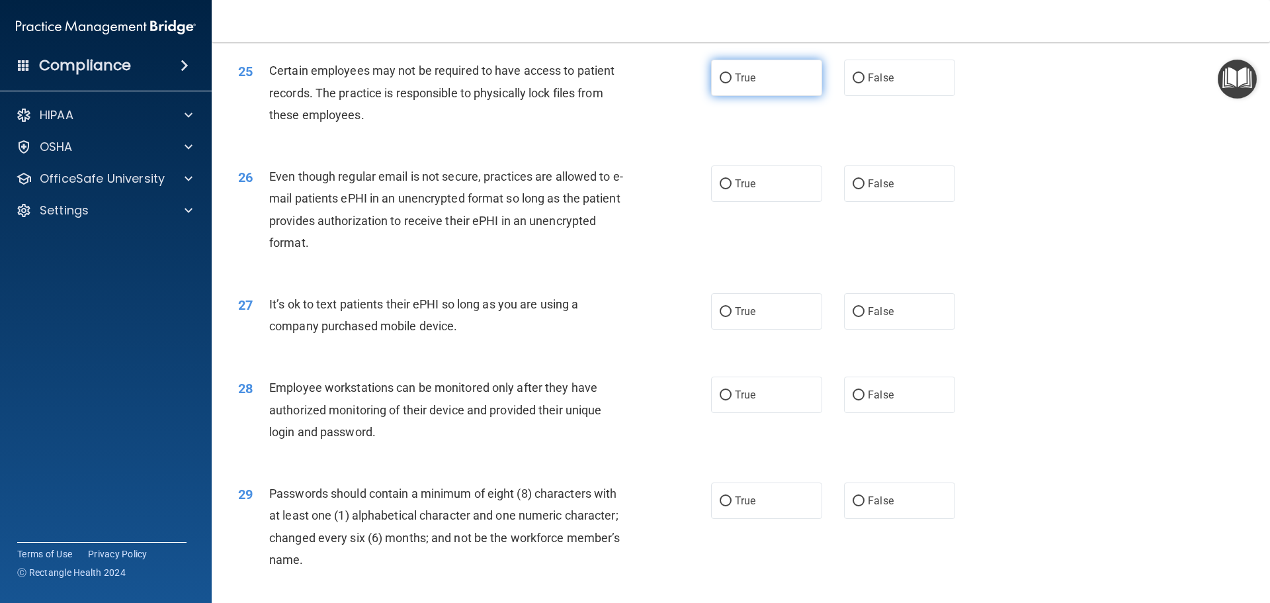
click at [765, 96] on label "True" at bounding box center [766, 78] width 111 height 36
click at [732, 83] on input "True" at bounding box center [726, 78] width 12 height 10
radio input "true"
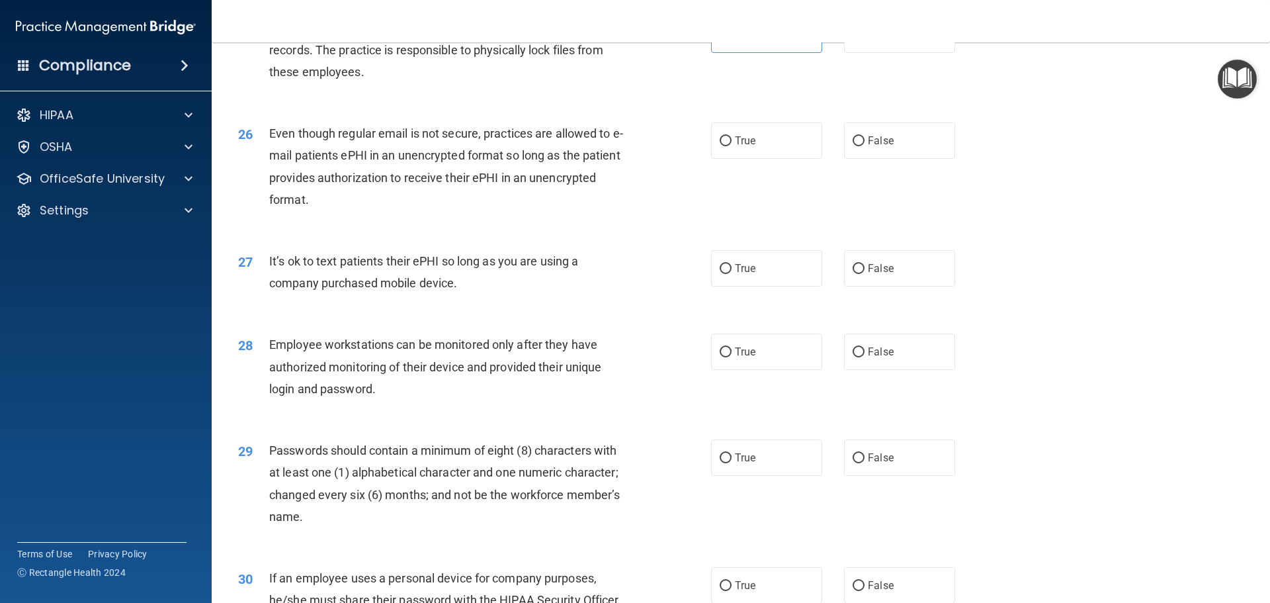
scroll to position [2580, 0]
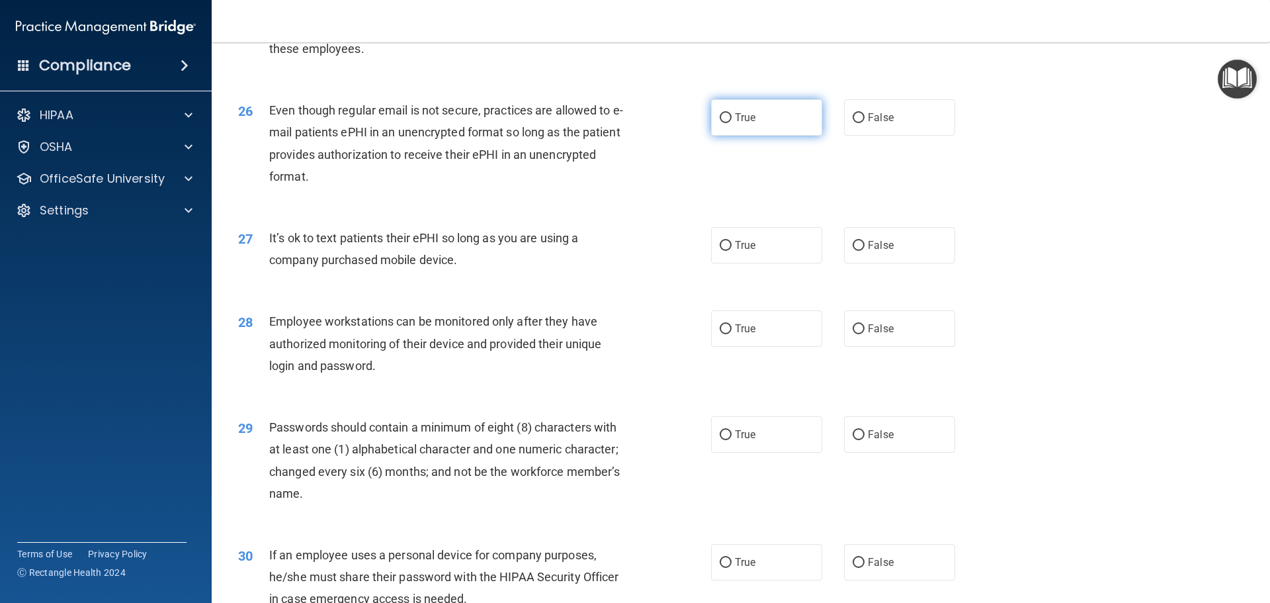
click at [777, 136] on label "True" at bounding box center [766, 117] width 111 height 36
click at [732, 123] on input "True" at bounding box center [726, 118] width 12 height 10
radio input "true"
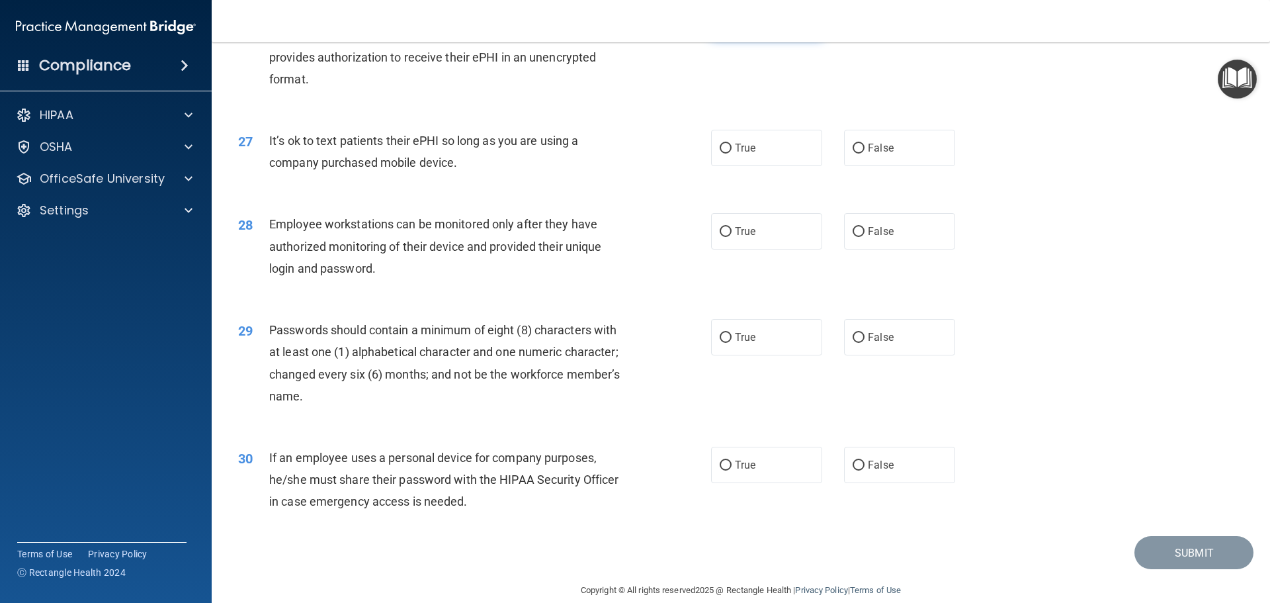
scroll to position [2712, 0]
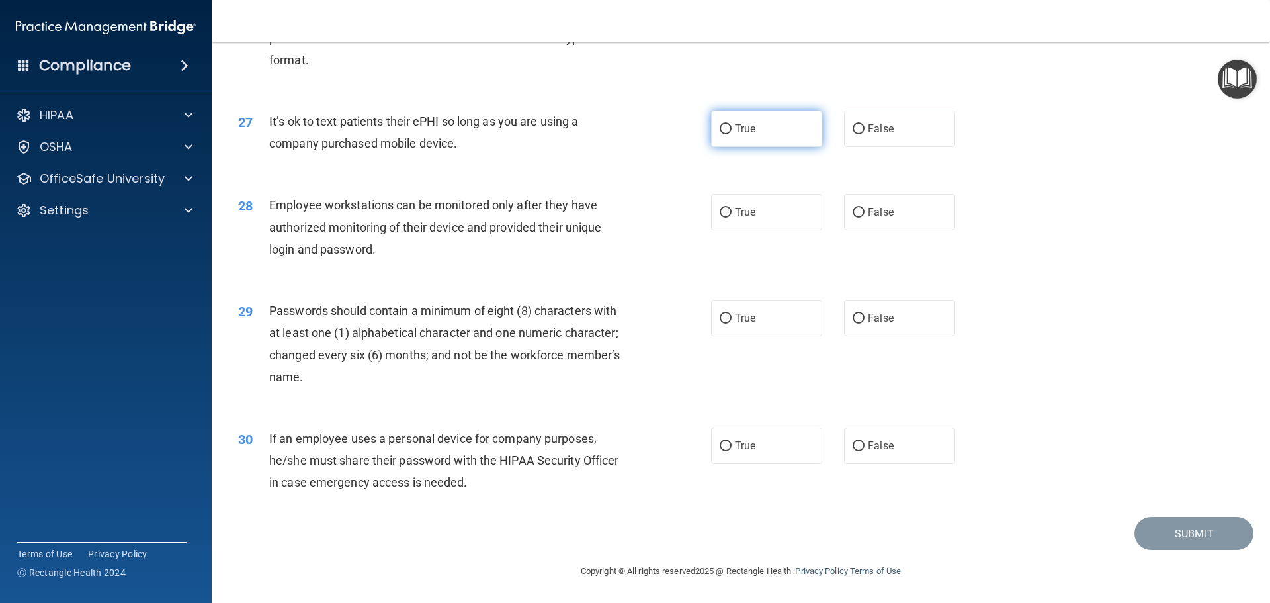
drag, startPoint x: 762, startPoint y: 140, endPoint x: 758, endPoint y: 148, distance: 9.2
click at [762, 141] on label "True" at bounding box center [766, 128] width 111 height 36
click at [732, 134] on input "True" at bounding box center [726, 129] width 12 height 10
radio input "true"
click at [727, 214] on label "True" at bounding box center [766, 212] width 111 height 36
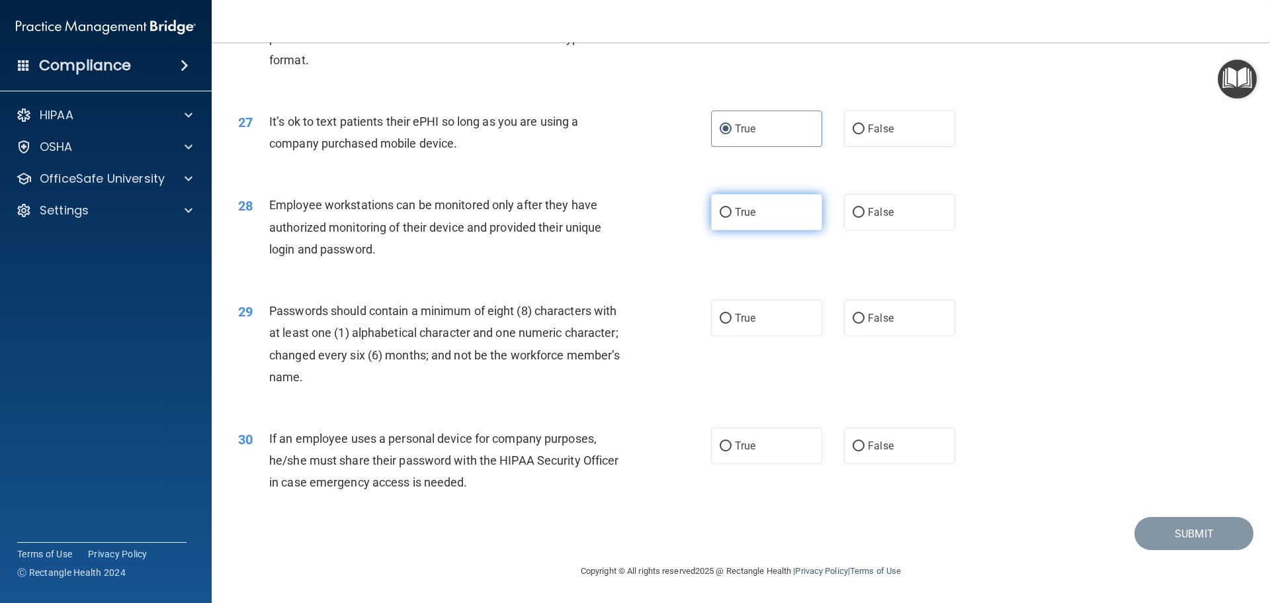
click at [727, 214] on input "True" at bounding box center [726, 213] width 12 height 10
radio input "true"
click at [771, 449] on label "True" at bounding box center [766, 445] width 111 height 36
click at [732, 449] on input "True" at bounding box center [726, 446] width 12 height 10
radio input "true"
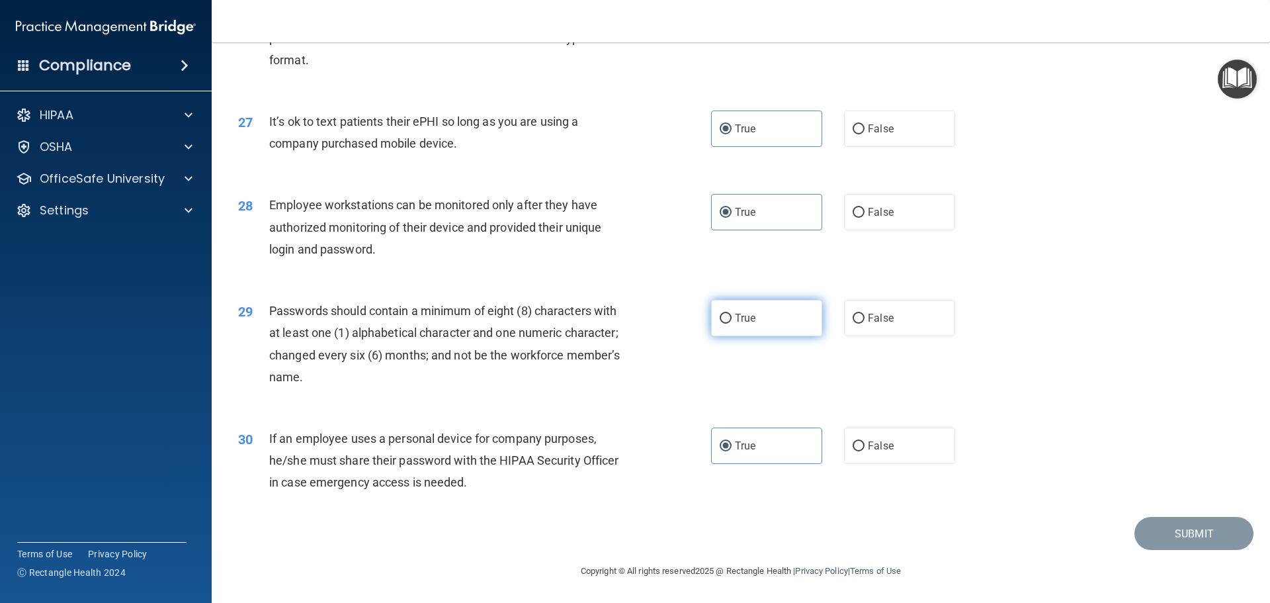
click at [799, 307] on label "True" at bounding box center [766, 318] width 111 height 36
click at [732, 314] on input "True" at bounding box center [726, 319] width 12 height 10
radio input "true"
click at [1190, 540] on button "Submit" at bounding box center [1194, 534] width 119 height 34
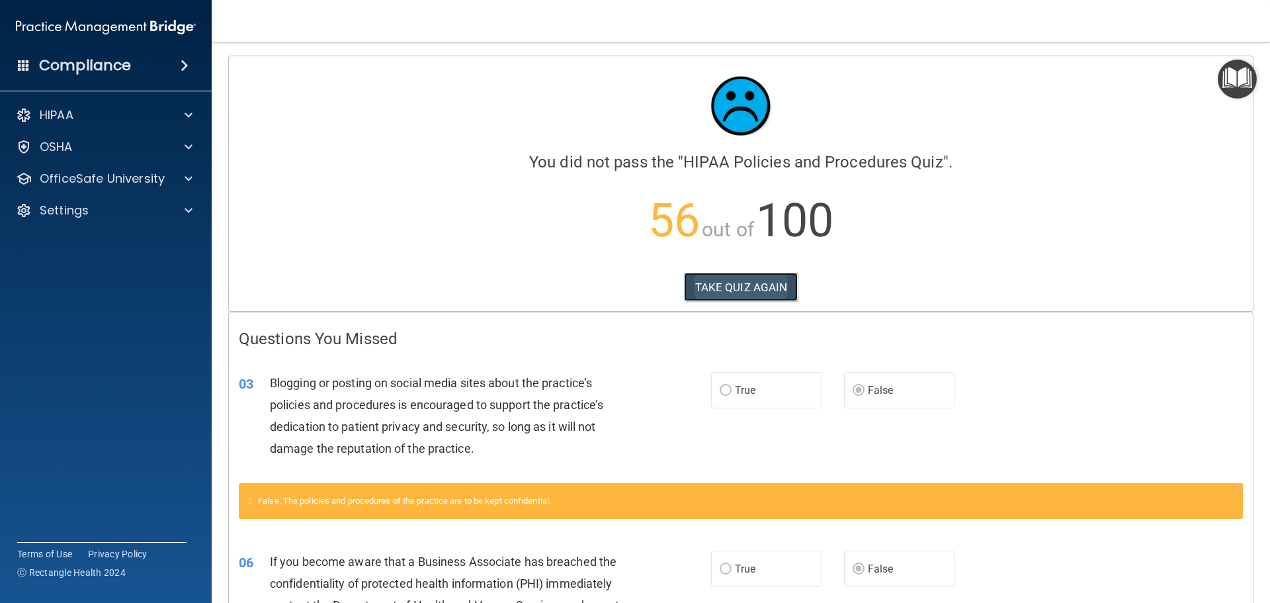
click at [715, 281] on button "TAKE QUIZ AGAIN" at bounding box center [741, 287] width 114 height 29
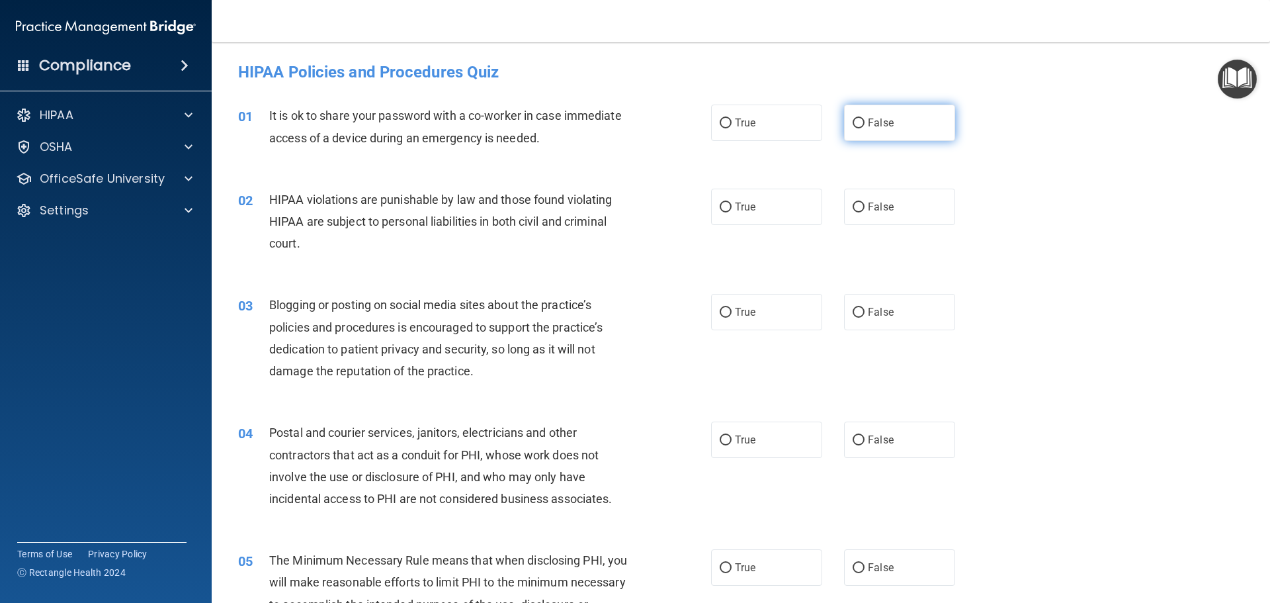
click at [874, 137] on label "False" at bounding box center [899, 123] width 111 height 36
click at [865, 128] on input "False" at bounding box center [859, 123] width 12 height 10
radio input "true"
click at [728, 204] on label "True" at bounding box center [766, 207] width 111 height 36
click at [728, 204] on input "True" at bounding box center [726, 207] width 12 height 10
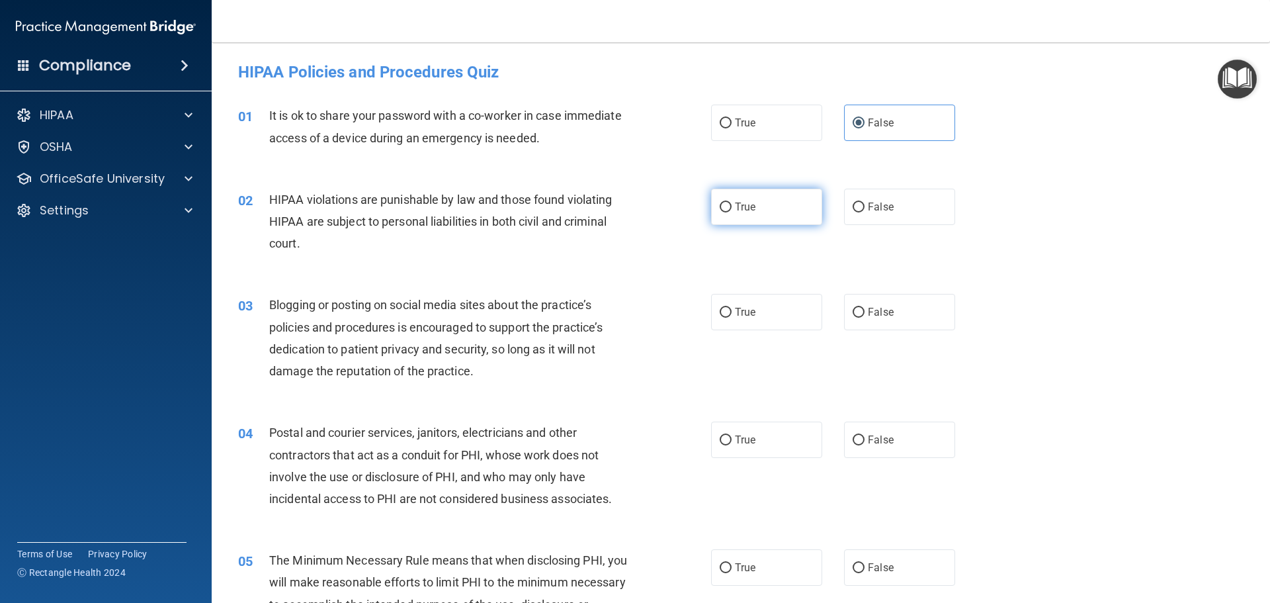
radio input "true"
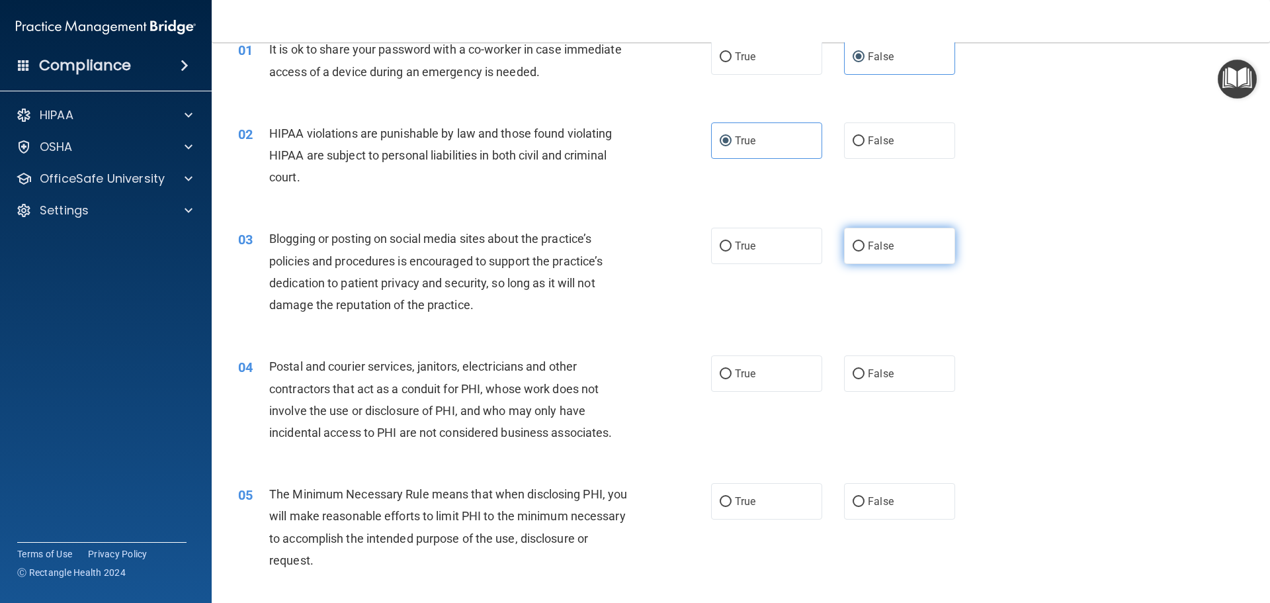
click at [881, 242] on span "False" at bounding box center [881, 245] width 26 height 13
click at [865, 242] on input "False" at bounding box center [859, 246] width 12 height 10
radio input "true"
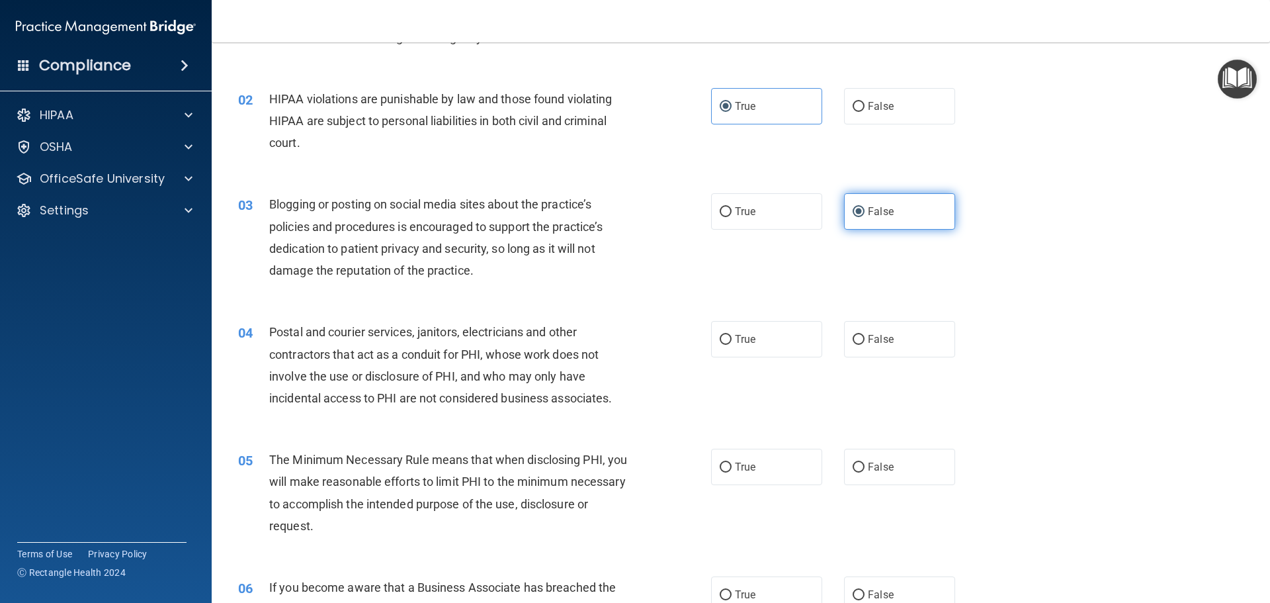
scroll to position [132, 0]
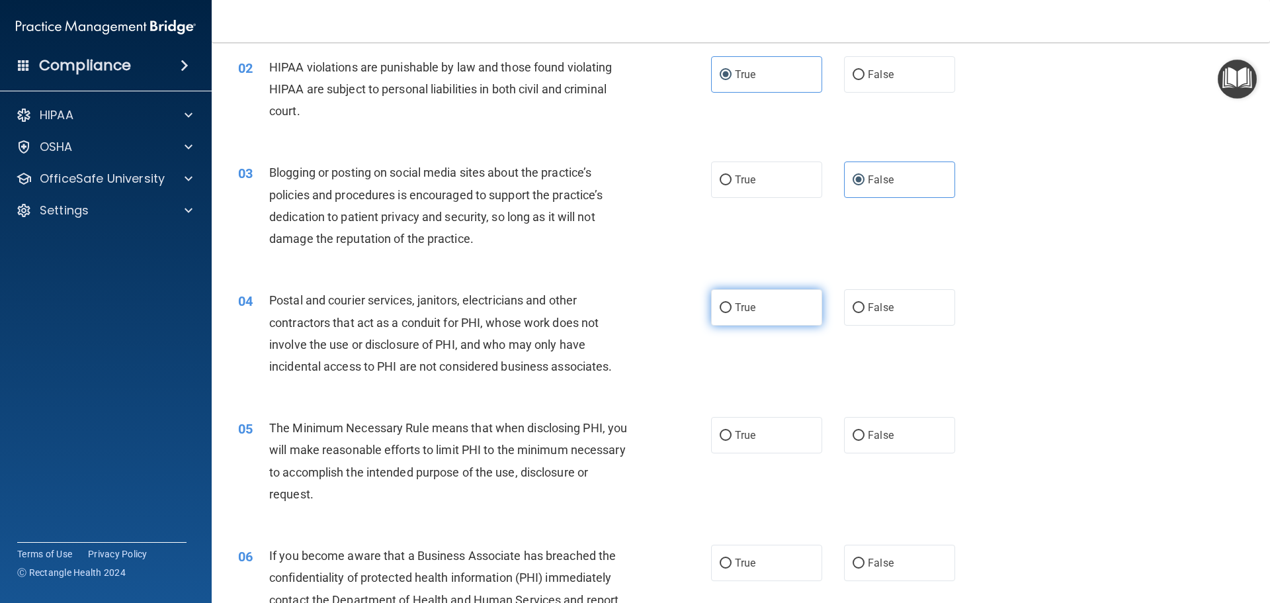
click at [755, 312] on label "True" at bounding box center [766, 307] width 111 height 36
click at [732, 312] on input "True" at bounding box center [726, 308] width 12 height 10
radio input "true"
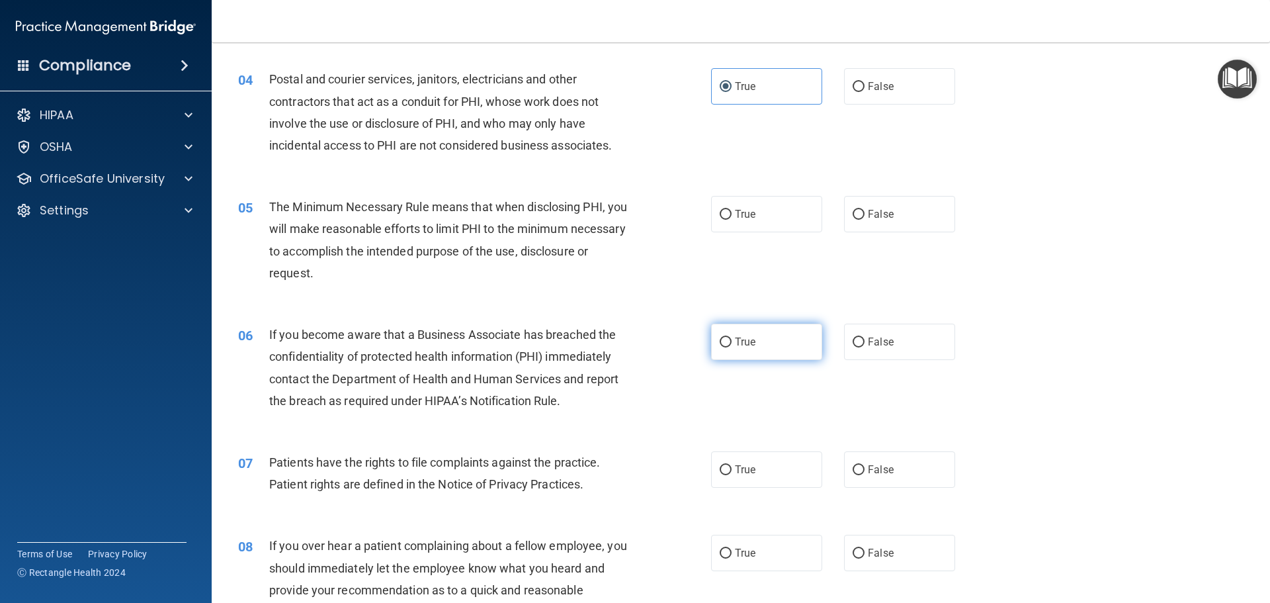
scroll to position [397, 0]
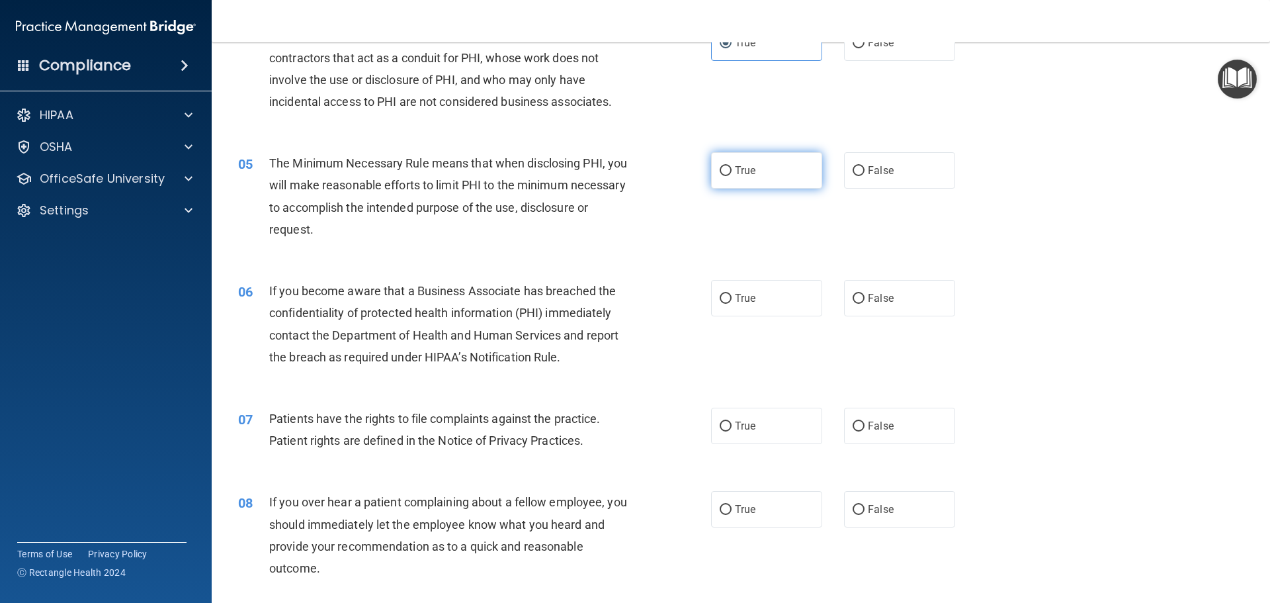
click at [781, 161] on label "True" at bounding box center [766, 170] width 111 height 36
click at [732, 166] on input "True" at bounding box center [726, 171] width 12 height 10
radio input "true"
click at [855, 294] on input "False" at bounding box center [859, 299] width 12 height 10
radio input "true"
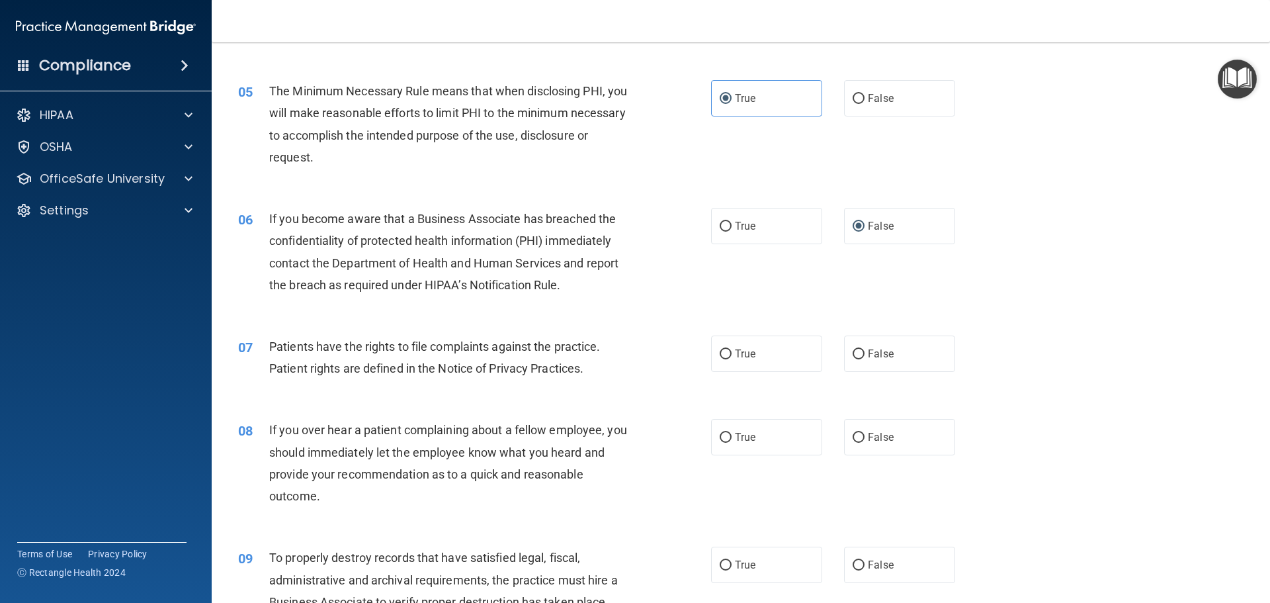
scroll to position [529, 0]
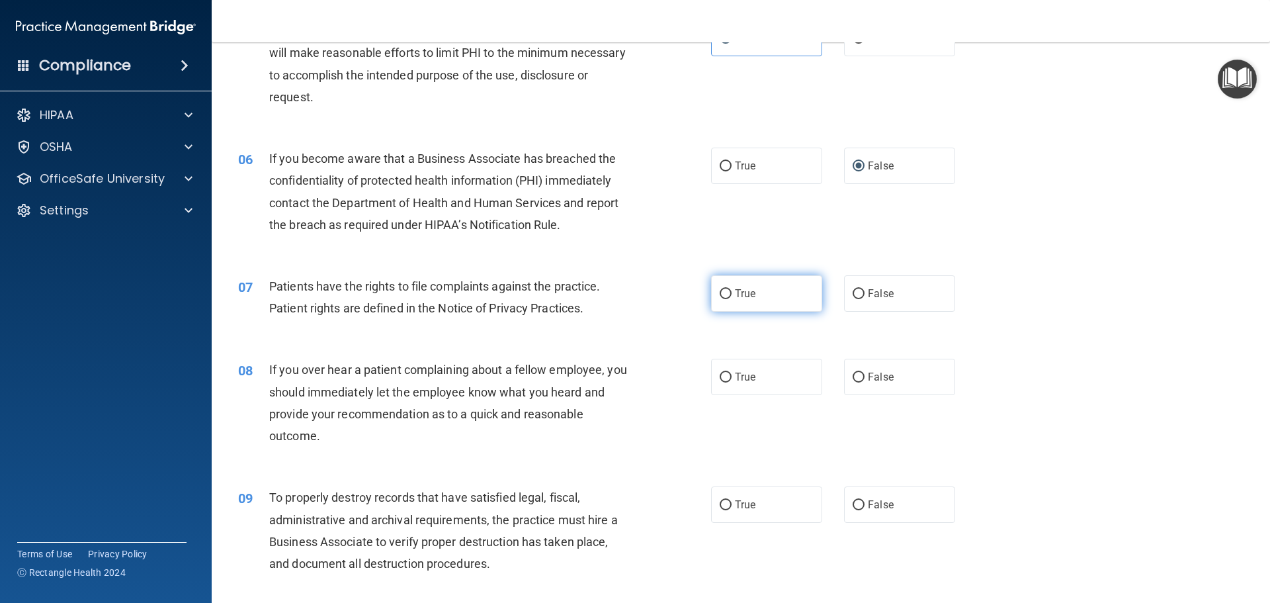
click at [771, 298] on label "True" at bounding box center [766, 293] width 111 height 36
click at [732, 298] on input "True" at bounding box center [726, 294] width 12 height 10
radio input "true"
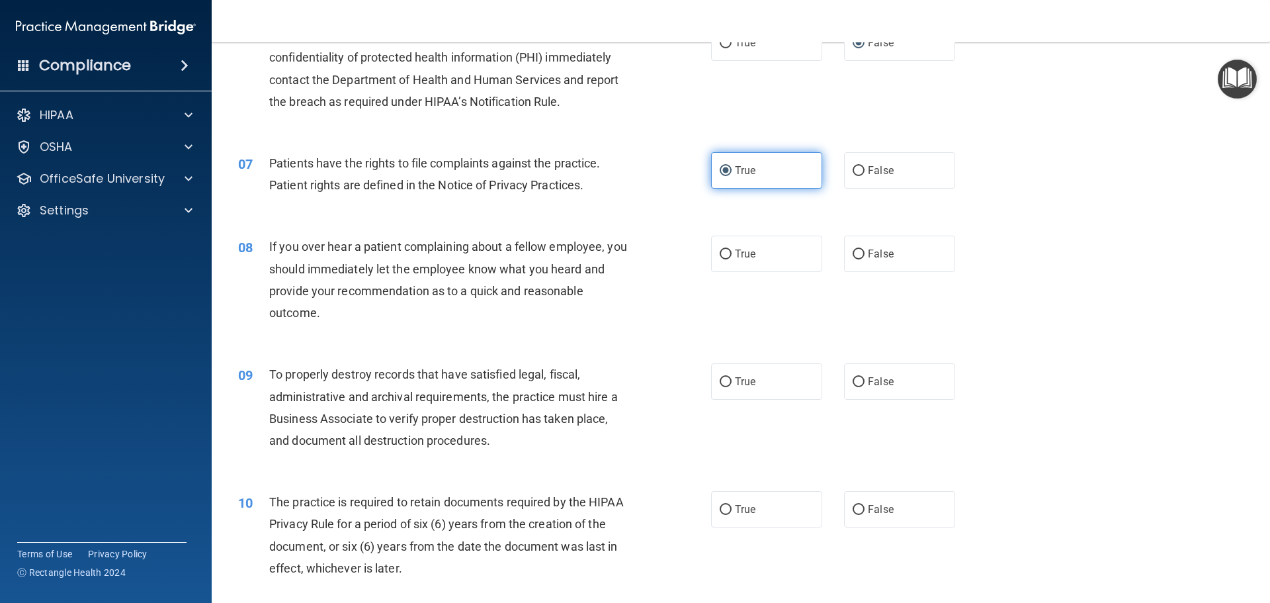
scroll to position [662, 0]
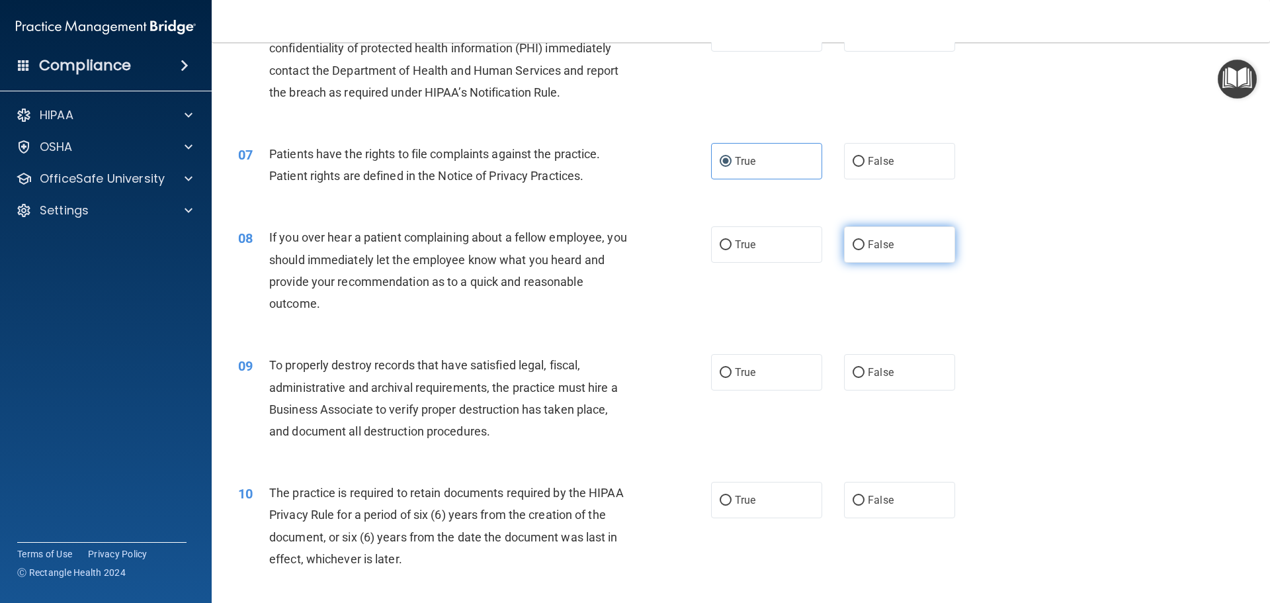
click at [889, 247] on label "False" at bounding box center [899, 244] width 111 height 36
click at [865, 247] on input "False" at bounding box center [859, 245] width 12 height 10
radio input "true"
click at [885, 392] on div "09 To properly destroy records that have satisfied legal, fiscal, administrativ…" at bounding box center [740, 401] width 1025 height 128
click at [884, 381] on label "False" at bounding box center [899, 372] width 111 height 36
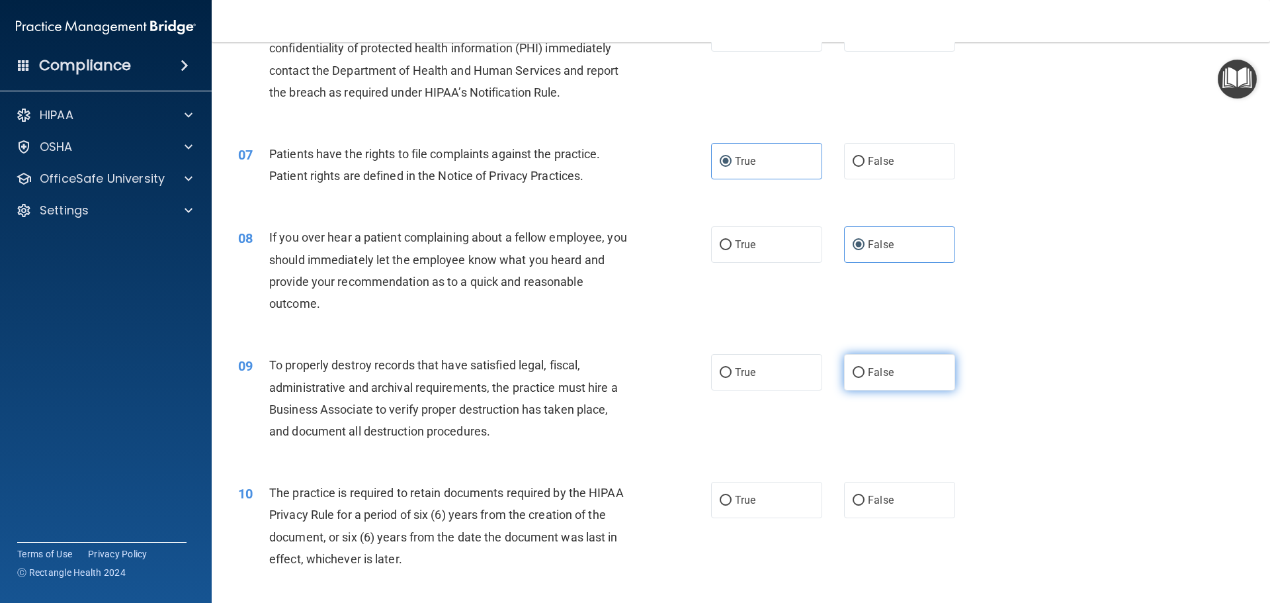
click at [865, 378] on input "False" at bounding box center [859, 373] width 12 height 10
radio input "true"
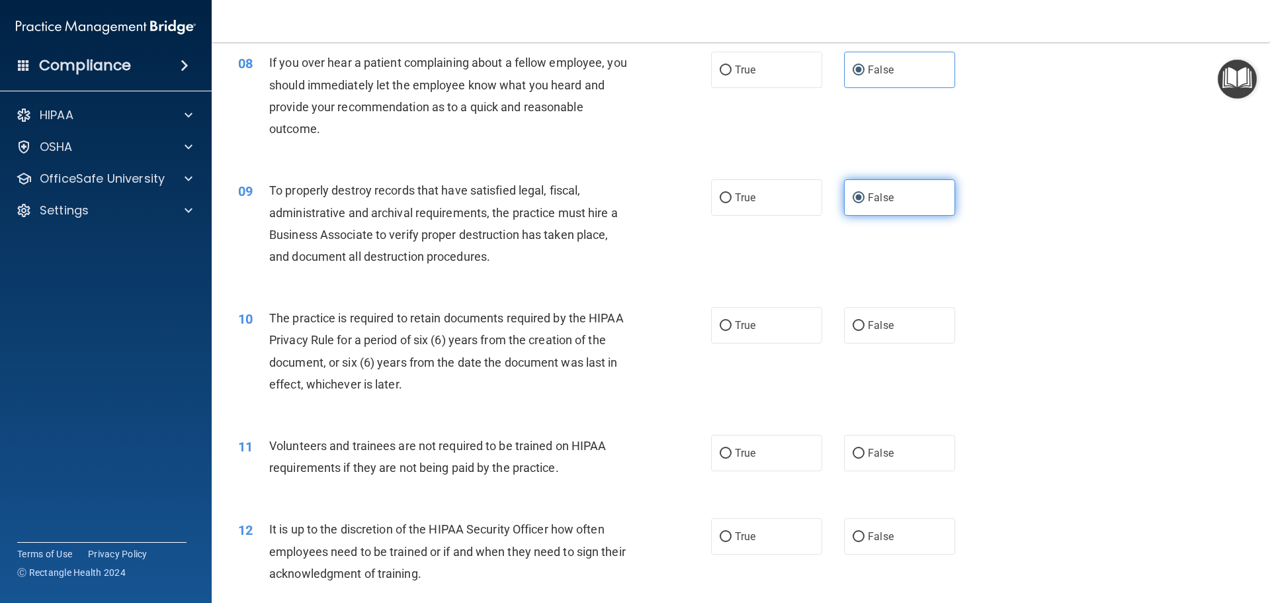
scroll to position [860, 0]
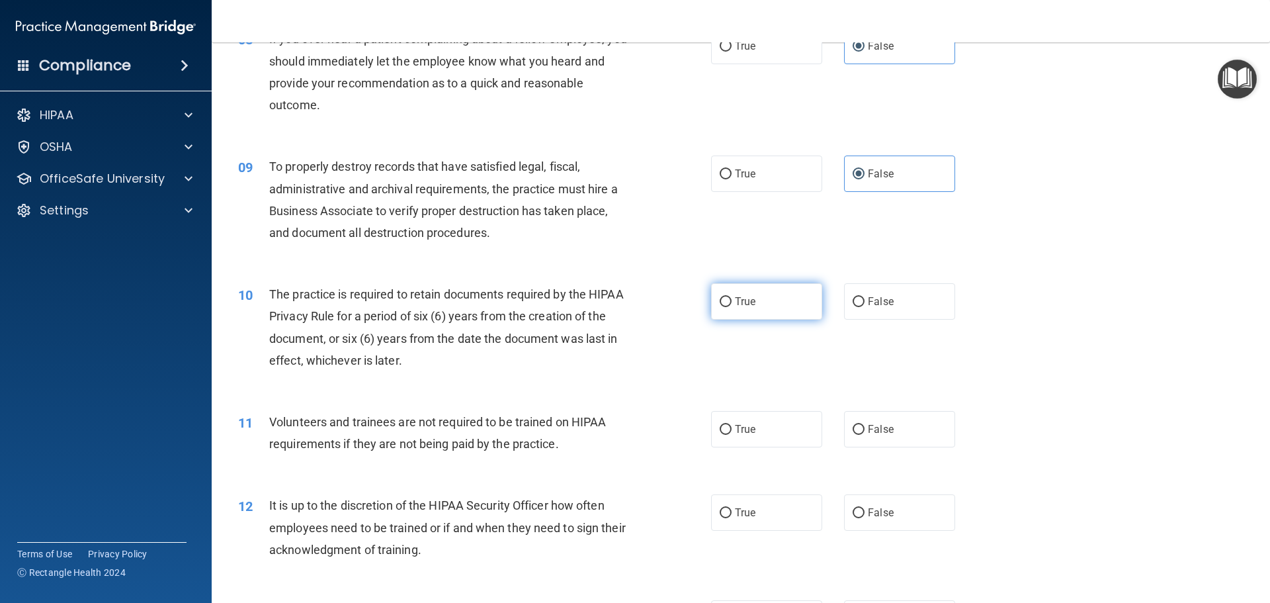
click at [777, 302] on label "True" at bounding box center [766, 301] width 111 height 36
click at [732, 302] on input "True" at bounding box center [726, 302] width 12 height 10
radio input "true"
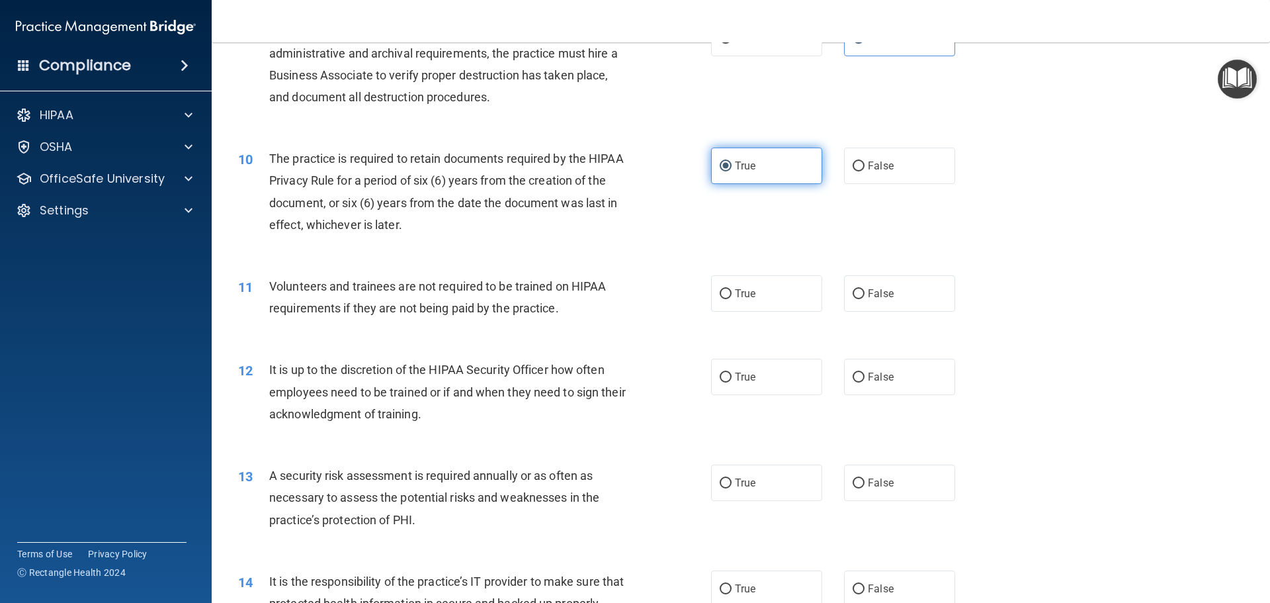
scroll to position [1059, 0]
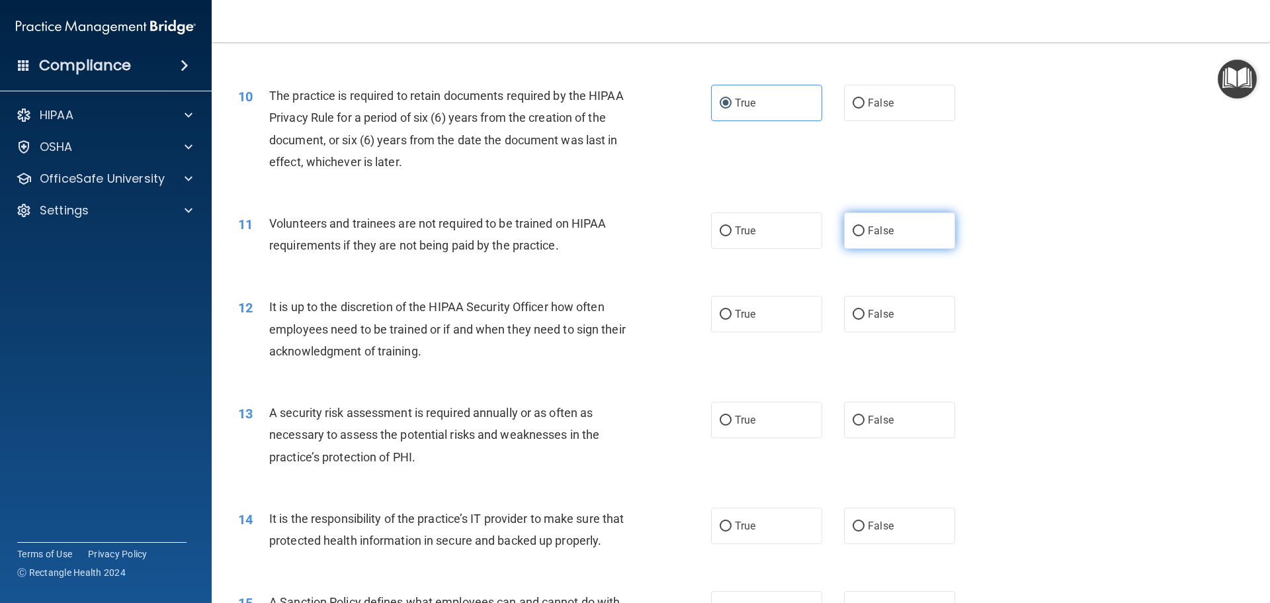
click at [868, 234] on span "False" at bounding box center [881, 230] width 26 height 13
click at [863, 234] on input "False" at bounding box center [859, 231] width 12 height 10
radio input "true"
click at [875, 313] on span "False" at bounding box center [881, 314] width 26 height 13
click at [865, 313] on input "False" at bounding box center [859, 315] width 12 height 10
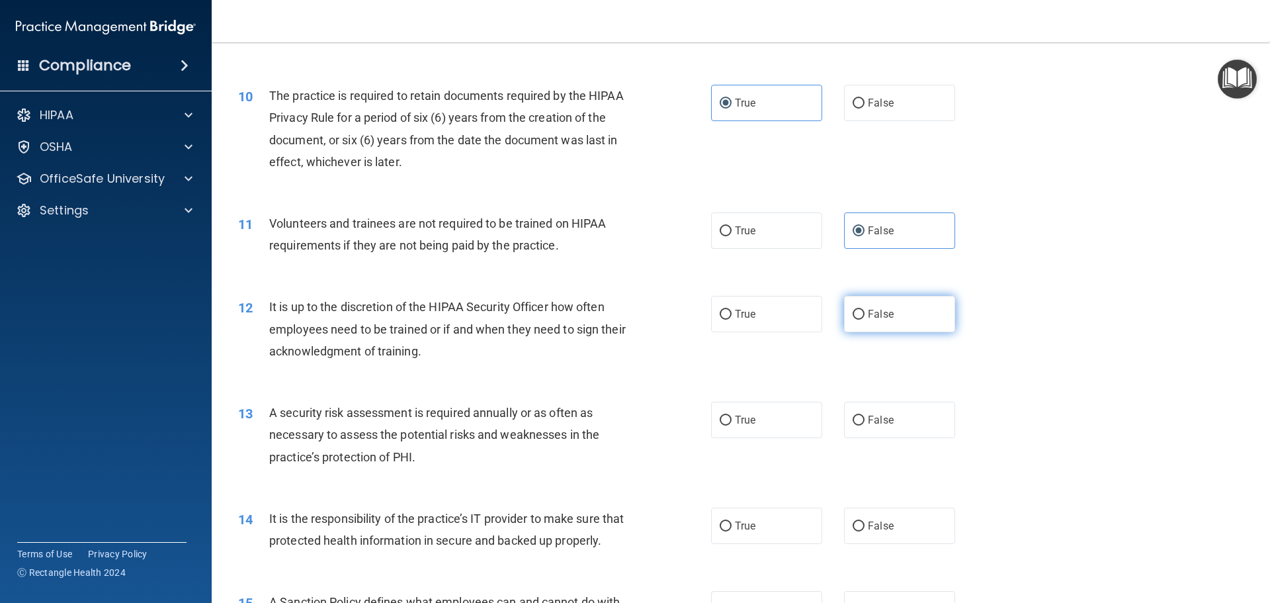
radio input "true"
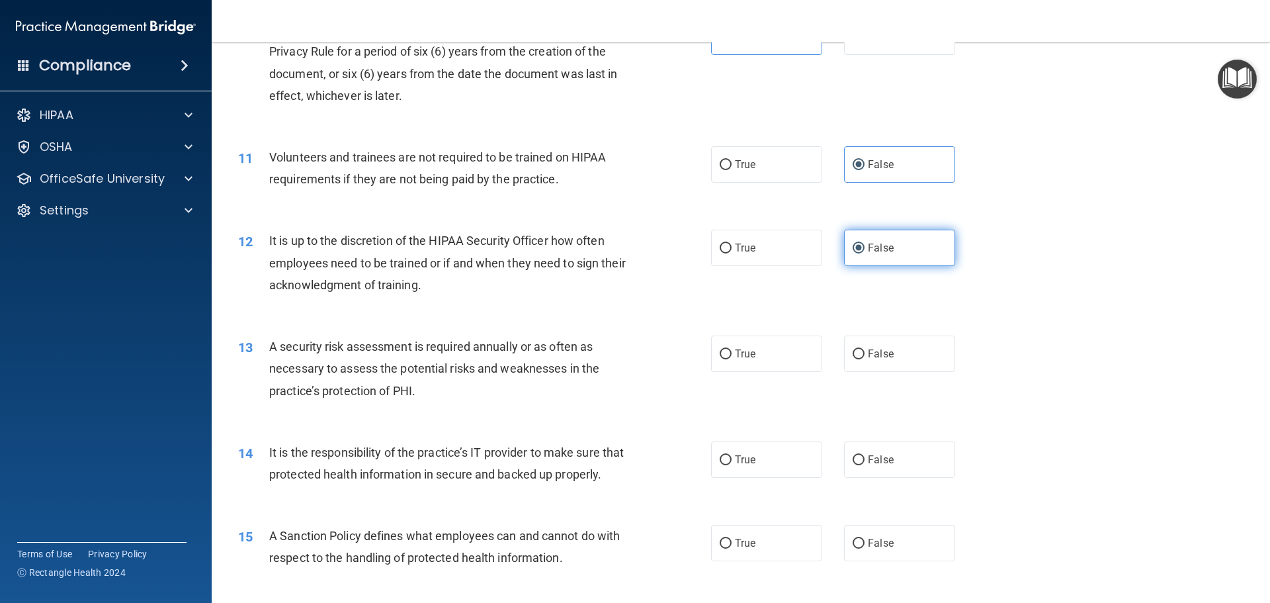
scroll to position [1191, 0]
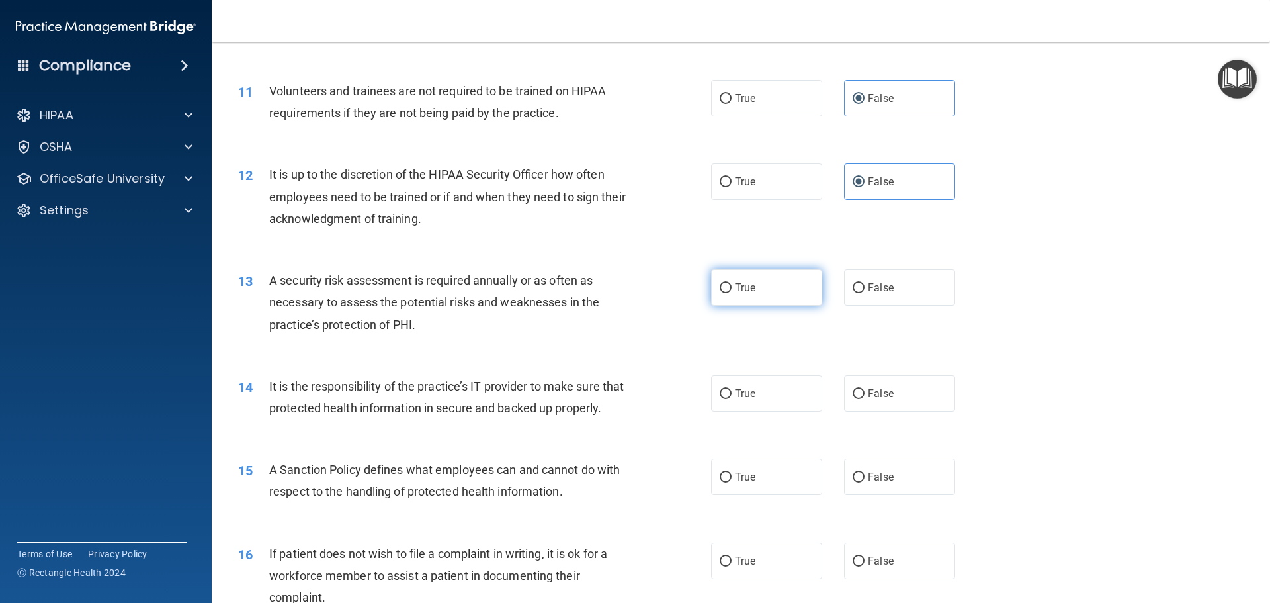
click at [751, 294] on label "True" at bounding box center [766, 287] width 111 height 36
click at [732, 293] on input "True" at bounding box center [726, 288] width 12 height 10
radio input "true"
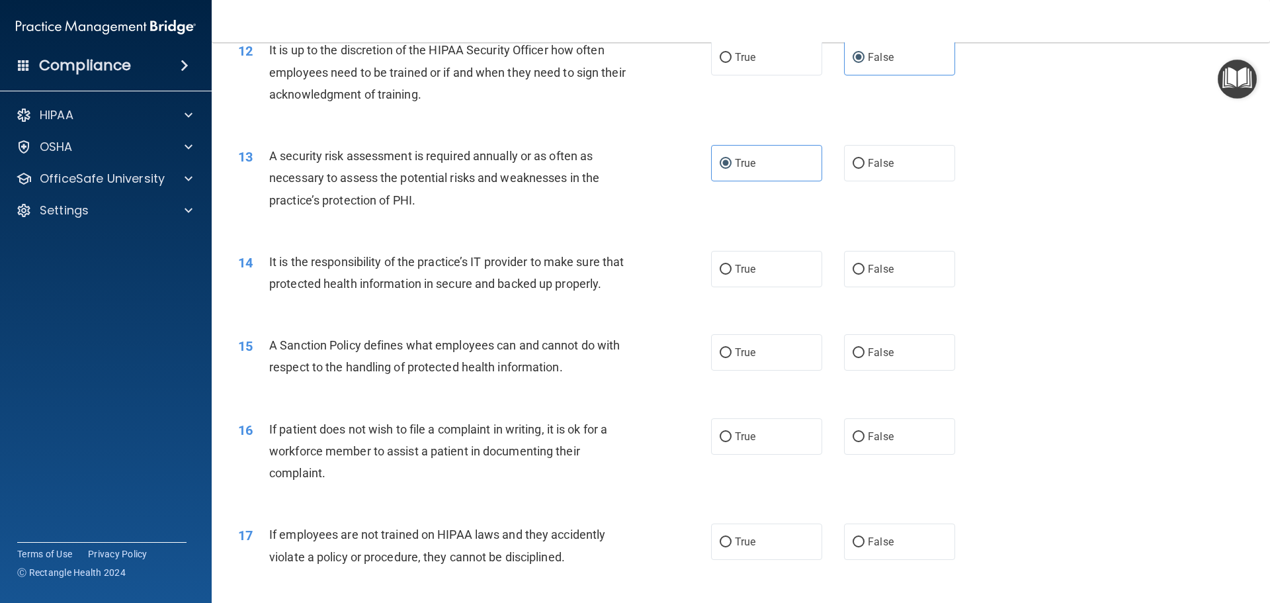
scroll to position [1323, 0]
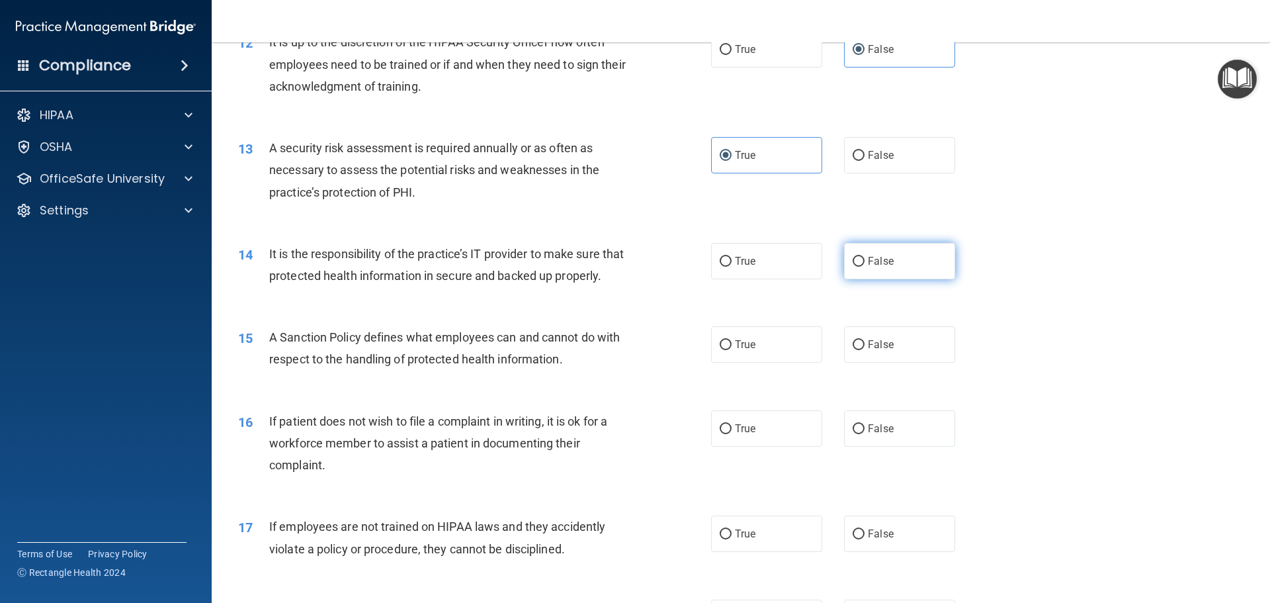
click at [878, 271] on label "False" at bounding box center [899, 261] width 111 height 36
click at [865, 267] on input "False" at bounding box center [859, 262] width 12 height 10
radio input "true"
click at [868, 351] on span "False" at bounding box center [881, 344] width 26 height 13
click at [865, 350] on input "False" at bounding box center [859, 345] width 12 height 10
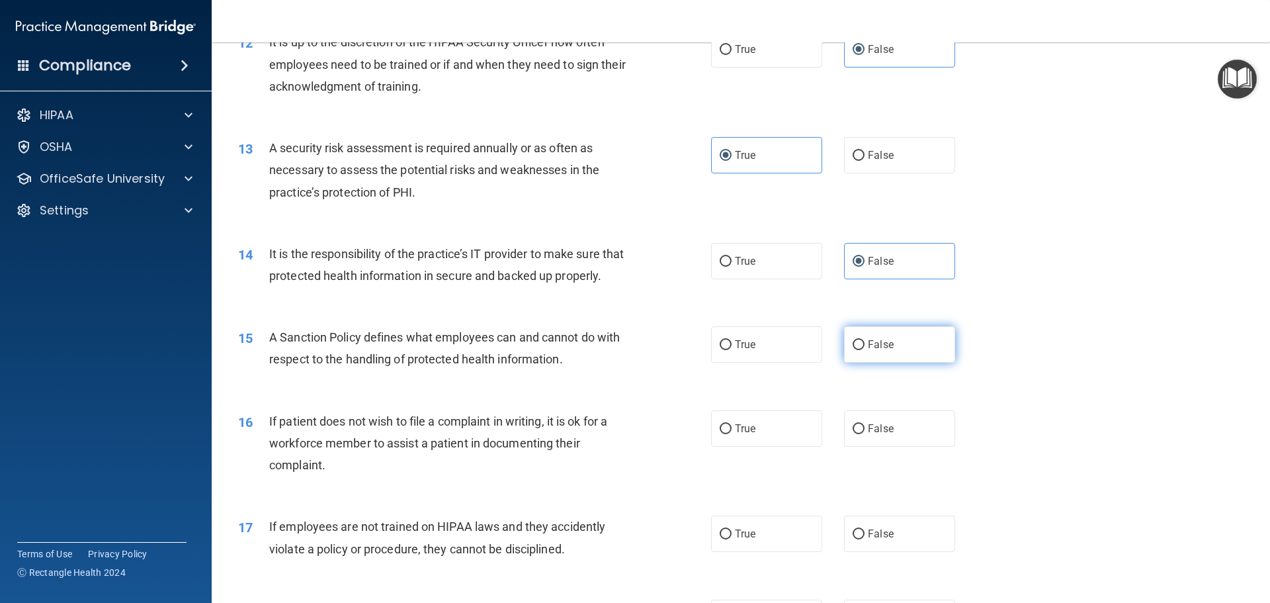
radio input "true"
click at [747, 435] on span "True" at bounding box center [745, 428] width 21 height 13
click at [732, 434] on input "True" at bounding box center [726, 429] width 12 height 10
radio input "true"
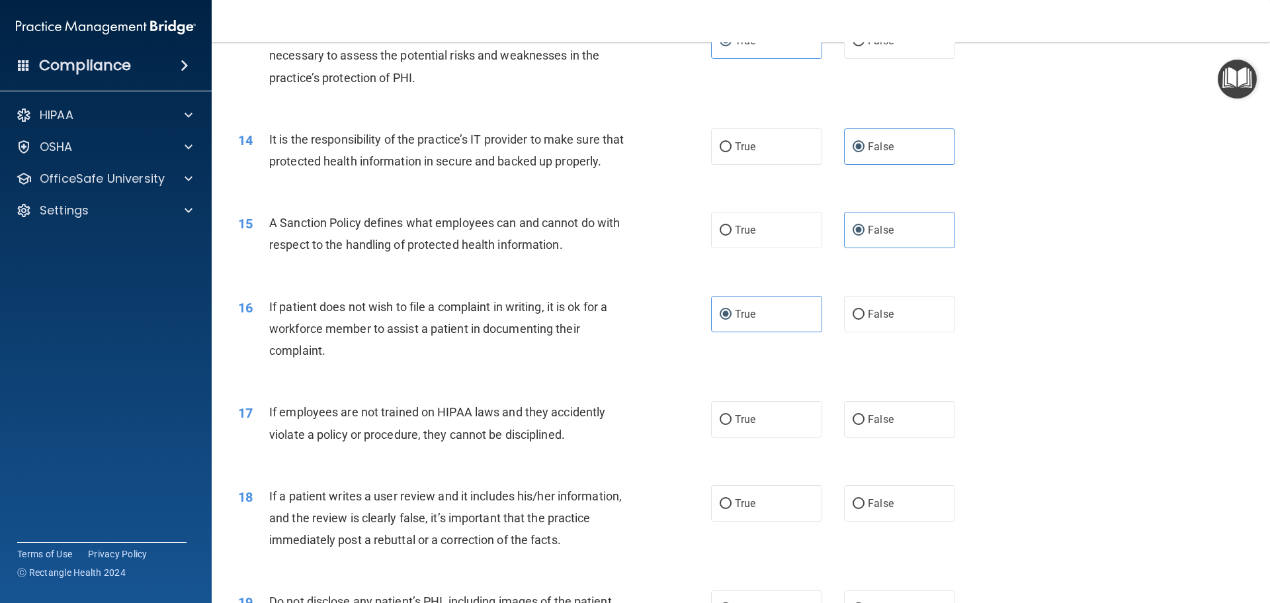
scroll to position [1455, 0]
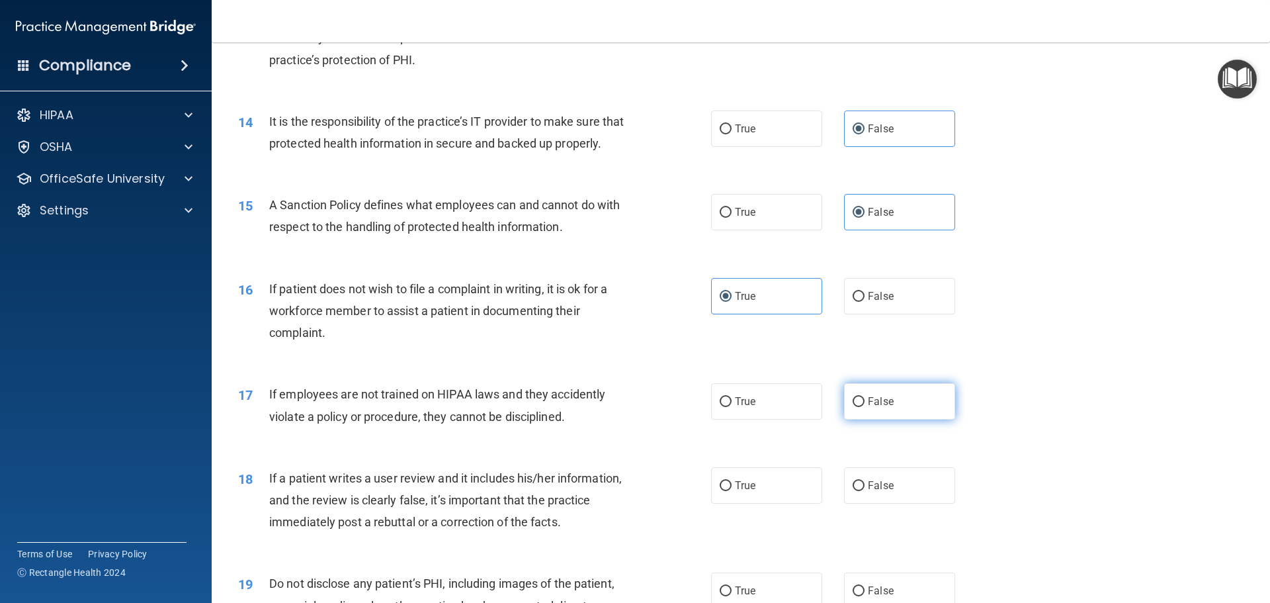
click at [859, 417] on label "False" at bounding box center [899, 401] width 111 height 36
click at [859, 407] on input "False" at bounding box center [859, 402] width 12 height 10
radio input "true"
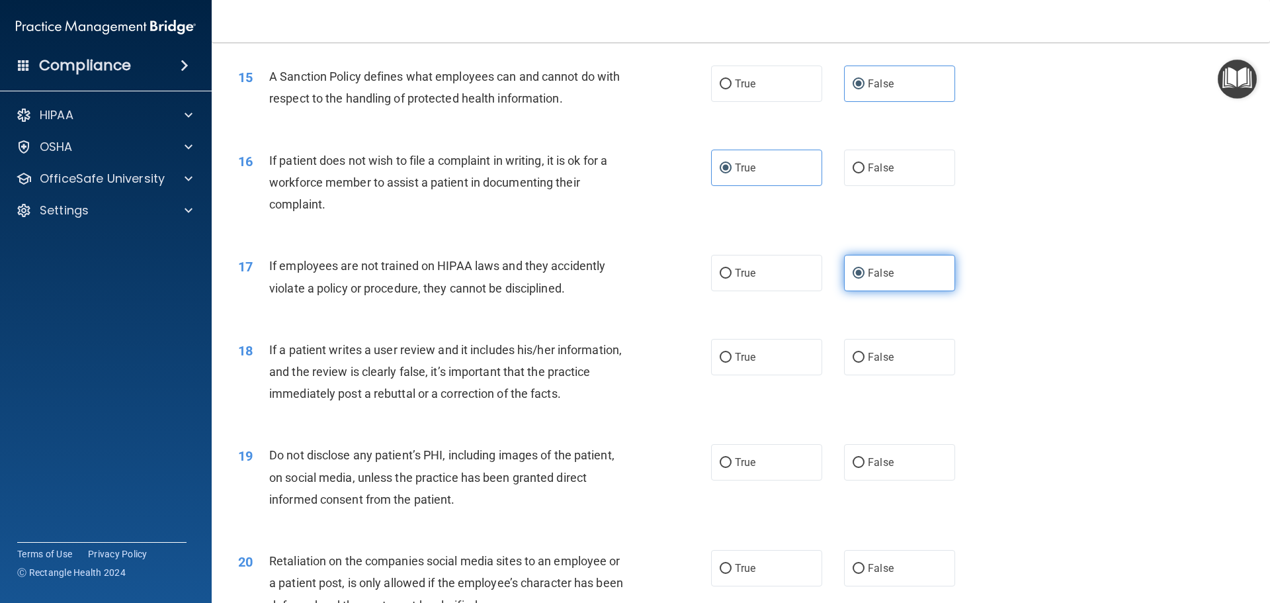
scroll to position [1588, 0]
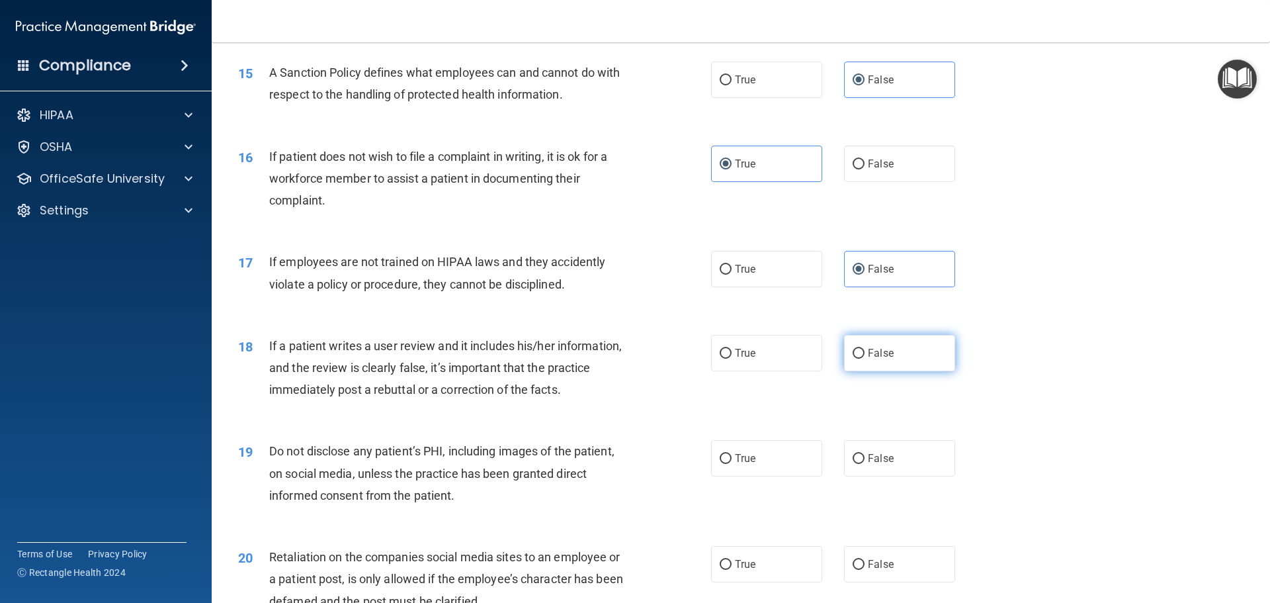
click at [878, 359] on span "False" at bounding box center [881, 353] width 26 height 13
click at [865, 359] on input "False" at bounding box center [859, 354] width 12 height 10
radio input "true"
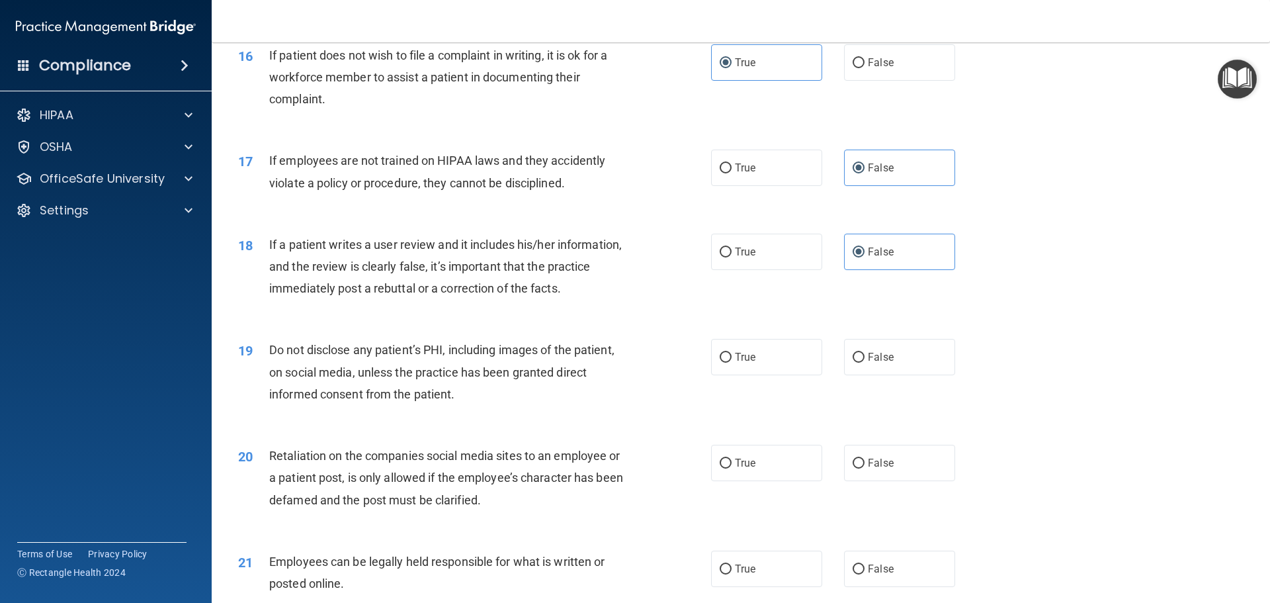
scroll to position [1720, 0]
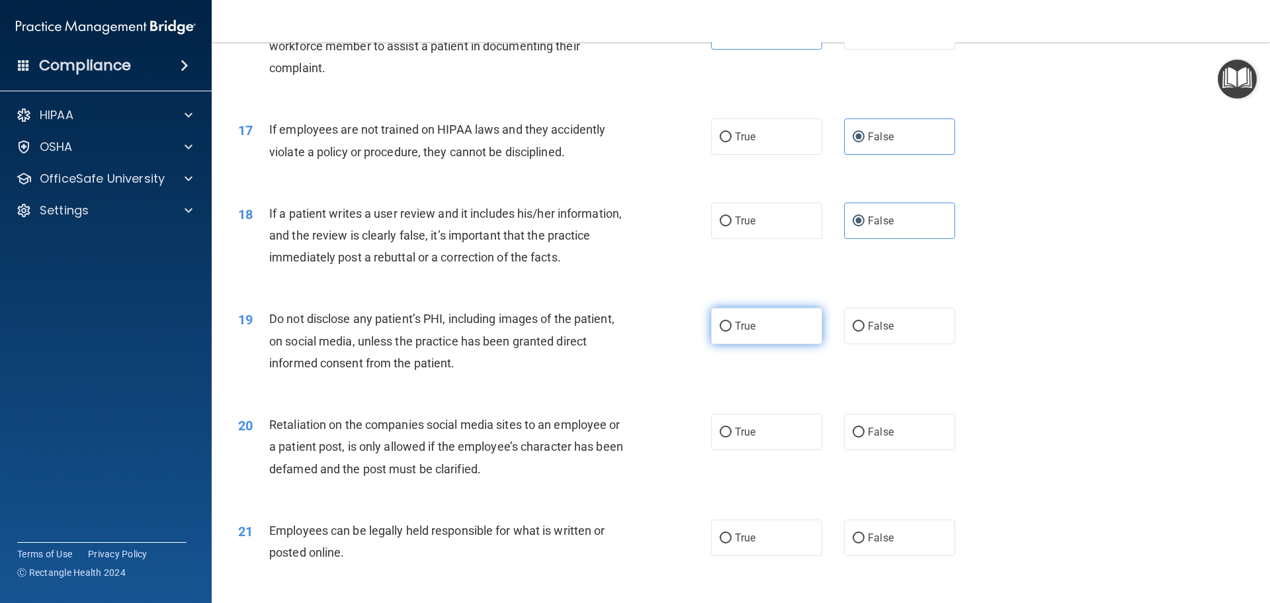
click at [794, 344] on label "True" at bounding box center [766, 326] width 111 height 36
click at [732, 331] on input "True" at bounding box center [726, 327] width 12 height 10
radio input "true"
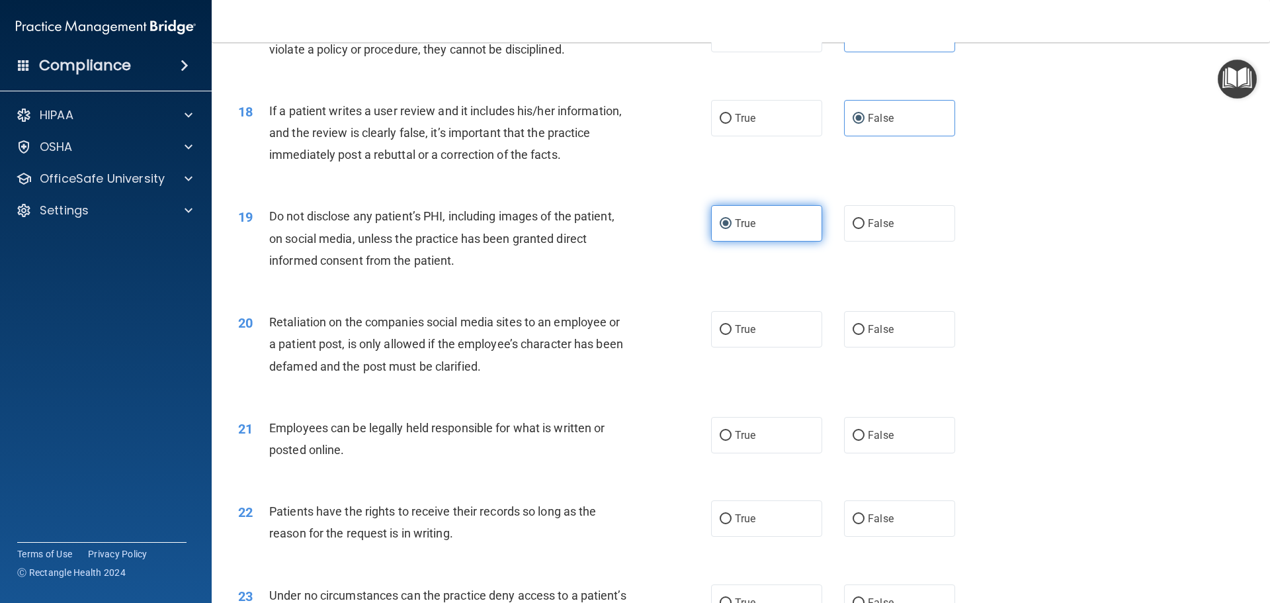
scroll to position [1852, 0]
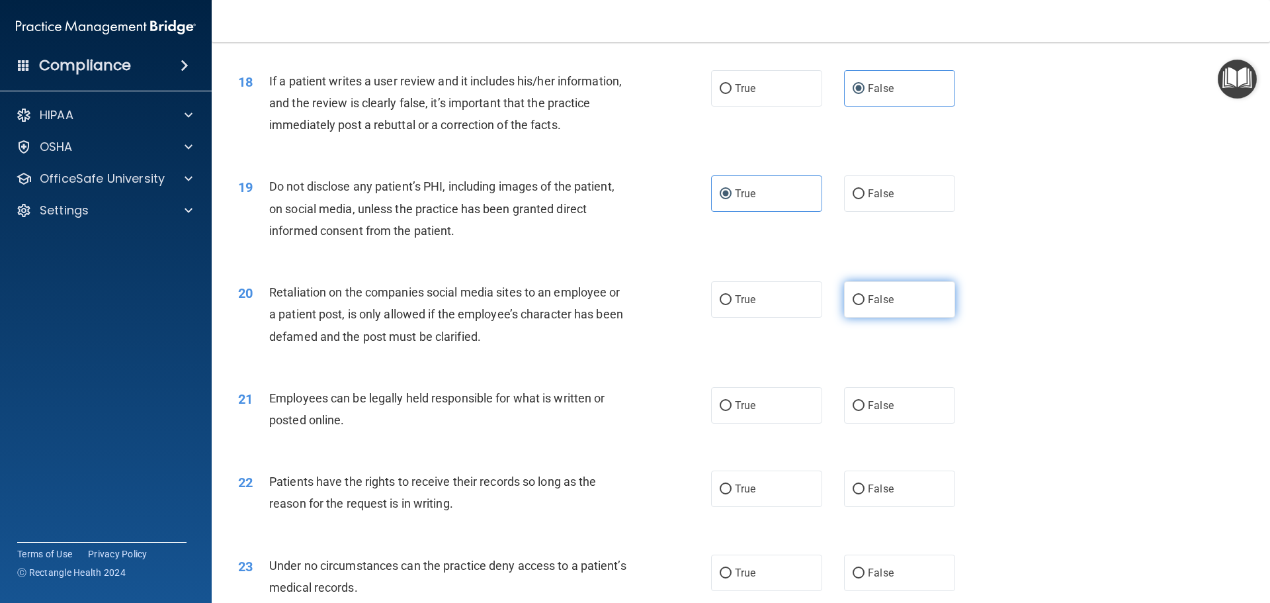
click at [889, 318] on label "False" at bounding box center [899, 299] width 111 height 36
click at [865, 305] on input "False" at bounding box center [859, 300] width 12 height 10
radio input "true"
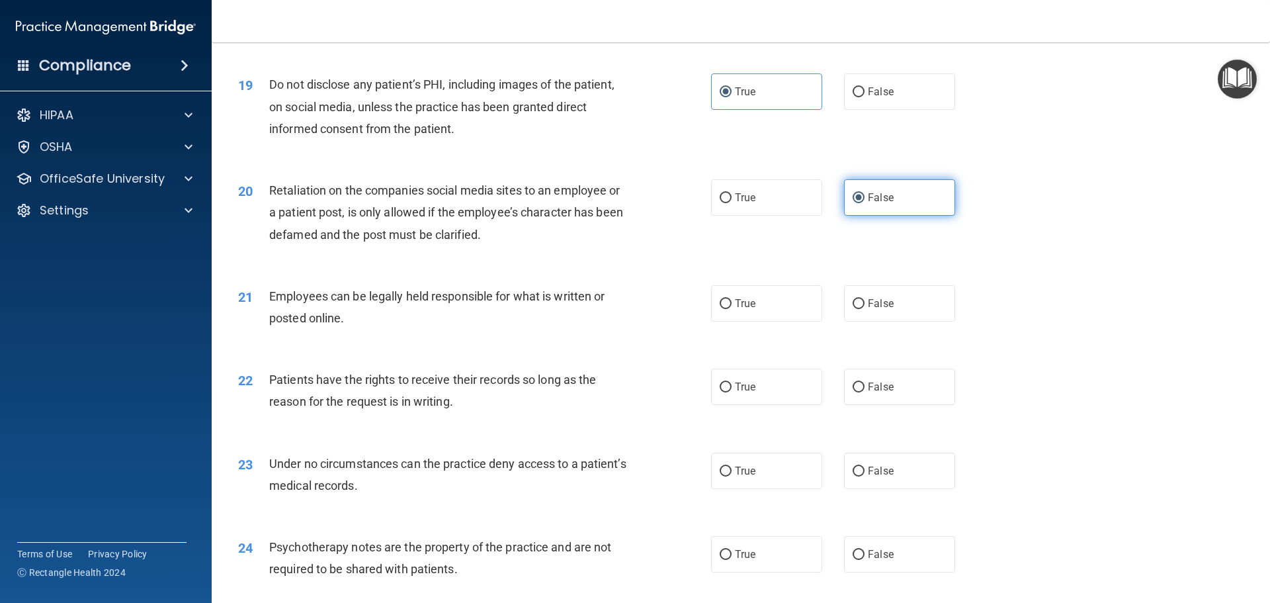
scroll to position [1985, 0]
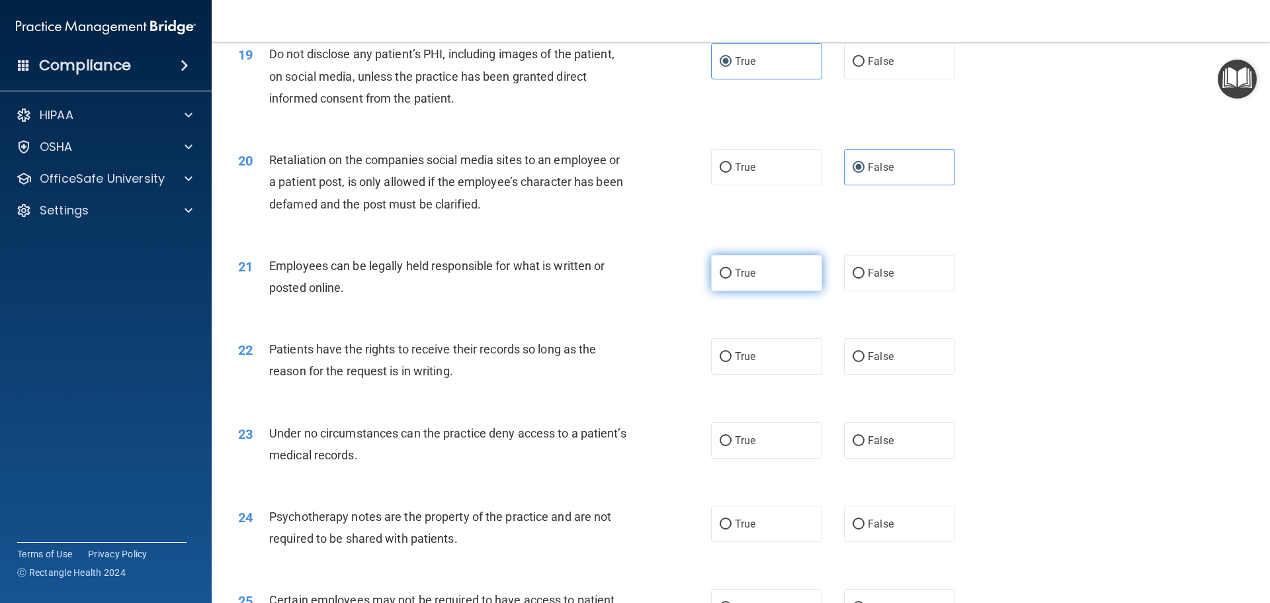
click at [763, 291] on label "True" at bounding box center [766, 273] width 111 height 36
click at [732, 279] on input "True" at bounding box center [726, 274] width 12 height 10
radio input "true"
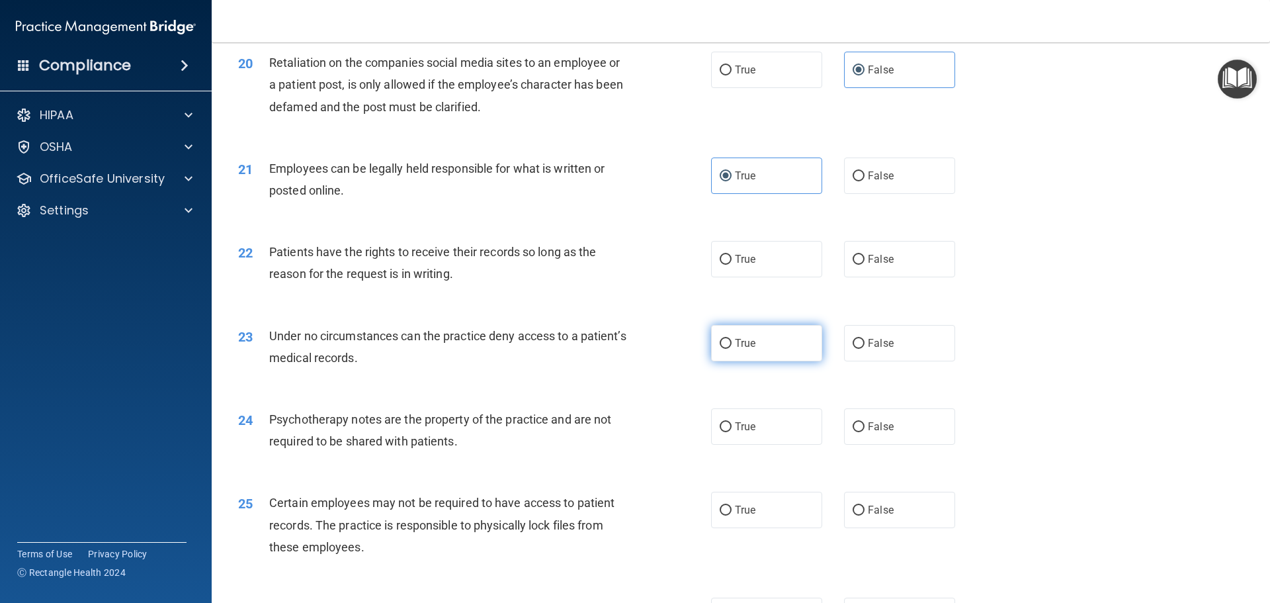
scroll to position [2117, 0]
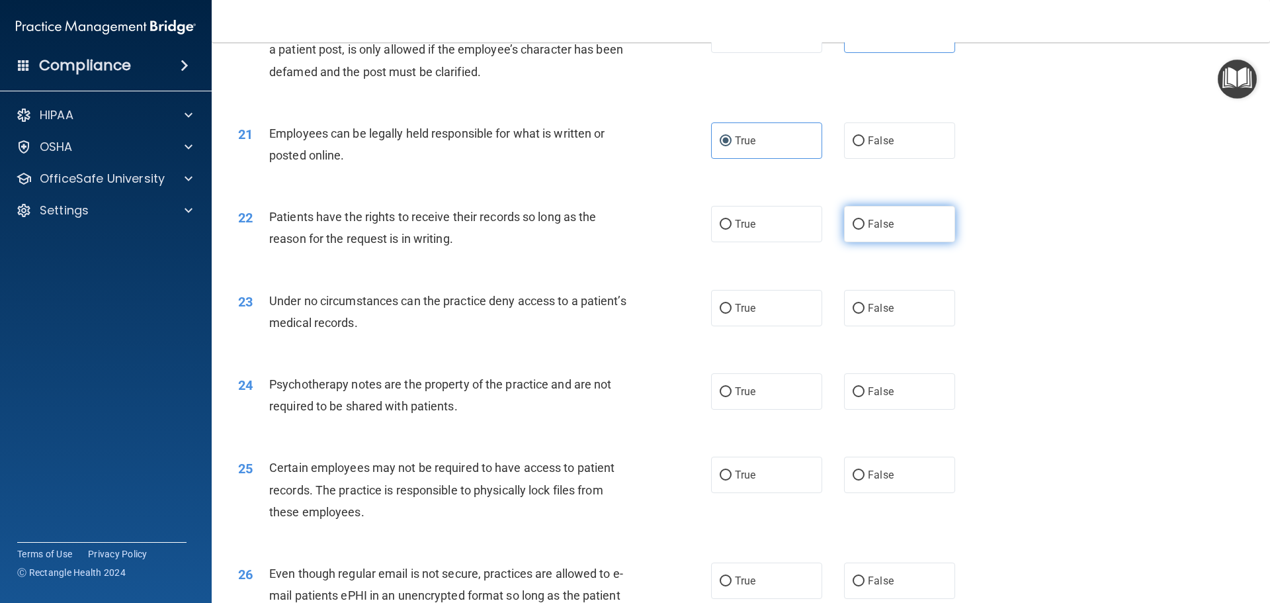
click at [888, 242] on label "False" at bounding box center [899, 224] width 111 height 36
click at [865, 230] on input "False" at bounding box center [859, 225] width 12 height 10
radio input "true"
click at [794, 326] on label "True" at bounding box center [766, 308] width 111 height 36
click at [732, 314] on input "True" at bounding box center [726, 309] width 12 height 10
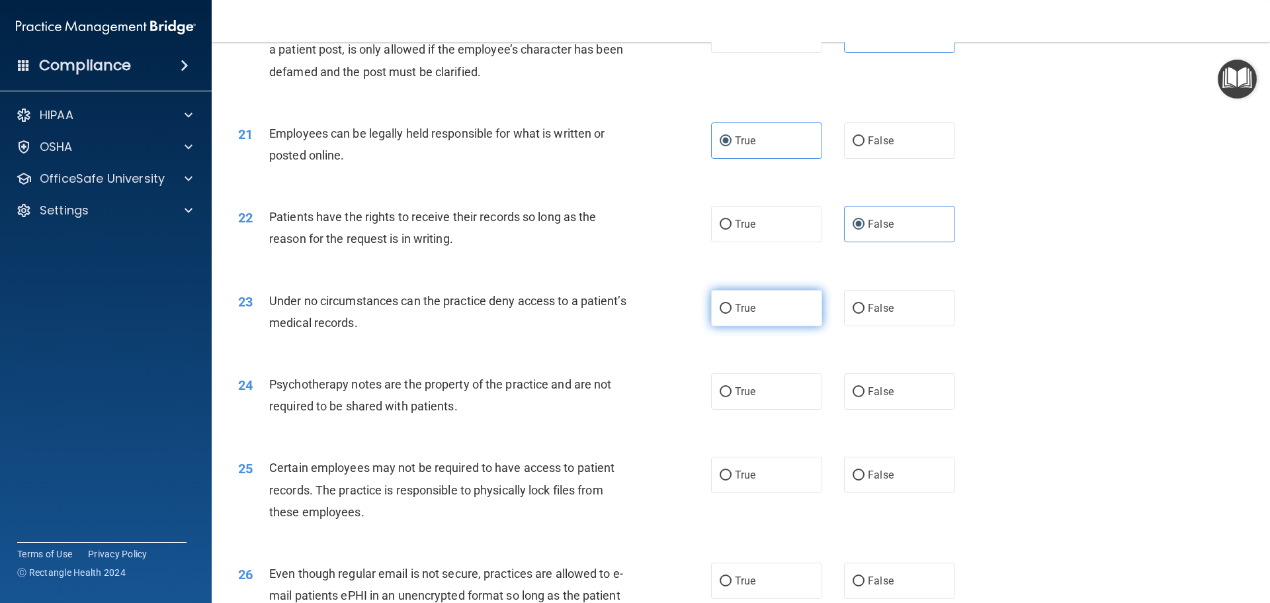
radio input "true"
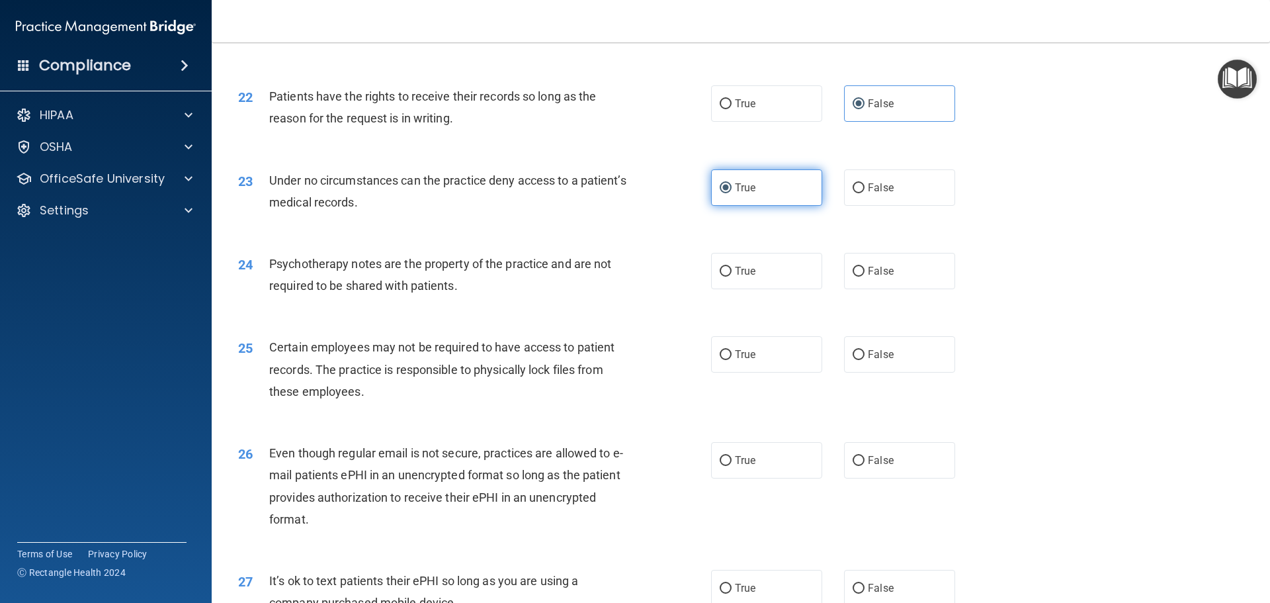
scroll to position [2249, 0]
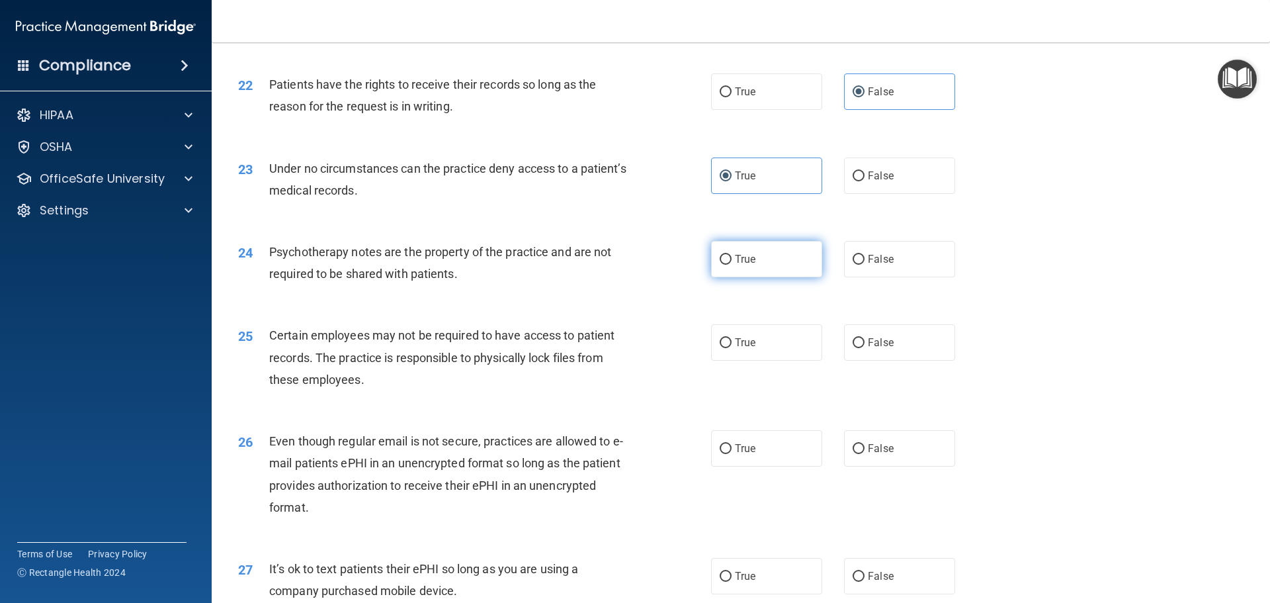
click at [766, 277] on label "True" at bounding box center [766, 259] width 111 height 36
click at [732, 265] on input "True" at bounding box center [726, 260] width 12 height 10
radio input "true"
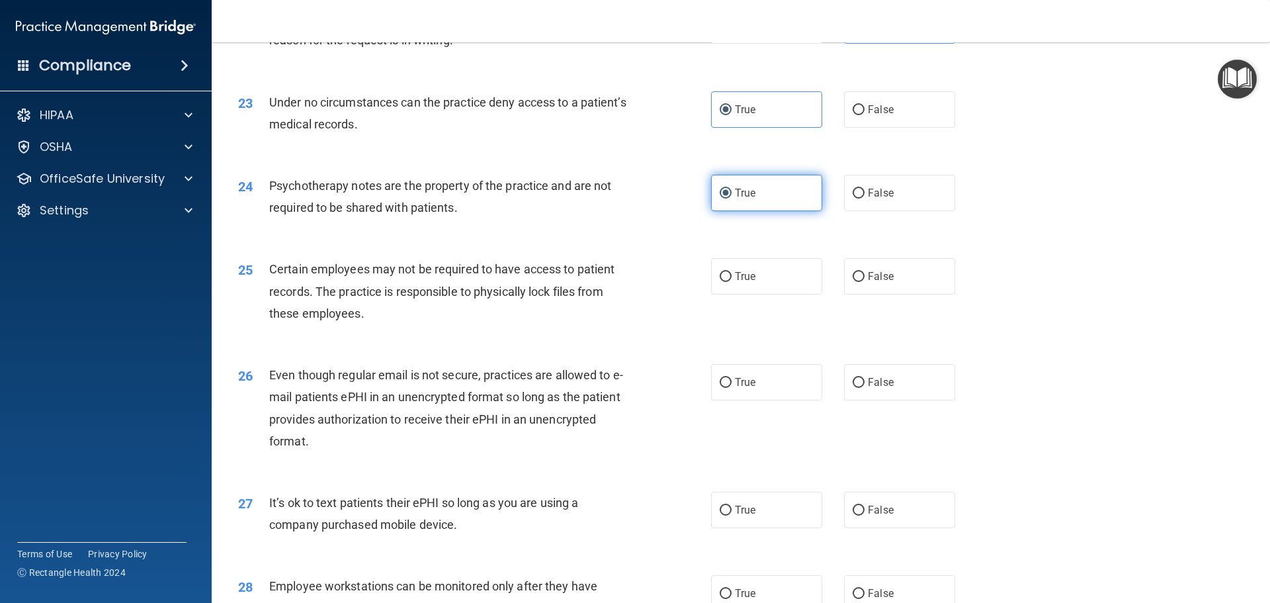
click at [765, 294] on label "True" at bounding box center [766, 276] width 111 height 36
click at [732, 282] on input "True" at bounding box center [726, 277] width 12 height 10
radio input "true"
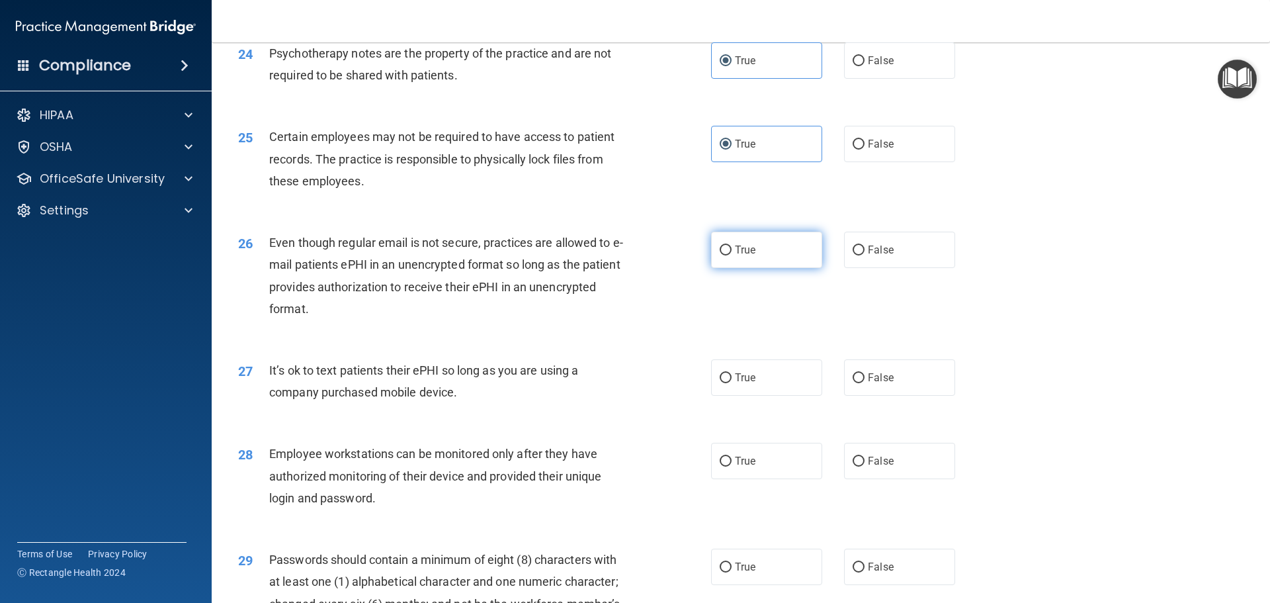
click at [752, 268] on label "True" at bounding box center [766, 250] width 111 height 36
click at [732, 255] on input "True" at bounding box center [726, 250] width 12 height 10
radio input "true"
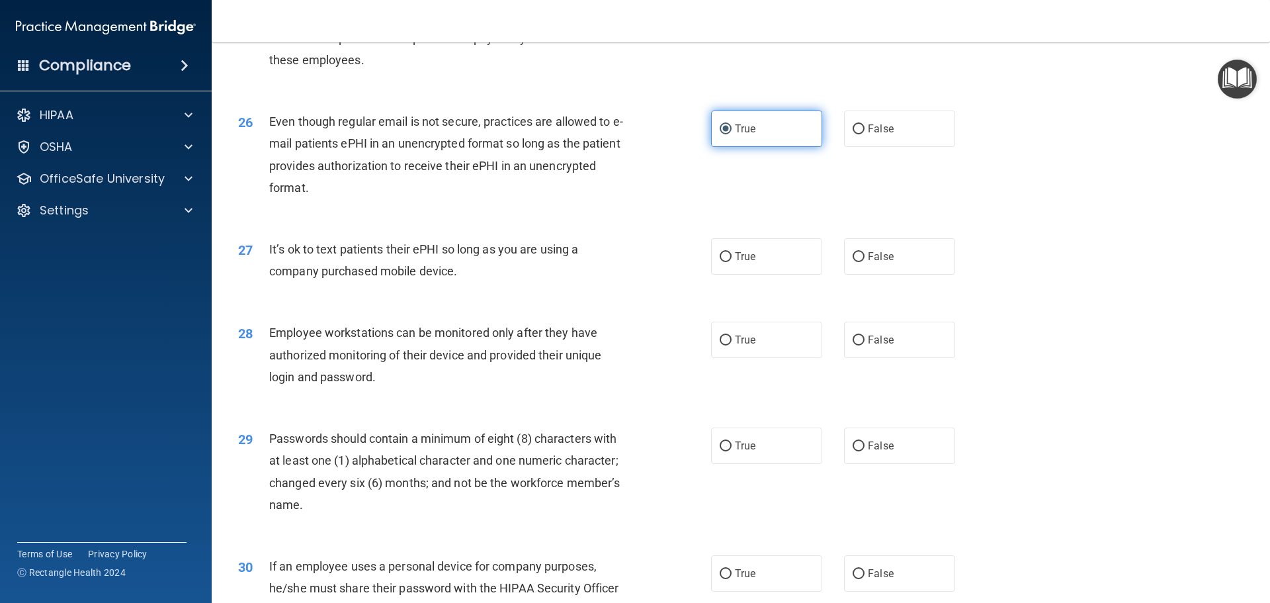
scroll to position [2580, 0]
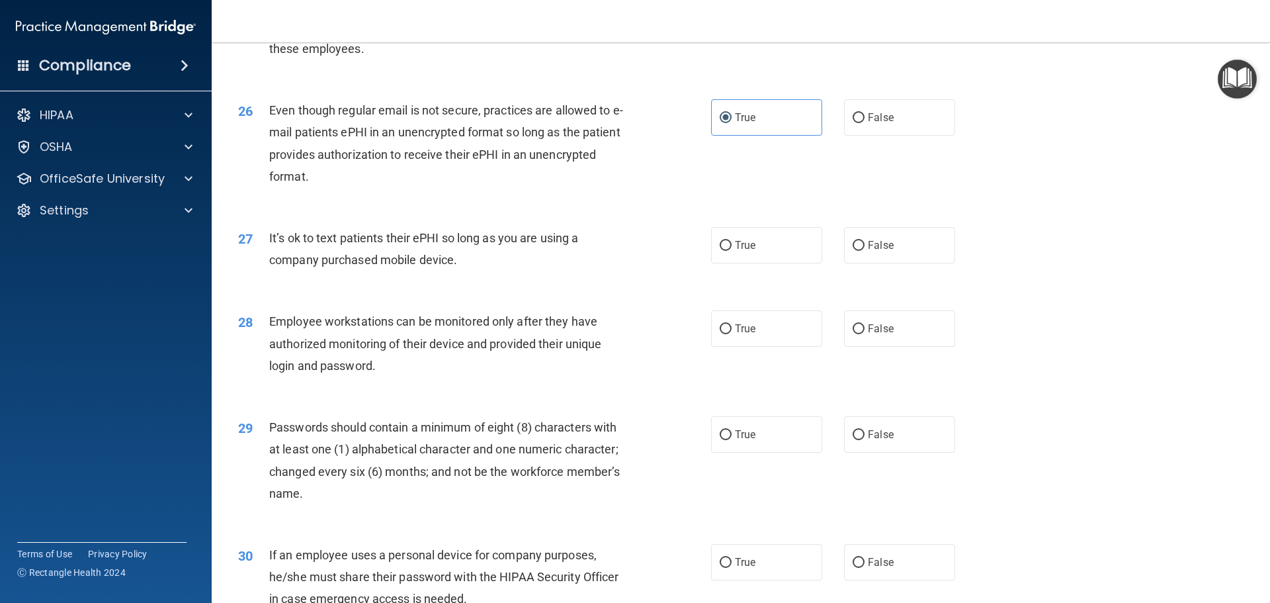
click at [885, 242] on div "27 It’s ok to text patients their ePHI so long as you are using a company purch…" at bounding box center [740, 251] width 1025 height 83
click at [885, 251] on span "False" at bounding box center [881, 245] width 26 height 13
click at [865, 251] on input "False" at bounding box center [859, 246] width 12 height 10
radio input "true"
click at [873, 347] on label "False" at bounding box center [899, 328] width 111 height 36
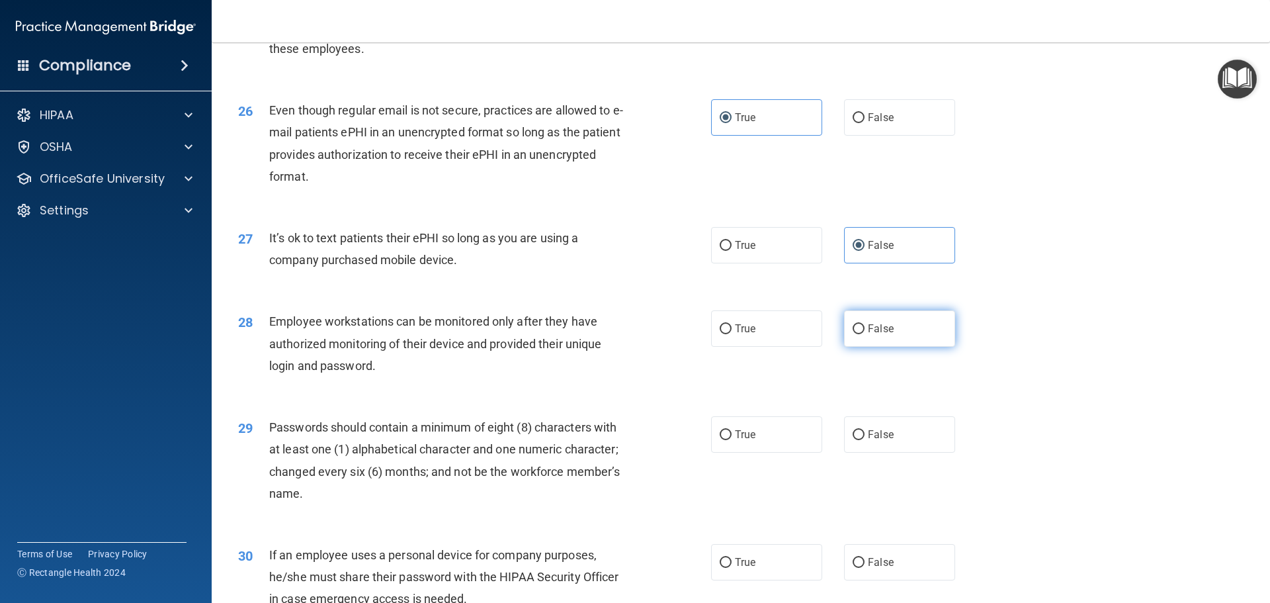
click at [865, 334] on input "False" at bounding box center [859, 329] width 12 height 10
radio input "true"
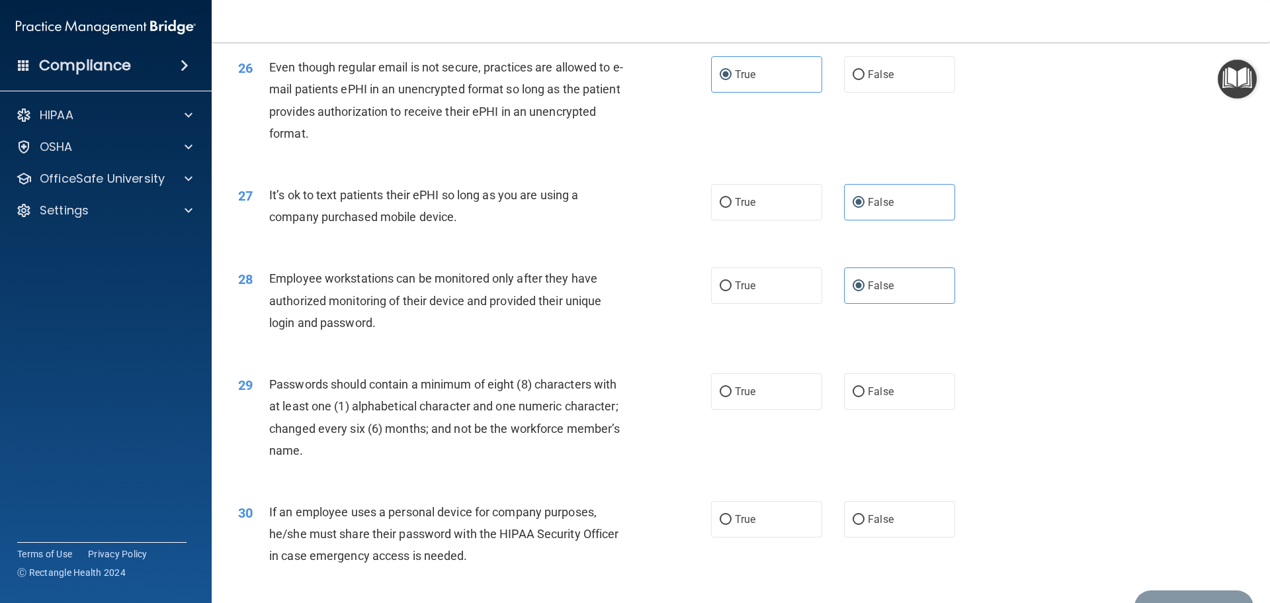
scroll to position [2712, 0]
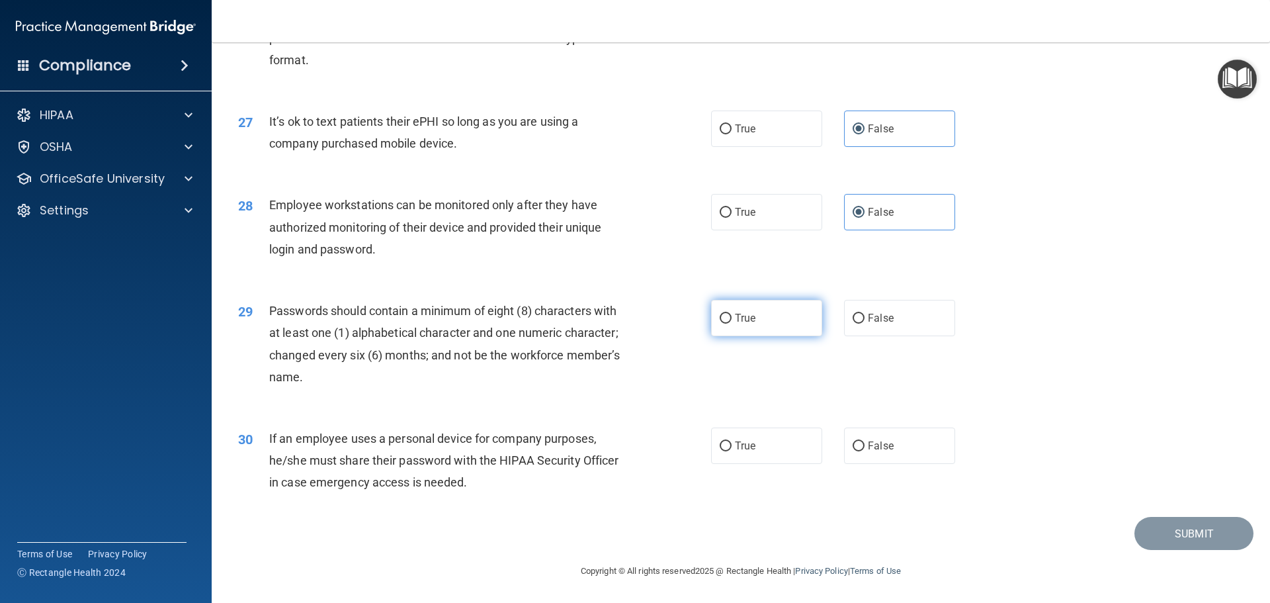
click at [766, 316] on label "True" at bounding box center [766, 318] width 111 height 36
click at [732, 316] on input "True" at bounding box center [726, 319] width 12 height 10
radio input "true"
click at [898, 445] on label "False" at bounding box center [899, 445] width 111 height 36
click at [865, 445] on input "False" at bounding box center [859, 446] width 12 height 10
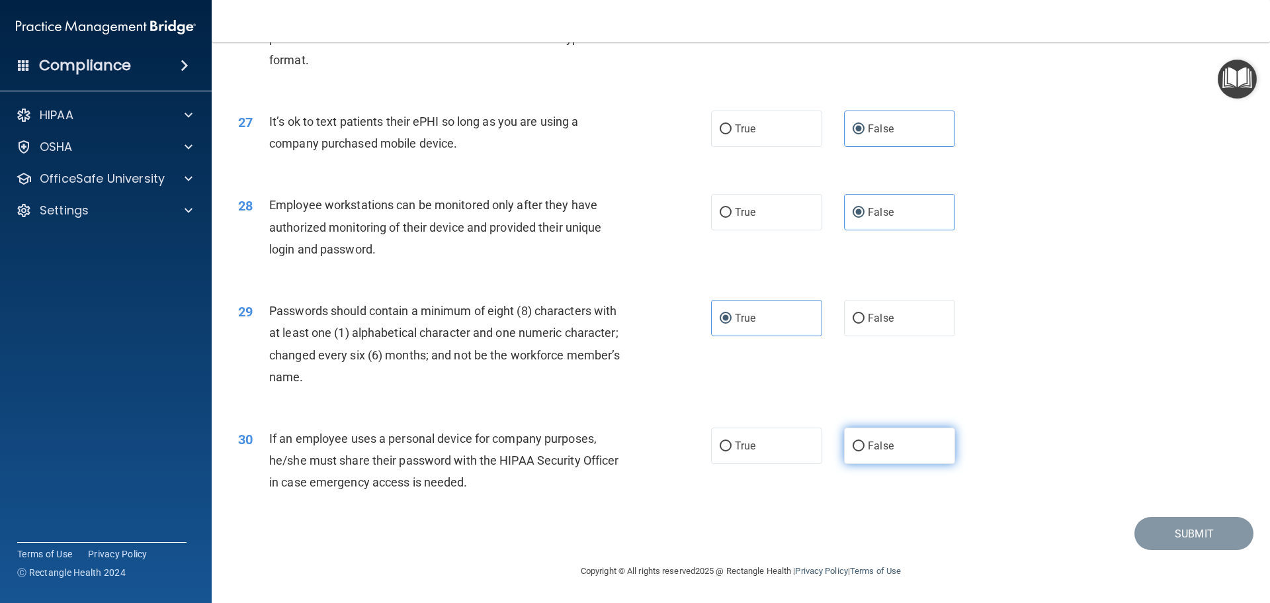
radio input "true"
click at [1164, 533] on button "Submit" at bounding box center [1194, 534] width 119 height 34
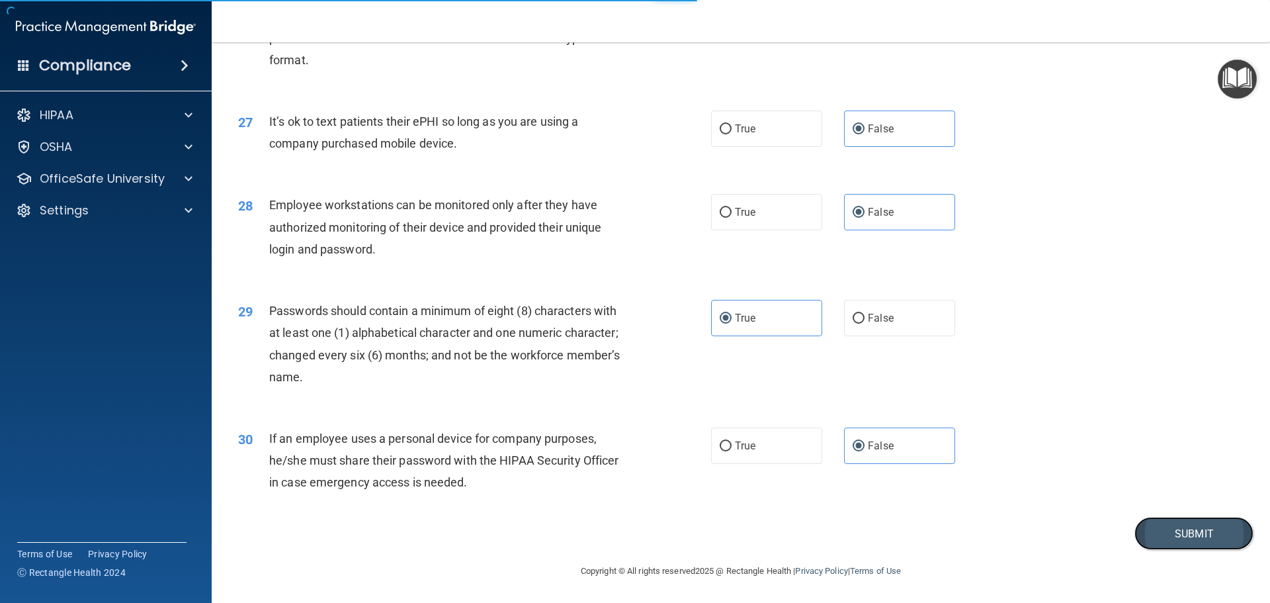
click at [1180, 549] on button "Submit" at bounding box center [1194, 534] width 119 height 34
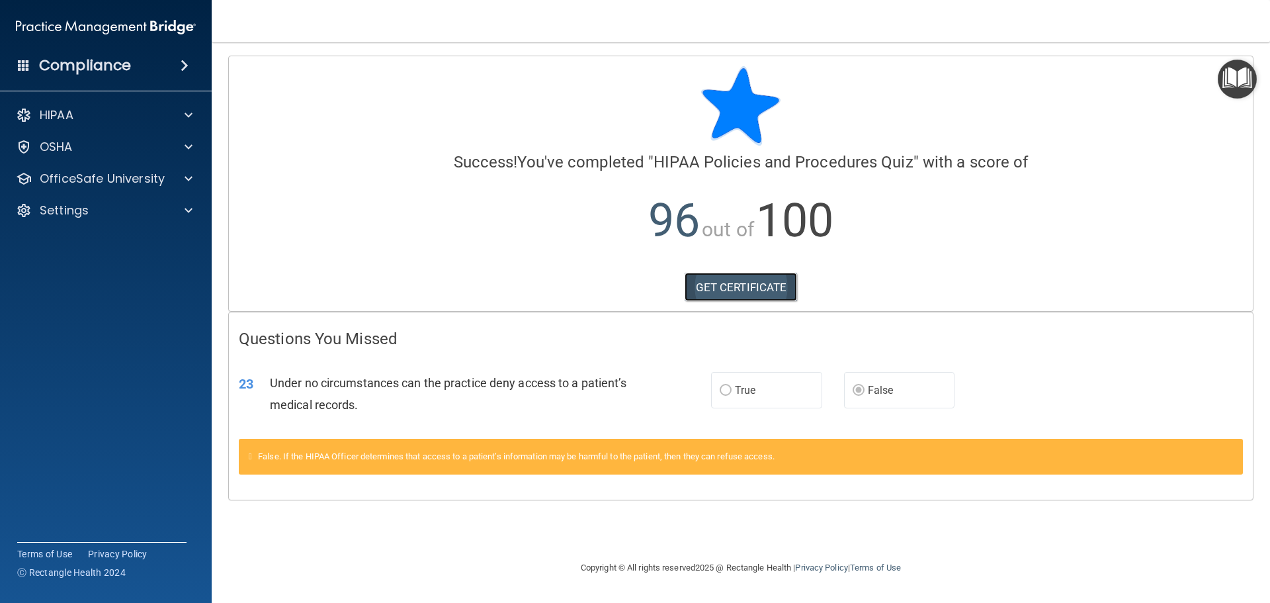
click at [752, 288] on link "GET CERTIFICATE" at bounding box center [741, 287] width 113 height 29
click at [177, 182] on div at bounding box center [186, 179] width 33 height 16
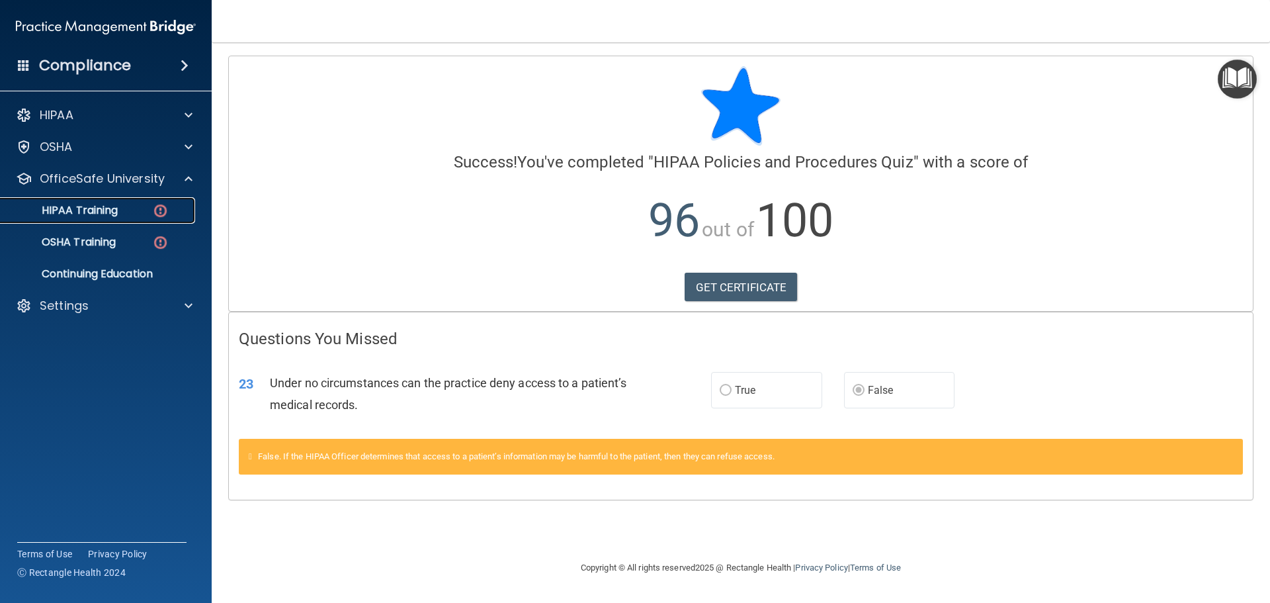
click at [120, 215] on div "HIPAA Training" at bounding box center [99, 210] width 181 height 13
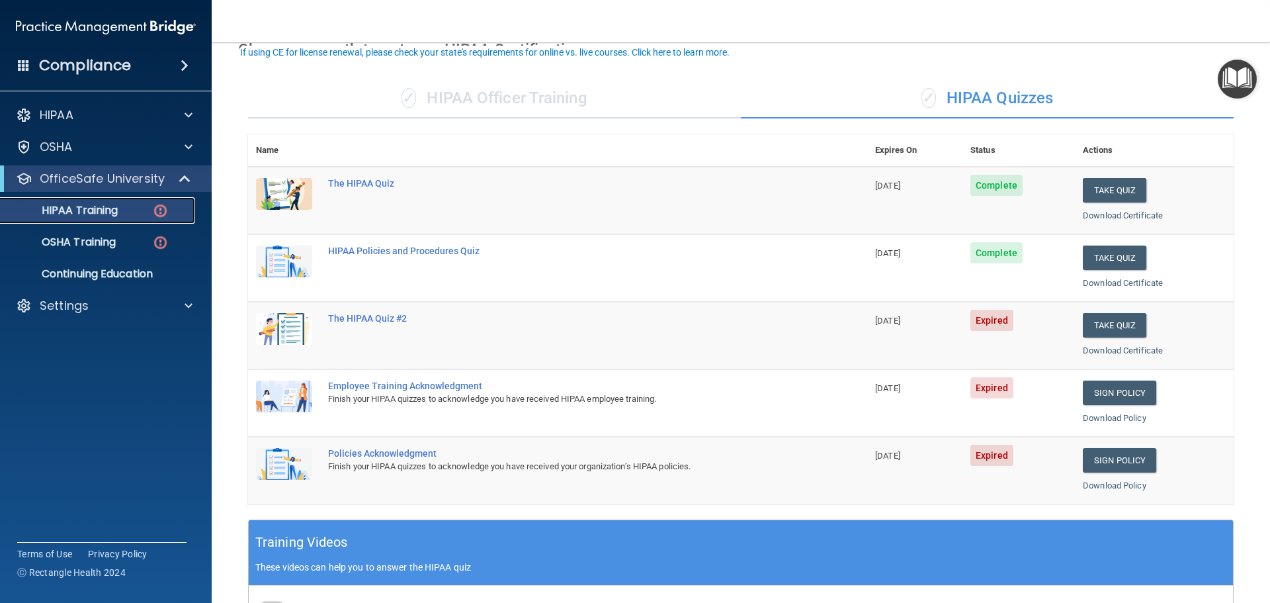
scroll to position [132, 0]
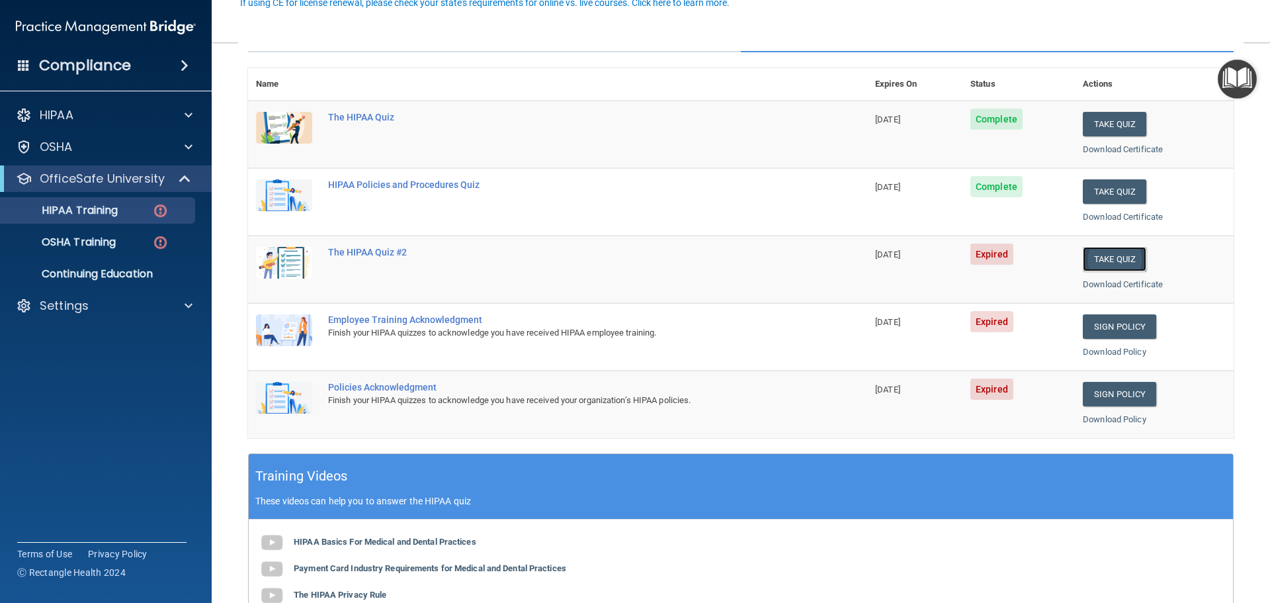
click at [1094, 263] on button "Take Quiz" at bounding box center [1115, 259] width 64 height 24
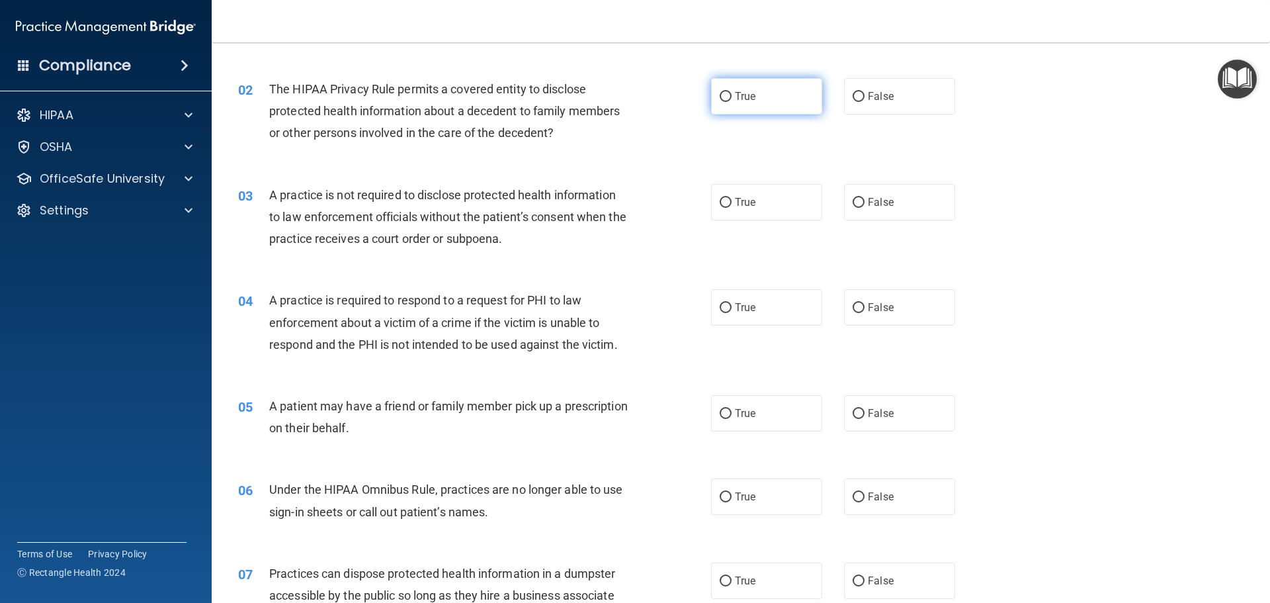
click at [738, 83] on label "True" at bounding box center [766, 96] width 111 height 36
click at [732, 92] on input "True" at bounding box center [726, 97] width 12 height 10
radio input "true"
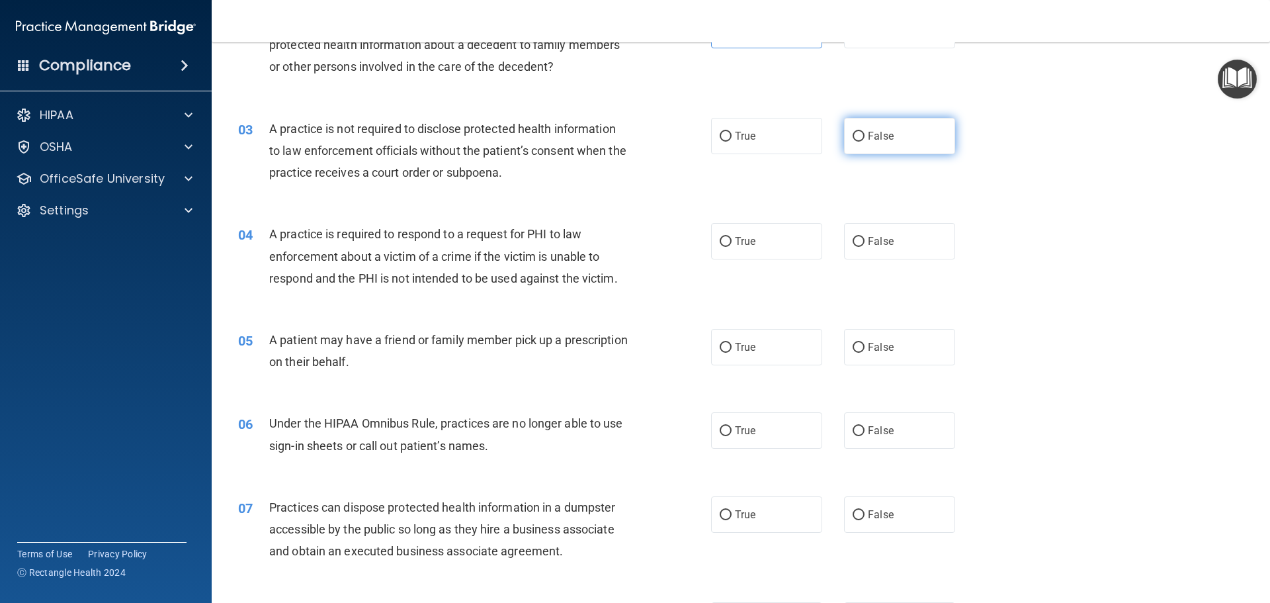
click at [867, 148] on label "False" at bounding box center [899, 136] width 111 height 36
click at [865, 142] on input "False" at bounding box center [859, 137] width 12 height 10
radio input "true"
click at [784, 153] on label "True" at bounding box center [766, 136] width 111 height 36
click at [732, 142] on input "True" at bounding box center [726, 137] width 12 height 10
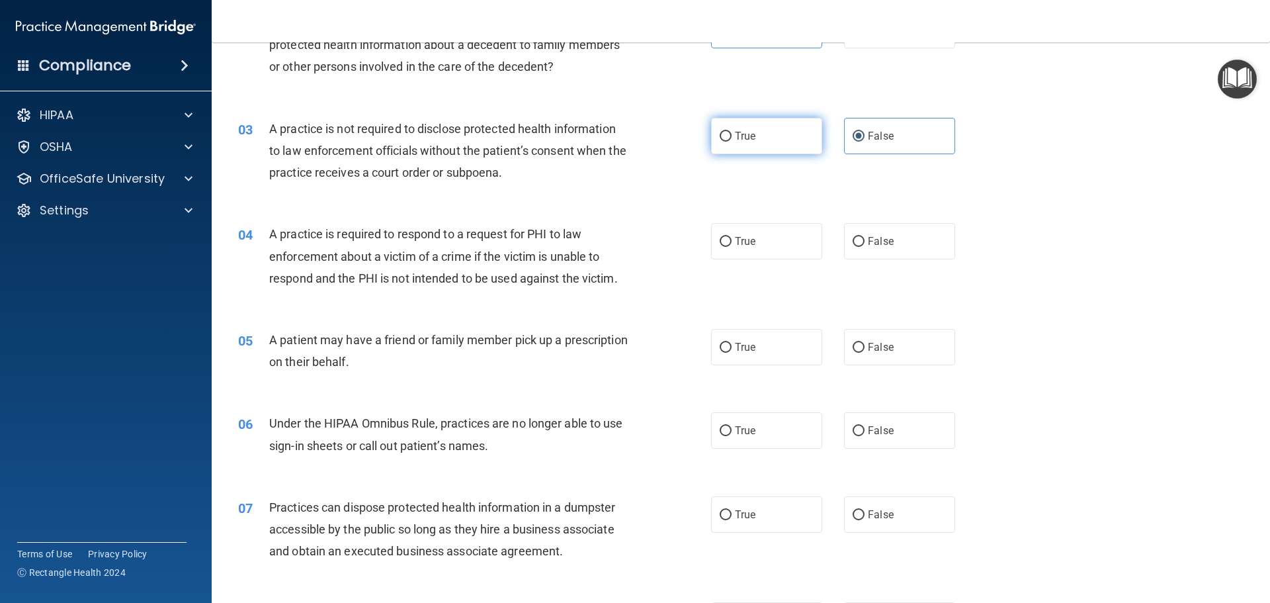
radio input "true"
radio input "false"
click at [724, 234] on label "True" at bounding box center [766, 241] width 111 height 36
click at [724, 237] on input "True" at bounding box center [726, 242] width 12 height 10
radio input "true"
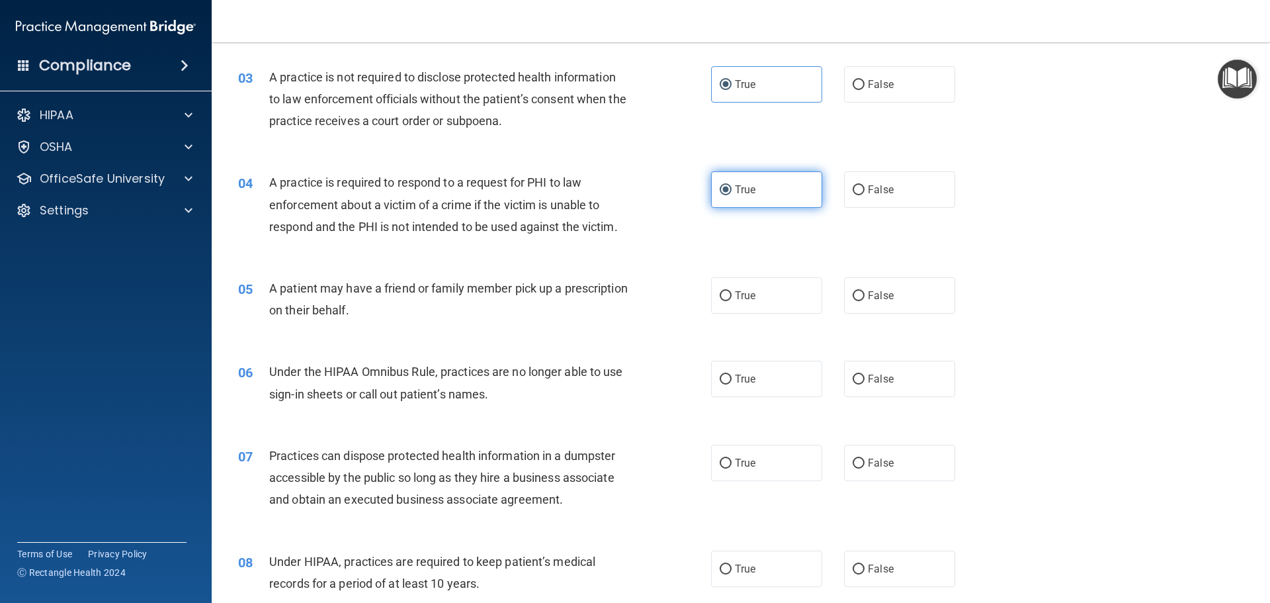
scroll to position [331, 0]
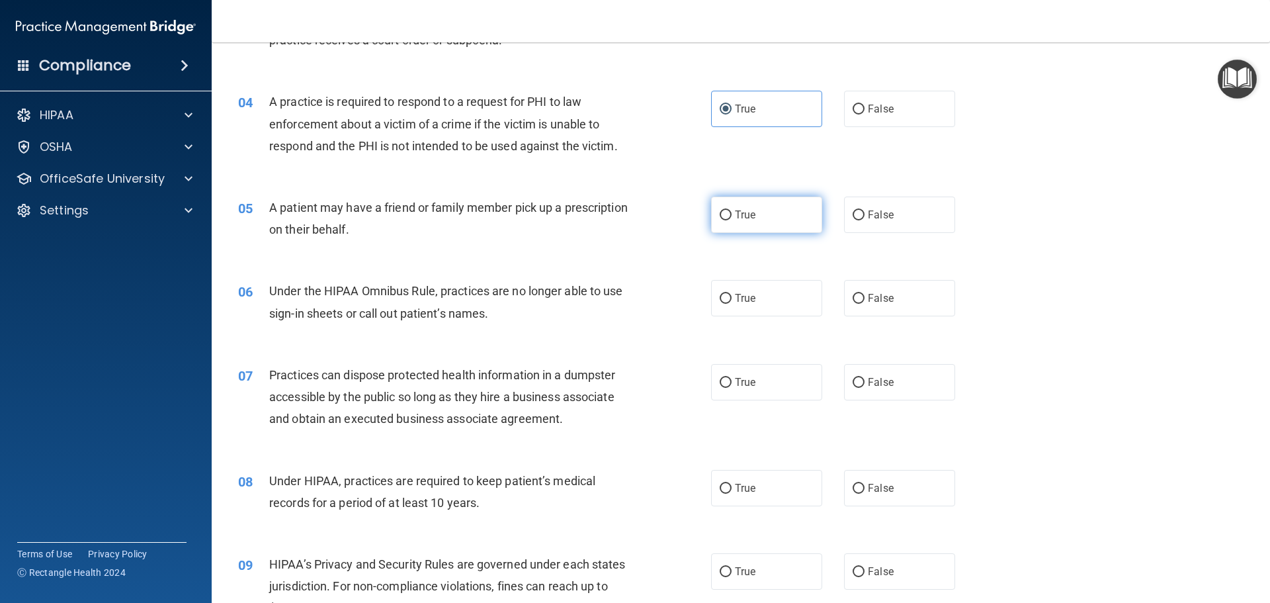
click at [717, 224] on label "True" at bounding box center [766, 214] width 111 height 36
click at [720, 220] on input "True" at bounding box center [726, 215] width 12 height 10
radio input "true"
click at [861, 218] on label "False" at bounding box center [899, 214] width 111 height 36
click at [861, 218] on input "False" at bounding box center [859, 215] width 12 height 10
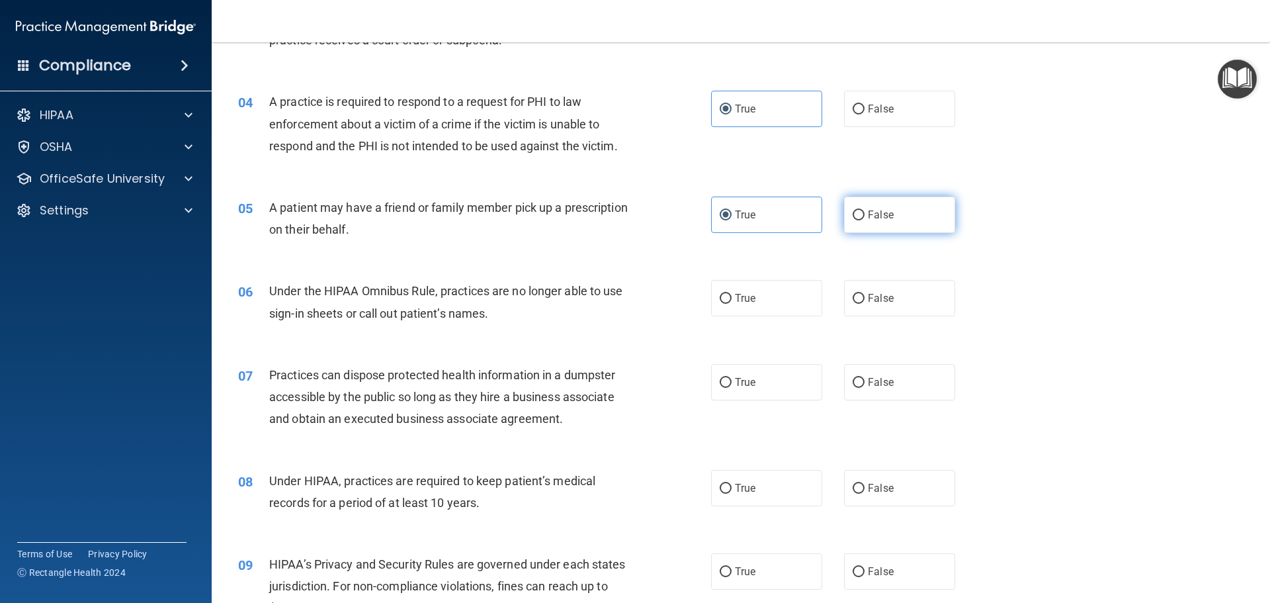
radio input "true"
radio input "false"
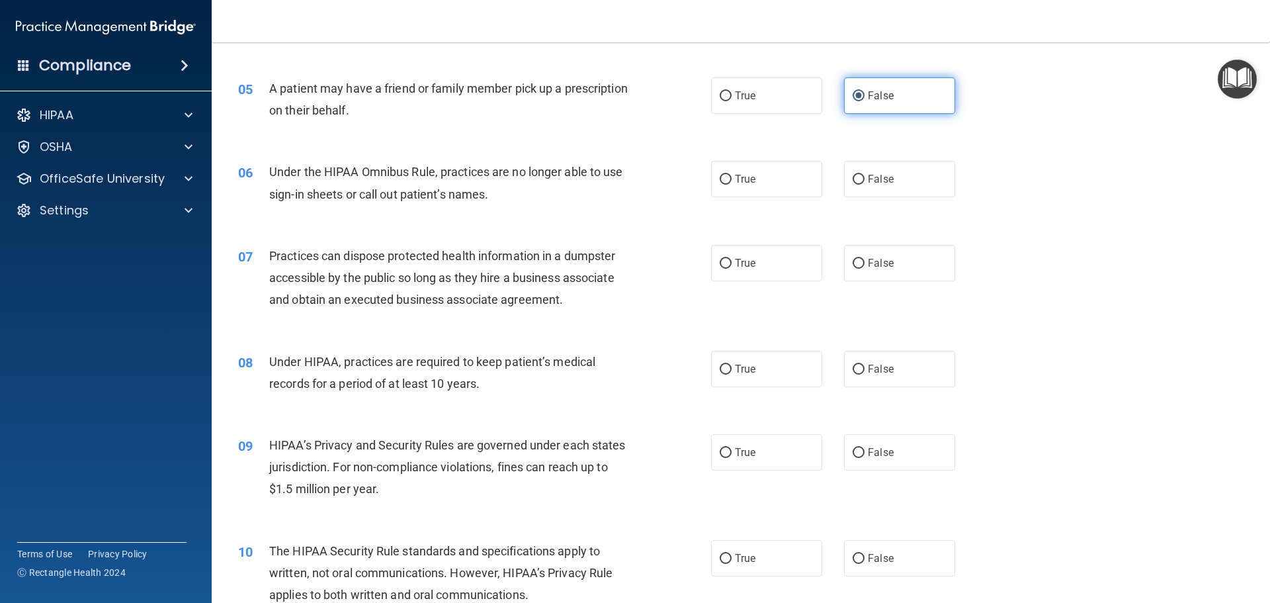
scroll to position [463, 0]
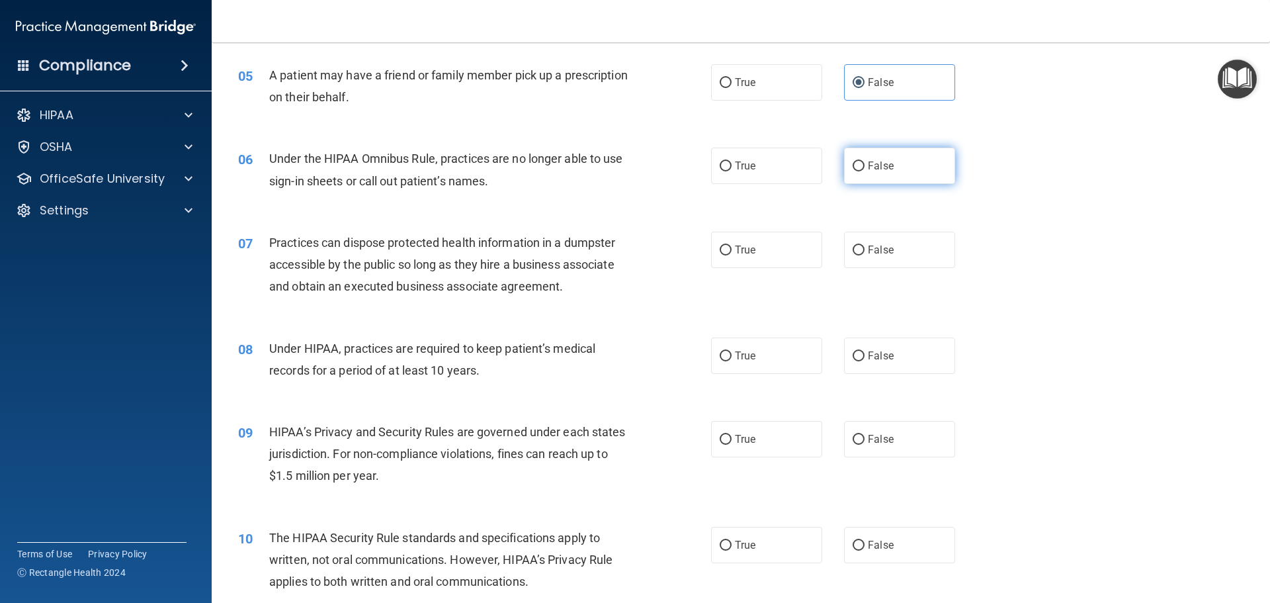
click at [853, 167] on input "False" at bounding box center [859, 166] width 12 height 10
radio input "true"
click at [896, 259] on label "False" at bounding box center [899, 250] width 111 height 36
click at [865, 255] on input "False" at bounding box center [859, 250] width 12 height 10
radio input "true"
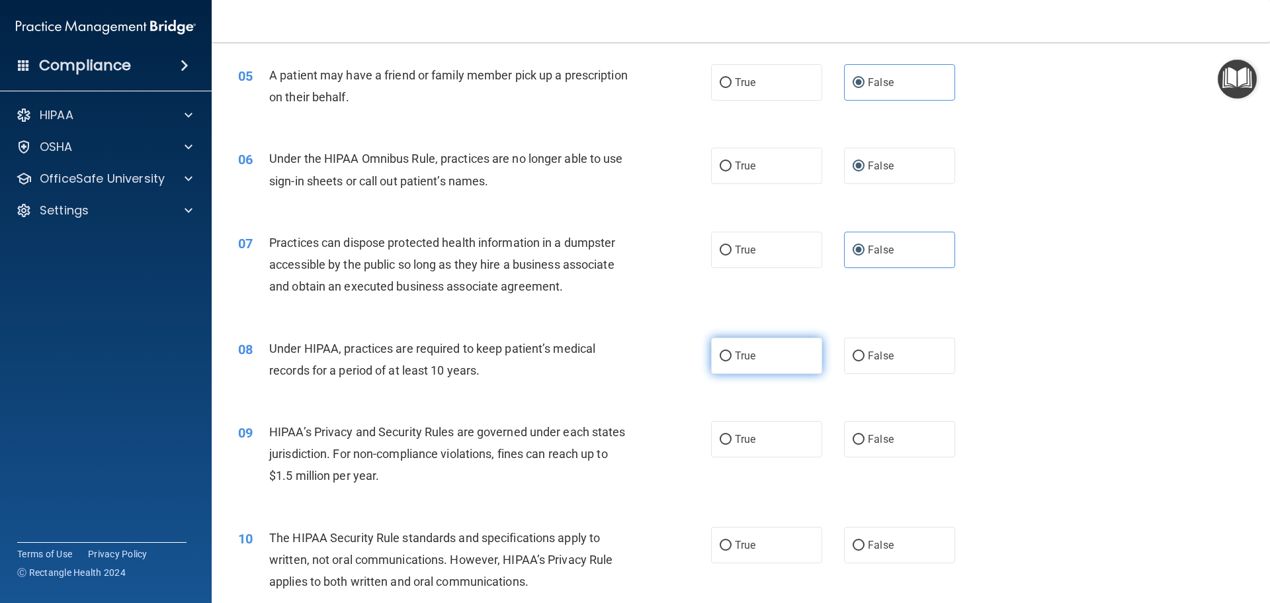
click at [724, 349] on label "True" at bounding box center [766, 355] width 111 height 36
click at [724, 351] on input "True" at bounding box center [726, 356] width 12 height 10
radio input "true"
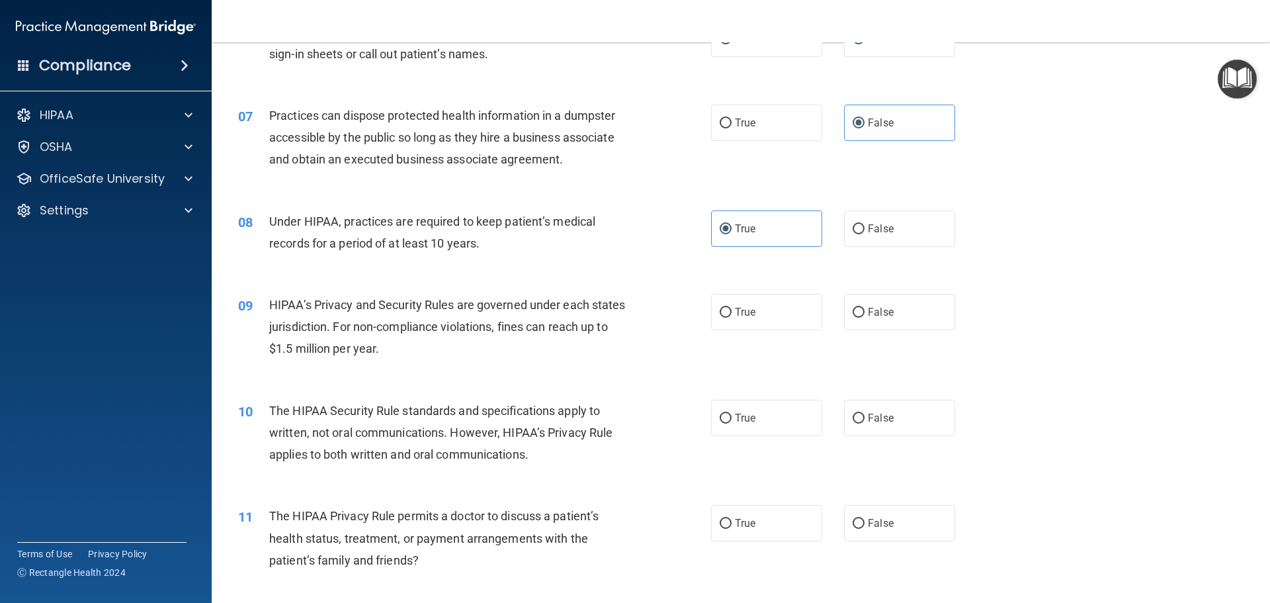
scroll to position [595, 0]
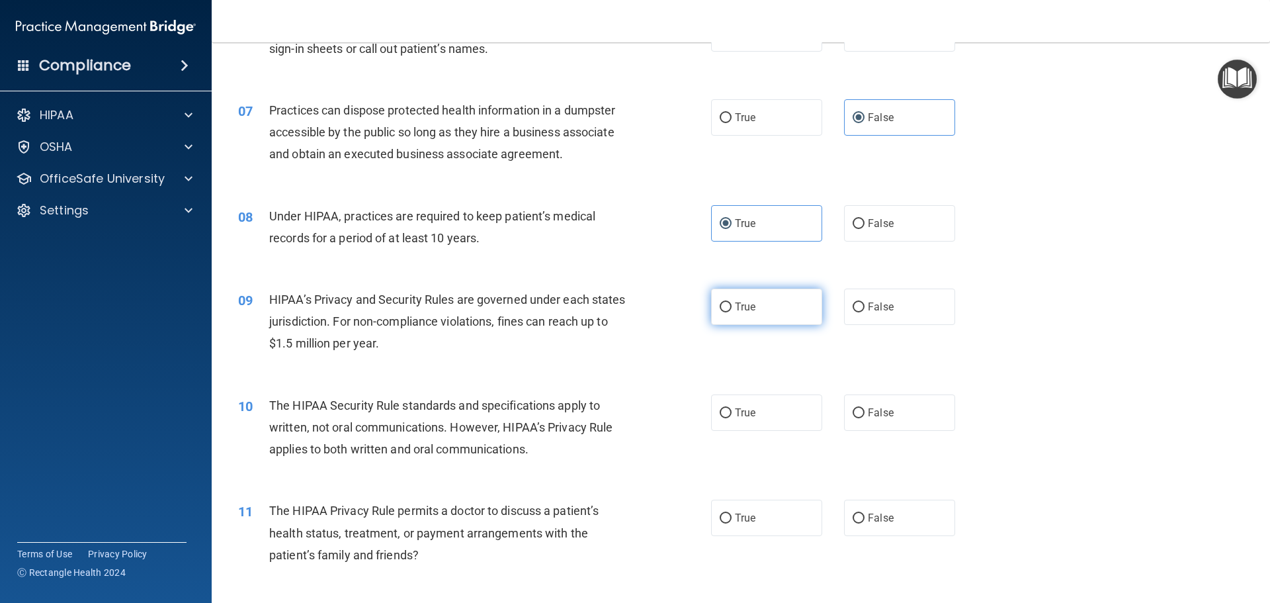
click at [785, 318] on label "True" at bounding box center [766, 306] width 111 height 36
click at [732, 312] on input "True" at bounding box center [726, 307] width 12 height 10
radio input "true"
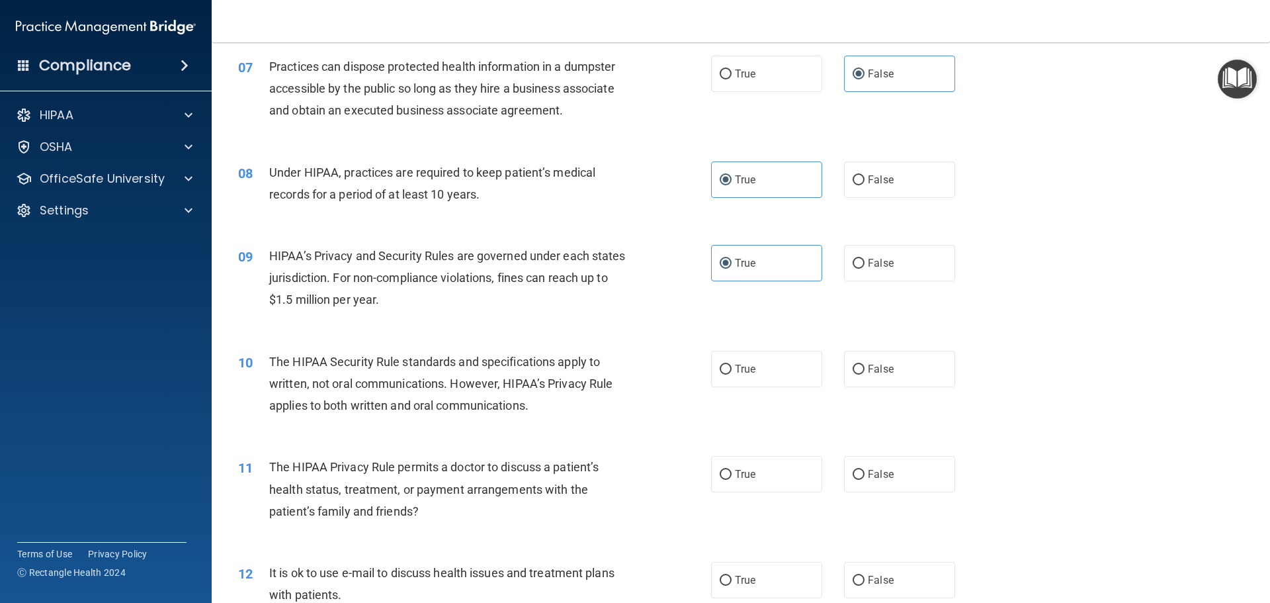
scroll to position [728, 0]
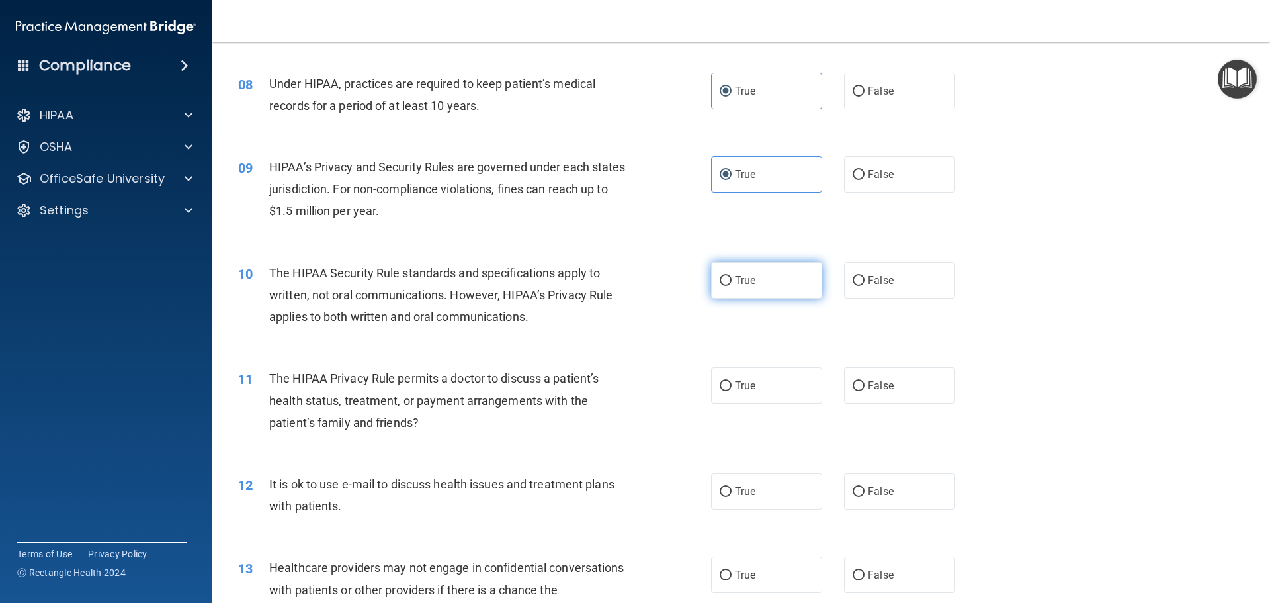
click at [746, 293] on label "True" at bounding box center [766, 280] width 111 height 36
click at [732, 286] on input "True" at bounding box center [726, 281] width 12 height 10
radio input "true"
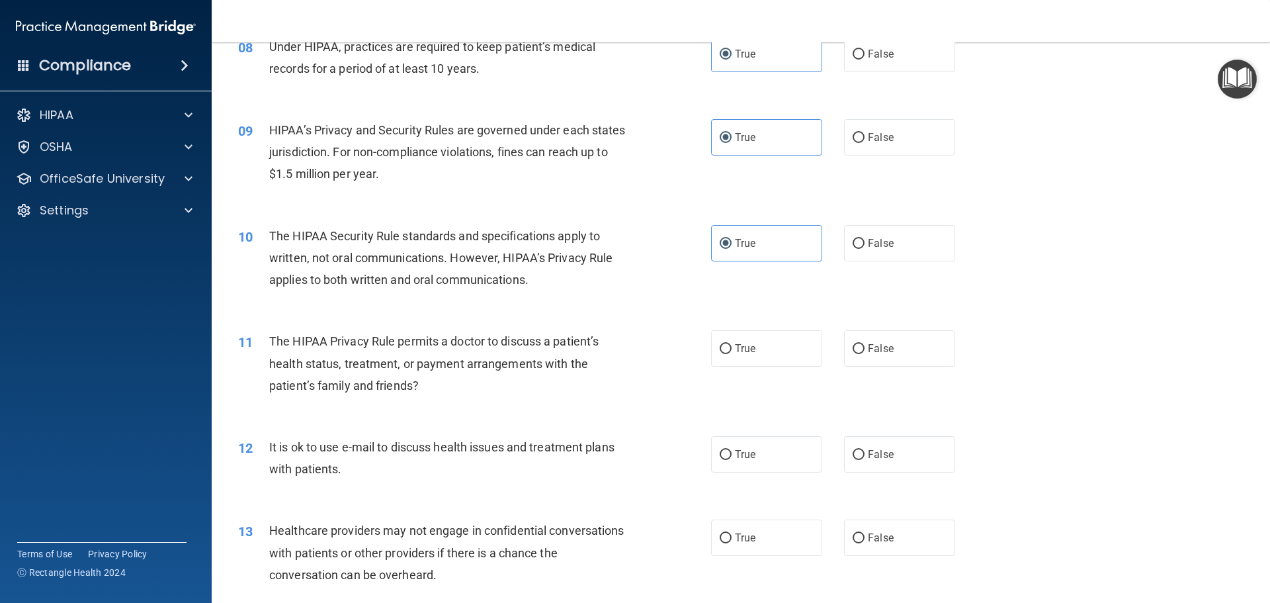
scroll to position [860, 0]
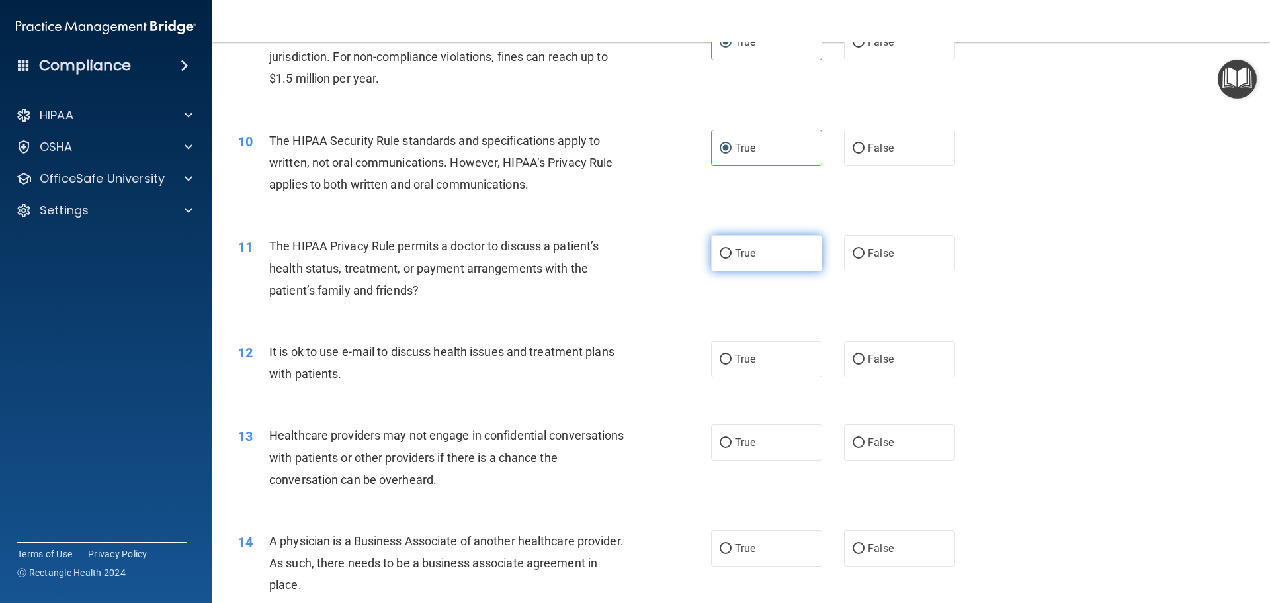
click at [712, 247] on label "True" at bounding box center [766, 253] width 111 height 36
click at [720, 249] on input "True" at bounding box center [726, 254] width 12 height 10
radio input "true"
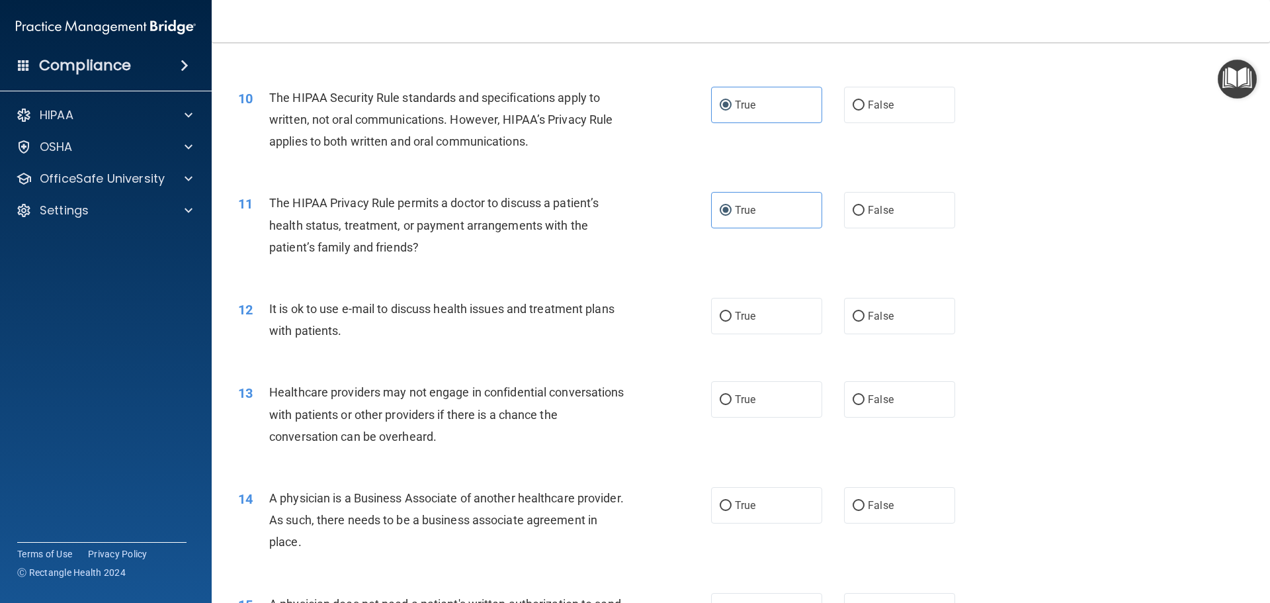
scroll to position [926, 0]
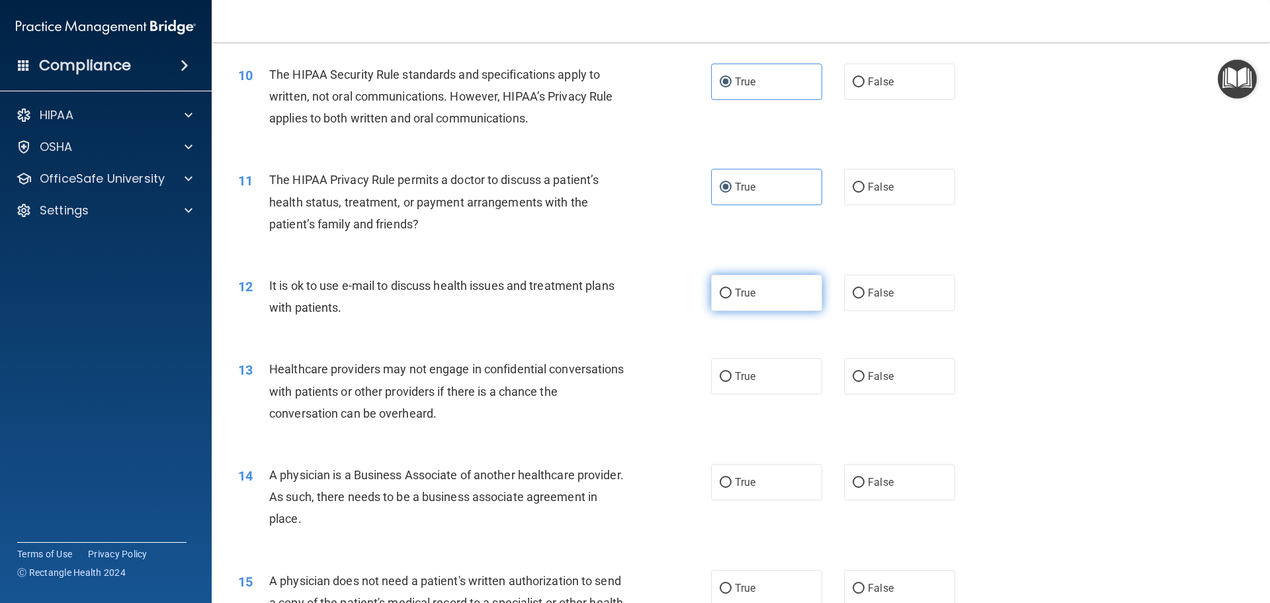
click at [809, 295] on label "True" at bounding box center [766, 293] width 111 height 36
click at [732, 295] on input "True" at bounding box center [726, 293] width 12 height 10
radio input "true"
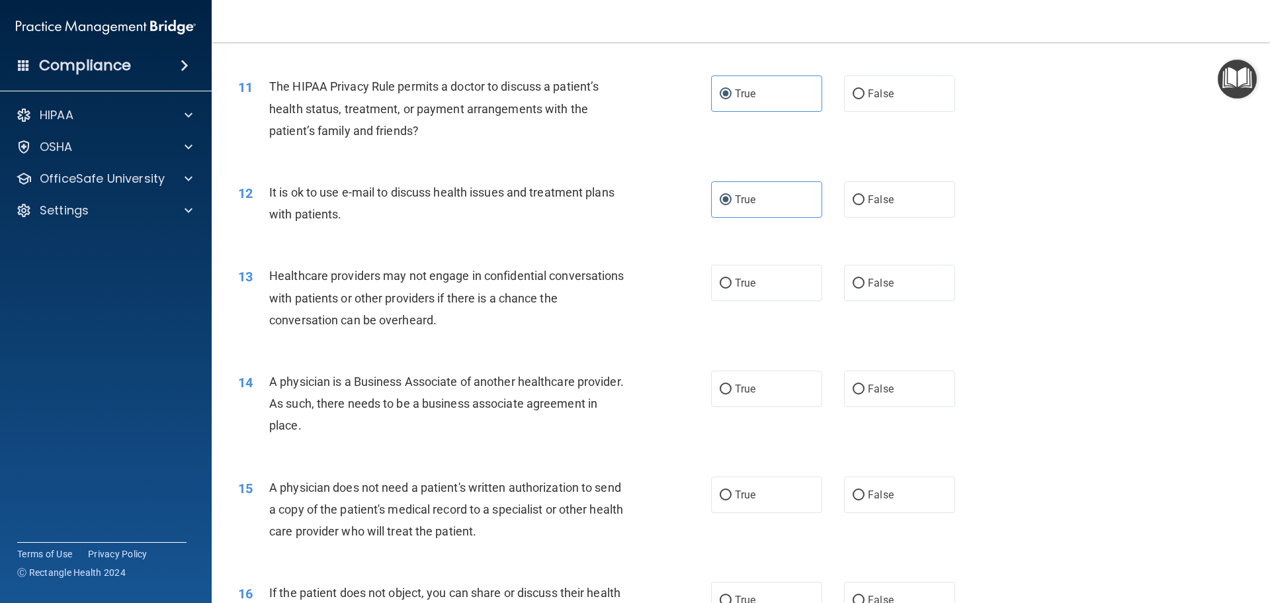
scroll to position [1059, 0]
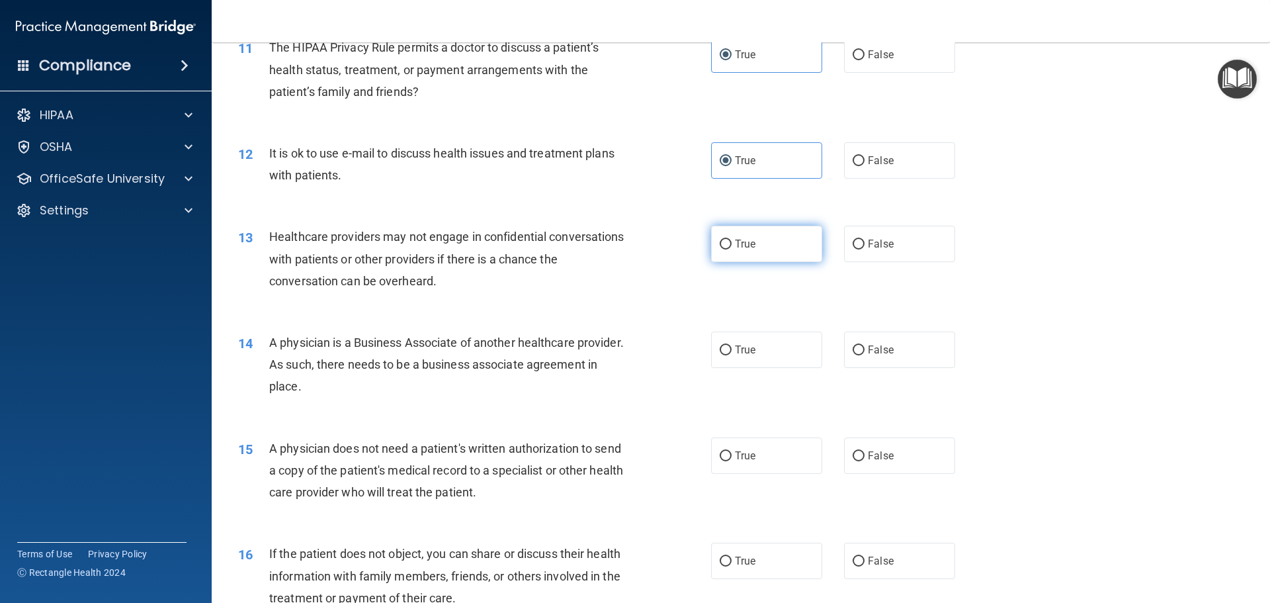
click at [785, 261] on label "True" at bounding box center [766, 244] width 111 height 36
click at [732, 249] on input "True" at bounding box center [726, 244] width 12 height 10
radio input "true"
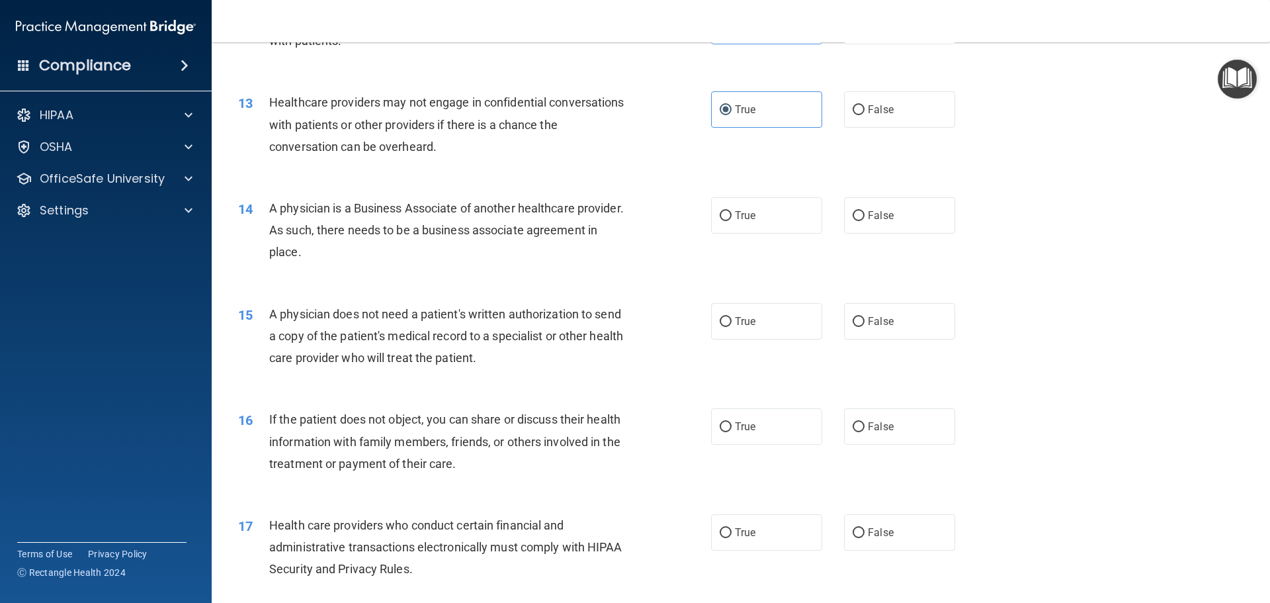
scroll to position [1257, 0]
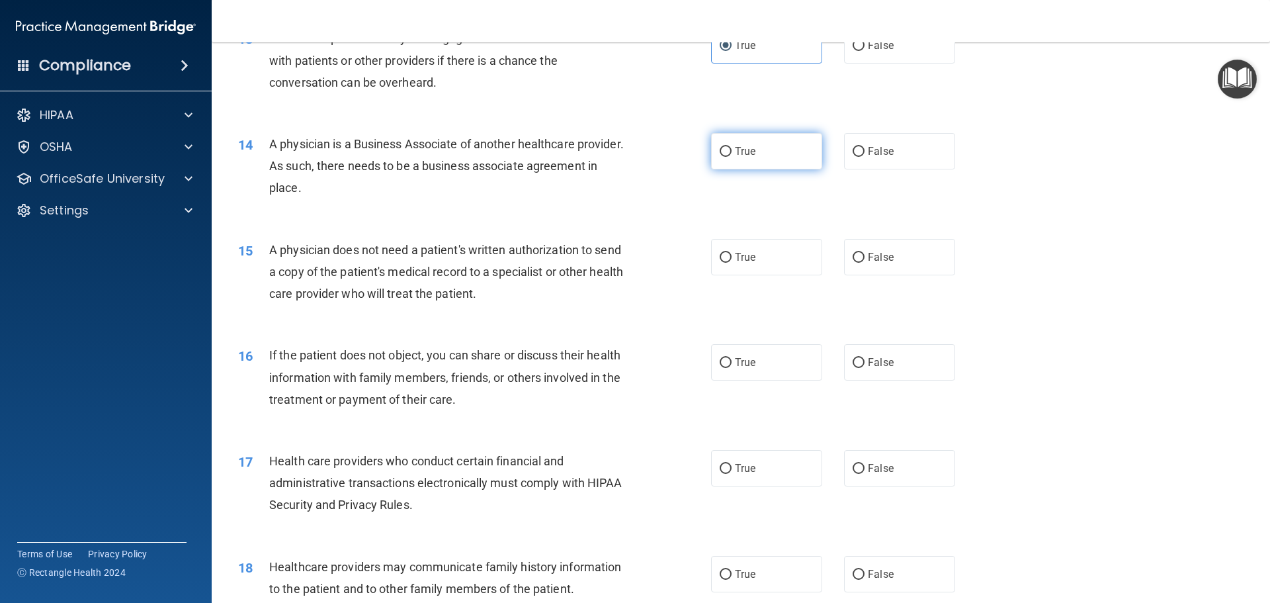
click at [745, 155] on span "True" at bounding box center [745, 151] width 21 height 13
click at [732, 155] on input "True" at bounding box center [726, 152] width 12 height 10
radio input "true"
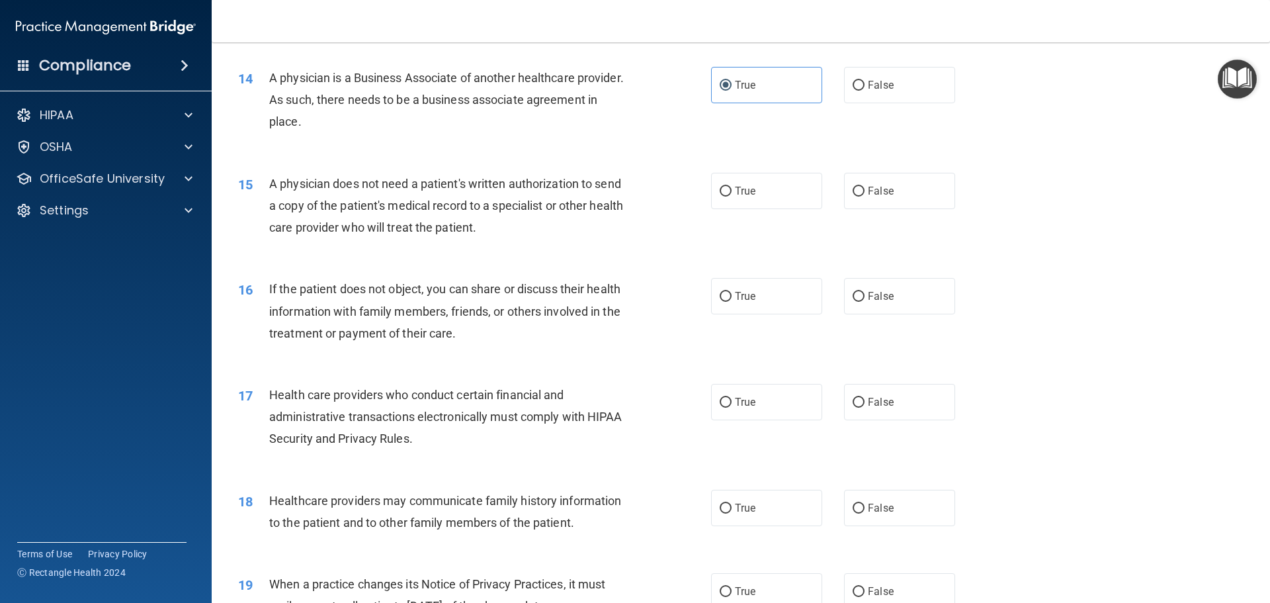
scroll to position [1389, 0]
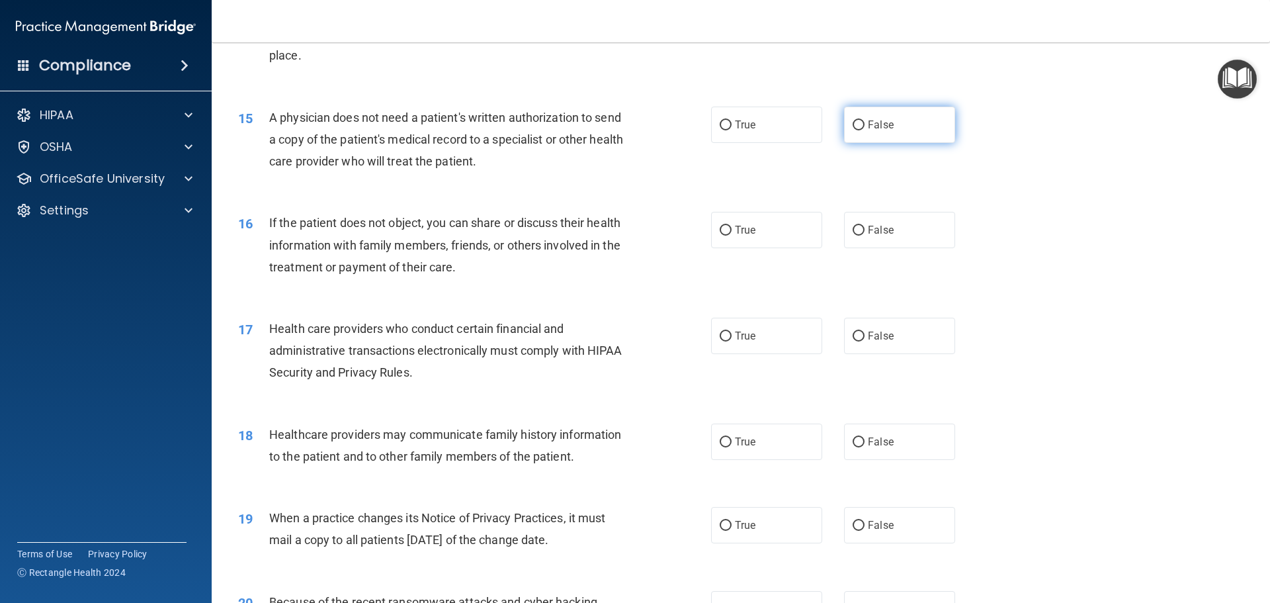
click at [889, 113] on label "False" at bounding box center [899, 125] width 111 height 36
click at [865, 120] on input "False" at bounding box center [859, 125] width 12 height 10
radio input "true"
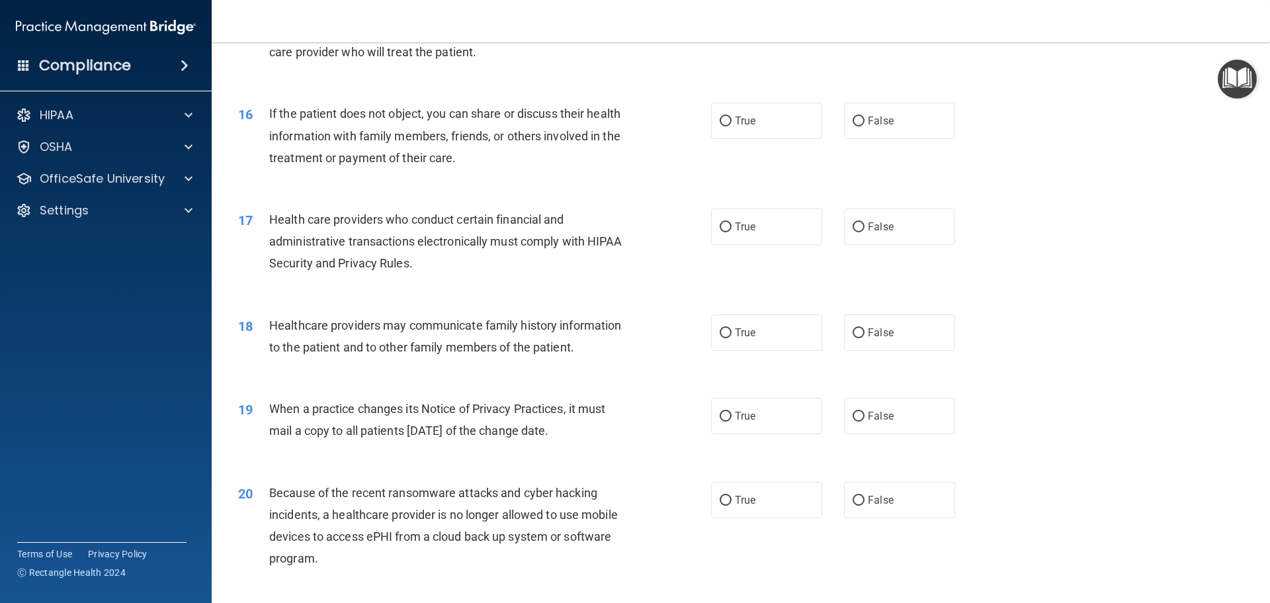
scroll to position [1522, 0]
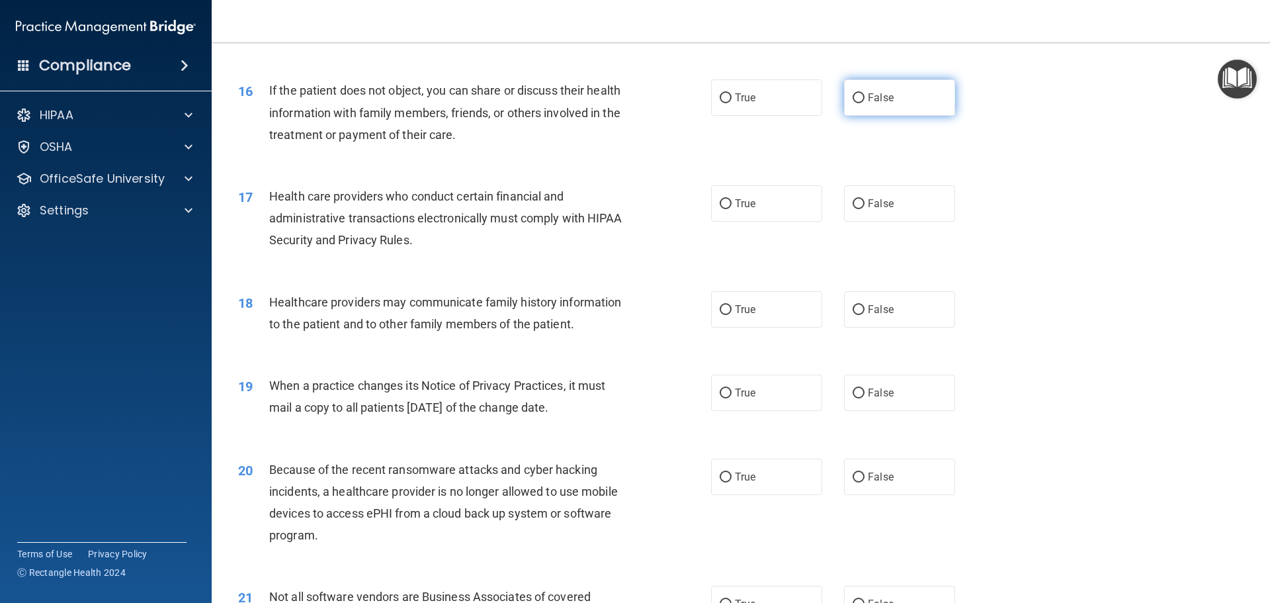
click at [885, 99] on span "False" at bounding box center [881, 97] width 26 height 13
click at [865, 99] on input "False" at bounding box center [859, 98] width 12 height 10
radio input "true"
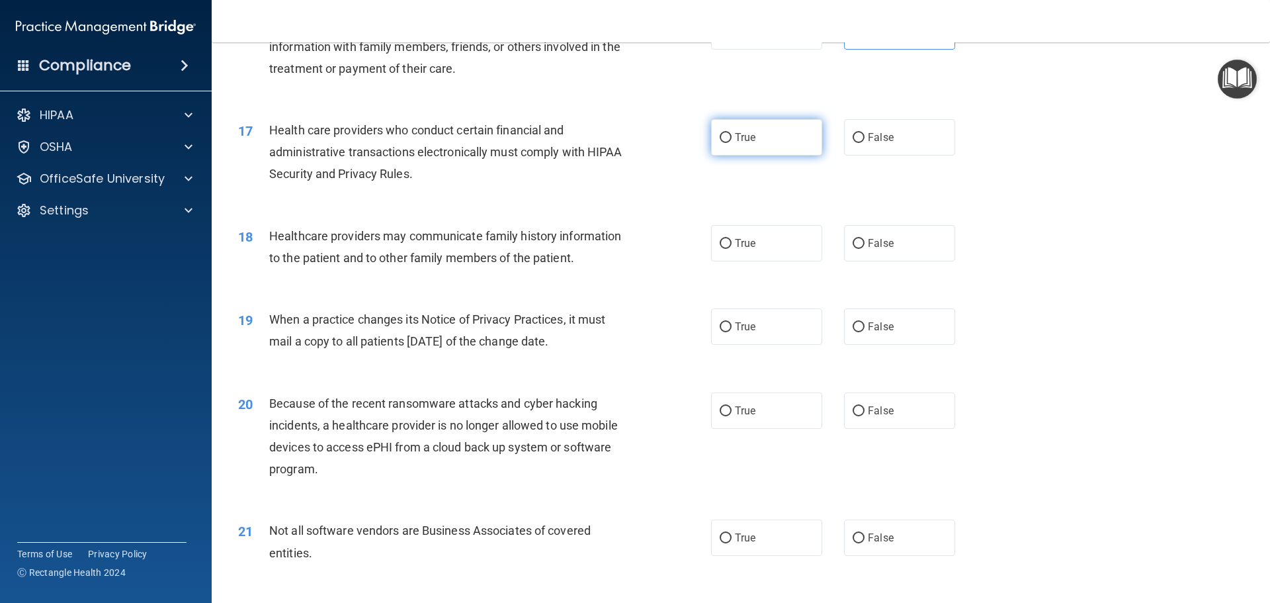
click at [746, 150] on label "True" at bounding box center [766, 137] width 111 height 36
click at [732, 143] on input "True" at bounding box center [726, 138] width 12 height 10
radio input "true"
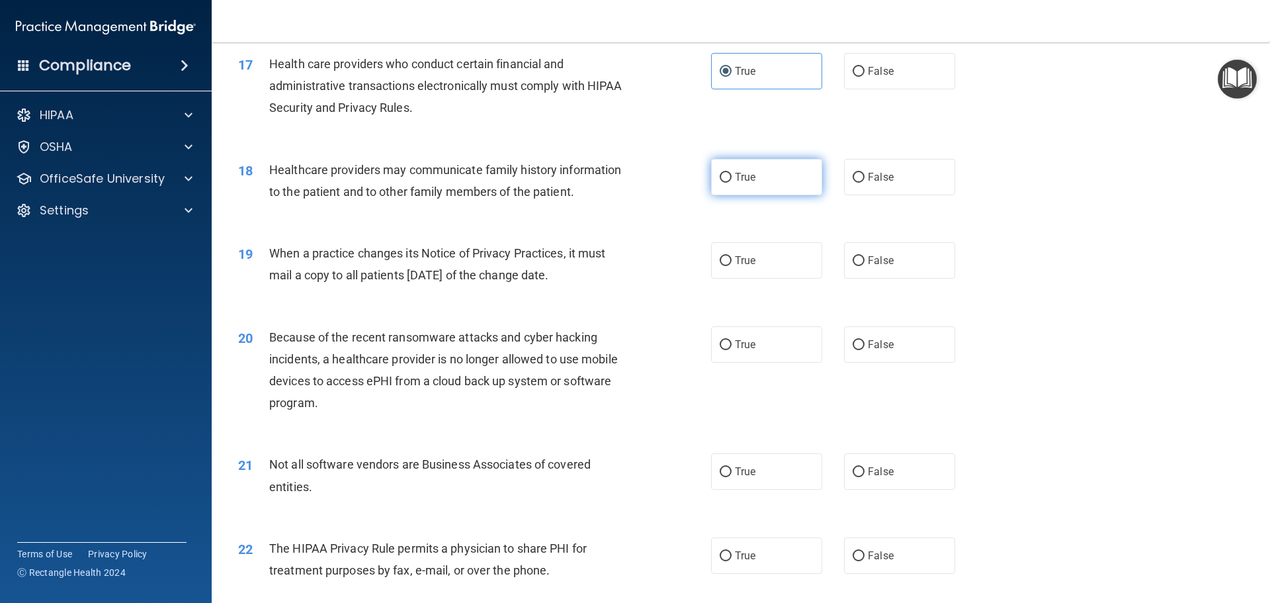
click at [736, 169] on label "True" at bounding box center [766, 177] width 111 height 36
click at [732, 173] on input "True" at bounding box center [726, 178] width 12 height 10
radio input "true"
click at [737, 259] on span "True" at bounding box center [745, 260] width 21 height 13
click at [732, 259] on input "True" at bounding box center [726, 261] width 12 height 10
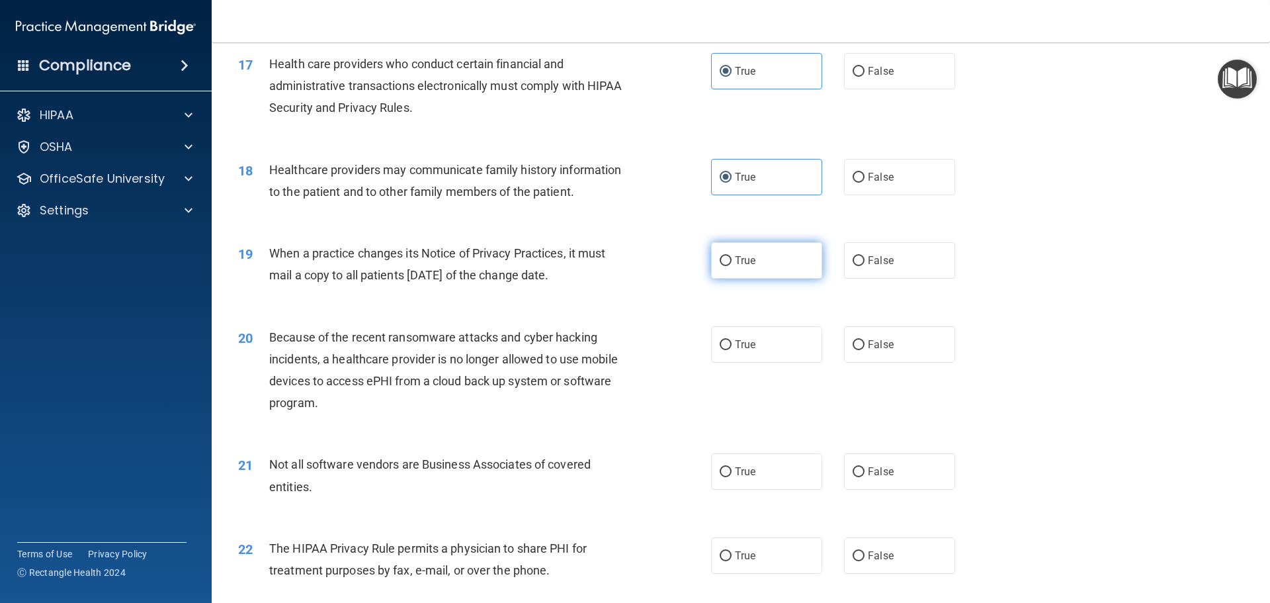
radio input "true"
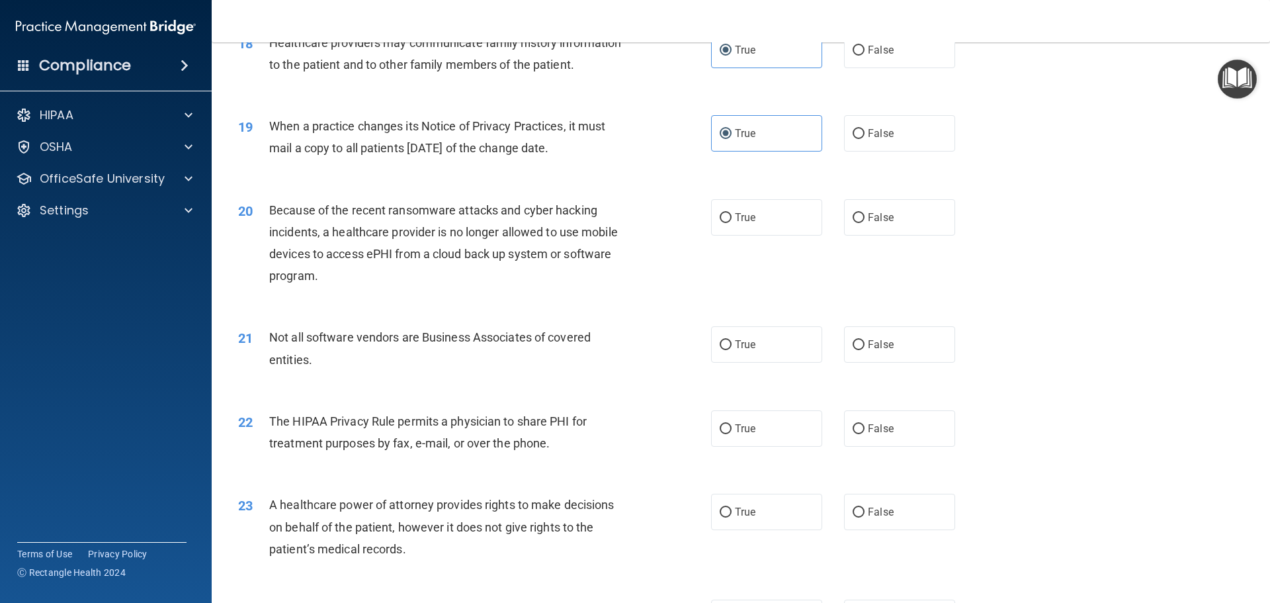
scroll to position [1786, 0]
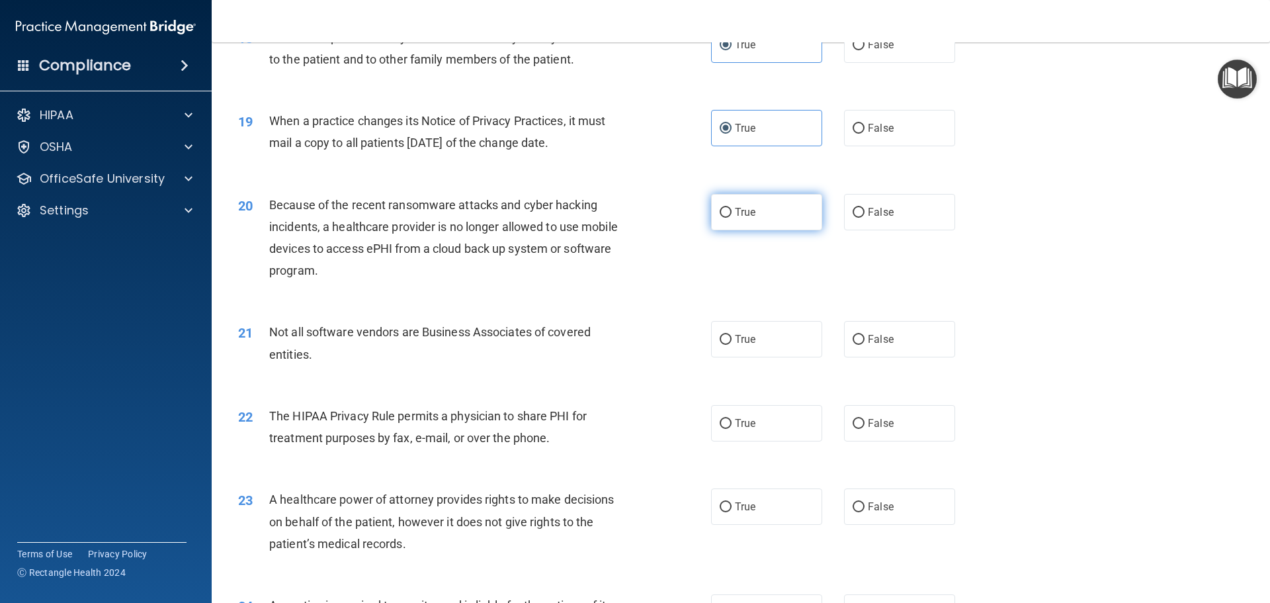
click at [797, 224] on label "True" at bounding box center [766, 212] width 111 height 36
click at [732, 218] on input "True" at bounding box center [726, 213] width 12 height 10
radio input "true"
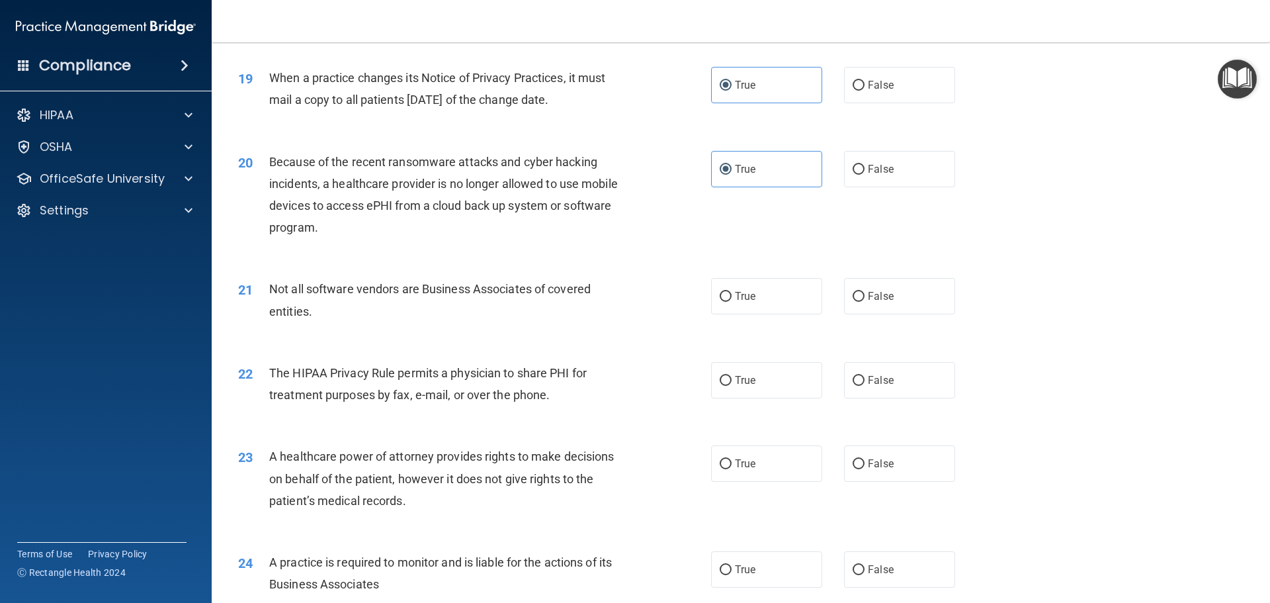
scroll to position [1852, 0]
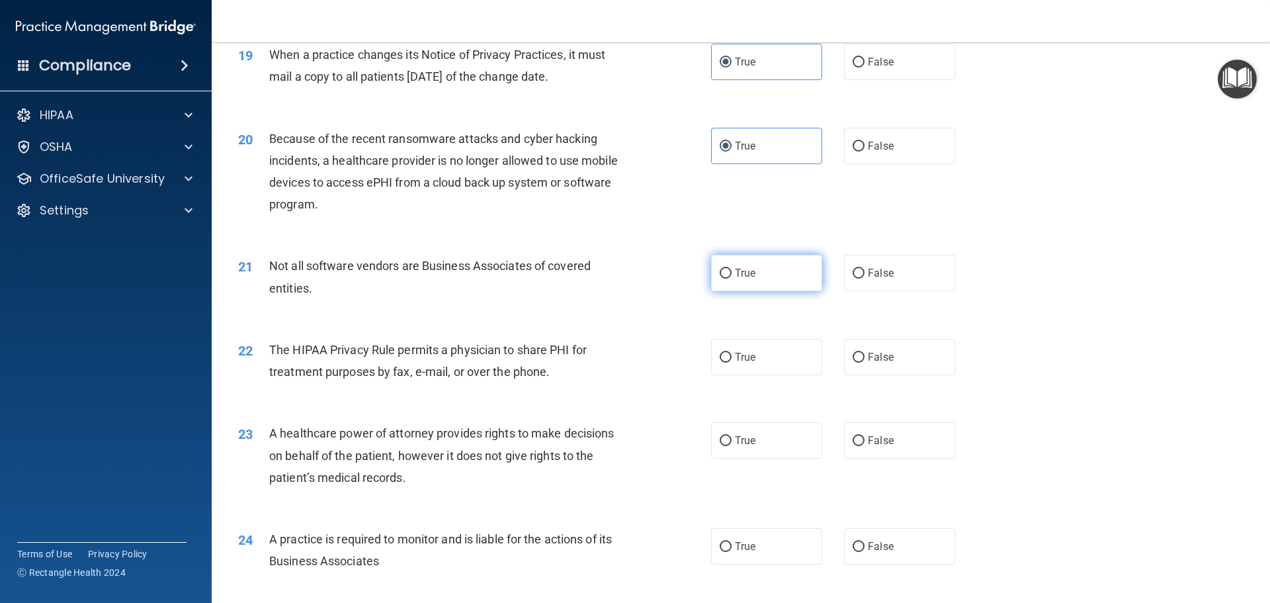
click at [769, 285] on label "True" at bounding box center [766, 273] width 111 height 36
click at [732, 279] on input "True" at bounding box center [726, 274] width 12 height 10
radio input "true"
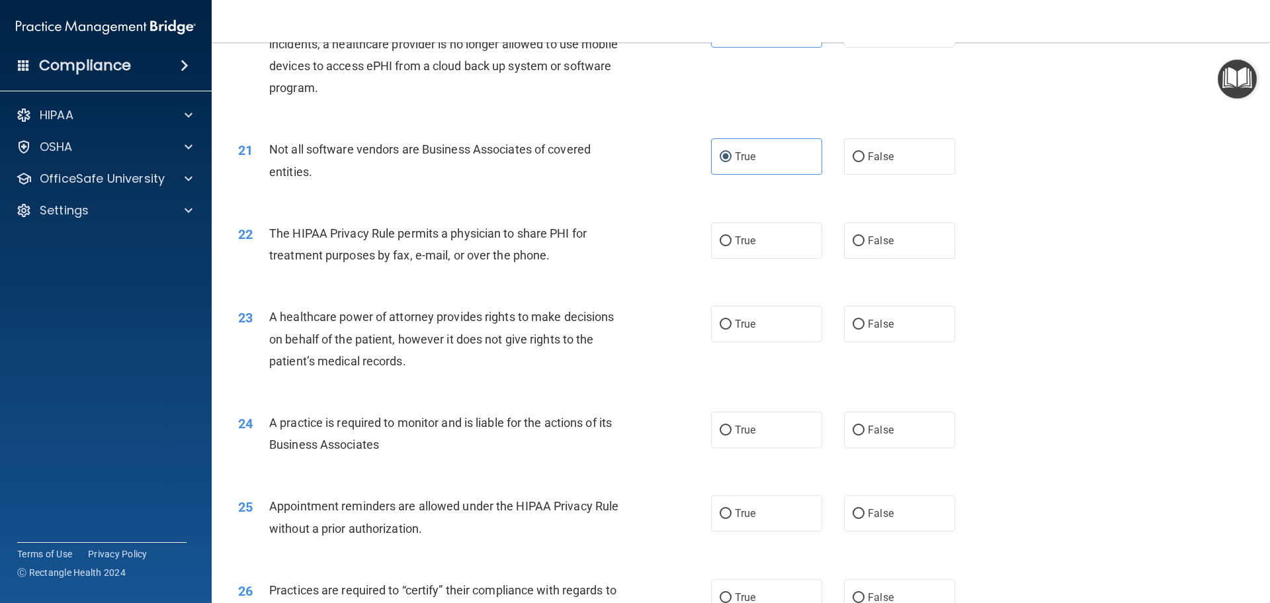
scroll to position [1985, 0]
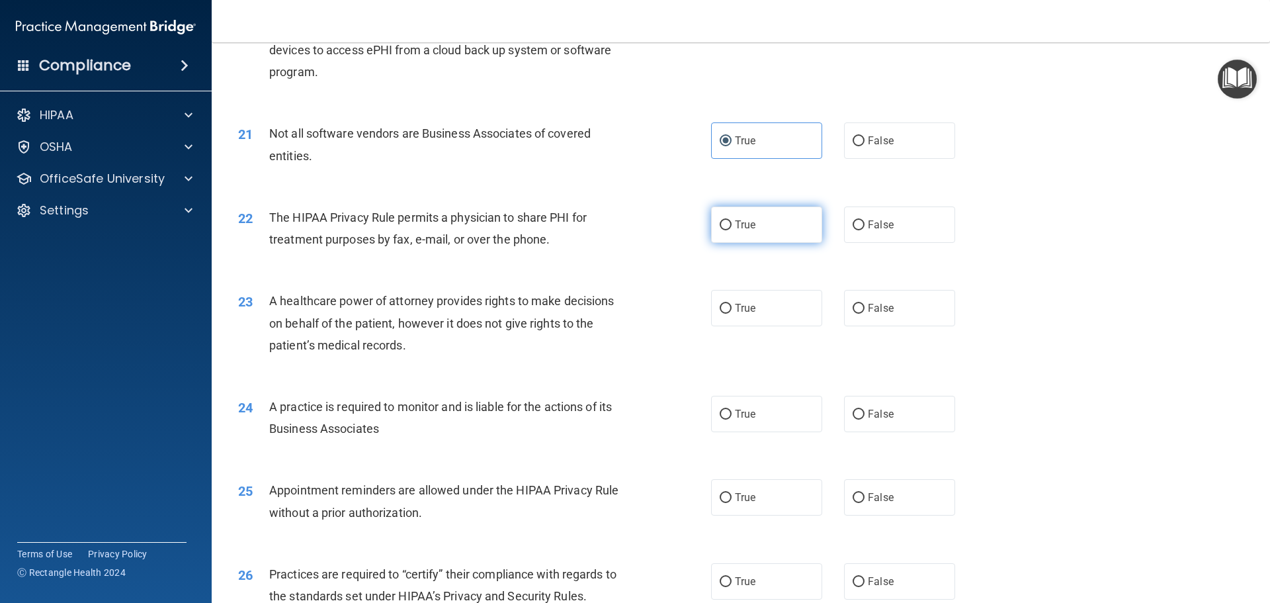
click at [779, 234] on label "True" at bounding box center [766, 224] width 111 height 36
click at [732, 230] on input "True" at bounding box center [726, 225] width 12 height 10
radio input "true"
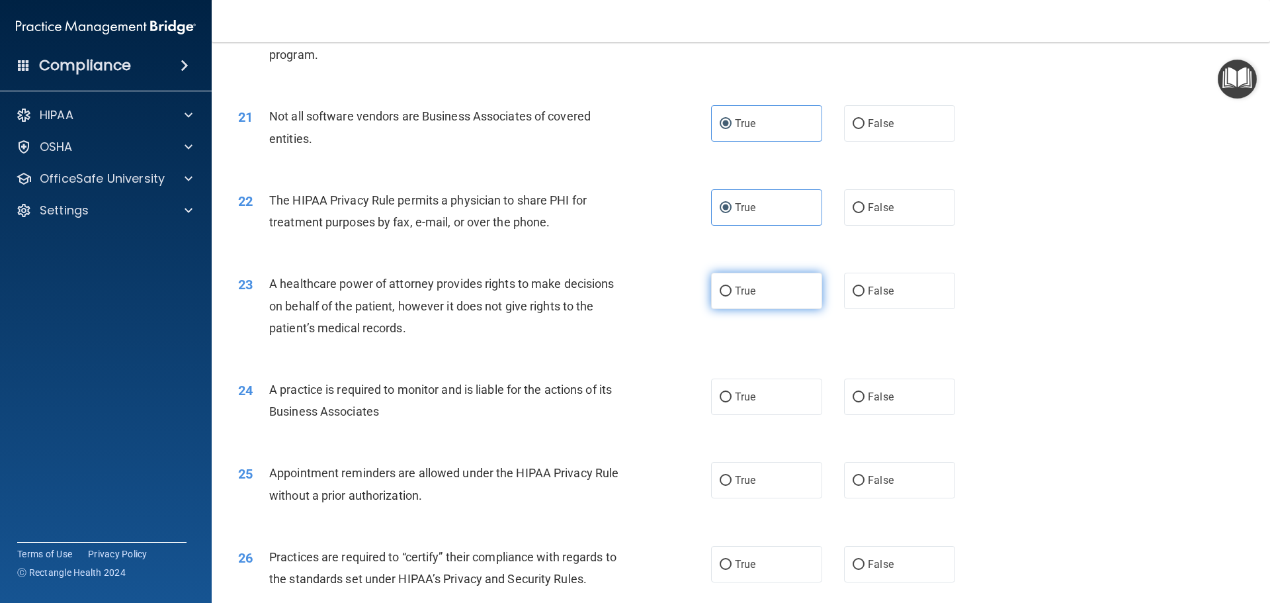
scroll to position [2051, 0]
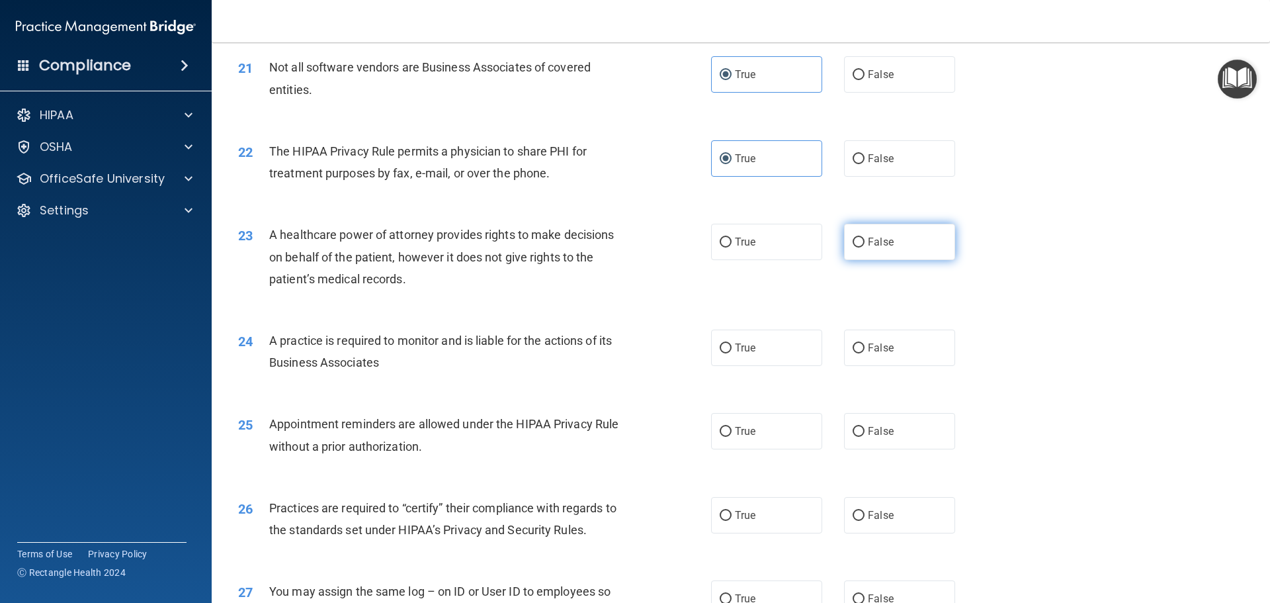
click at [869, 248] on label "False" at bounding box center [899, 242] width 111 height 36
click at [865, 247] on input "False" at bounding box center [859, 243] width 12 height 10
radio input "true"
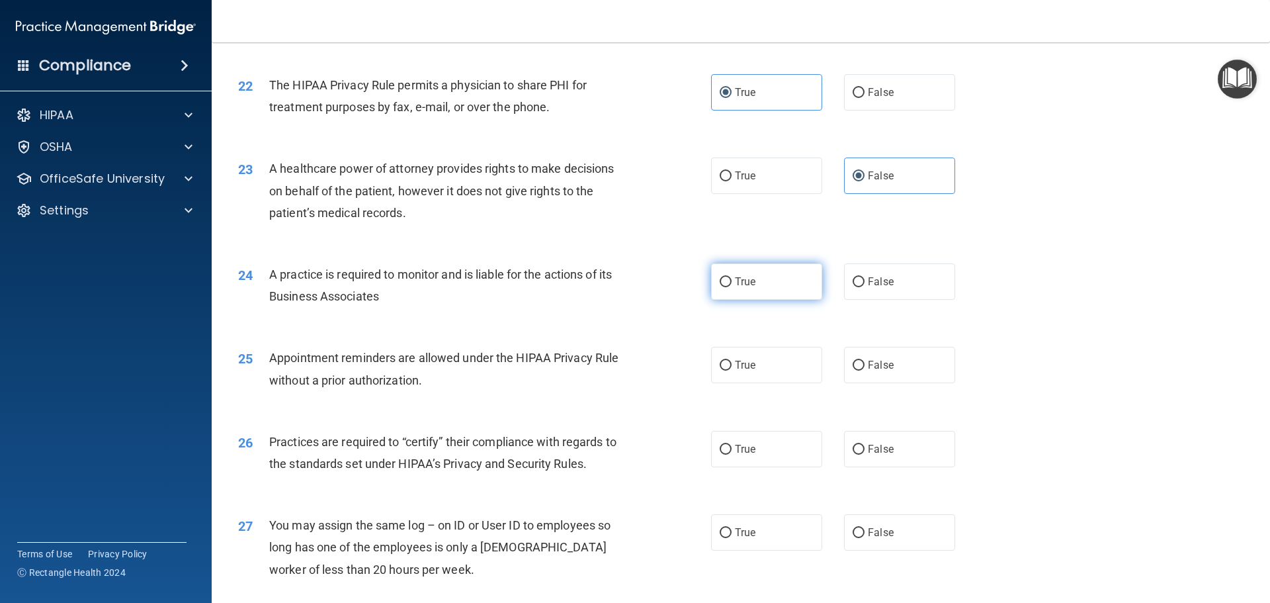
click at [759, 296] on label "True" at bounding box center [766, 281] width 111 height 36
click at [732, 287] on input "True" at bounding box center [726, 282] width 12 height 10
radio input "true"
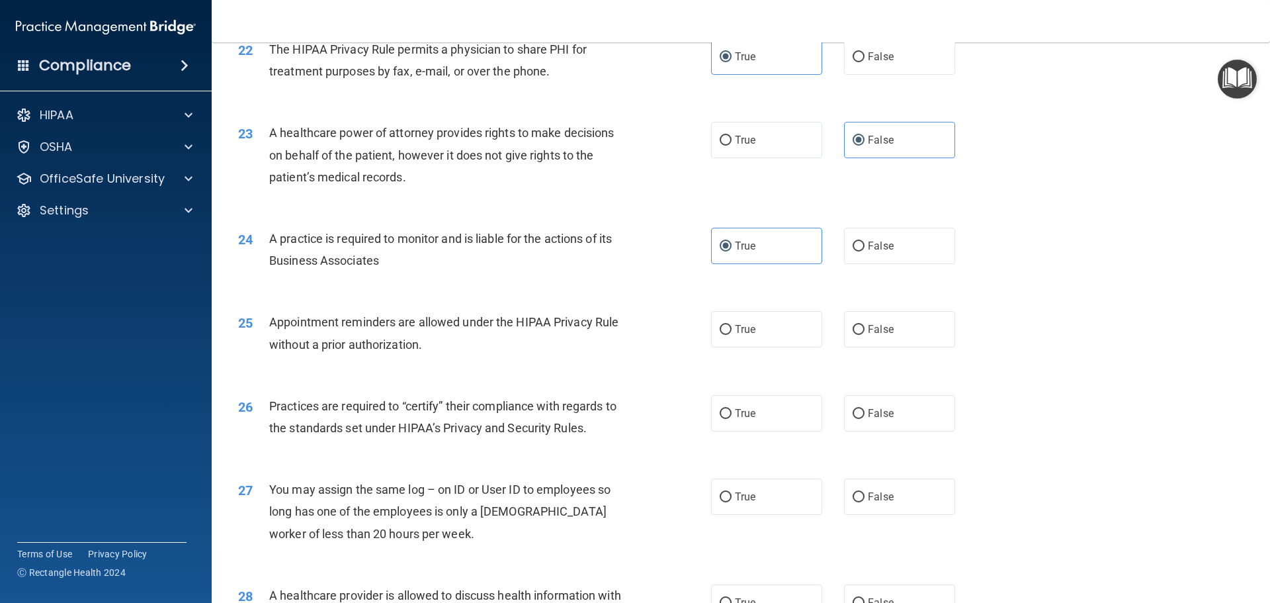
scroll to position [2183, 0]
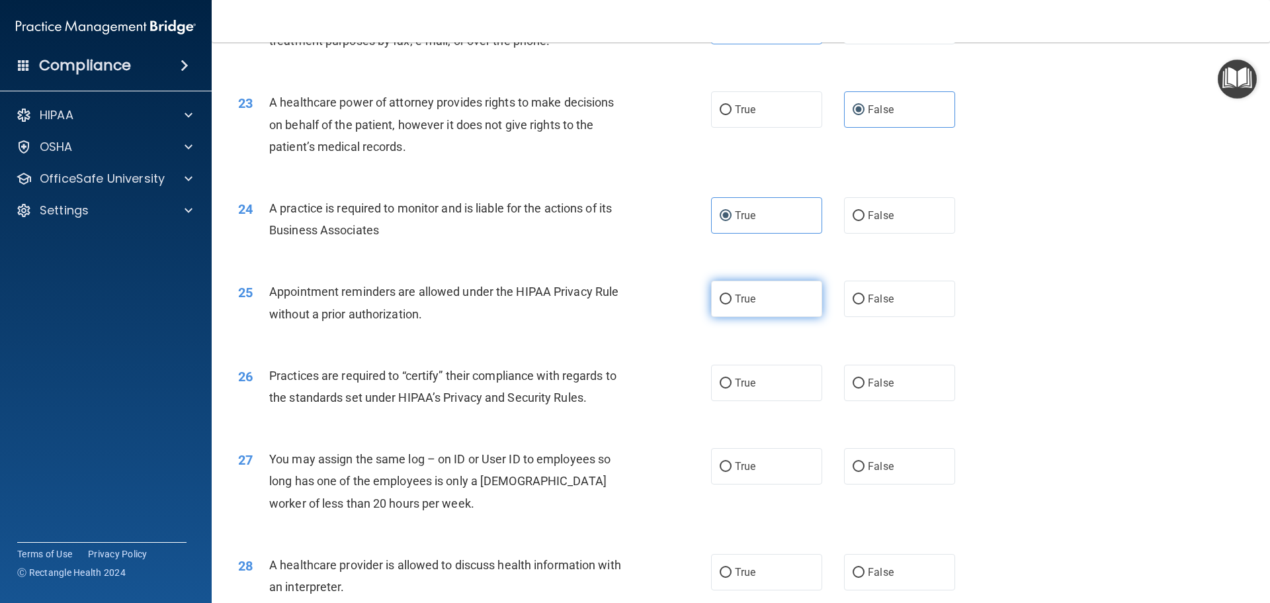
click at [737, 300] on span "True" at bounding box center [745, 298] width 21 height 13
click at [732, 300] on input "True" at bounding box center [726, 299] width 12 height 10
radio input "true"
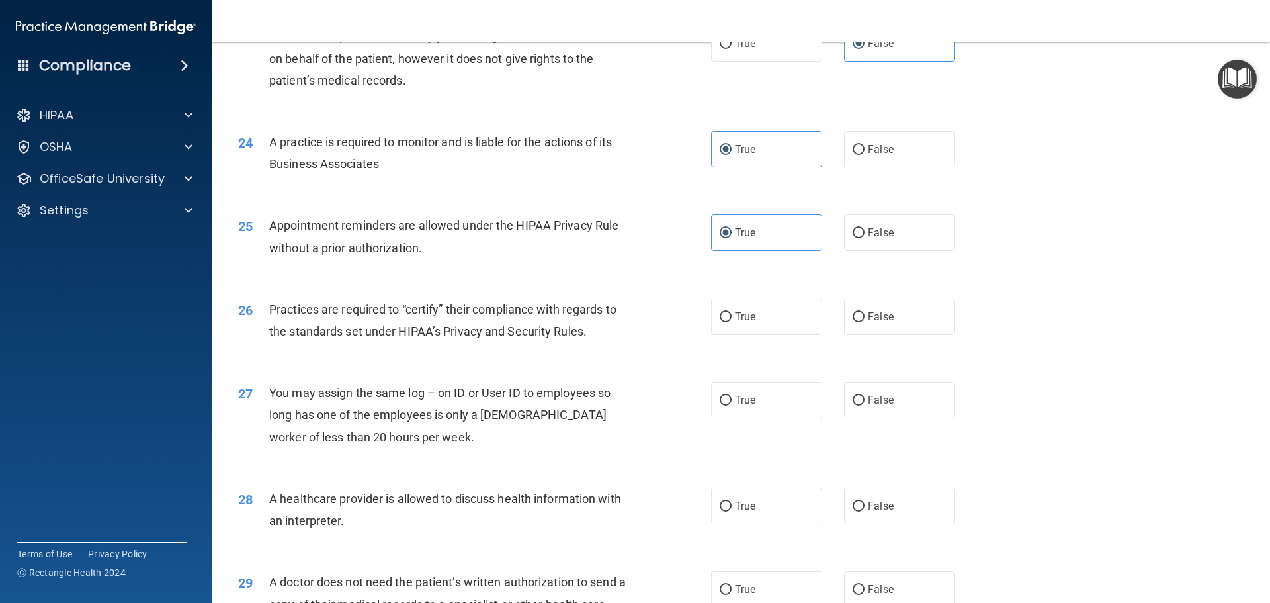
scroll to position [2316, 0]
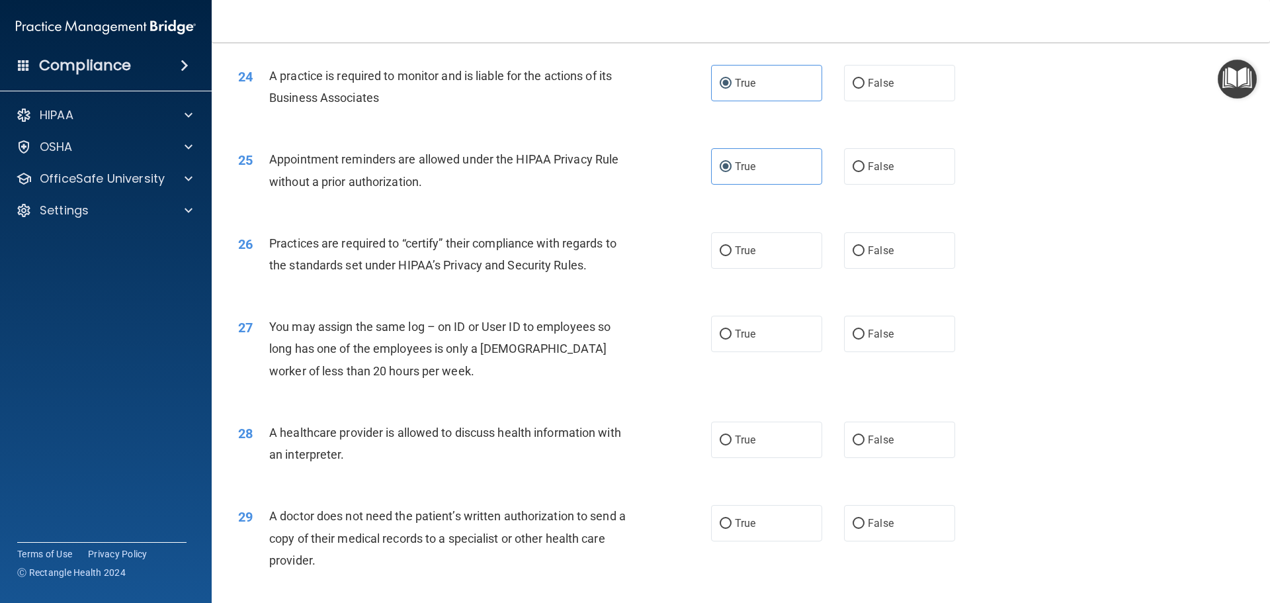
click at [724, 269] on div "26 Practices are required to “certify” their compliance with regards to the sta…" at bounding box center [474, 257] width 513 height 50
click at [724, 268] on label "True" at bounding box center [766, 250] width 111 height 36
click at [724, 256] on input "True" at bounding box center [726, 251] width 12 height 10
radio input "true"
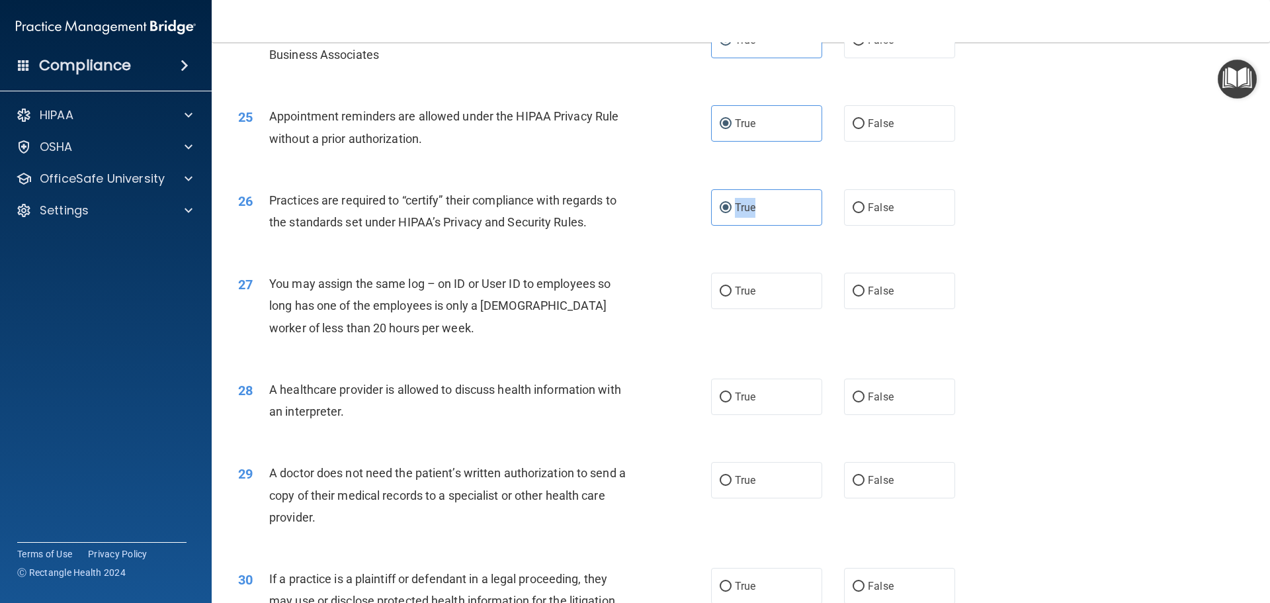
scroll to position [2382, 0]
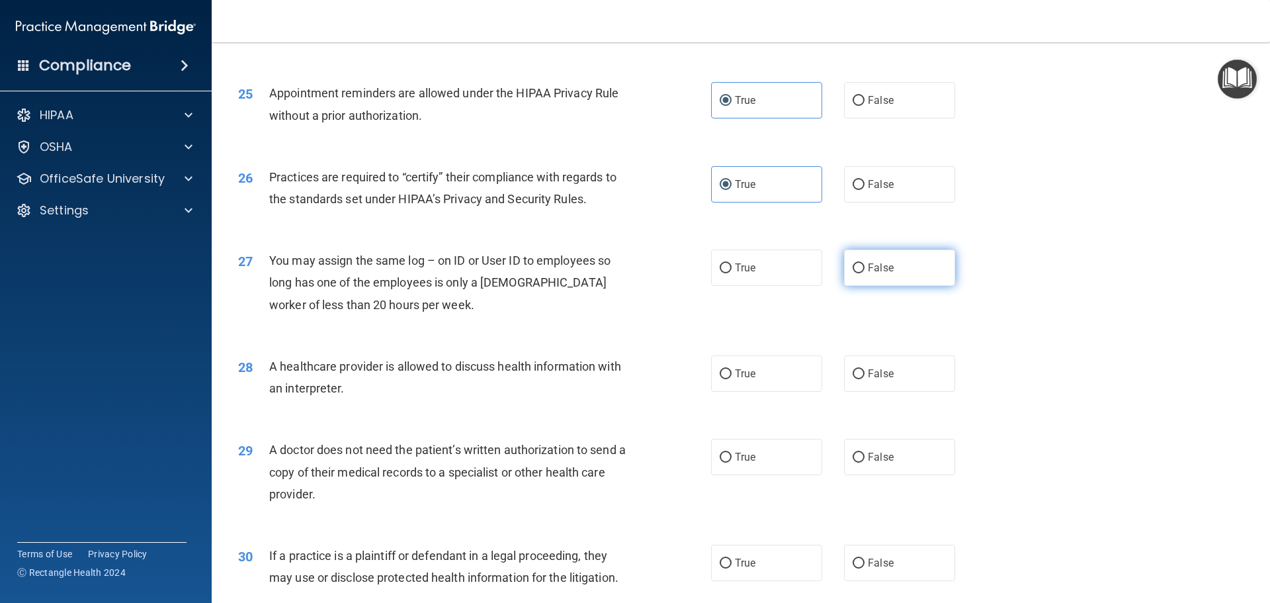
click at [899, 262] on label "False" at bounding box center [899, 267] width 111 height 36
click at [865, 263] on input "False" at bounding box center [859, 268] width 12 height 10
radio input "true"
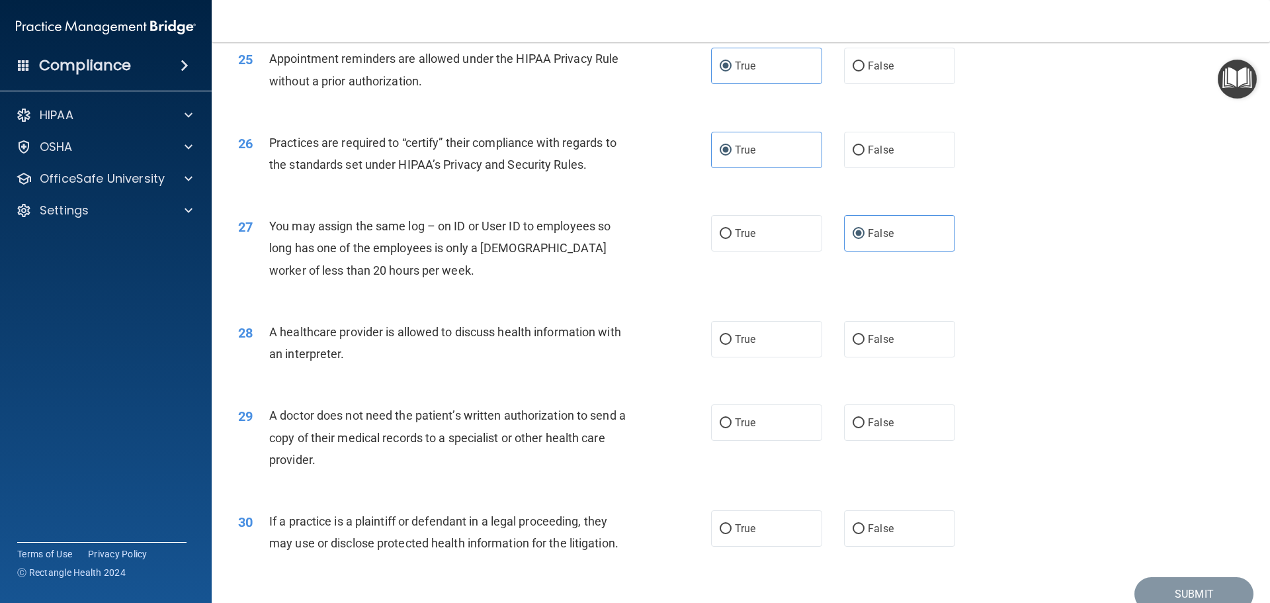
scroll to position [2448, 0]
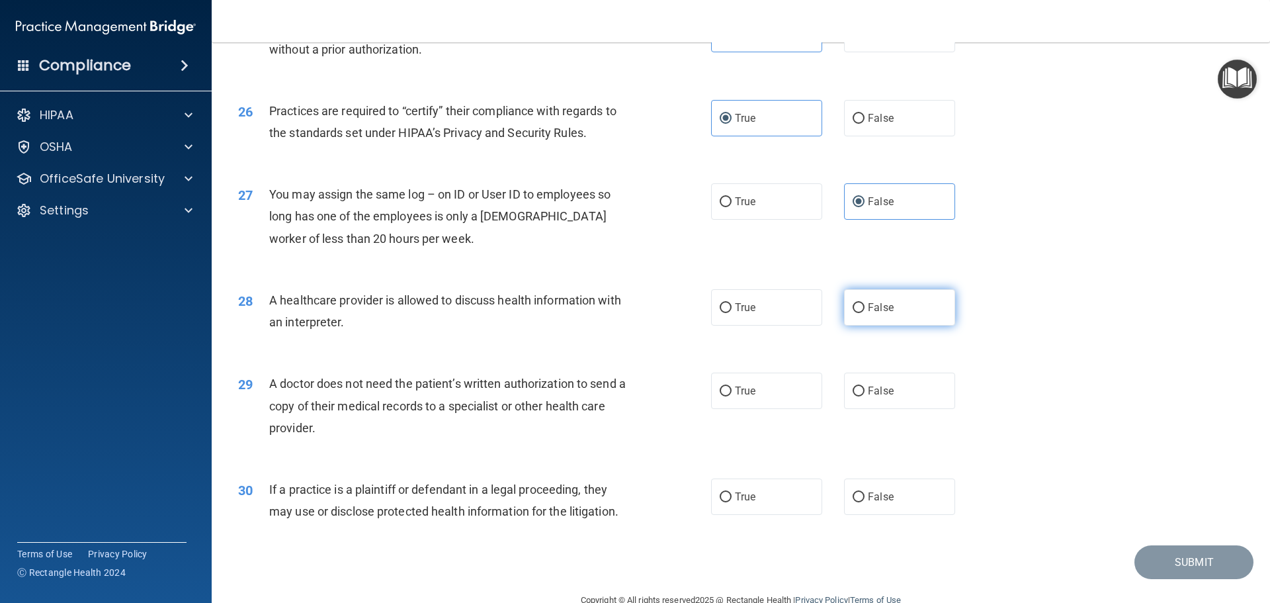
click at [888, 308] on label "False" at bounding box center [899, 307] width 111 height 36
click at [865, 308] on input "False" at bounding box center [859, 308] width 12 height 10
radio input "true"
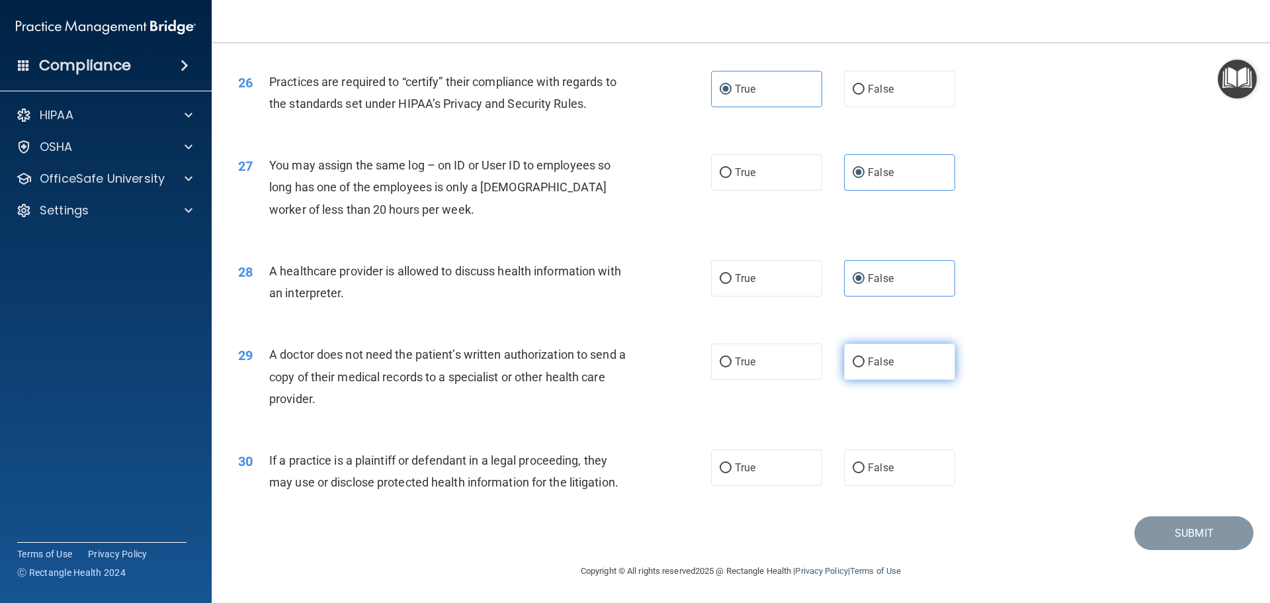
click at [855, 352] on label "False" at bounding box center [899, 361] width 111 height 36
click at [855, 357] on input "False" at bounding box center [859, 362] width 12 height 10
radio input "true"
click at [789, 466] on label "True" at bounding box center [766, 467] width 111 height 36
click at [732, 466] on input "True" at bounding box center [726, 468] width 12 height 10
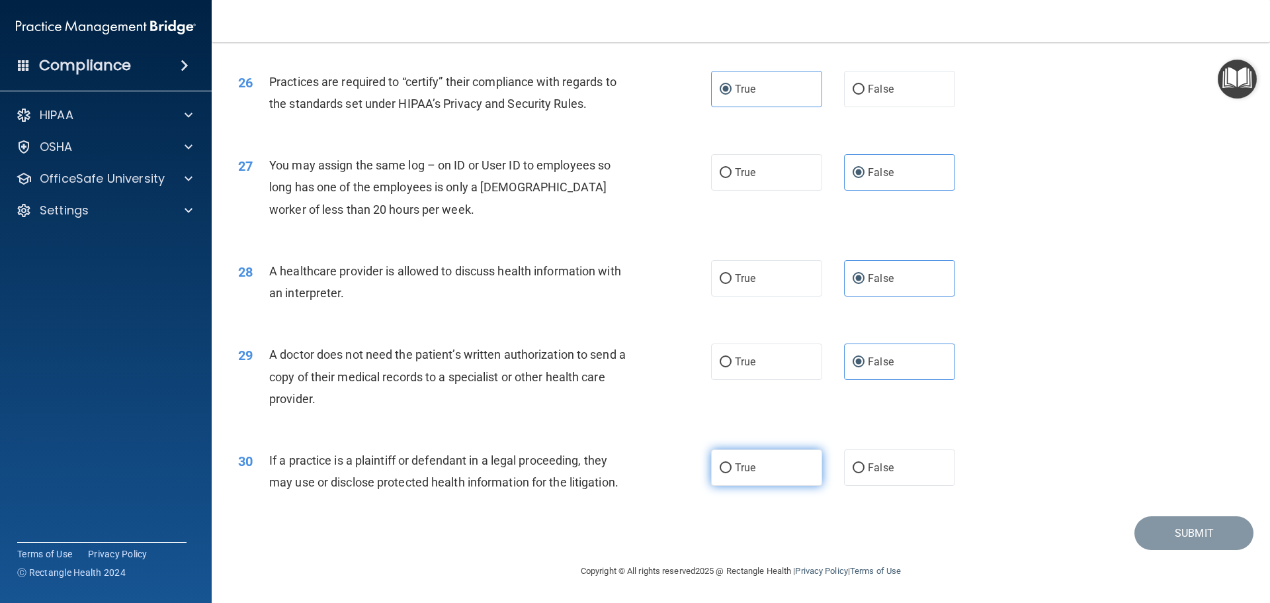
radio input "true"
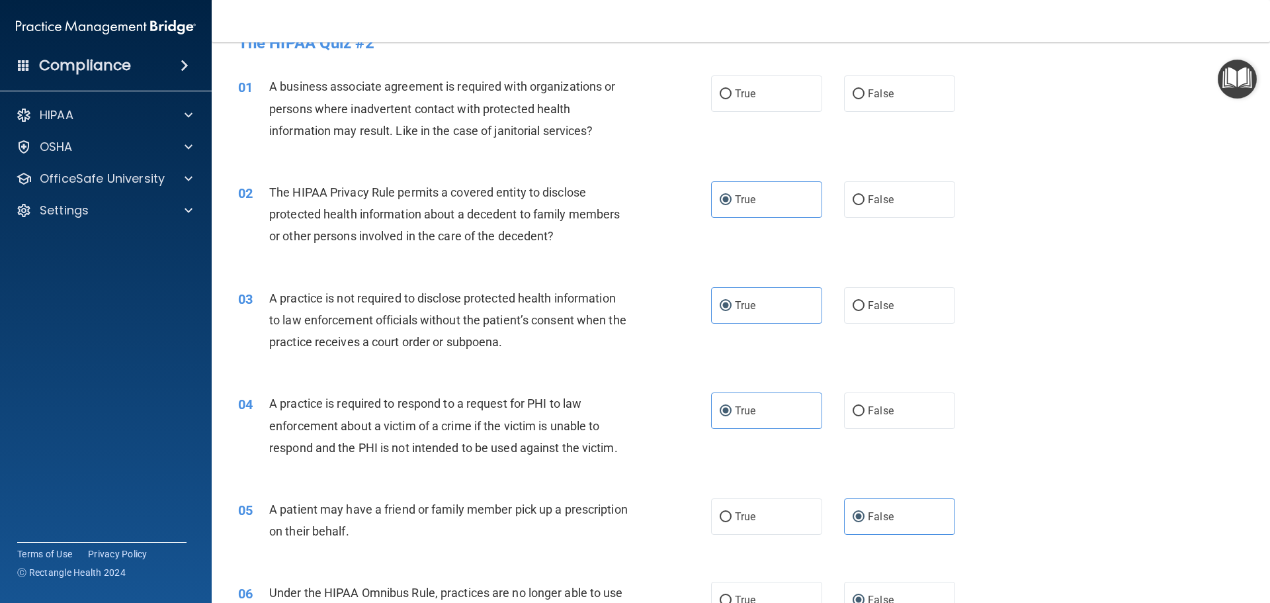
scroll to position [0, 0]
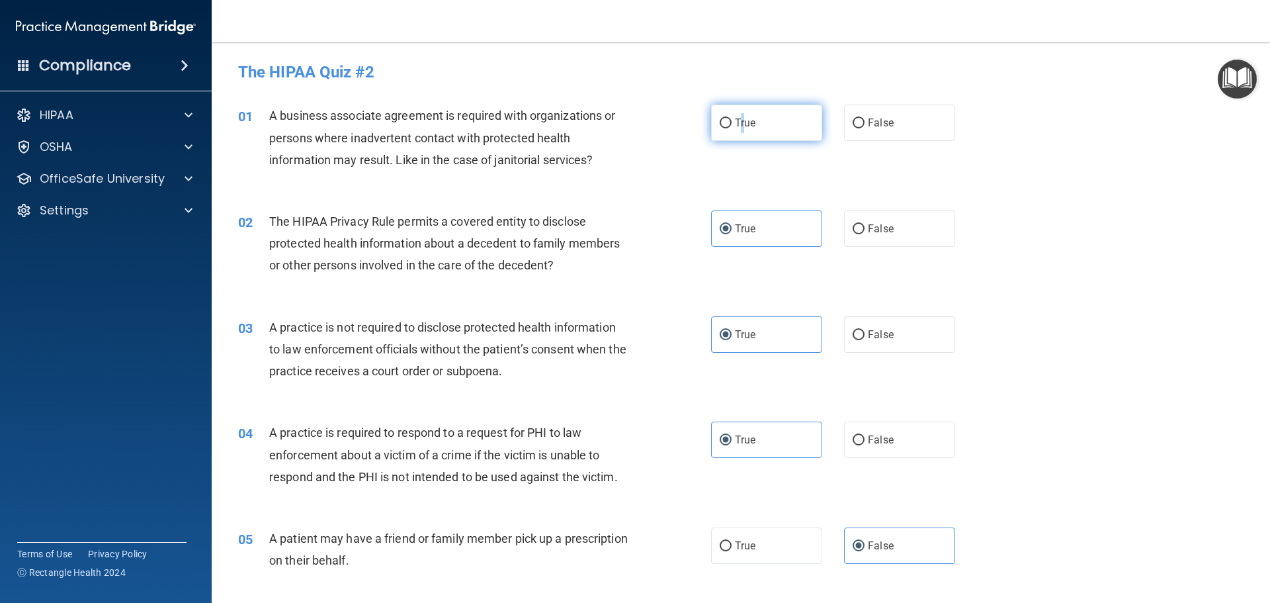
click at [738, 111] on label "True" at bounding box center [766, 123] width 111 height 36
click at [712, 128] on label "True" at bounding box center [766, 123] width 111 height 36
click at [720, 128] on input "True" at bounding box center [726, 123] width 12 height 10
radio input "true"
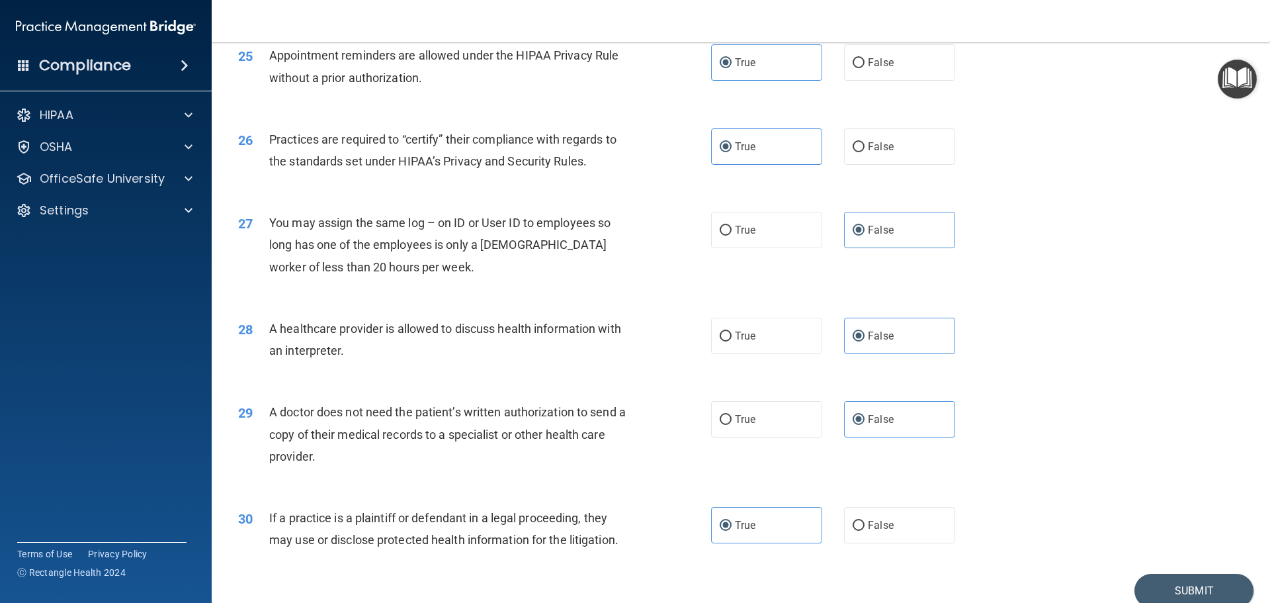
scroll to position [2477, 0]
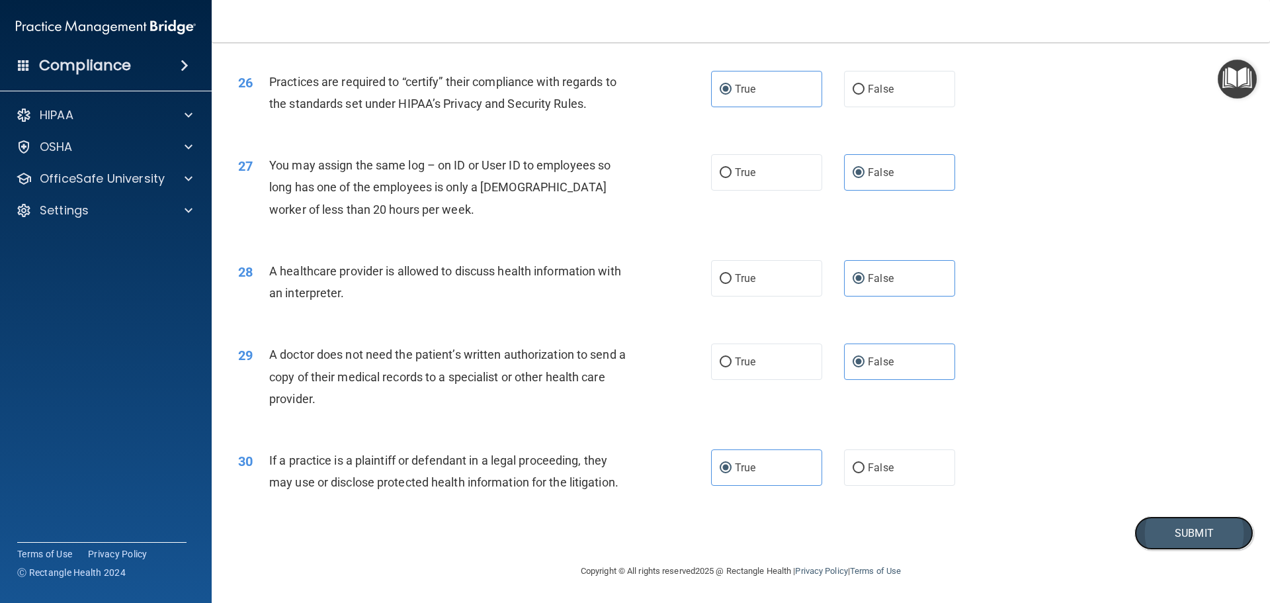
click at [1213, 537] on button "Submit" at bounding box center [1194, 533] width 119 height 34
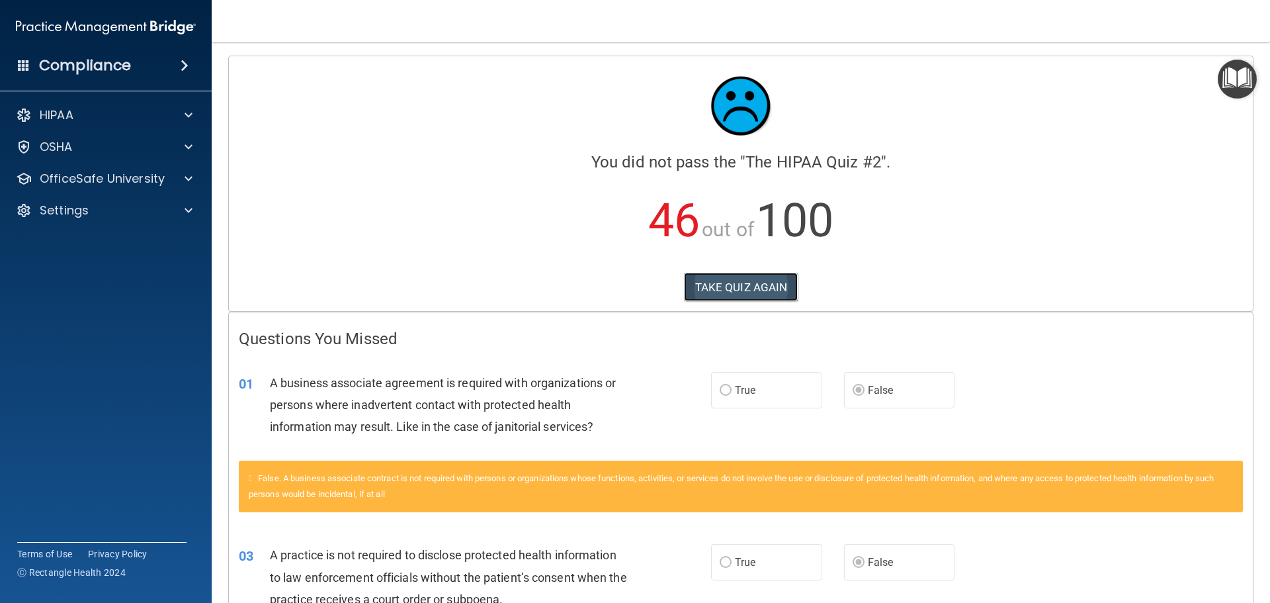
drag, startPoint x: 711, startPoint y: 292, endPoint x: 693, endPoint y: 297, distance: 18.5
click at [706, 296] on button "TAKE QUIZ AGAIN" at bounding box center [741, 287] width 114 height 29
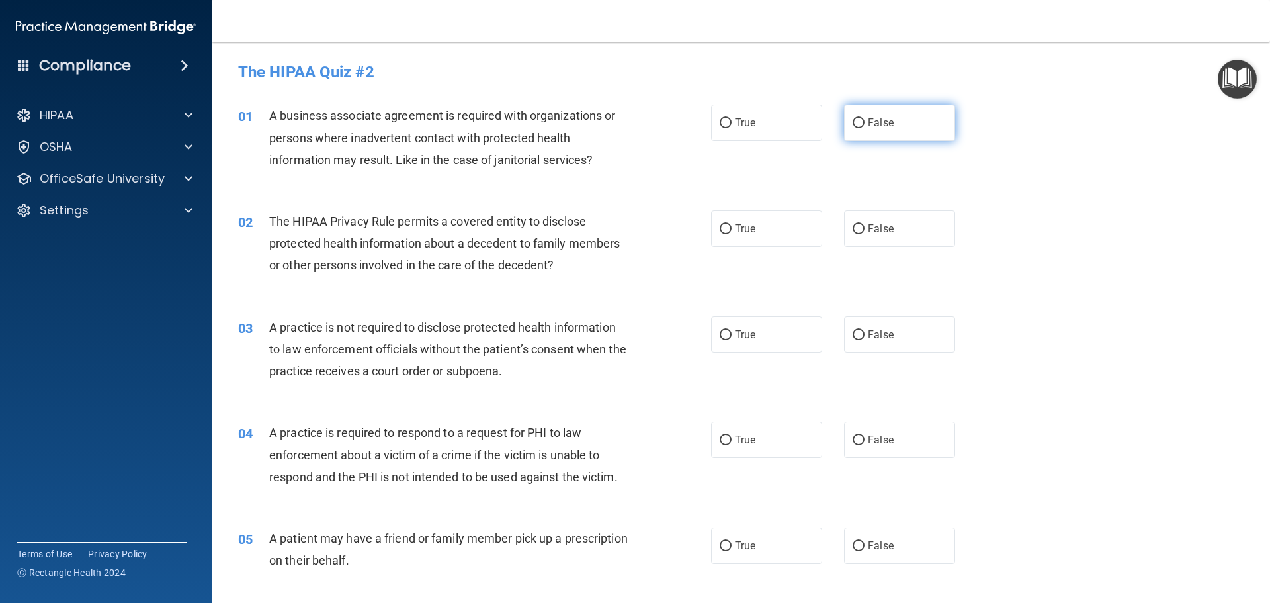
click at [859, 105] on label "False" at bounding box center [899, 123] width 111 height 36
click at [859, 118] on input "False" at bounding box center [859, 123] width 12 height 10
radio input "true"
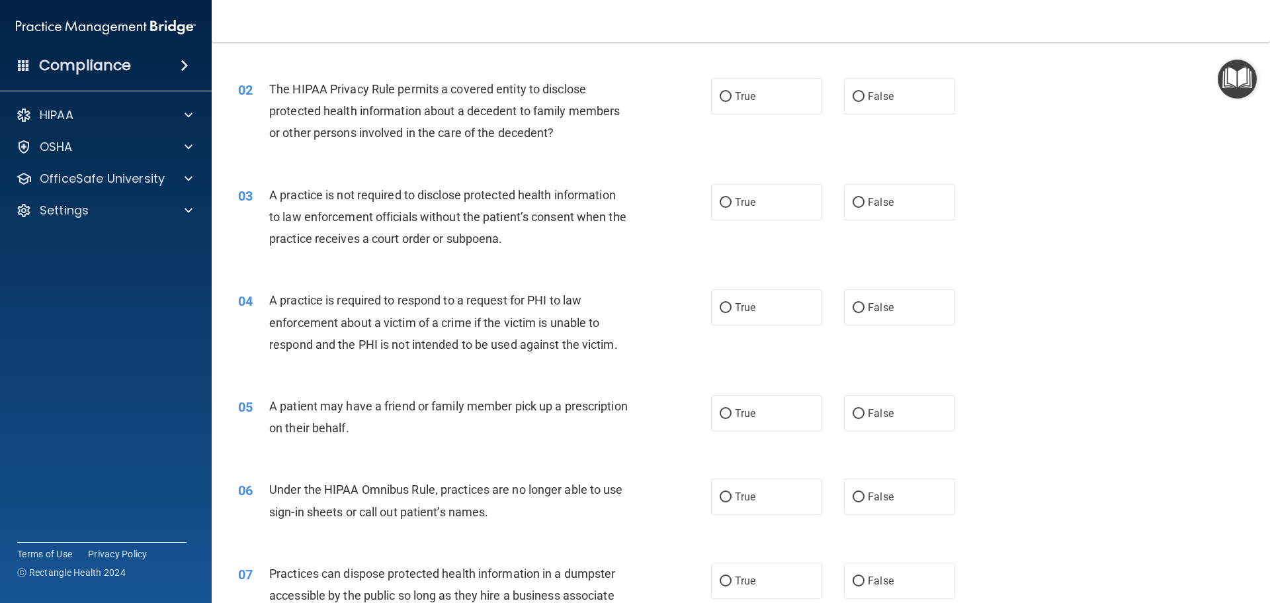
scroll to position [66, 0]
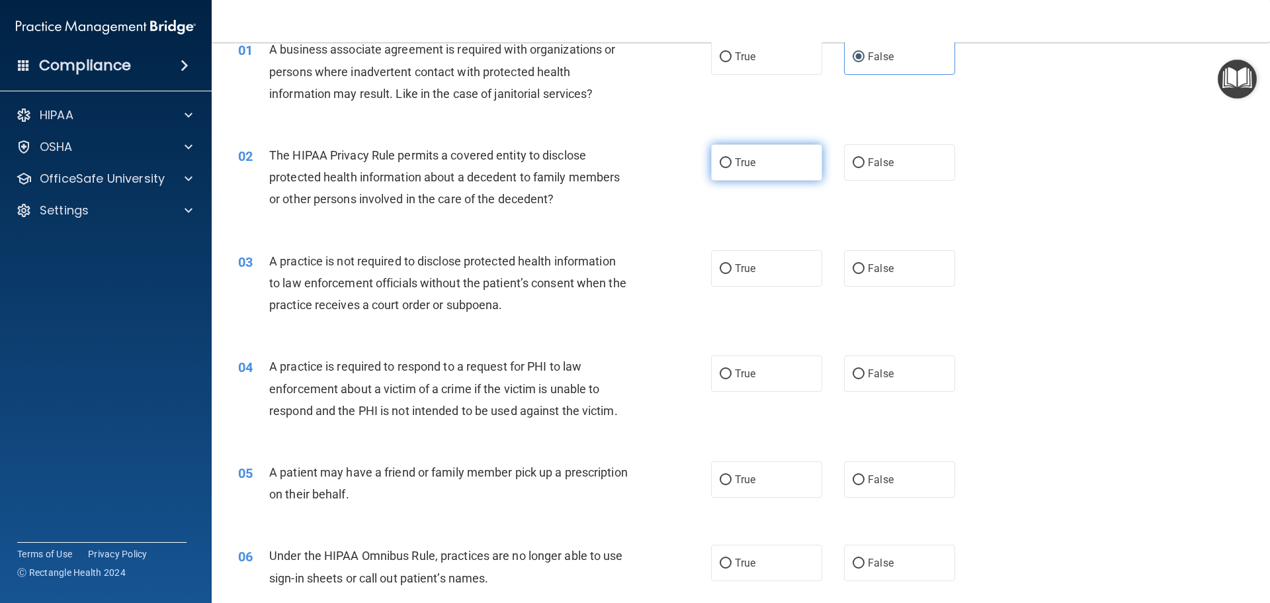
click at [795, 154] on label "True" at bounding box center [766, 162] width 111 height 36
click at [732, 158] on input "True" at bounding box center [726, 163] width 12 height 10
radio input "true"
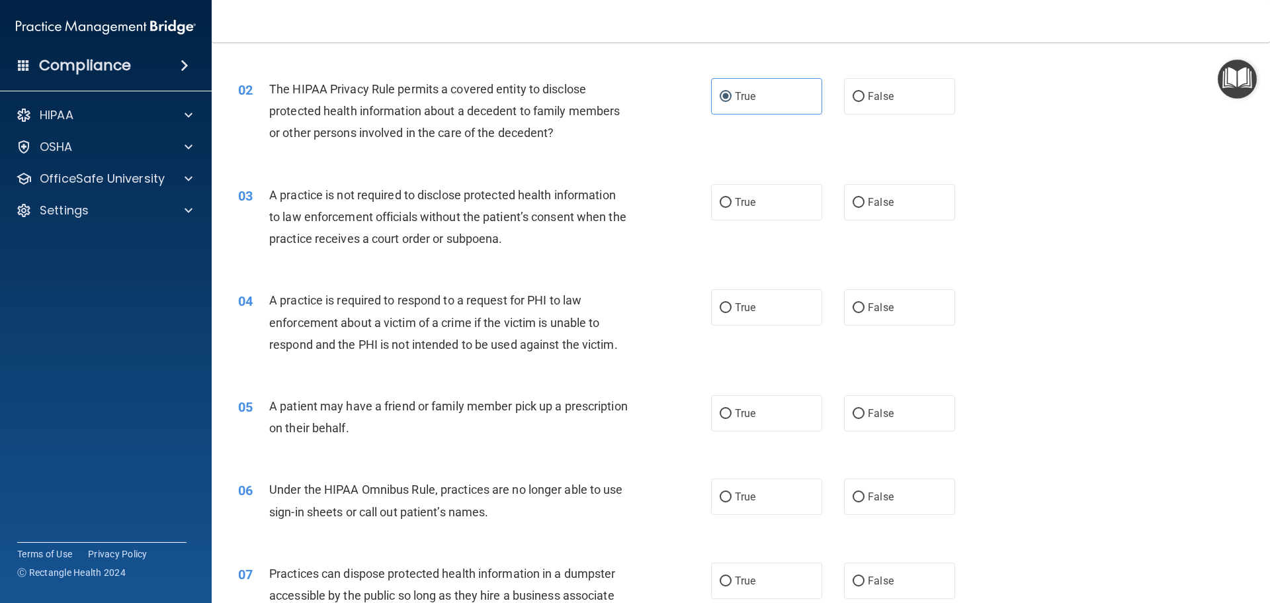
click at [901, 169] on div "03 A practice is not required to disclose protected health information to law e…" at bounding box center [740, 220] width 1025 height 106
click at [847, 193] on label "False" at bounding box center [899, 202] width 111 height 36
click at [853, 198] on input "False" at bounding box center [859, 203] width 12 height 10
radio input "true"
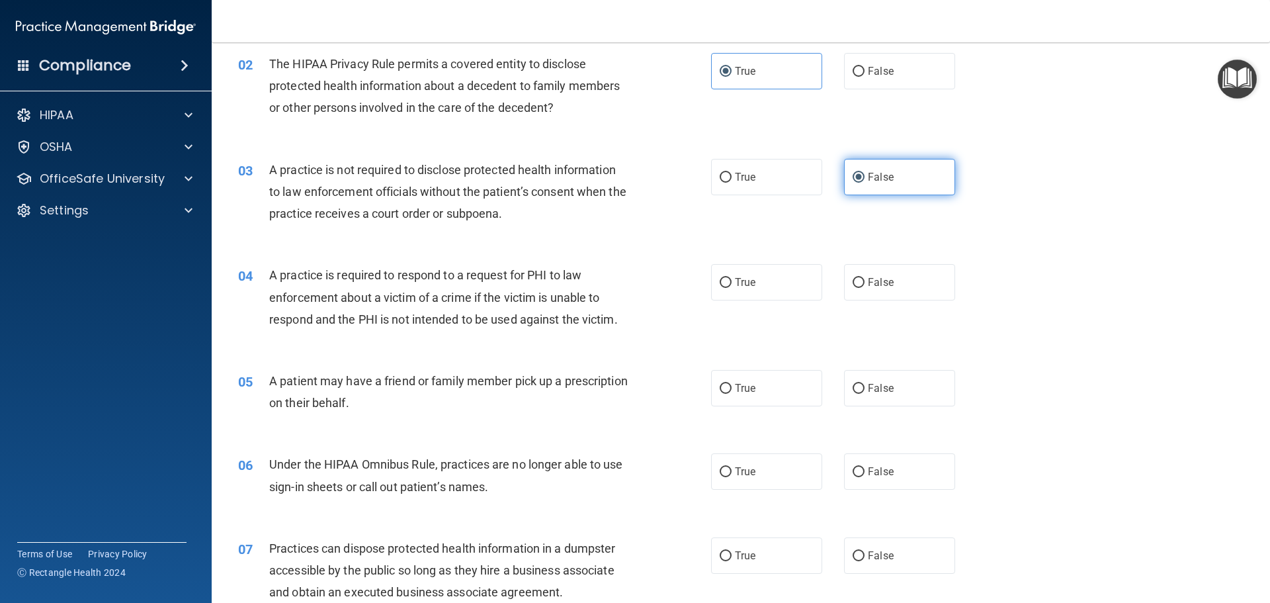
scroll to position [198, 0]
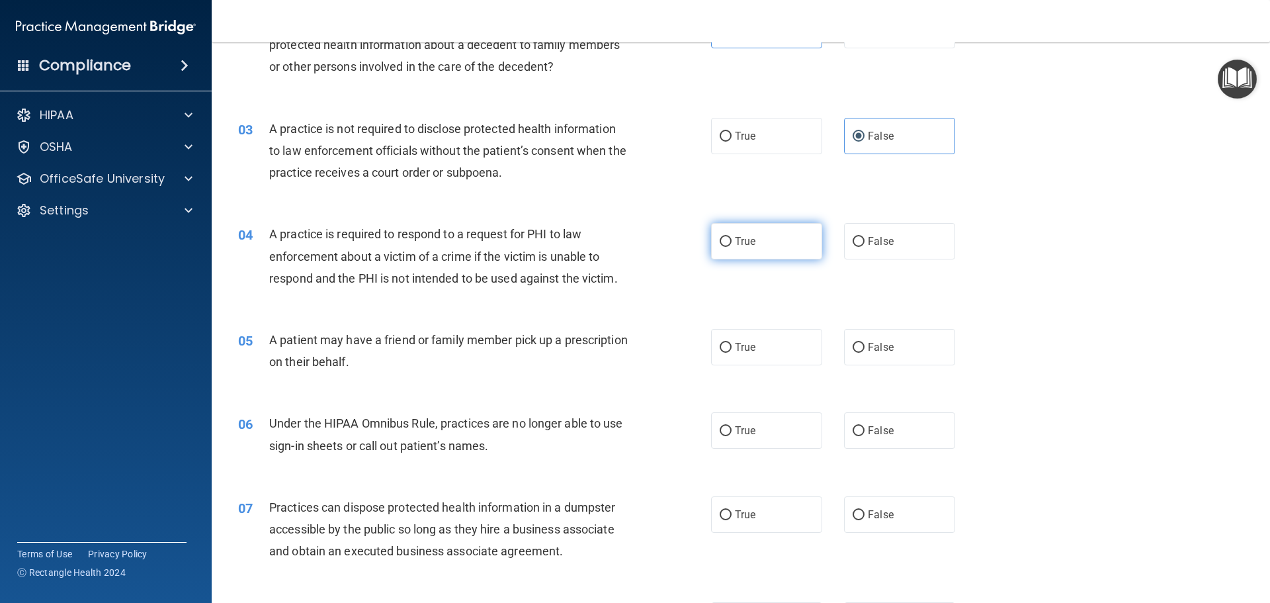
click at [743, 248] on label "True" at bounding box center [766, 241] width 111 height 36
click at [732, 247] on input "True" at bounding box center [726, 242] width 12 height 10
radio input "true"
click at [767, 354] on label "True" at bounding box center [766, 347] width 111 height 36
click at [732, 353] on input "True" at bounding box center [726, 348] width 12 height 10
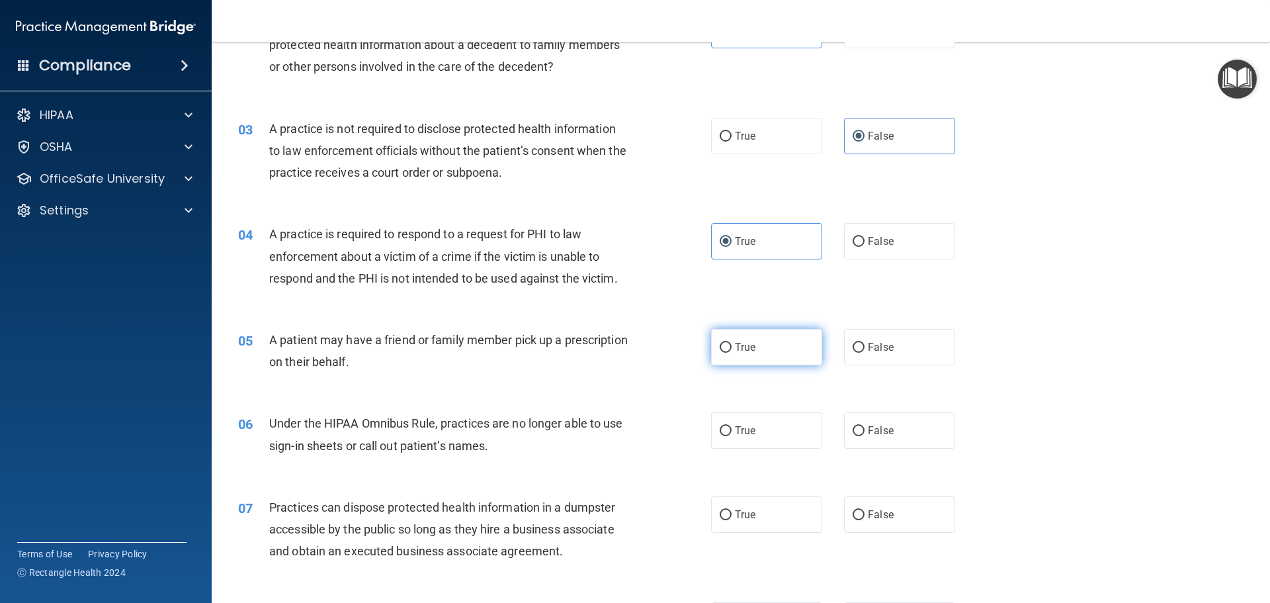
radio input "true"
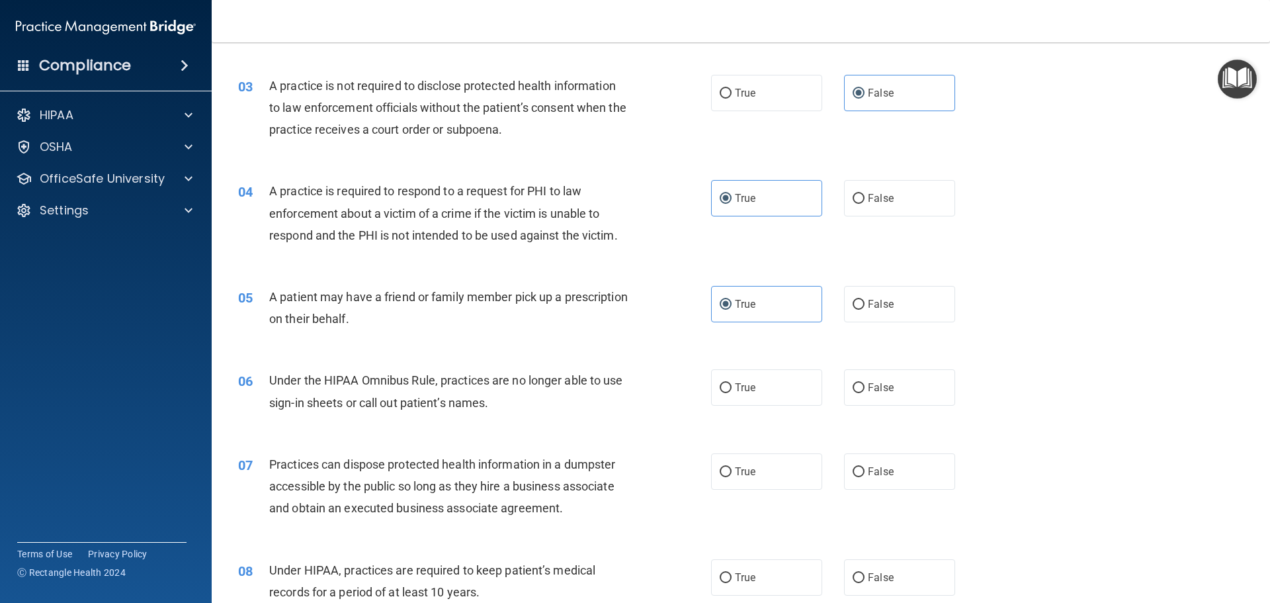
scroll to position [265, 0]
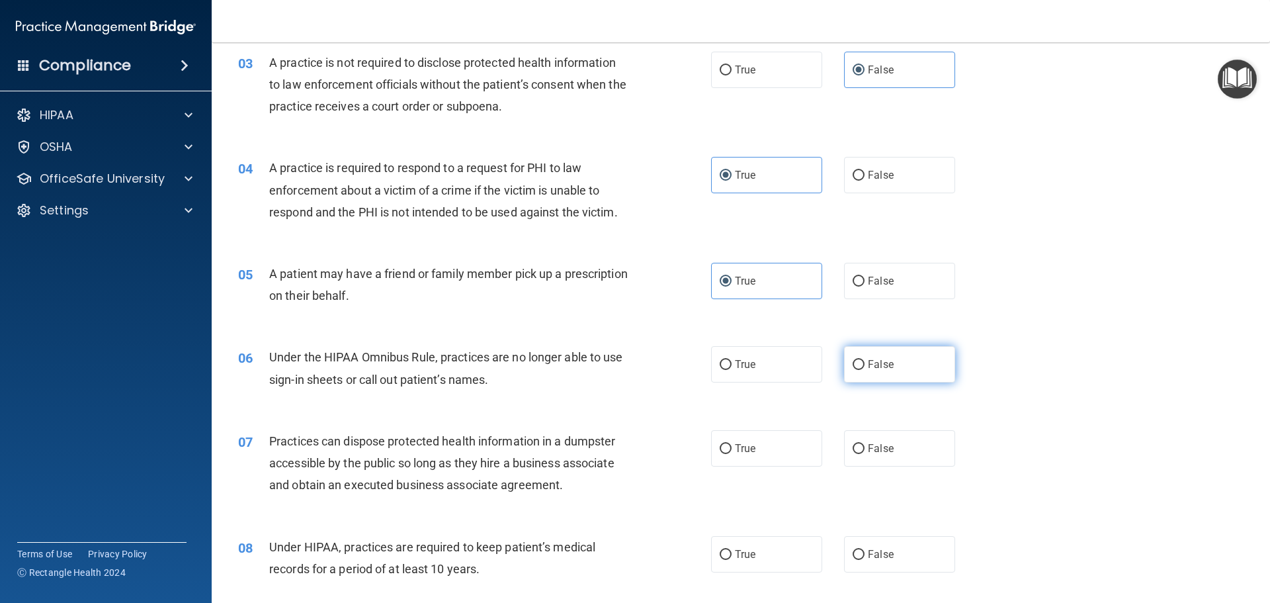
click at [934, 376] on label "False" at bounding box center [899, 364] width 111 height 36
click at [865, 370] on input "False" at bounding box center [859, 365] width 12 height 10
radio input "true"
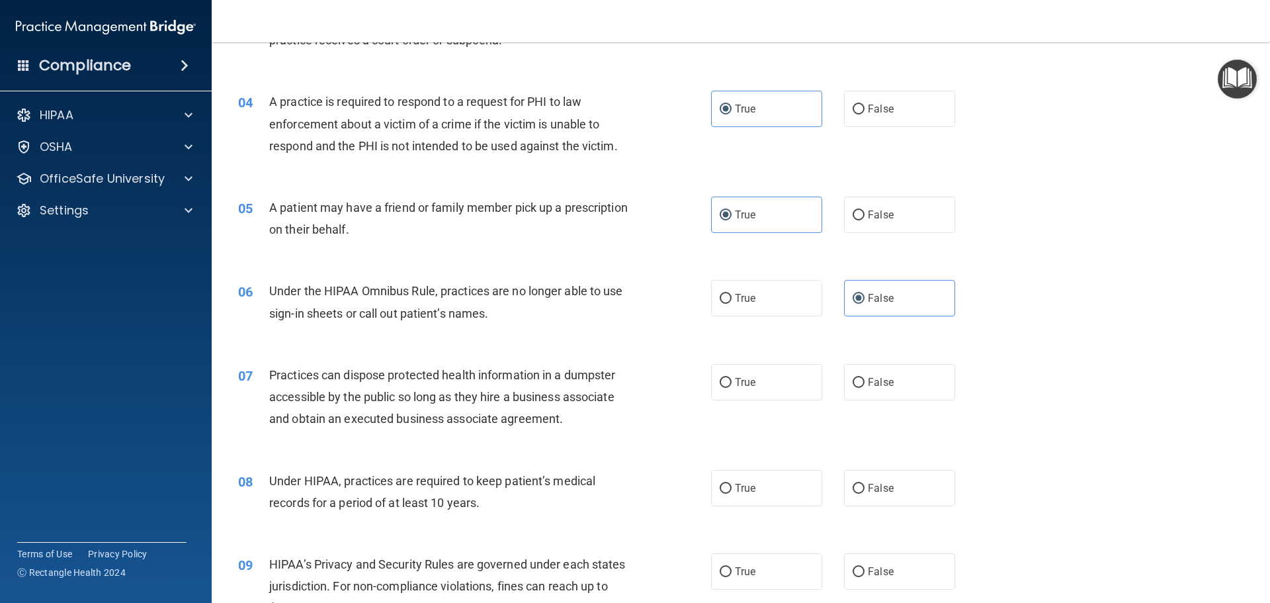
scroll to position [397, 0]
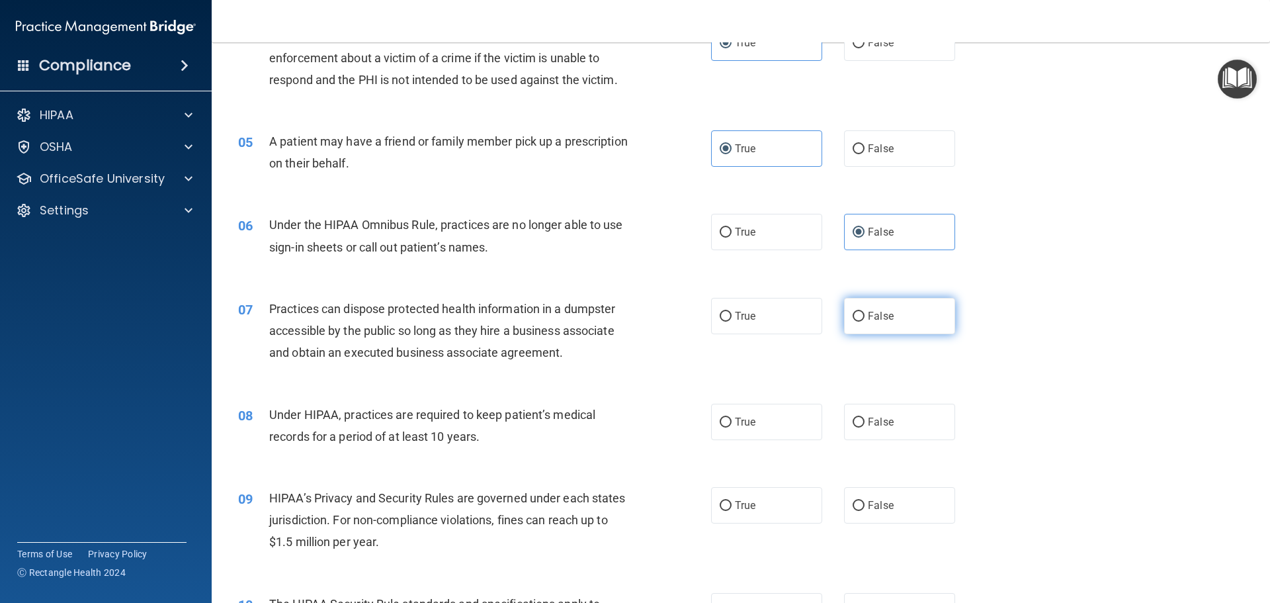
click at [869, 316] on span "False" at bounding box center [881, 316] width 26 height 13
click at [865, 316] on input "False" at bounding box center [859, 317] width 12 height 10
radio input "true"
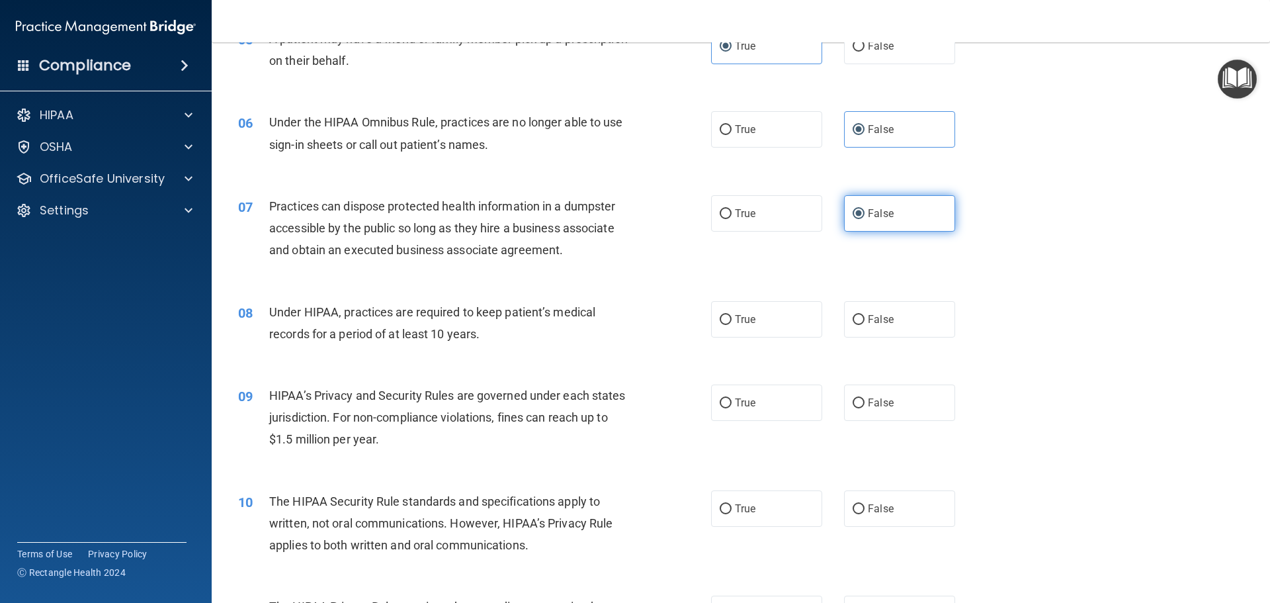
scroll to position [529, 0]
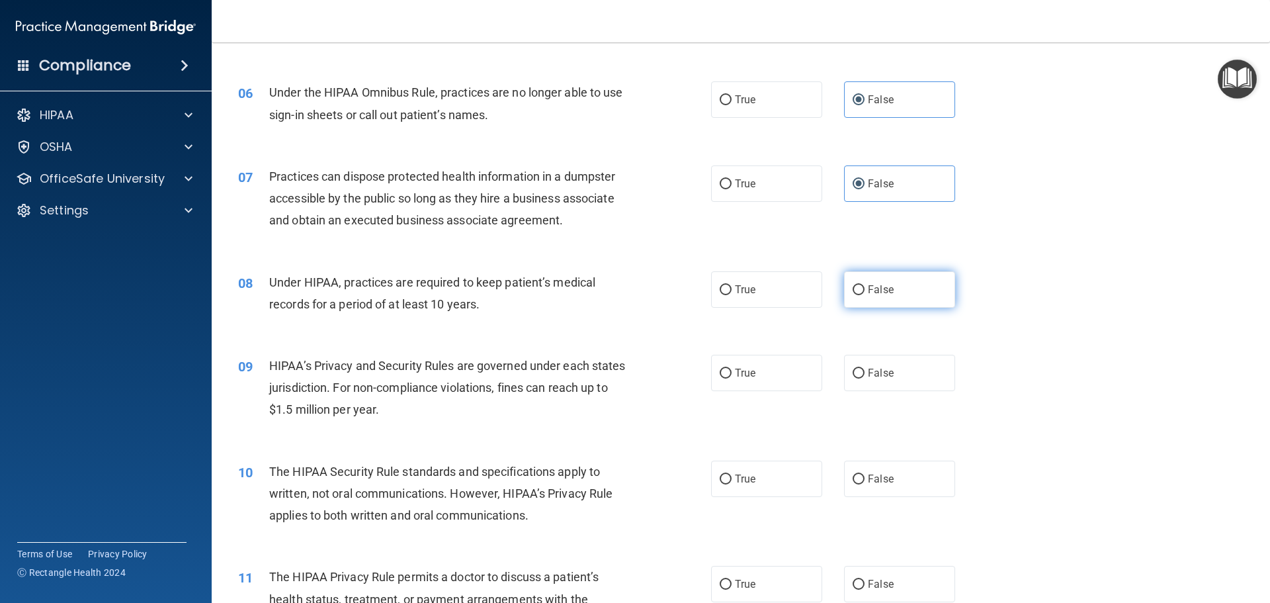
click at [853, 290] on input "False" at bounding box center [859, 290] width 12 height 10
radio input "true"
click at [884, 360] on label "False" at bounding box center [899, 373] width 111 height 36
click at [865, 368] on input "False" at bounding box center [859, 373] width 12 height 10
radio input "true"
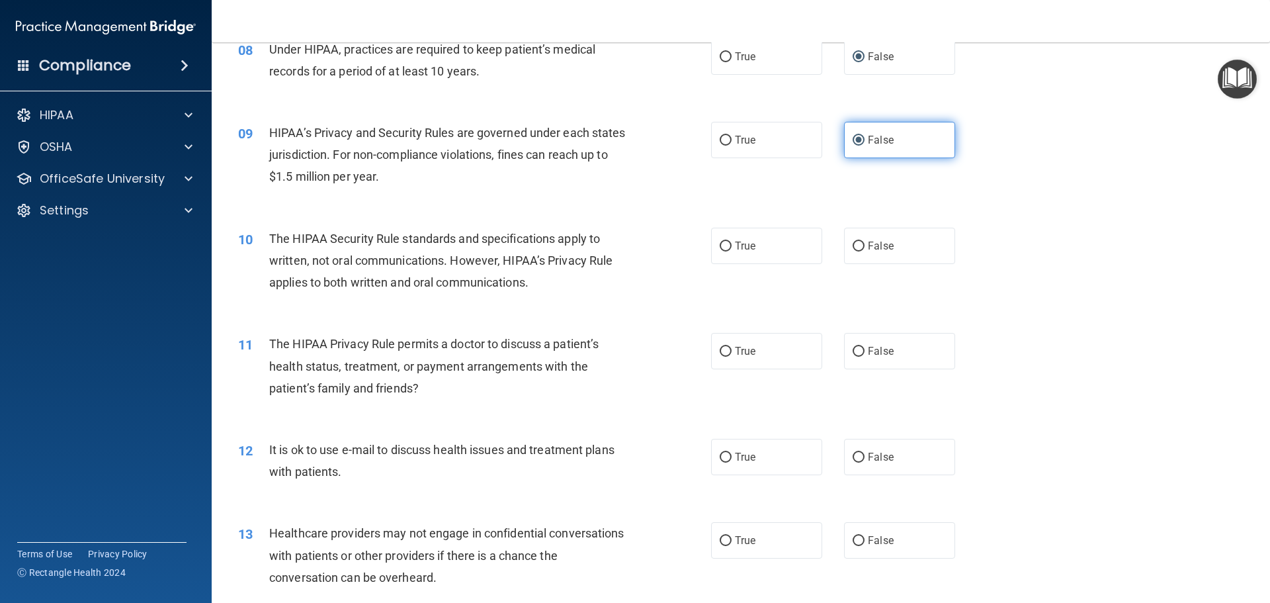
scroll to position [794, 0]
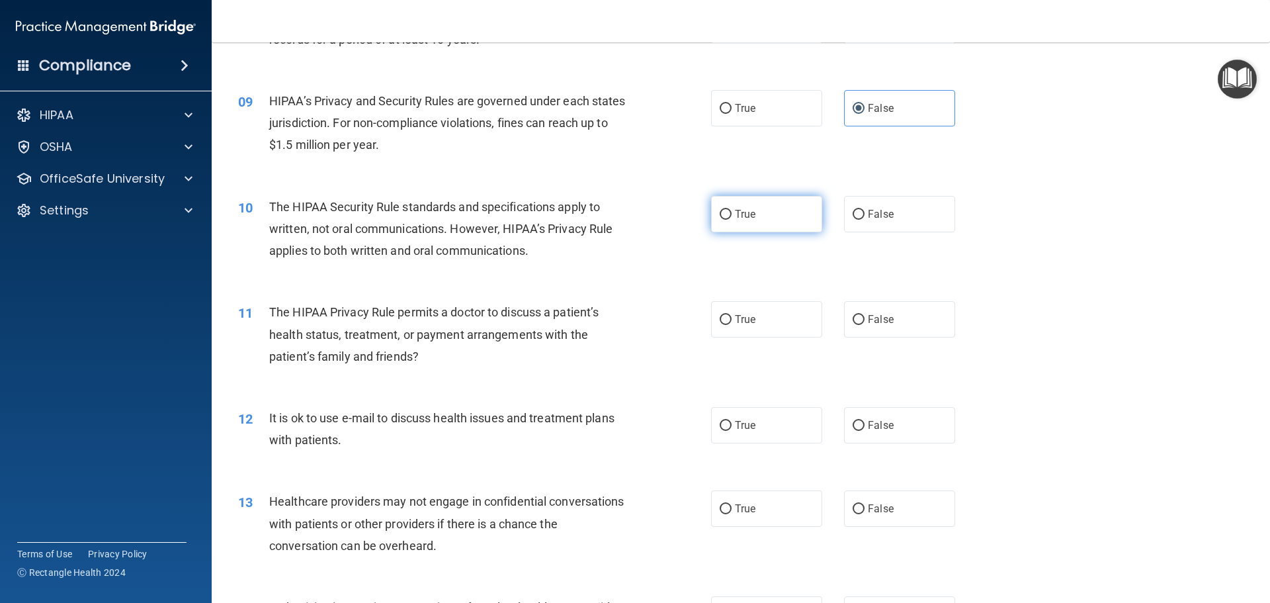
click at [793, 225] on label "True" at bounding box center [766, 214] width 111 height 36
click at [732, 220] on input "True" at bounding box center [726, 215] width 12 height 10
radio input "true"
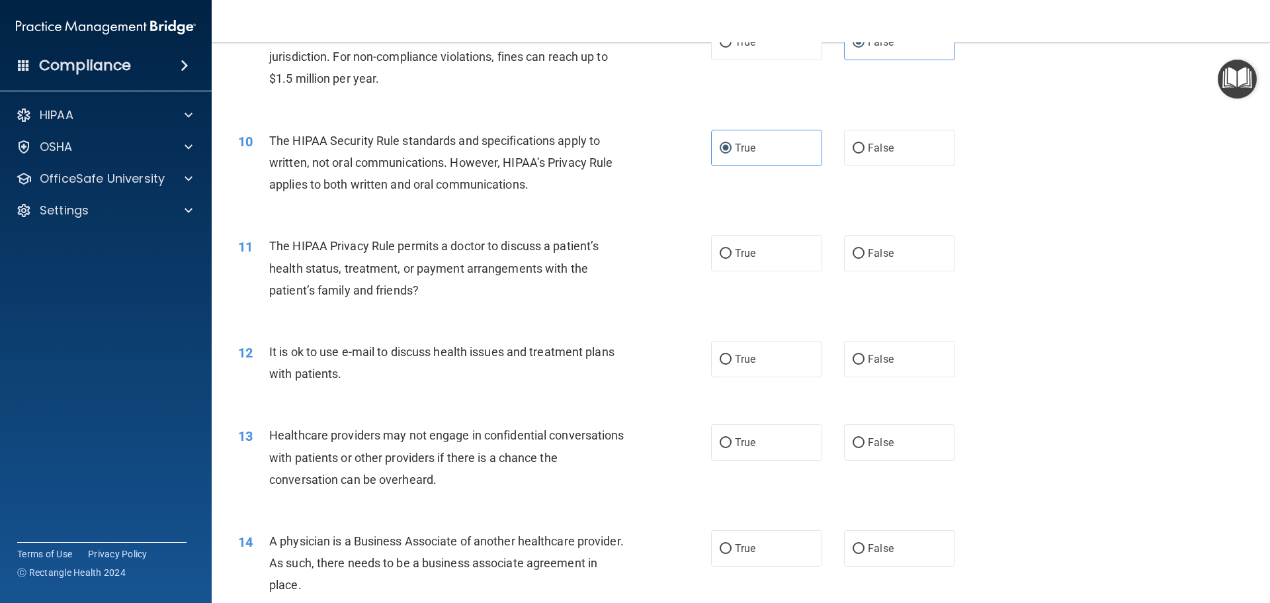
click at [822, 251] on div "True False" at bounding box center [844, 253] width 267 height 36
click at [803, 263] on label "True" at bounding box center [766, 253] width 111 height 36
click at [732, 259] on input "True" at bounding box center [726, 254] width 12 height 10
radio input "true"
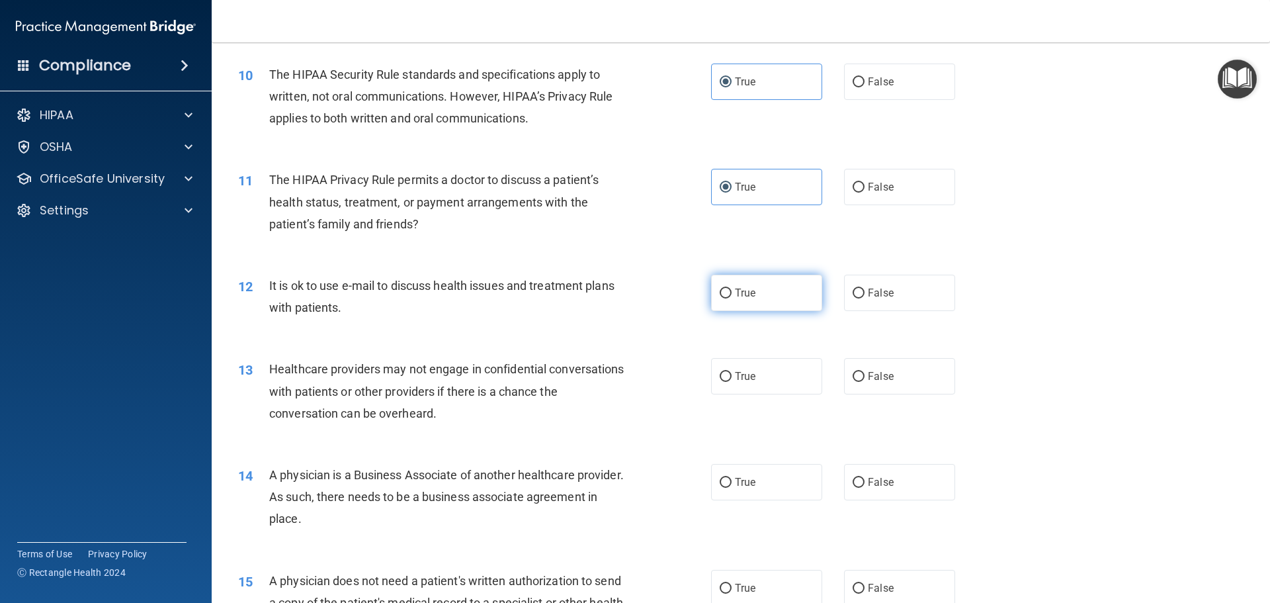
click at [790, 302] on label "True" at bounding box center [766, 293] width 111 height 36
click at [732, 298] on input "True" at bounding box center [726, 293] width 12 height 10
radio input "true"
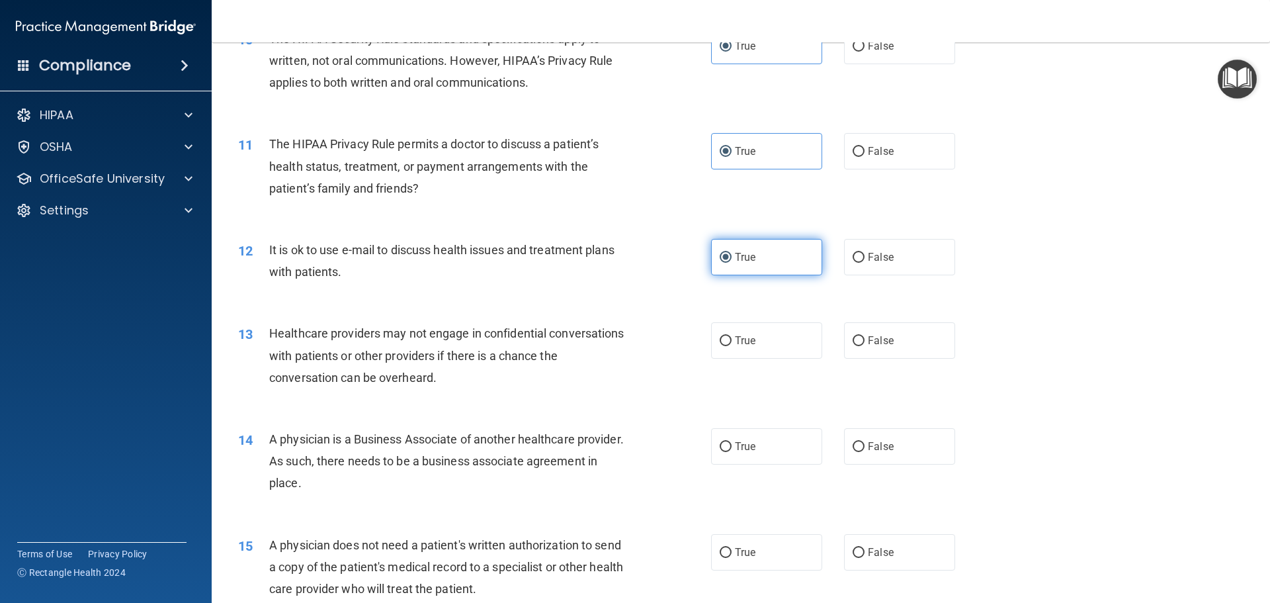
scroll to position [992, 0]
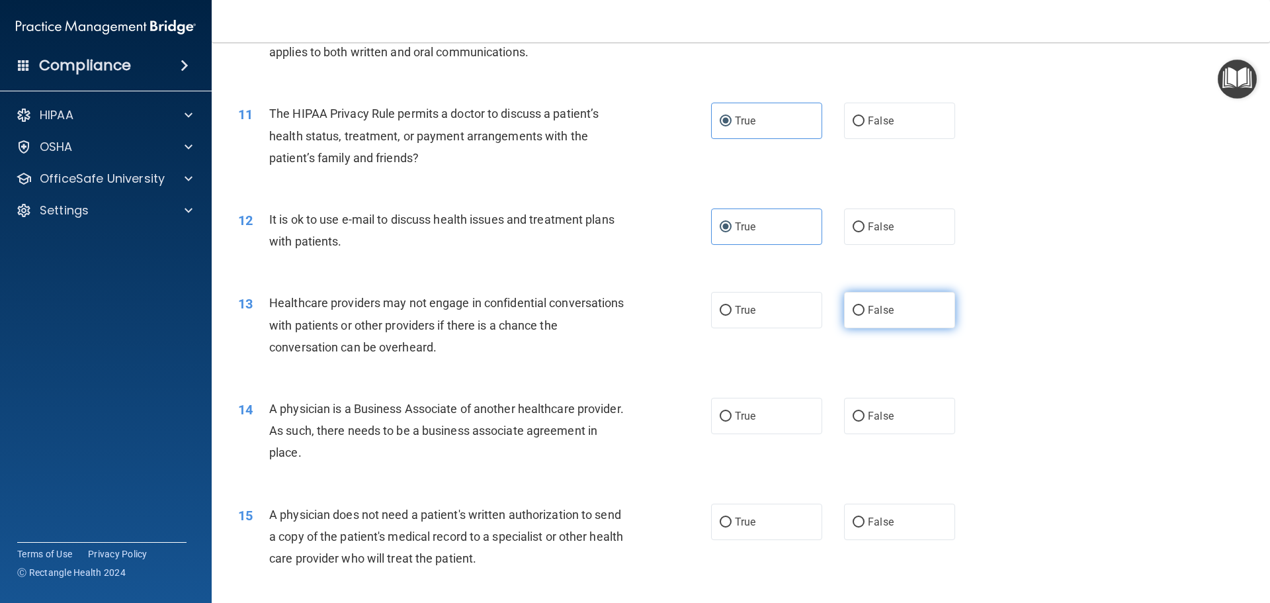
click at [844, 303] on label "False" at bounding box center [899, 310] width 111 height 36
click at [853, 306] on input "False" at bounding box center [859, 311] width 12 height 10
radio input "true"
click at [873, 406] on label "False" at bounding box center [899, 416] width 111 height 36
click at [865, 411] on input "False" at bounding box center [859, 416] width 12 height 10
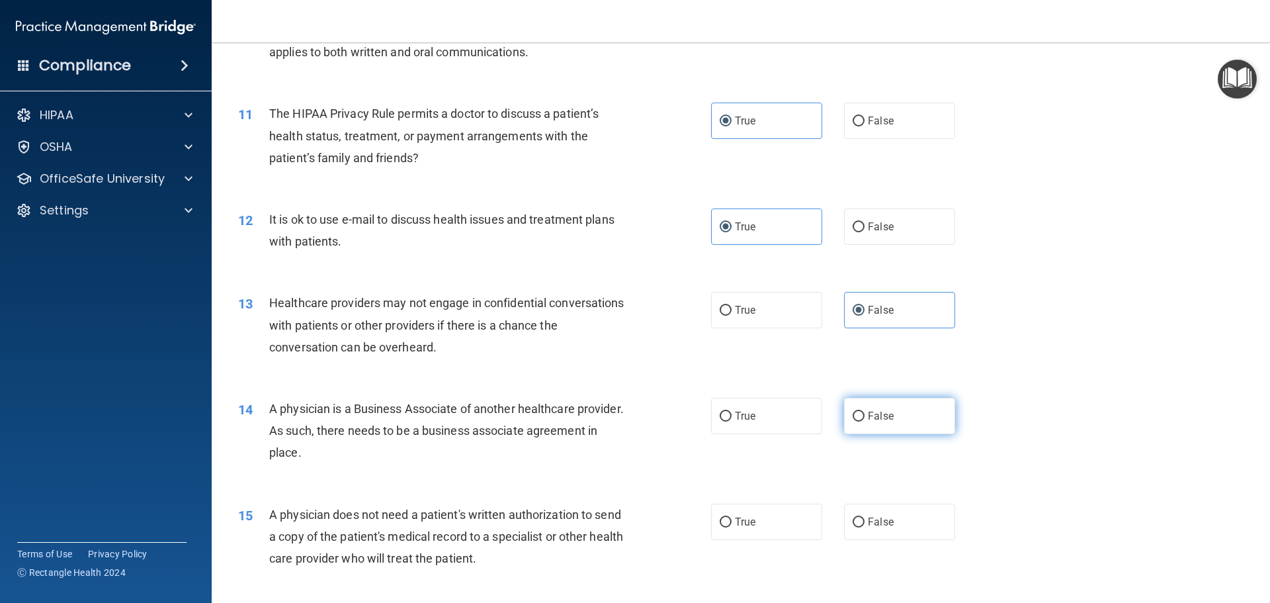
radio input "true"
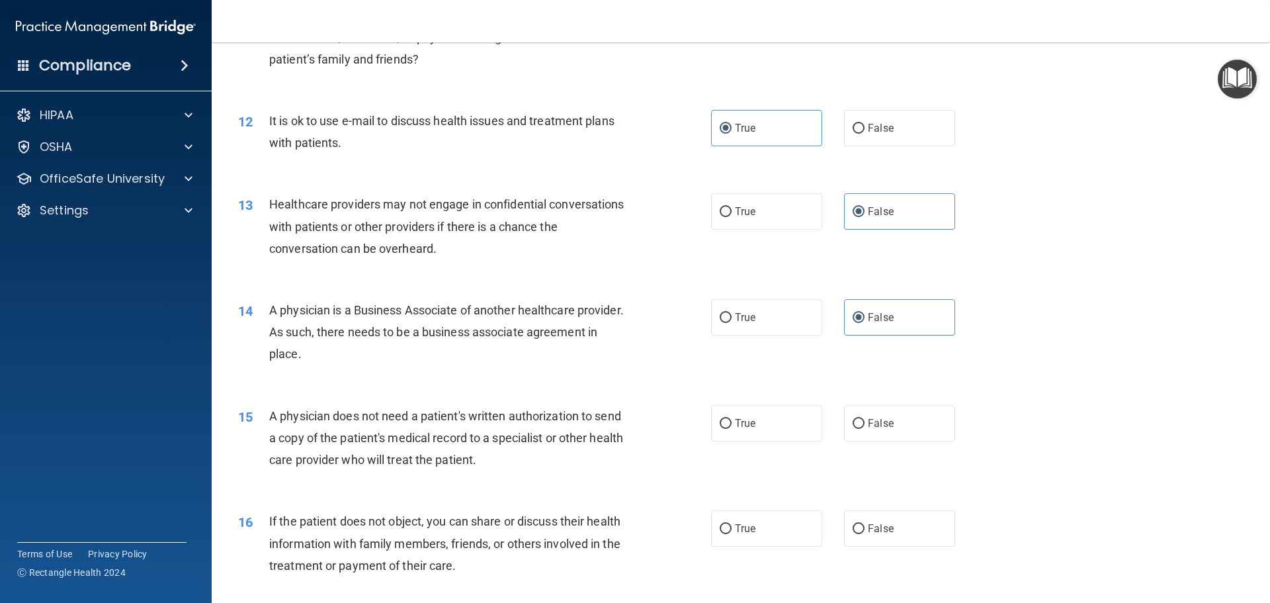
scroll to position [1125, 0]
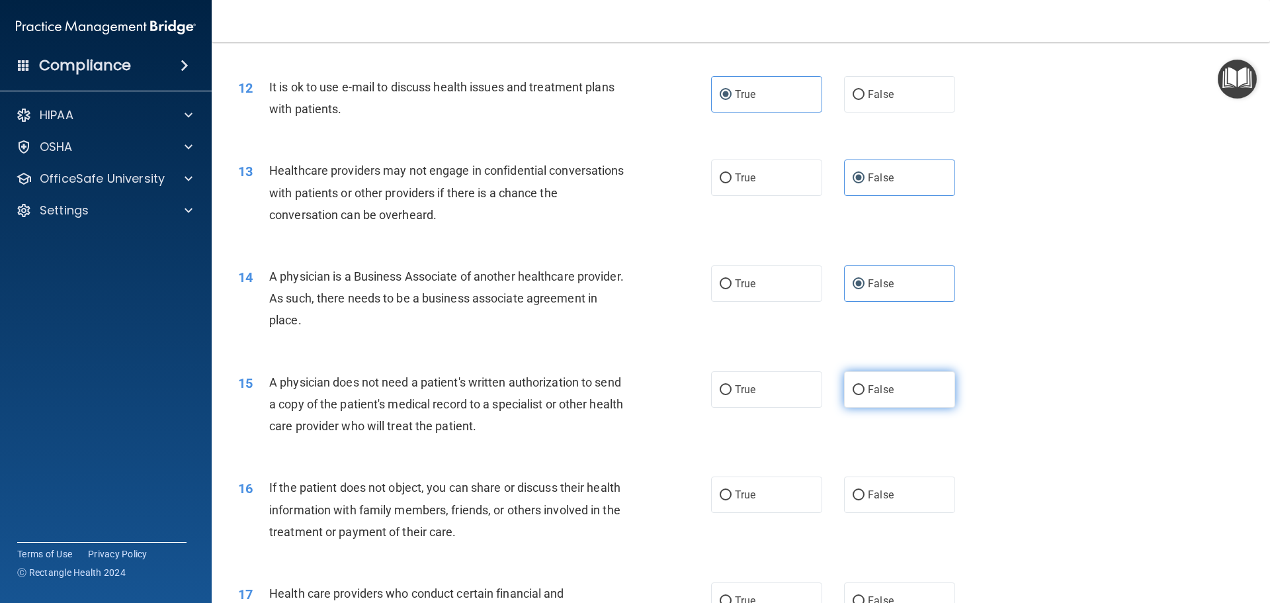
click at [871, 389] on span "False" at bounding box center [881, 389] width 26 height 13
click at [865, 389] on input "False" at bounding box center [859, 390] width 12 height 10
radio input "true"
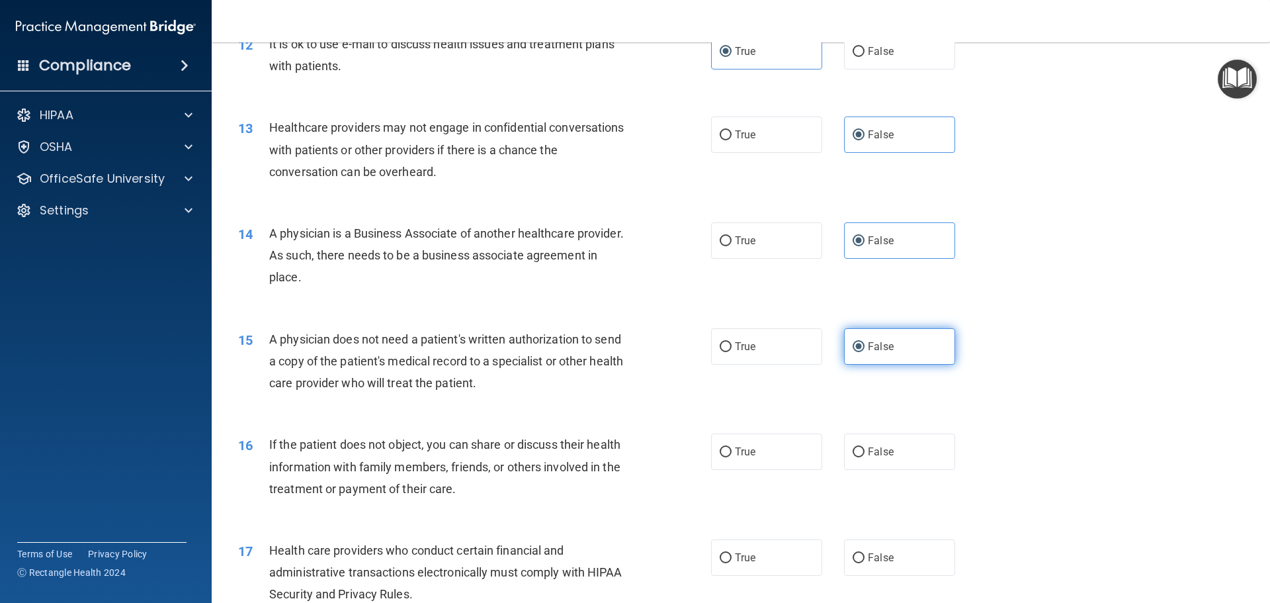
scroll to position [1191, 0]
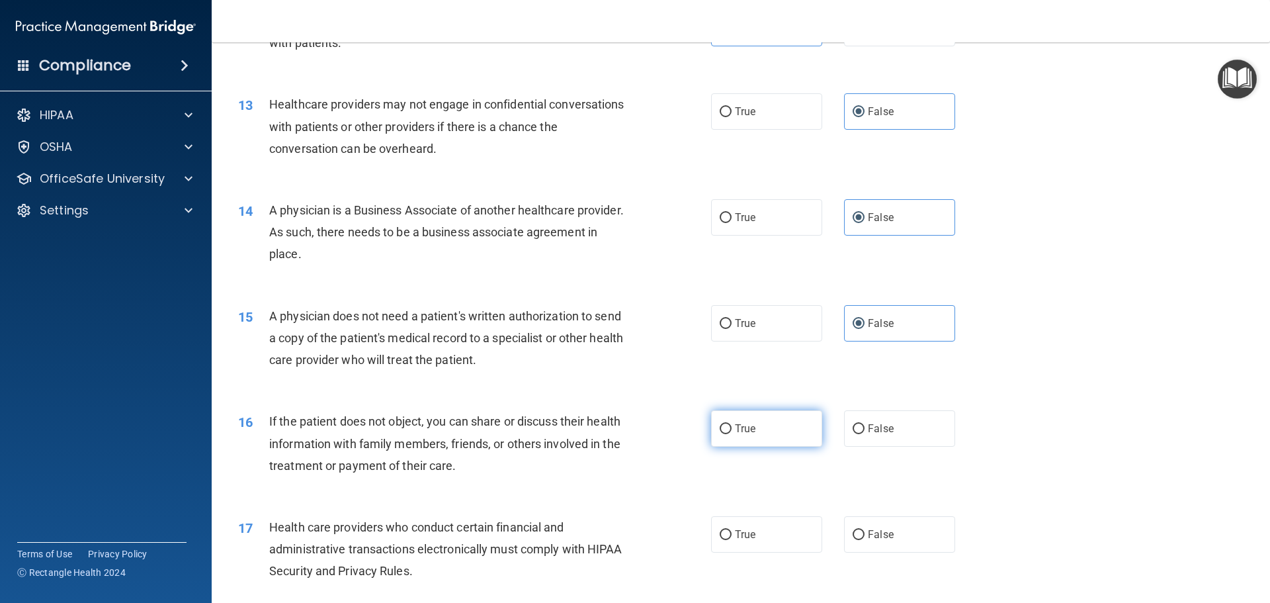
click at [761, 428] on label "True" at bounding box center [766, 428] width 111 height 36
click at [732, 428] on input "True" at bounding box center [726, 429] width 12 height 10
radio input "true"
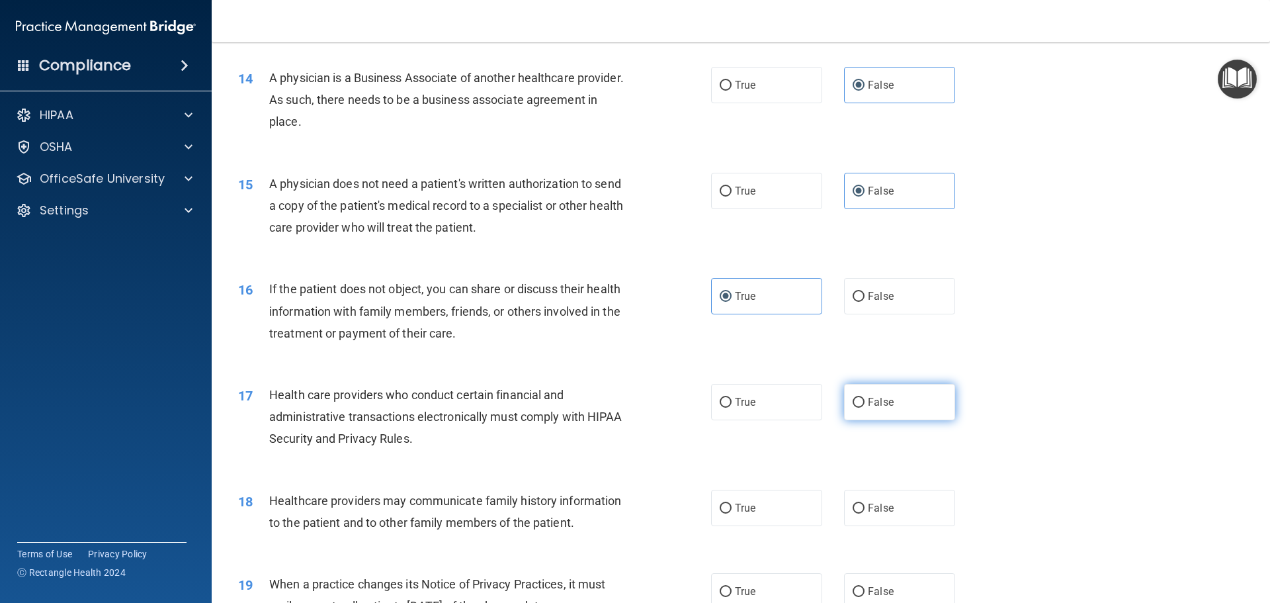
scroll to position [1389, 0]
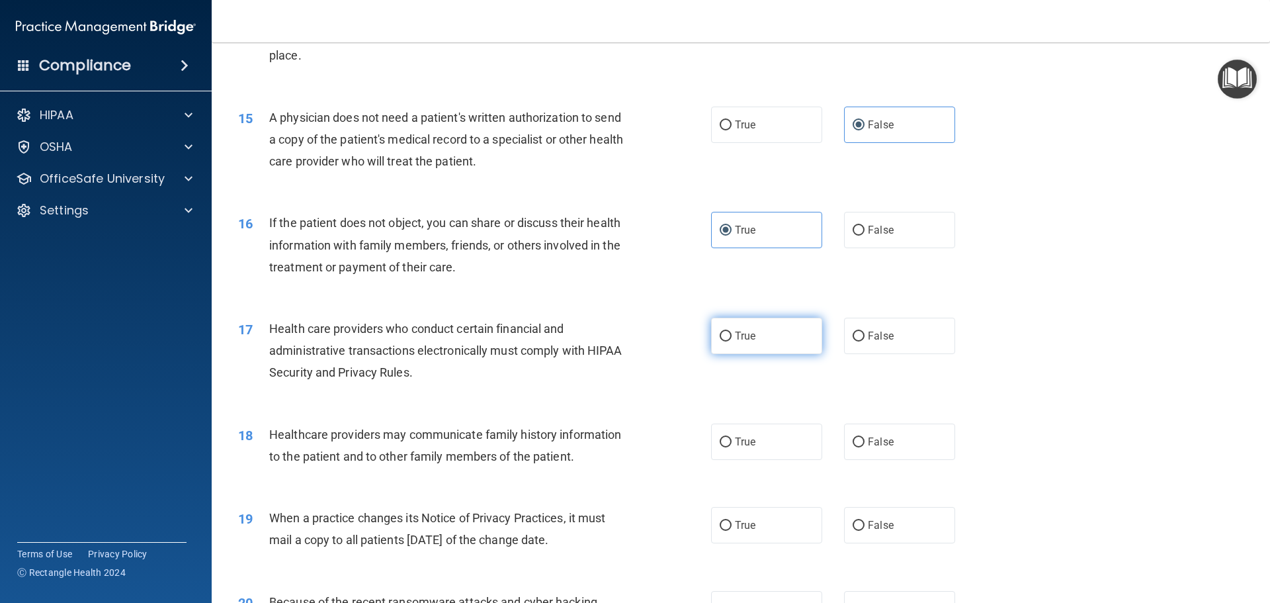
click at [778, 341] on label "True" at bounding box center [766, 336] width 111 height 36
click at [732, 341] on input "True" at bounding box center [726, 336] width 12 height 10
radio input "true"
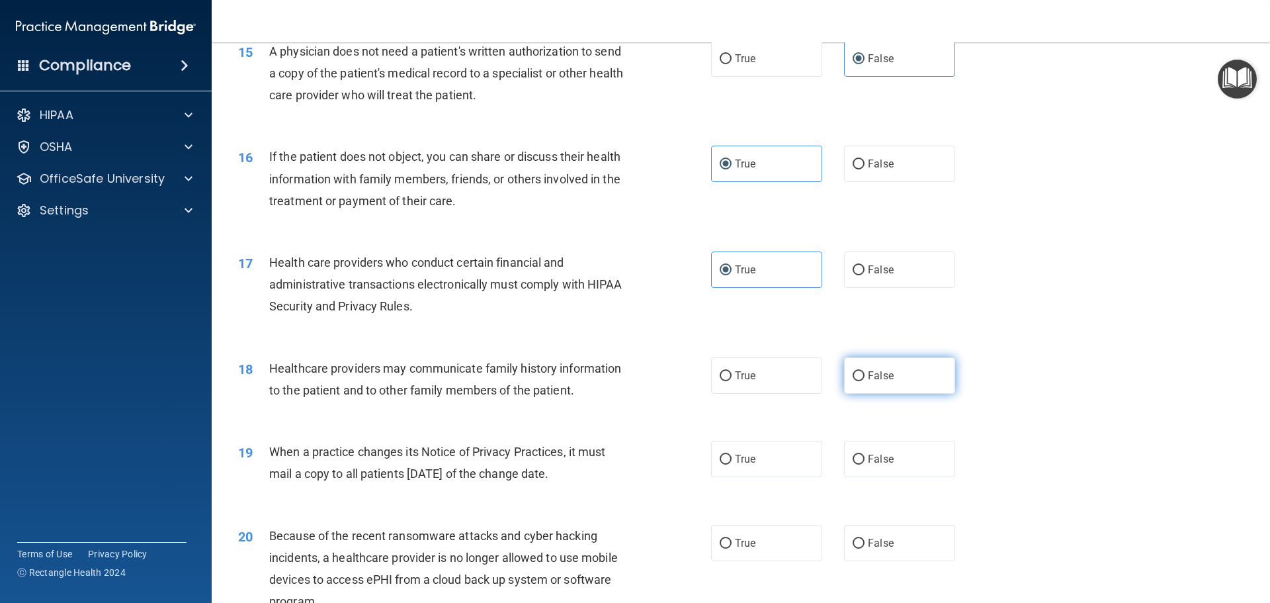
click at [868, 376] on span "False" at bounding box center [881, 375] width 26 height 13
click at [865, 376] on input "False" at bounding box center [859, 376] width 12 height 10
radio input "true"
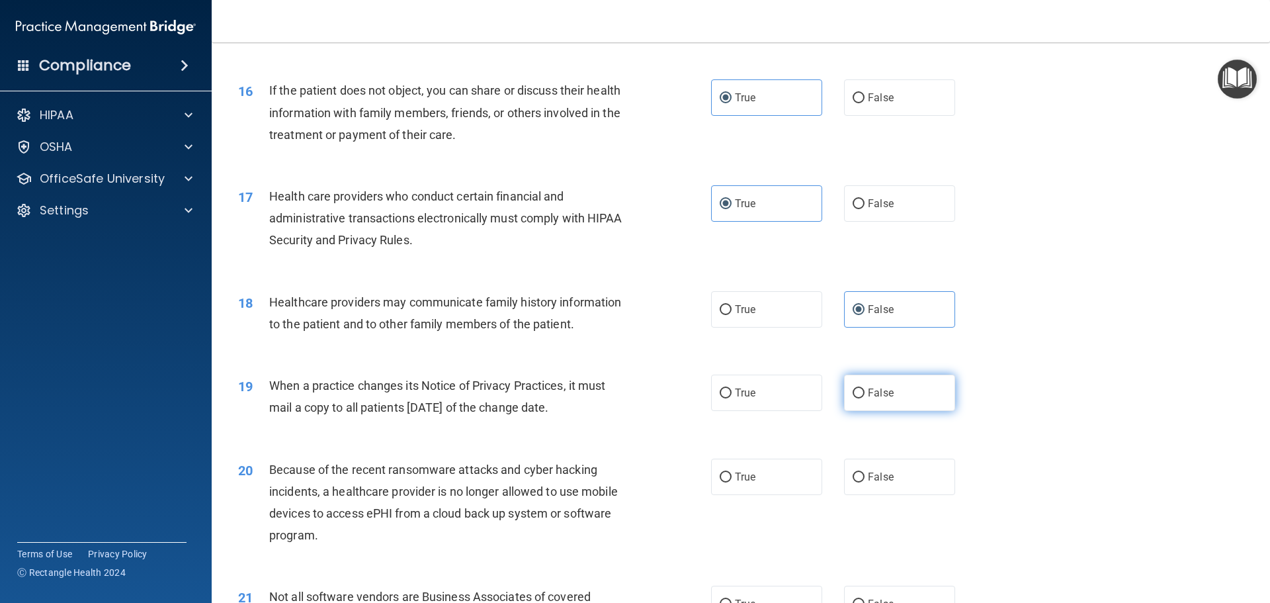
click at [863, 382] on label "False" at bounding box center [899, 392] width 111 height 36
click at [863, 388] on input "False" at bounding box center [859, 393] width 12 height 10
radio input "true"
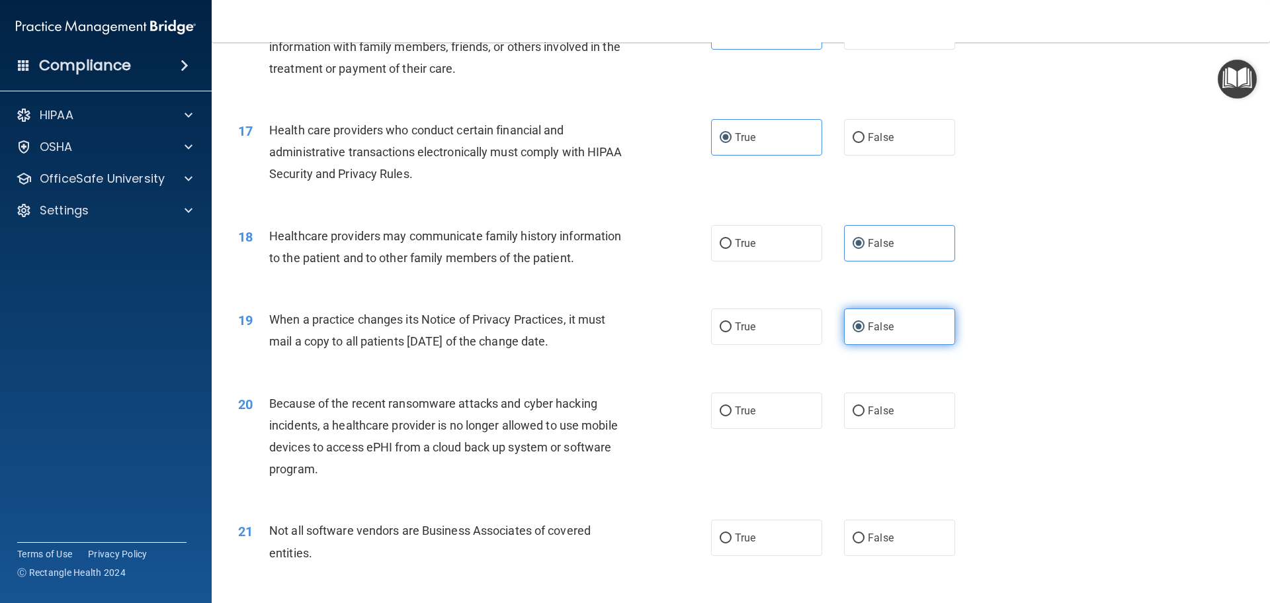
scroll to position [1654, 0]
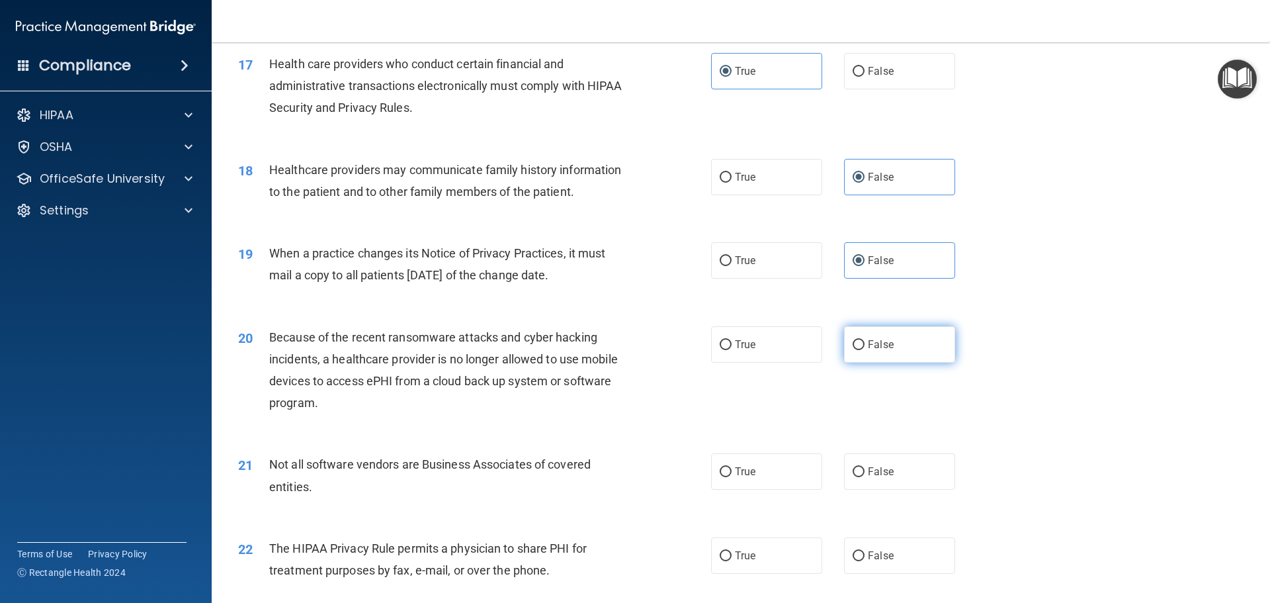
click at [869, 357] on label "False" at bounding box center [899, 344] width 111 height 36
click at [865, 350] on input "False" at bounding box center [859, 345] width 12 height 10
radio input "true"
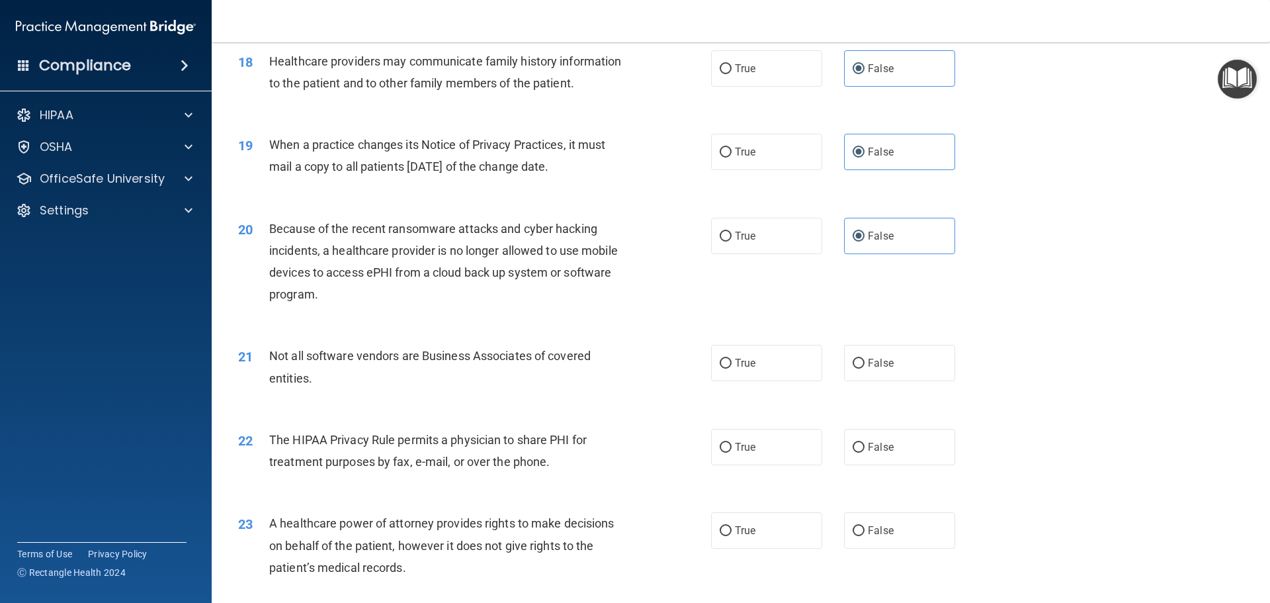
scroll to position [1786, 0]
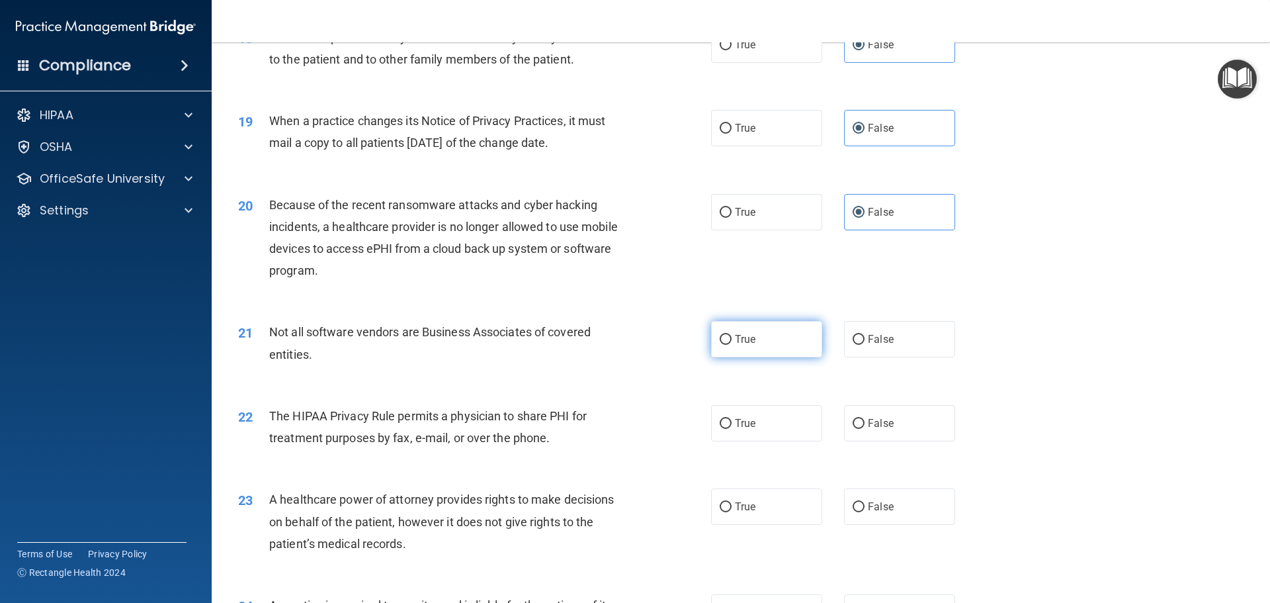
click at [767, 336] on label "True" at bounding box center [766, 339] width 111 height 36
click at [732, 336] on input "True" at bounding box center [726, 340] width 12 height 10
radio input "true"
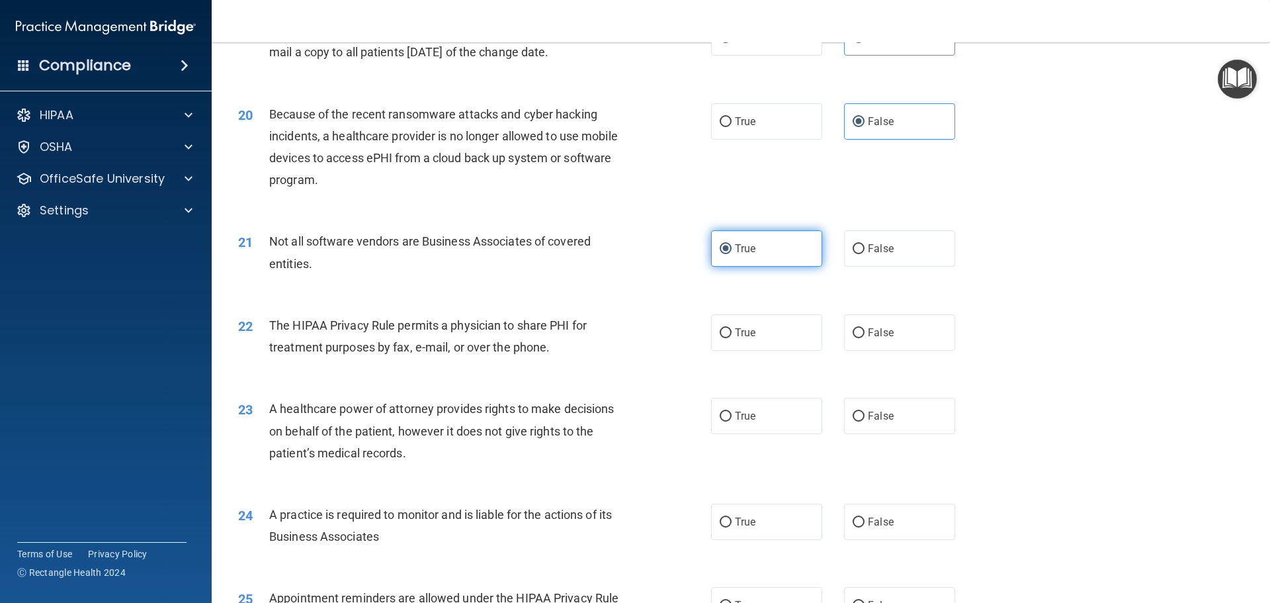
scroll to position [1985, 0]
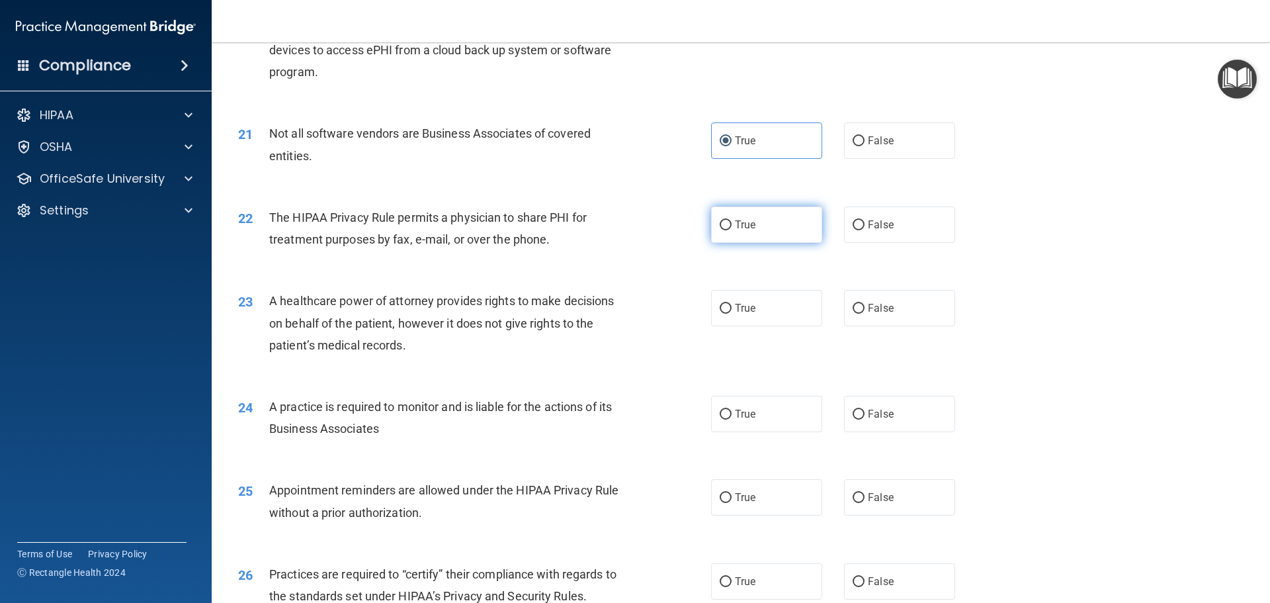
click at [795, 223] on label "True" at bounding box center [766, 224] width 111 height 36
click at [732, 223] on input "True" at bounding box center [726, 225] width 12 height 10
radio input "true"
click at [858, 307] on input "False" at bounding box center [859, 309] width 12 height 10
radio input "true"
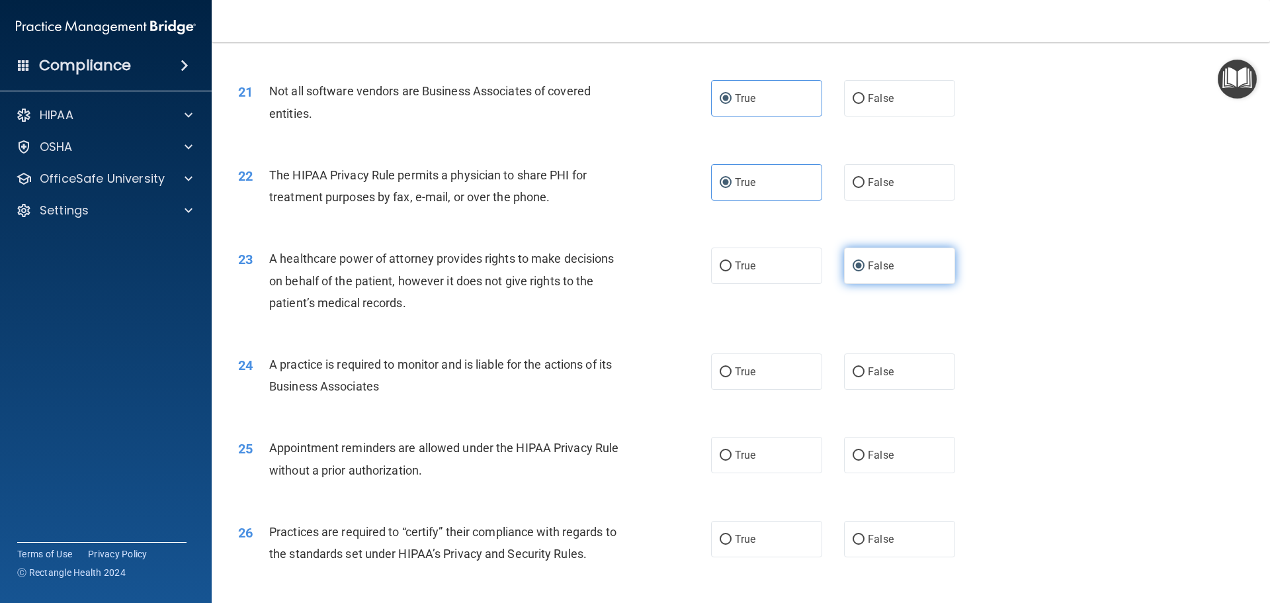
scroll to position [2051, 0]
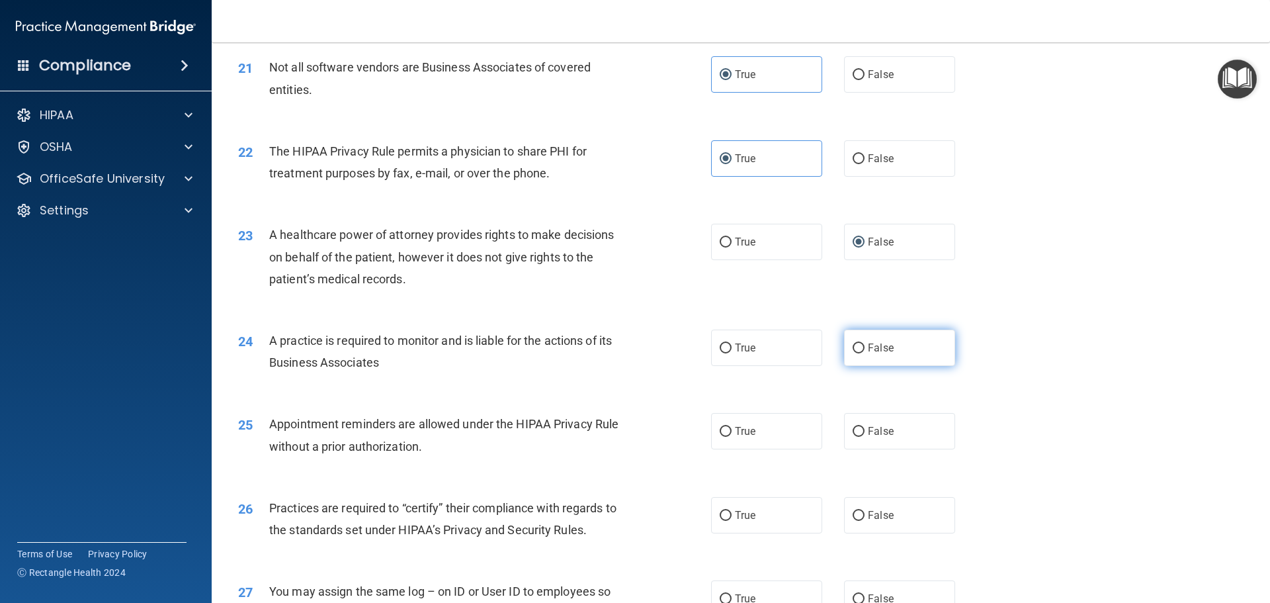
click at [867, 339] on label "False" at bounding box center [899, 347] width 111 height 36
click at [865, 343] on input "False" at bounding box center [859, 348] width 12 height 10
radio input "true"
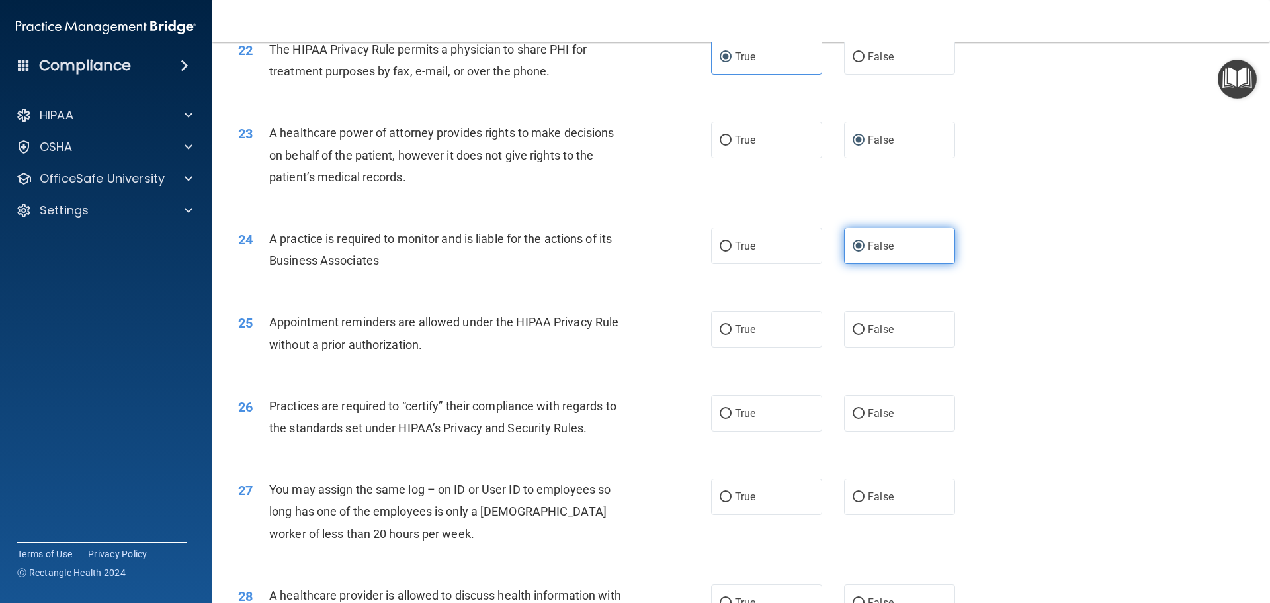
scroll to position [2183, 0]
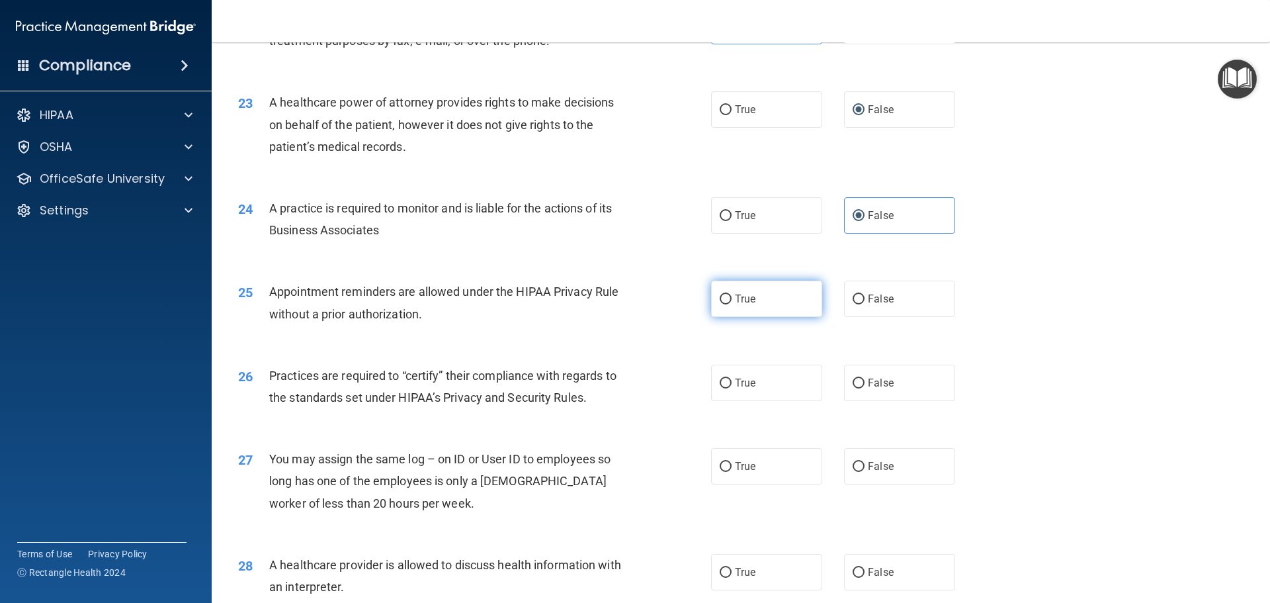
click at [804, 315] on label "True" at bounding box center [766, 299] width 111 height 36
click at [732, 304] on input "True" at bounding box center [726, 299] width 12 height 10
radio input "true"
click at [873, 374] on label "False" at bounding box center [899, 383] width 111 height 36
click at [865, 378] on input "False" at bounding box center [859, 383] width 12 height 10
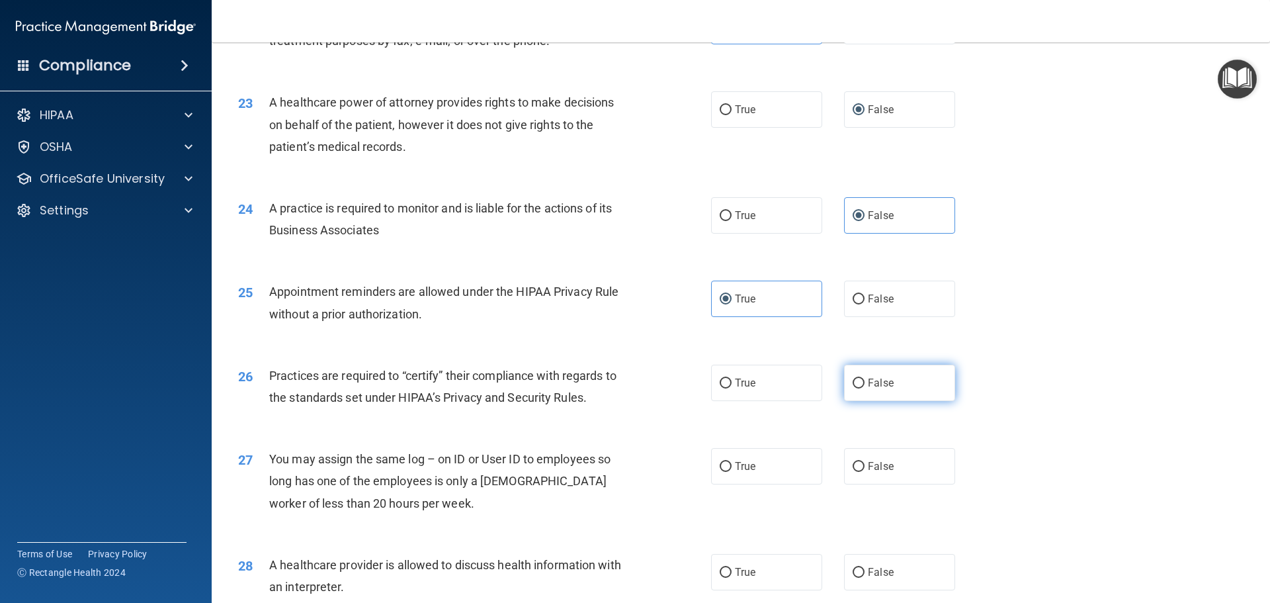
radio input "true"
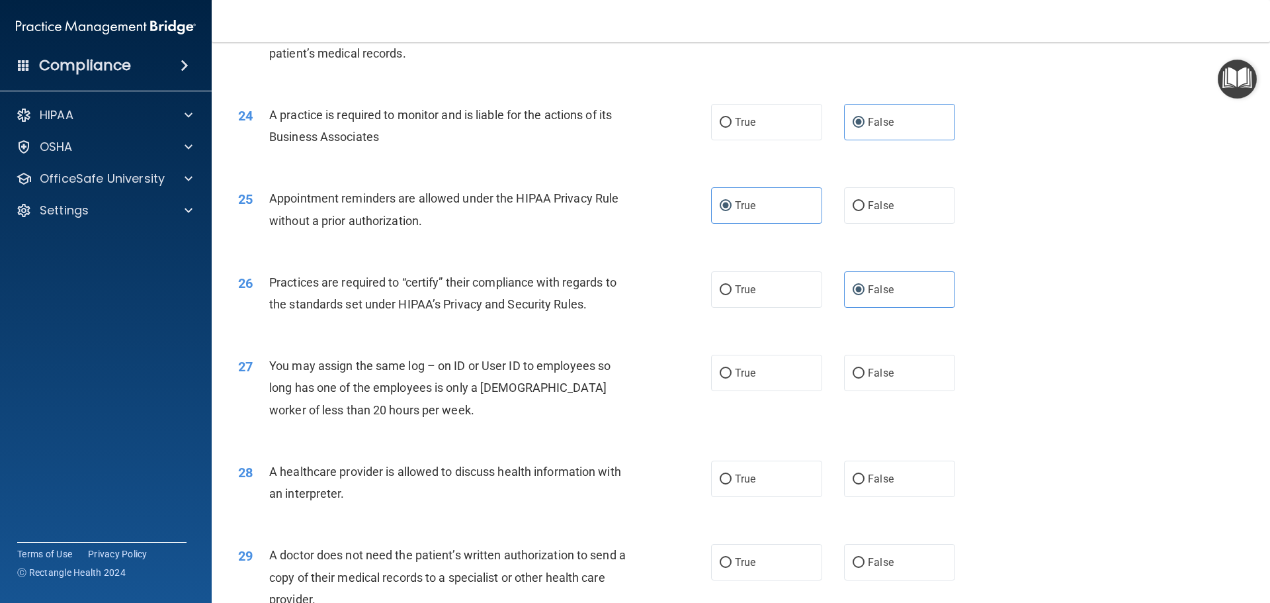
scroll to position [2316, 0]
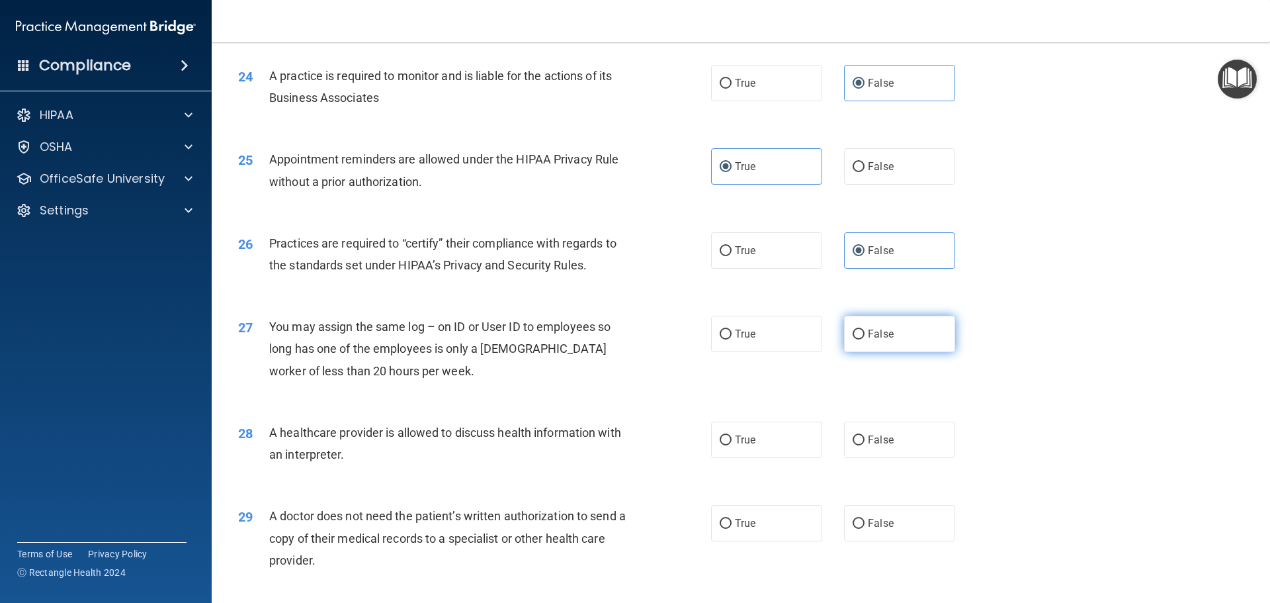
click at [874, 329] on span "False" at bounding box center [881, 333] width 26 height 13
click at [865, 329] on input "False" at bounding box center [859, 334] width 12 height 10
radio input "true"
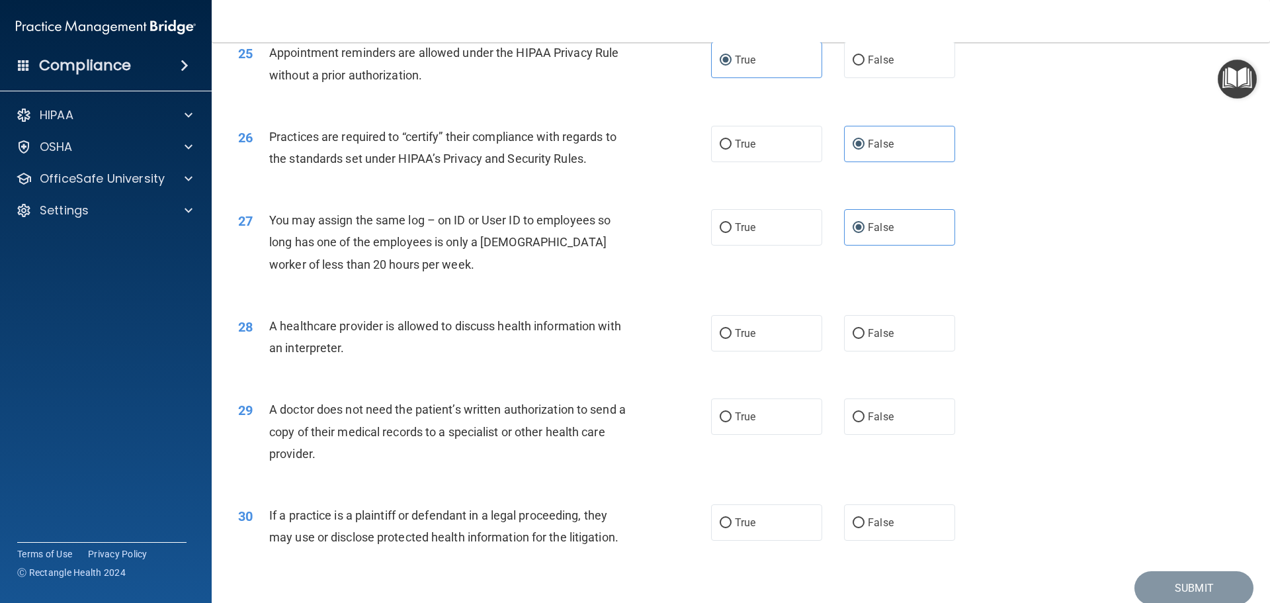
scroll to position [2448, 0]
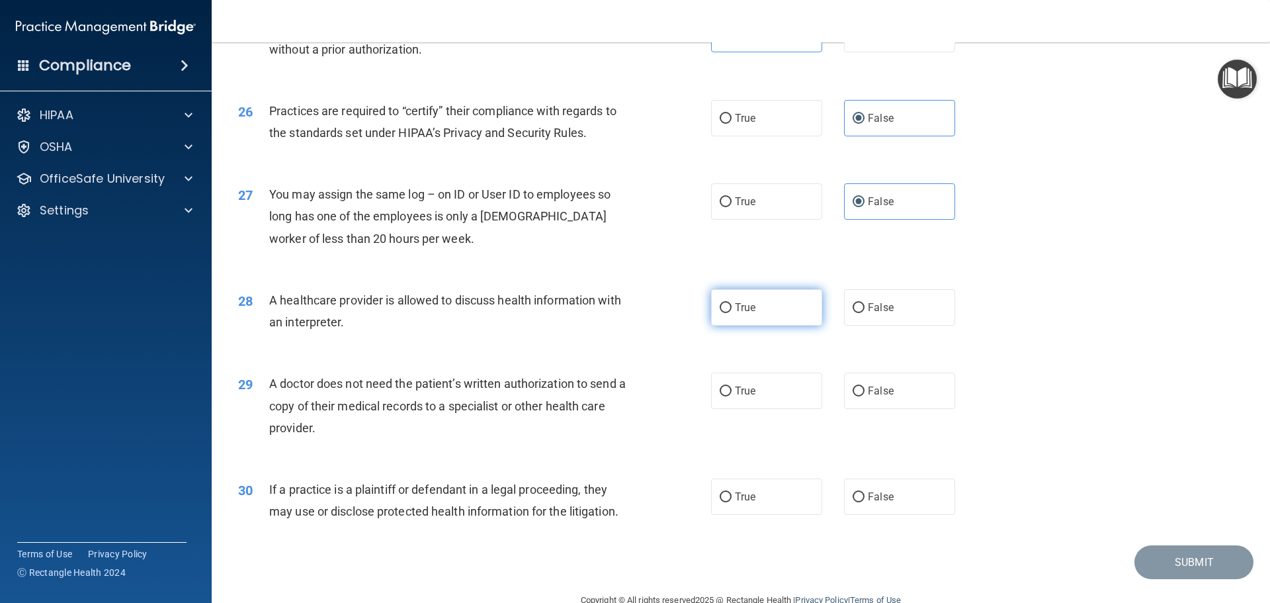
click at [781, 312] on label "True" at bounding box center [766, 307] width 111 height 36
click at [732, 312] on input "True" at bounding box center [726, 308] width 12 height 10
radio input "true"
click at [773, 380] on label "True" at bounding box center [766, 390] width 111 height 36
click at [732, 386] on input "True" at bounding box center [726, 391] width 12 height 10
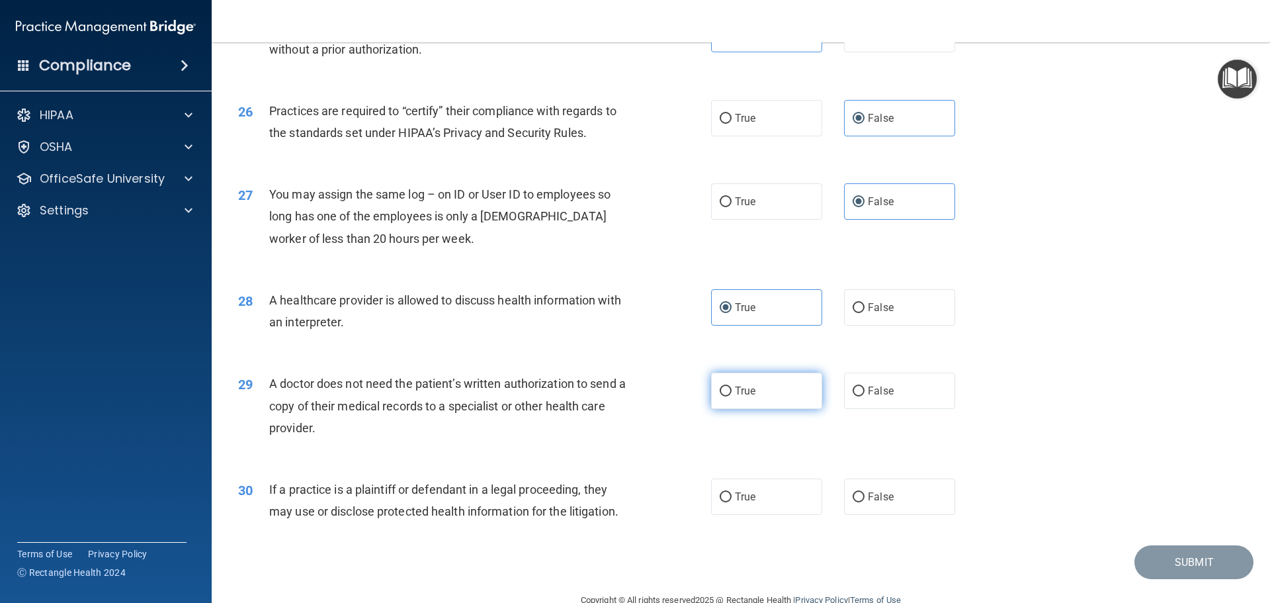
radio input "true"
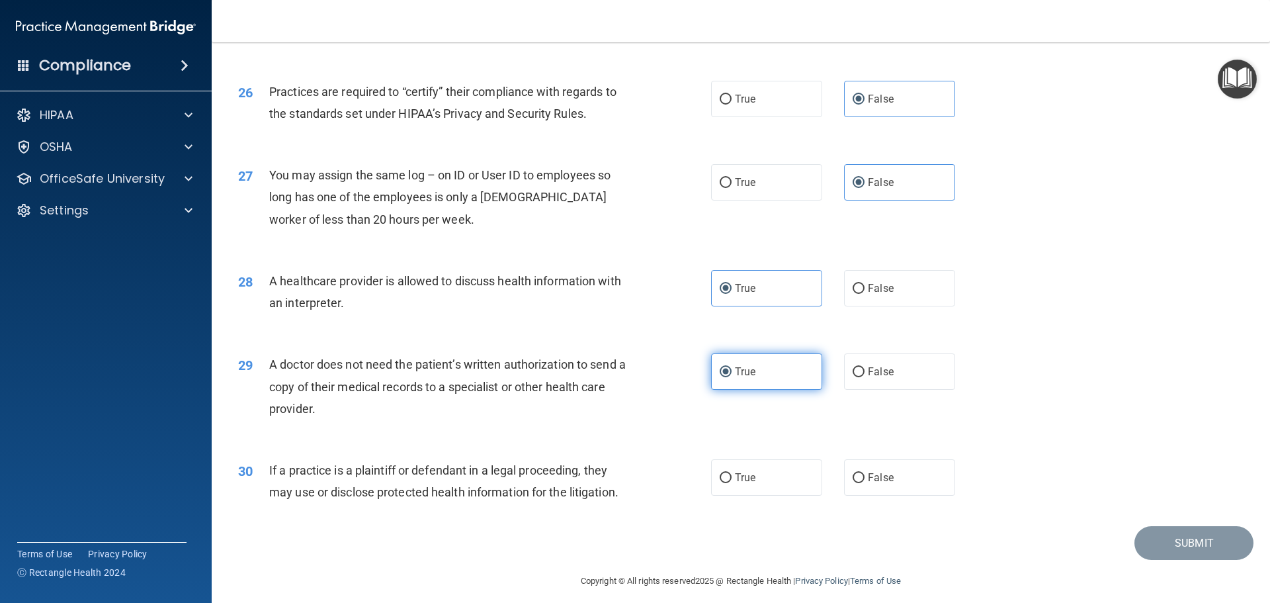
scroll to position [2477, 0]
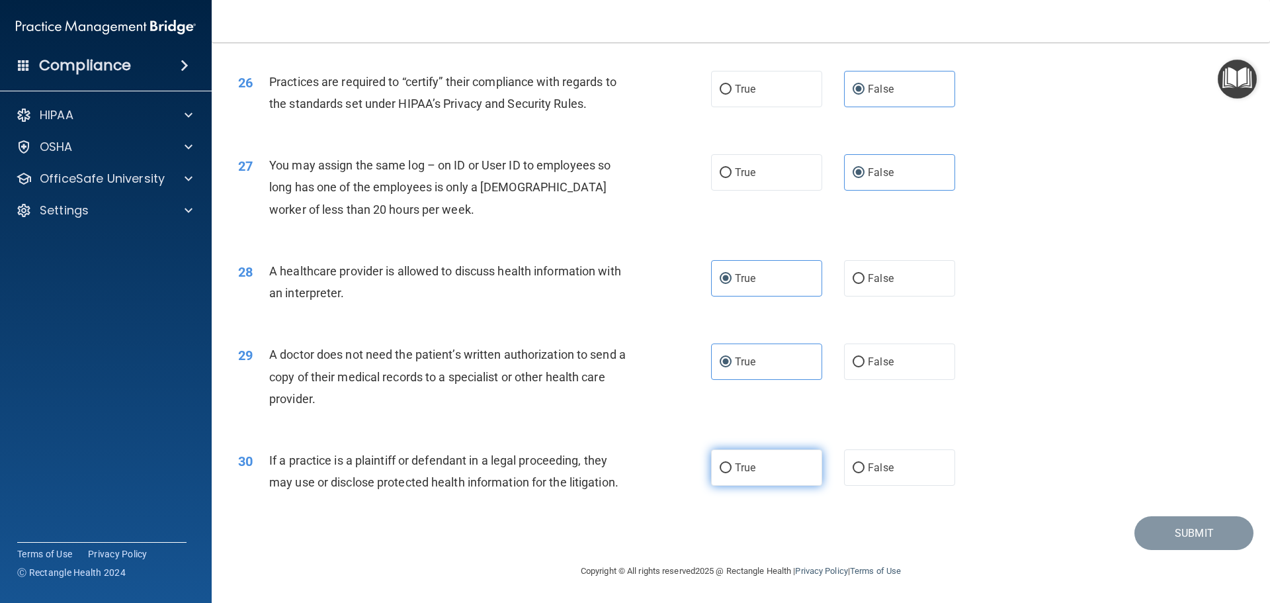
click at [740, 481] on label "True" at bounding box center [766, 467] width 111 height 36
click at [732, 473] on input "True" at bounding box center [726, 468] width 12 height 10
radio input "true"
click at [1153, 537] on button "Submit" at bounding box center [1194, 533] width 119 height 34
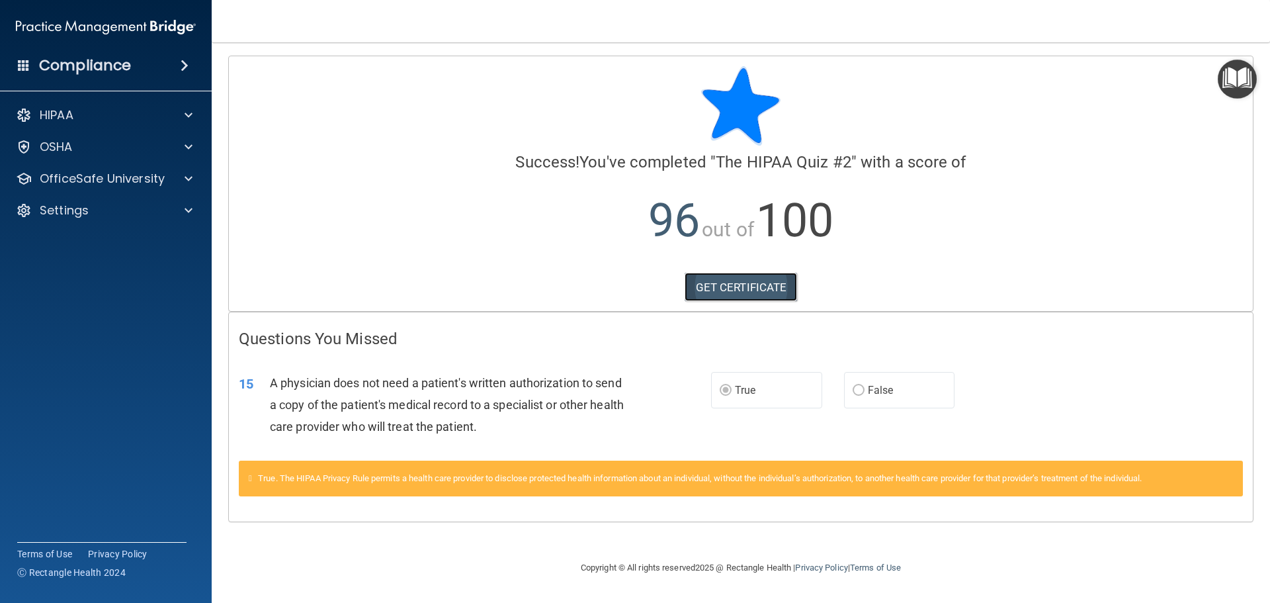
click at [733, 278] on link "GET CERTIFICATE" at bounding box center [741, 287] width 113 height 29
click at [105, 120] on div "HIPAA" at bounding box center [88, 115] width 164 height 16
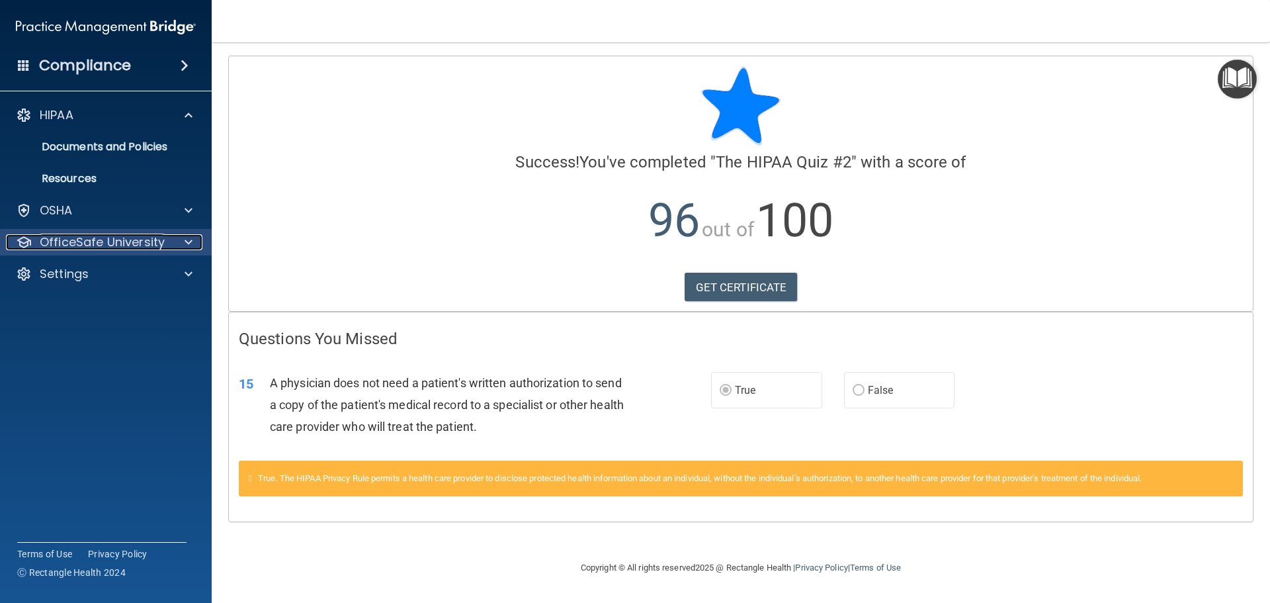
click at [116, 242] on p "OfficeSafe University" at bounding box center [102, 242] width 125 height 16
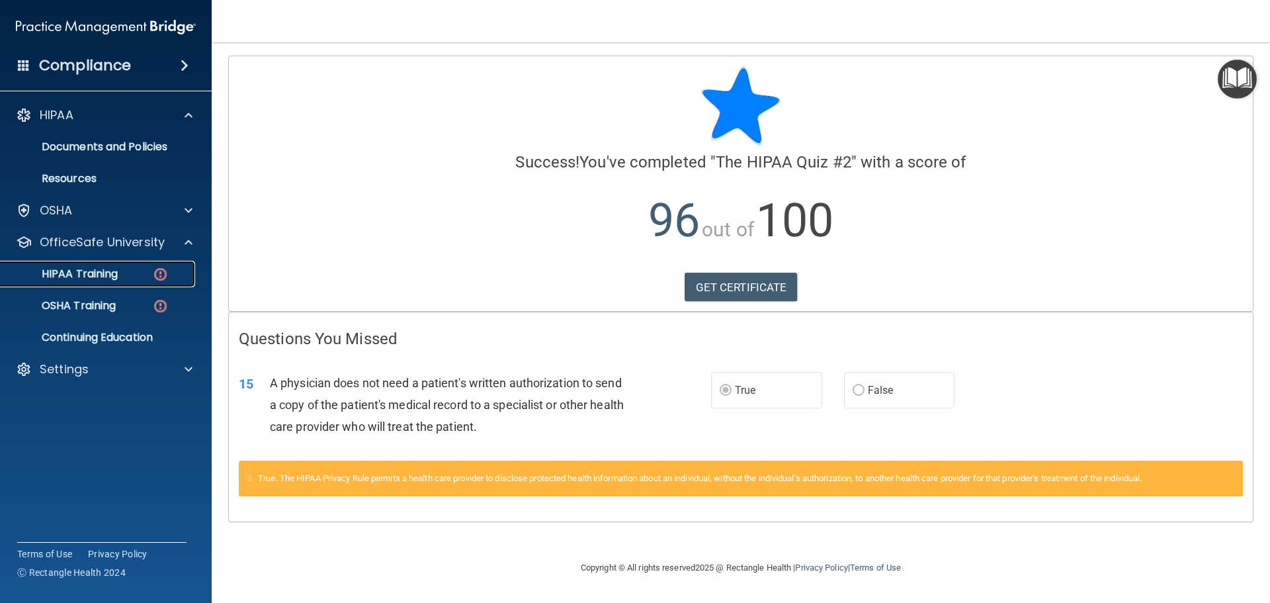
click at [116, 275] on p "HIPAA Training" at bounding box center [63, 273] width 109 height 13
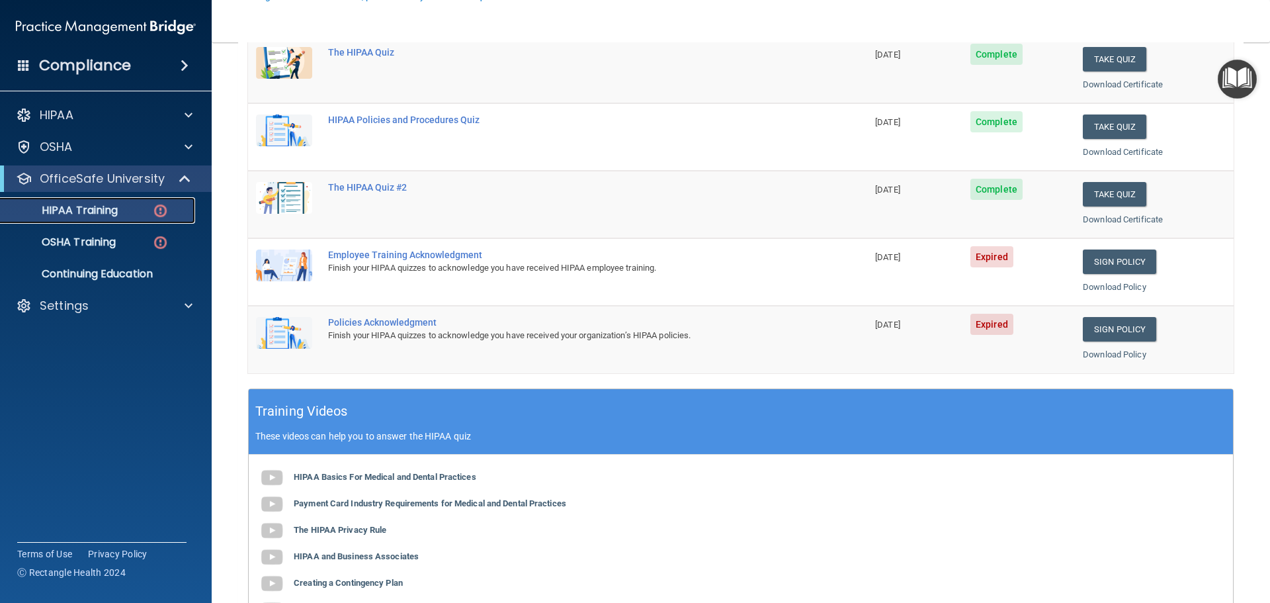
scroll to position [198, 0]
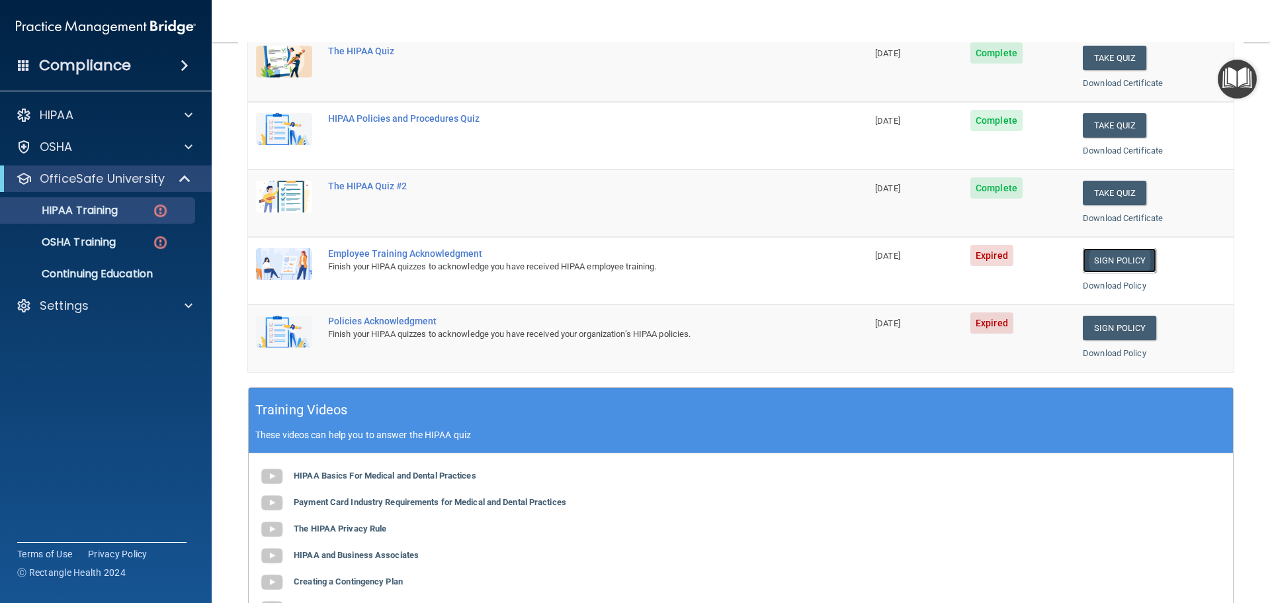
click at [1095, 271] on link "Sign Policy" at bounding box center [1119, 260] width 73 height 24
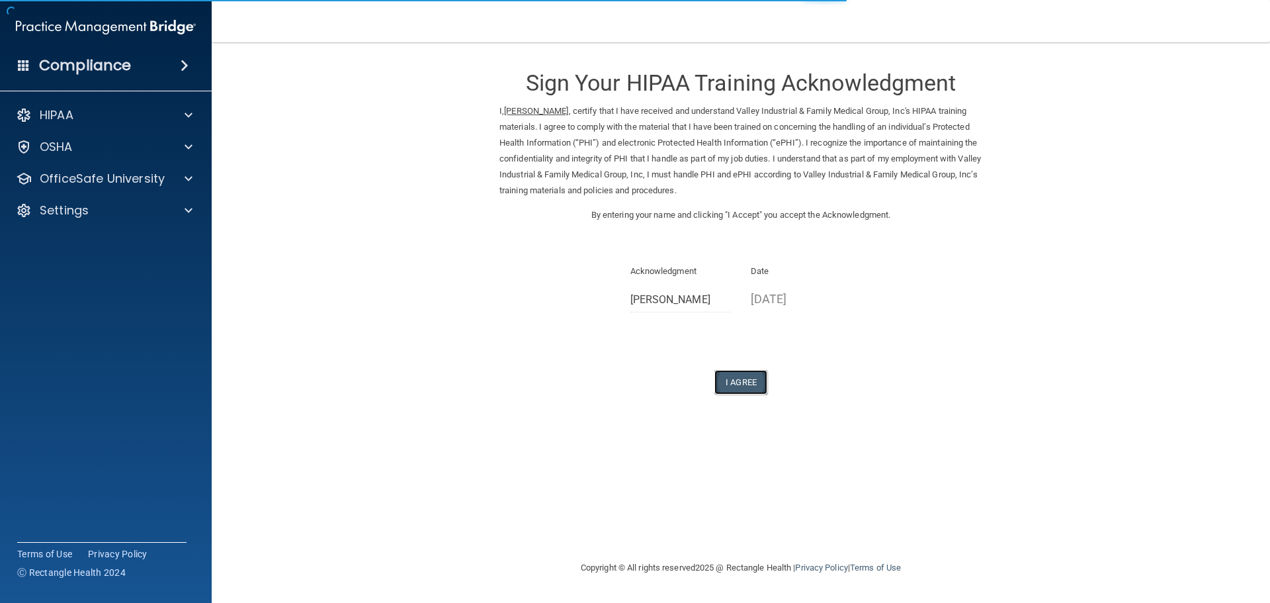
click at [744, 382] on button "I Agree" at bounding box center [741, 382] width 53 height 24
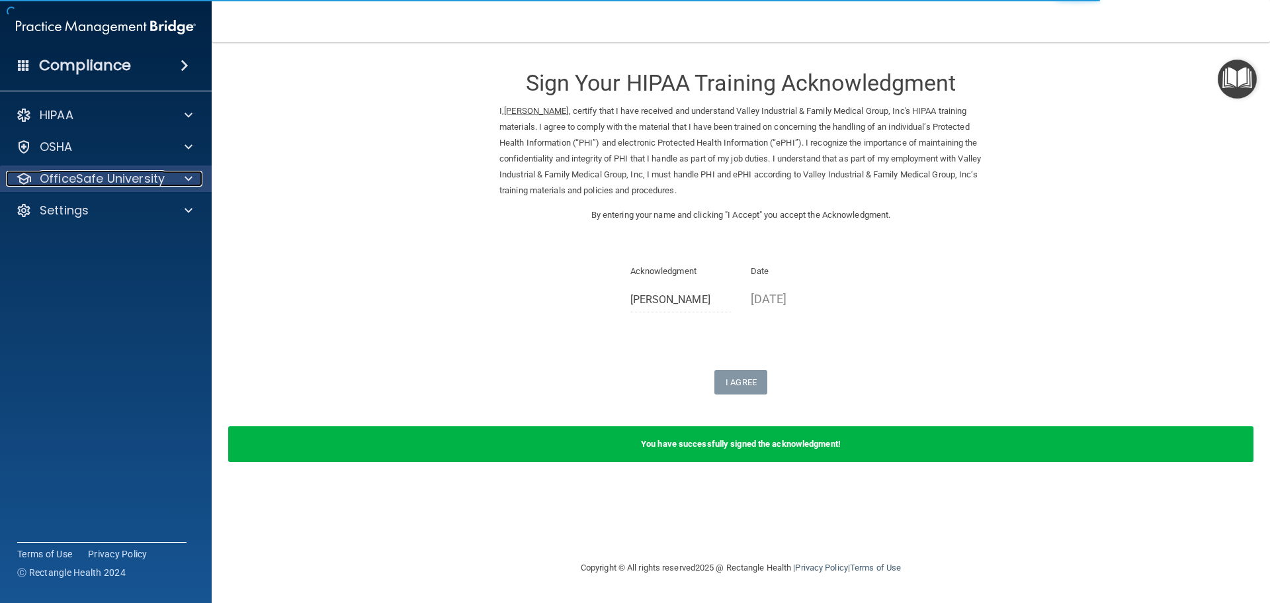
click at [112, 185] on p "OfficeSafe University" at bounding box center [102, 179] width 125 height 16
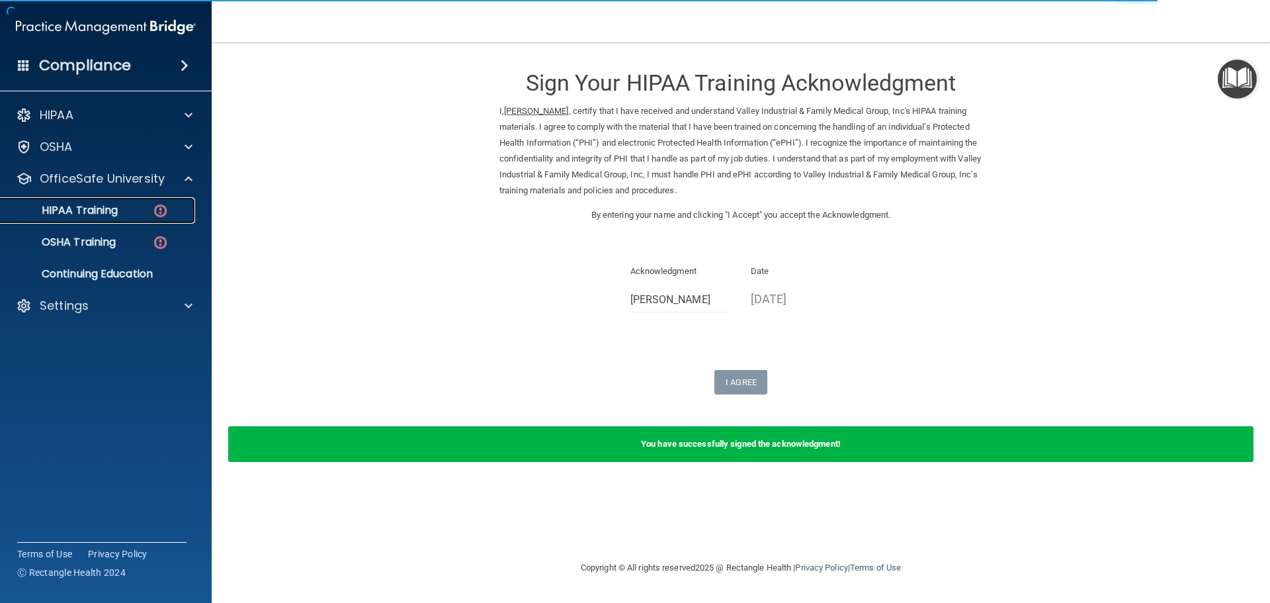
click at [138, 220] on link "HIPAA Training" at bounding box center [91, 210] width 208 height 26
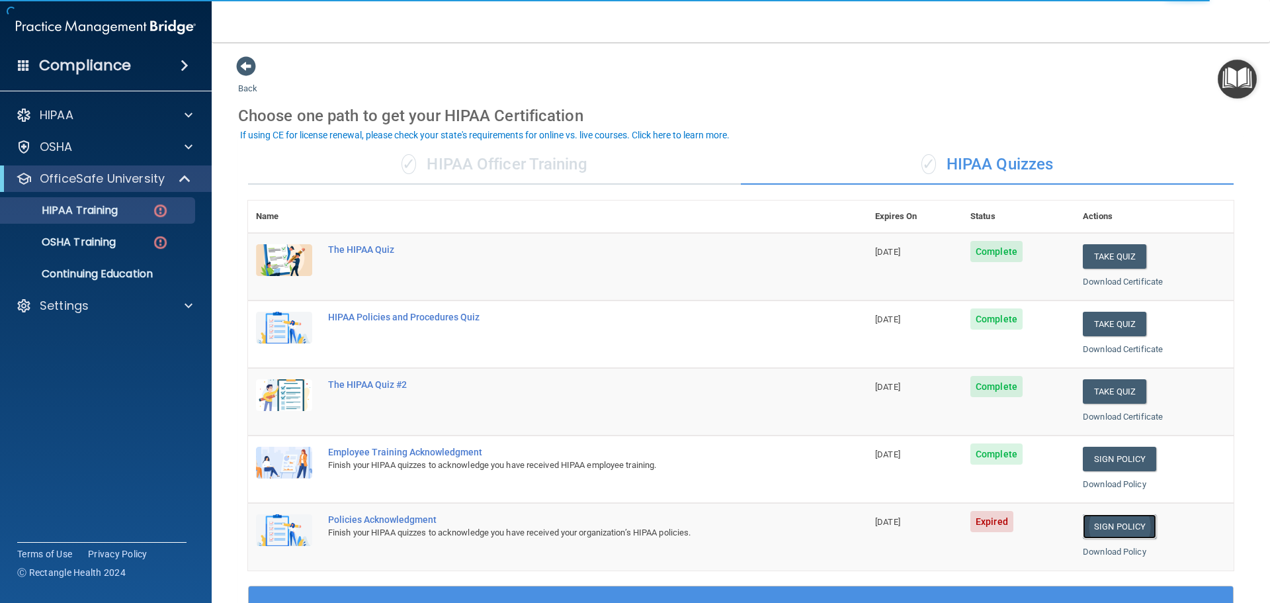
click at [1100, 521] on link "Sign Policy" at bounding box center [1119, 526] width 73 height 24
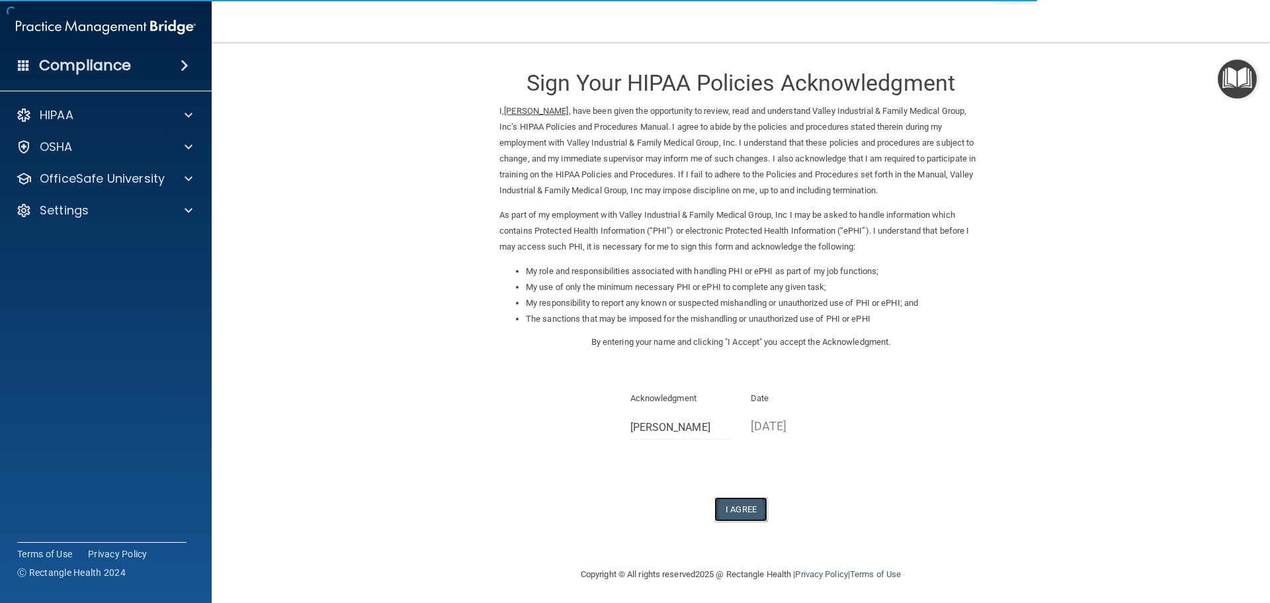
click at [750, 508] on button "I Agree" at bounding box center [741, 509] width 53 height 24
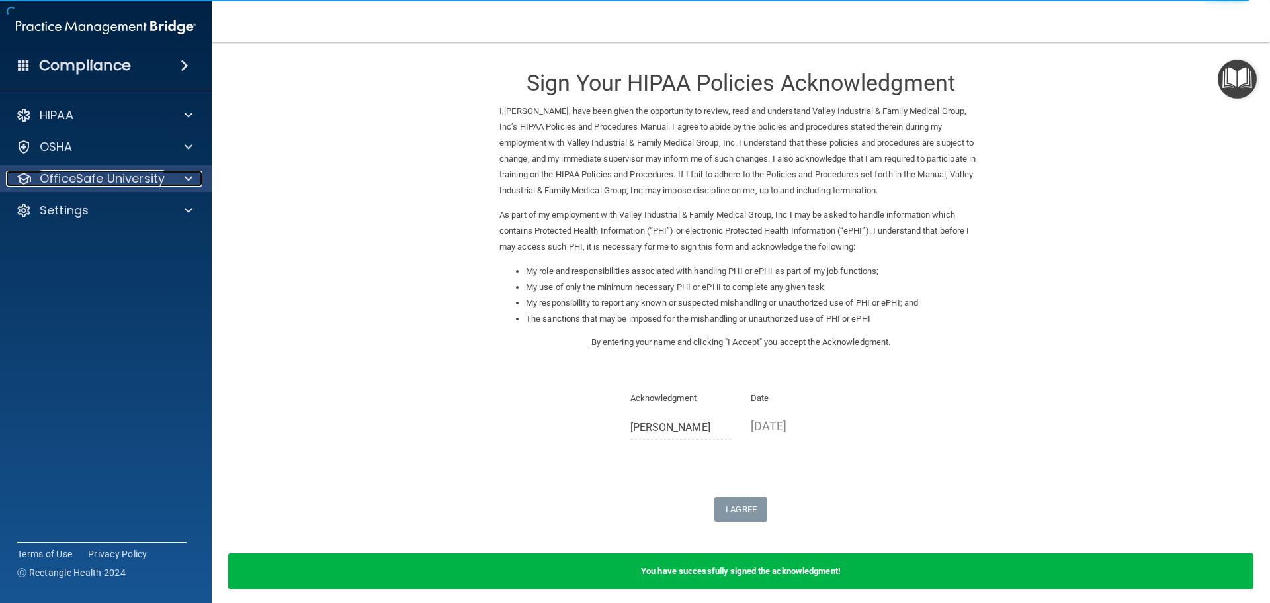
click at [117, 185] on p "OfficeSafe University" at bounding box center [102, 179] width 125 height 16
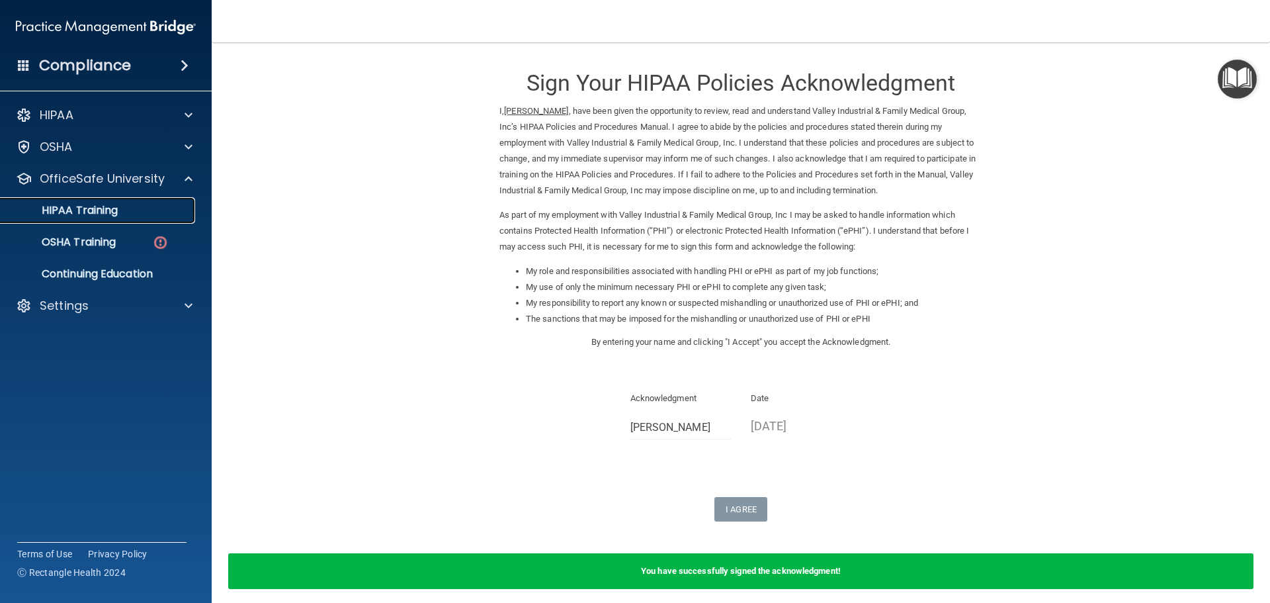
click at [123, 220] on link "HIPAA Training" at bounding box center [91, 210] width 208 height 26
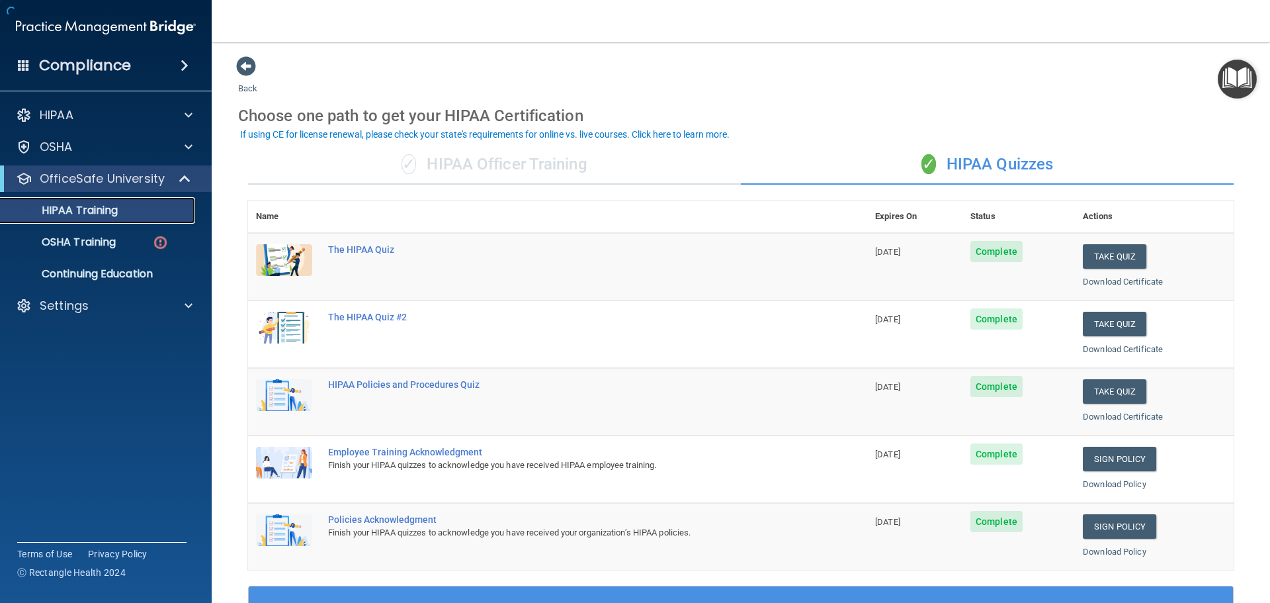
scroll to position [265, 0]
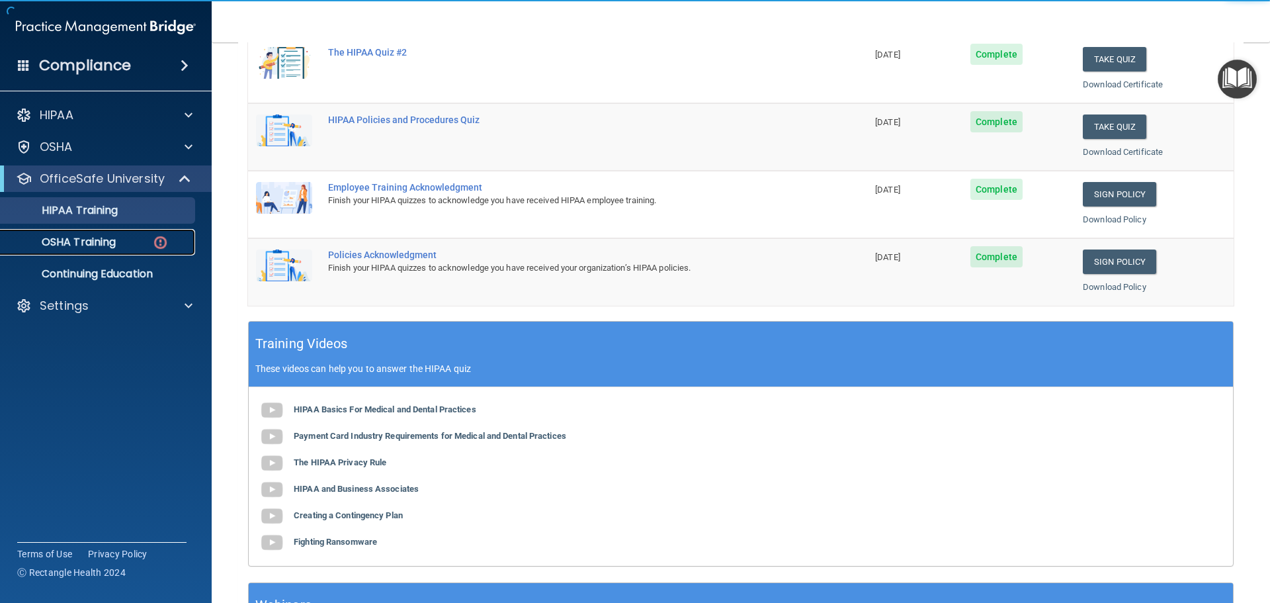
click at [125, 243] on div "OSHA Training" at bounding box center [99, 242] width 181 height 13
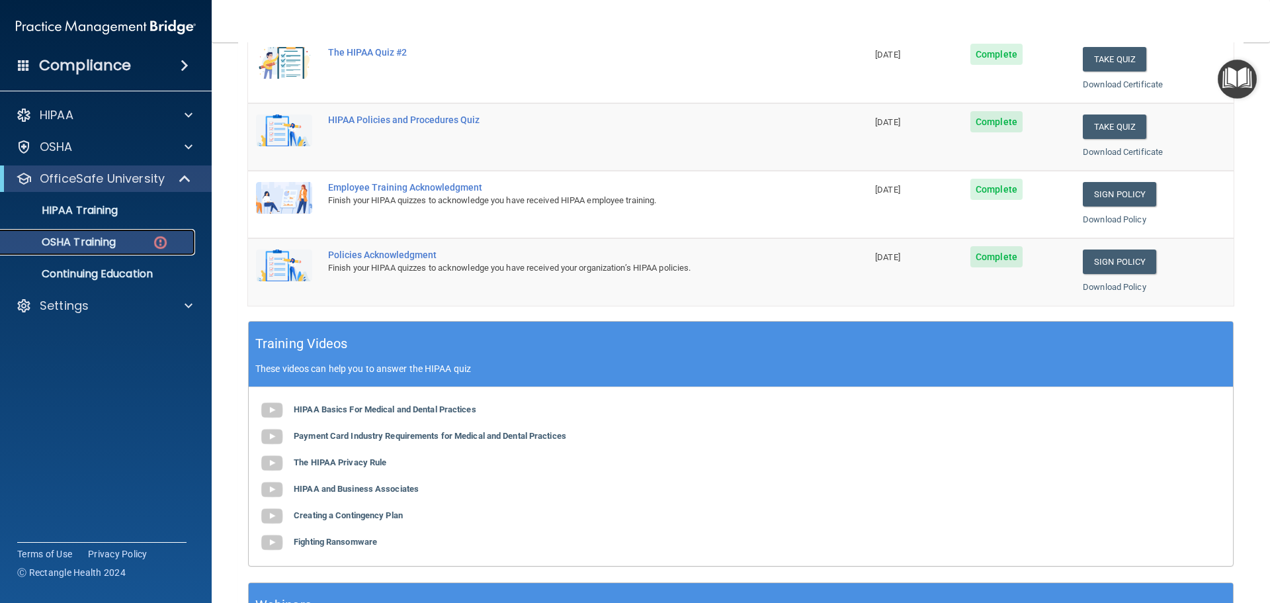
click at [110, 245] on p "OSHA Training" at bounding box center [62, 242] width 107 height 13
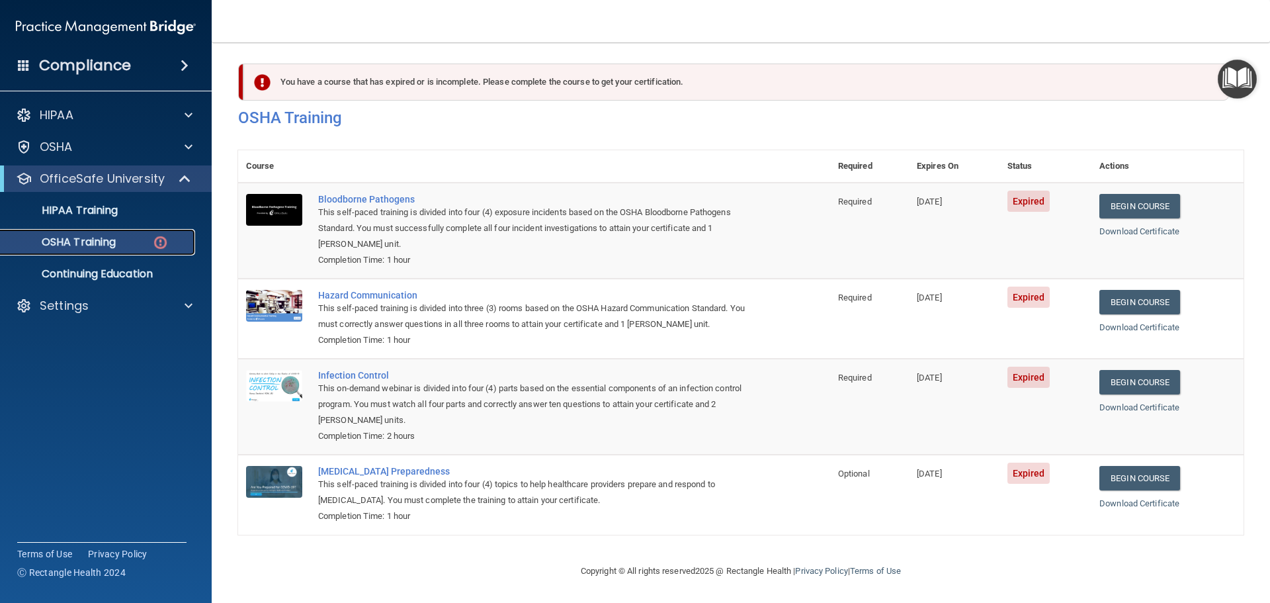
scroll to position [6, 0]
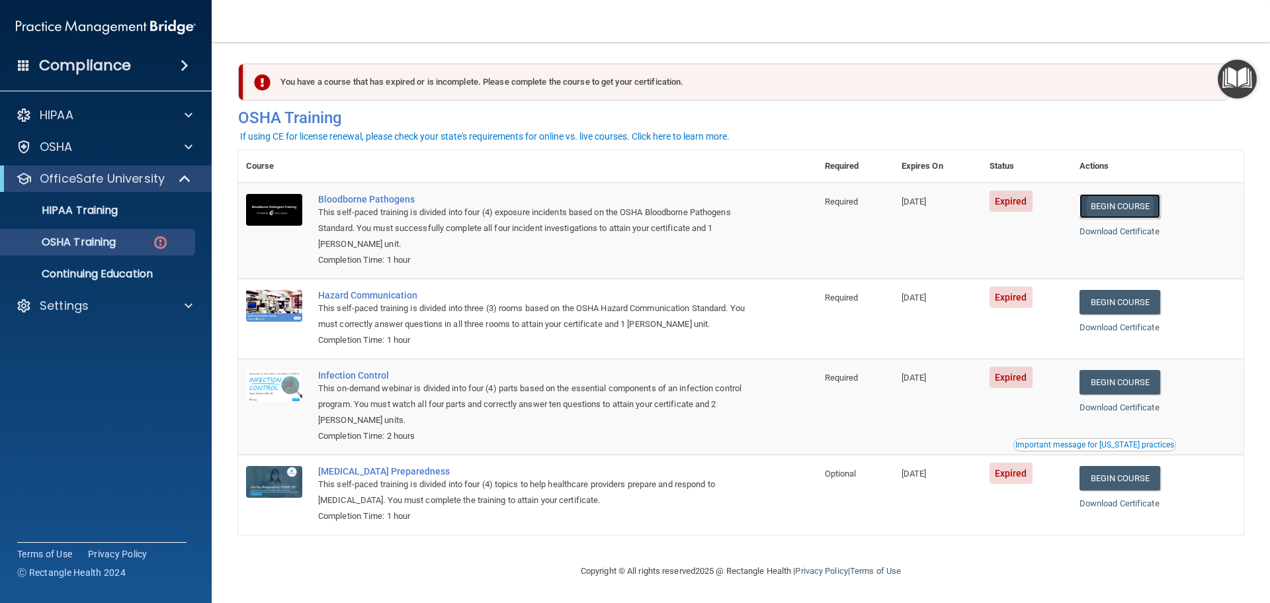
click at [1092, 203] on link "Begin Course" at bounding box center [1120, 206] width 81 height 24
